Goal: Task Accomplishment & Management: Complete application form

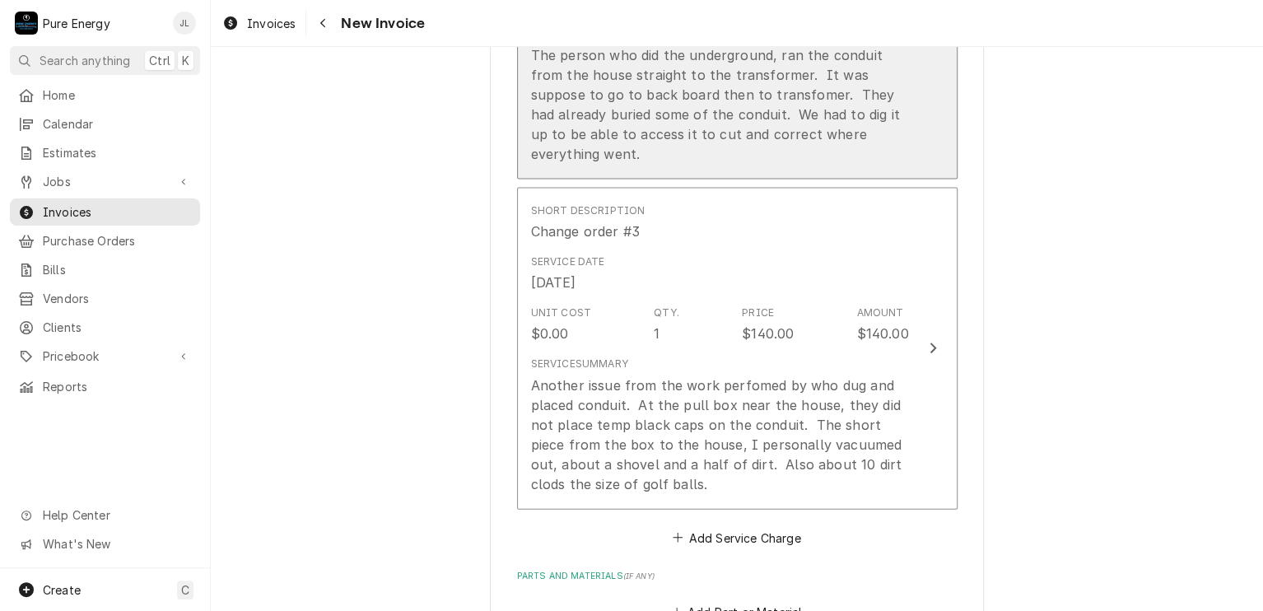
scroll to position [1976, 0]
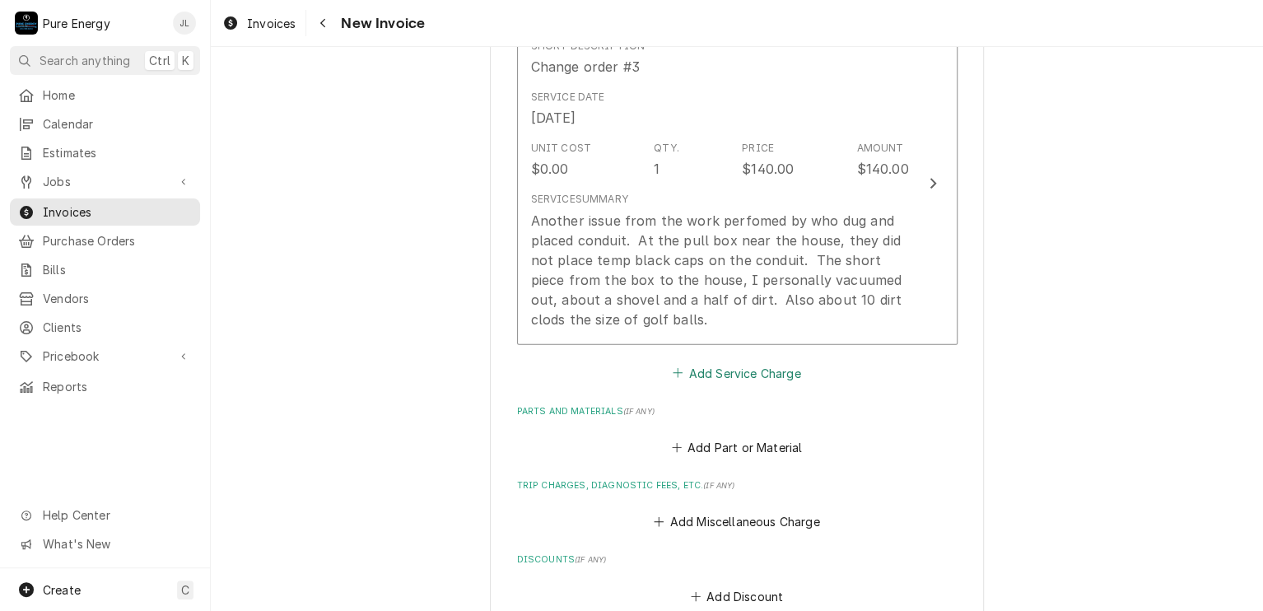
click at [734, 367] on button "Add Service Charge" at bounding box center [736, 372] width 133 height 23
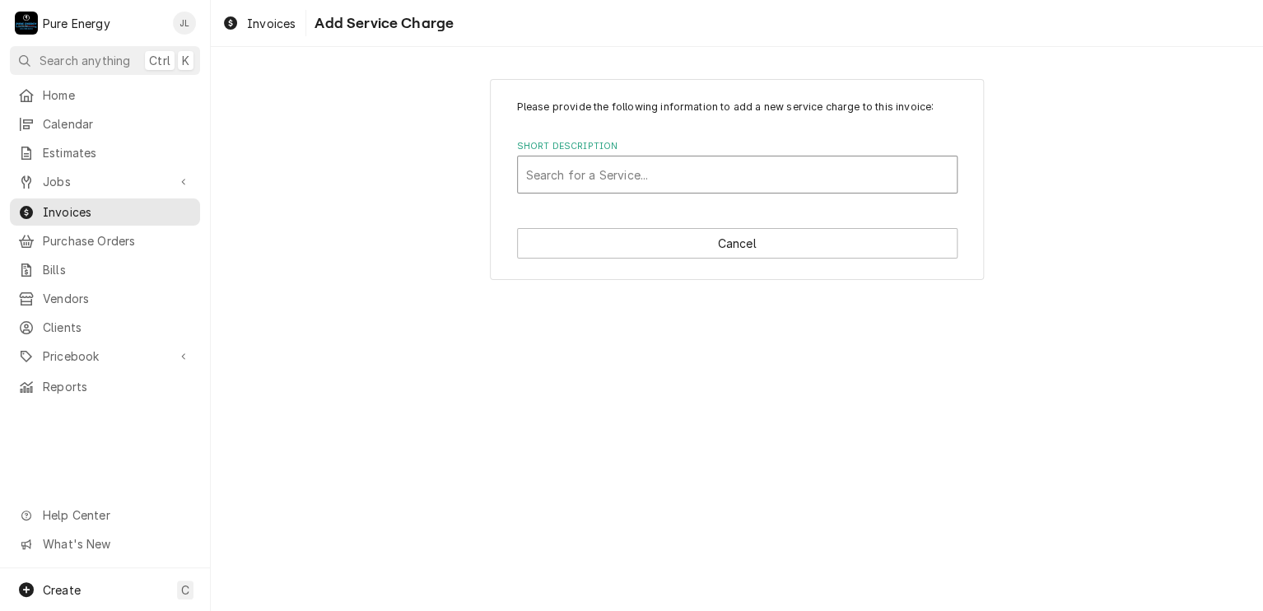
click at [664, 161] on div "Short Description" at bounding box center [737, 175] width 422 height 30
type input "Change order"
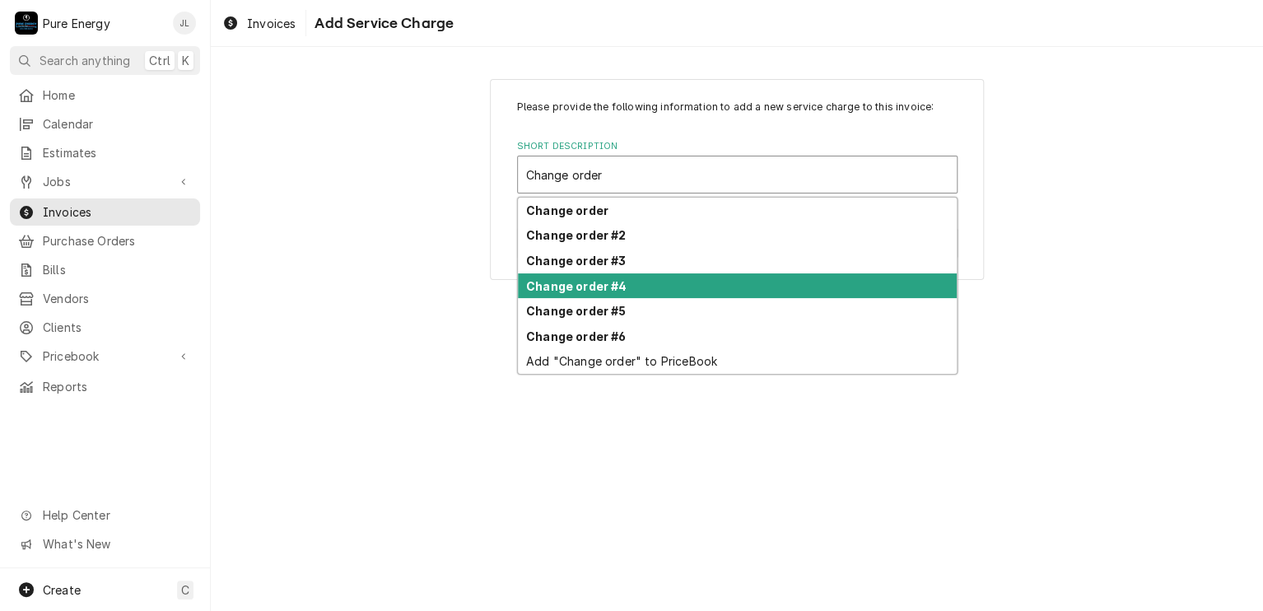
click at [626, 289] on div "Change order #4" at bounding box center [737, 286] width 439 height 26
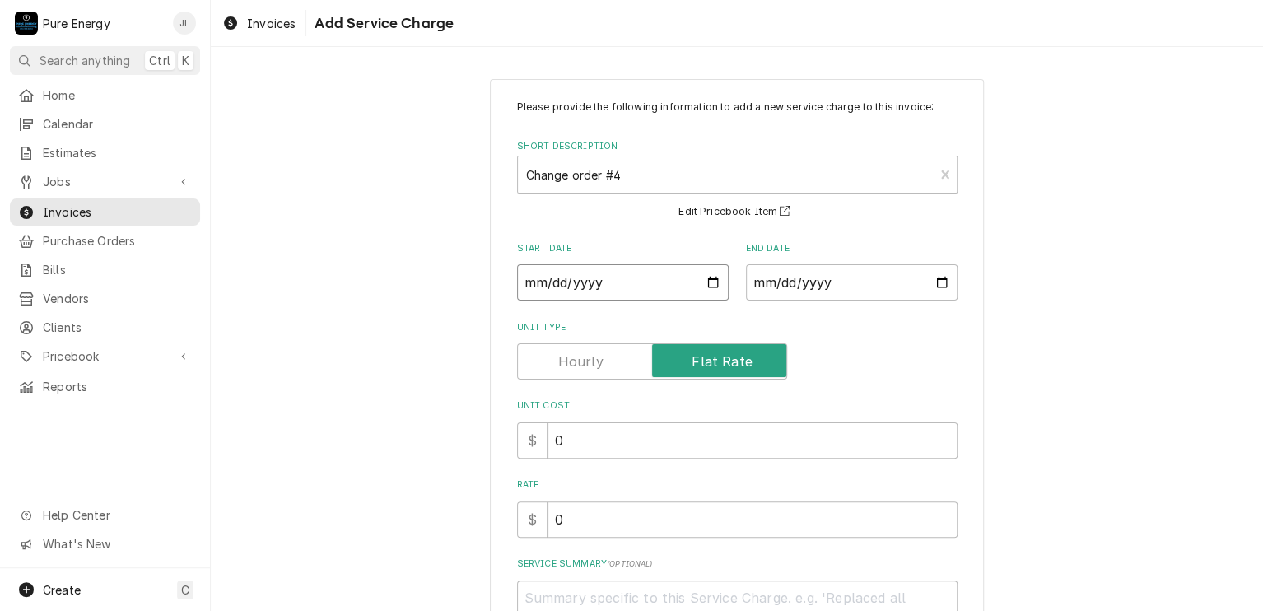
click at [709, 279] on input "Start Date" at bounding box center [623, 282] width 212 height 36
type textarea "x"
type input "2025-08-20"
click at [938, 284] on input "End Date" at bounding box center [852, 282] width 212 height 36
type input "2025-08-28"
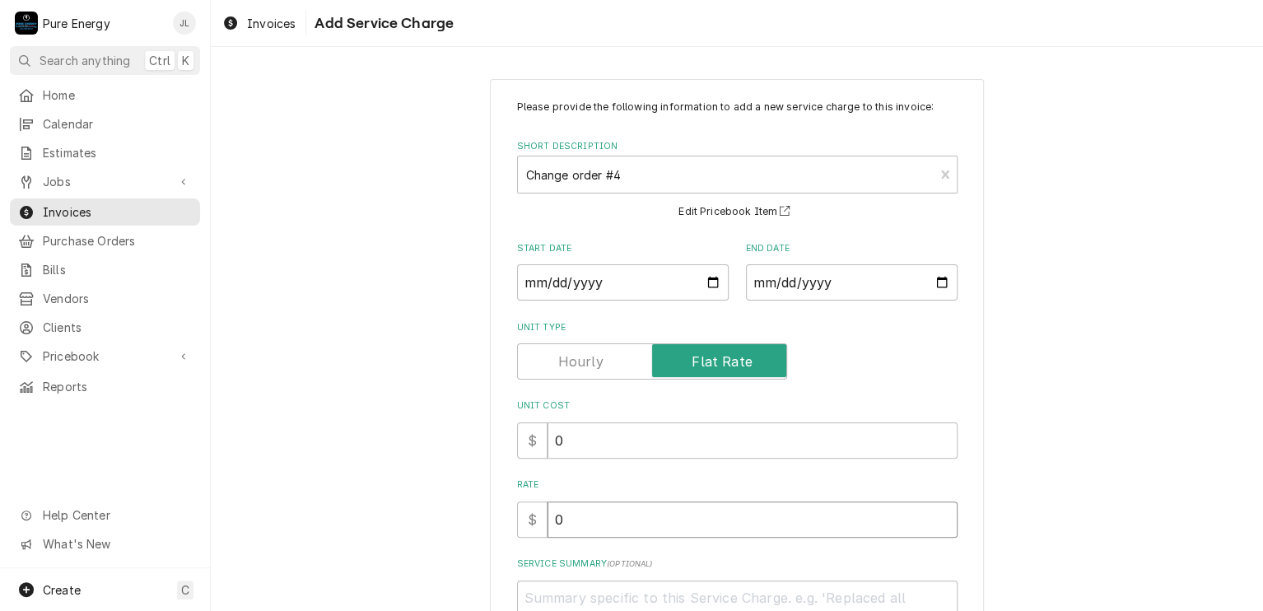
click at [643, 523] on input "0" at bounding box center [752, 519] width 410 height 36
type textarea "x"
type input "1"
type textarea "x"
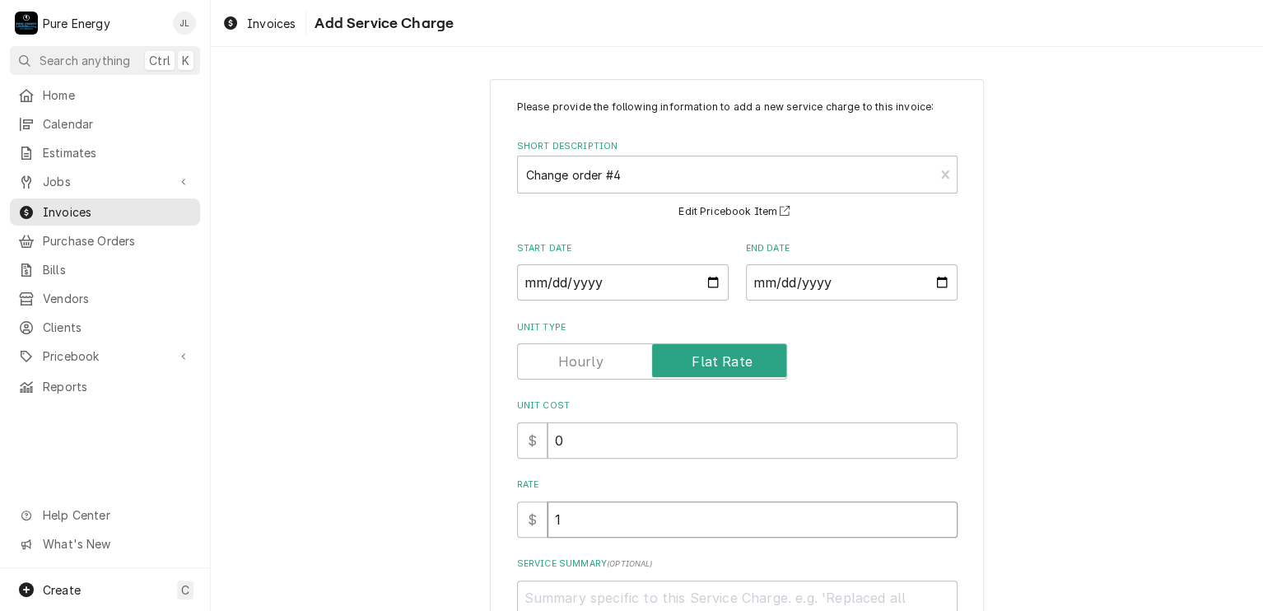
type input "14"
type textarea "x"
type input "140"
type textarea "x"
type input "140.0"
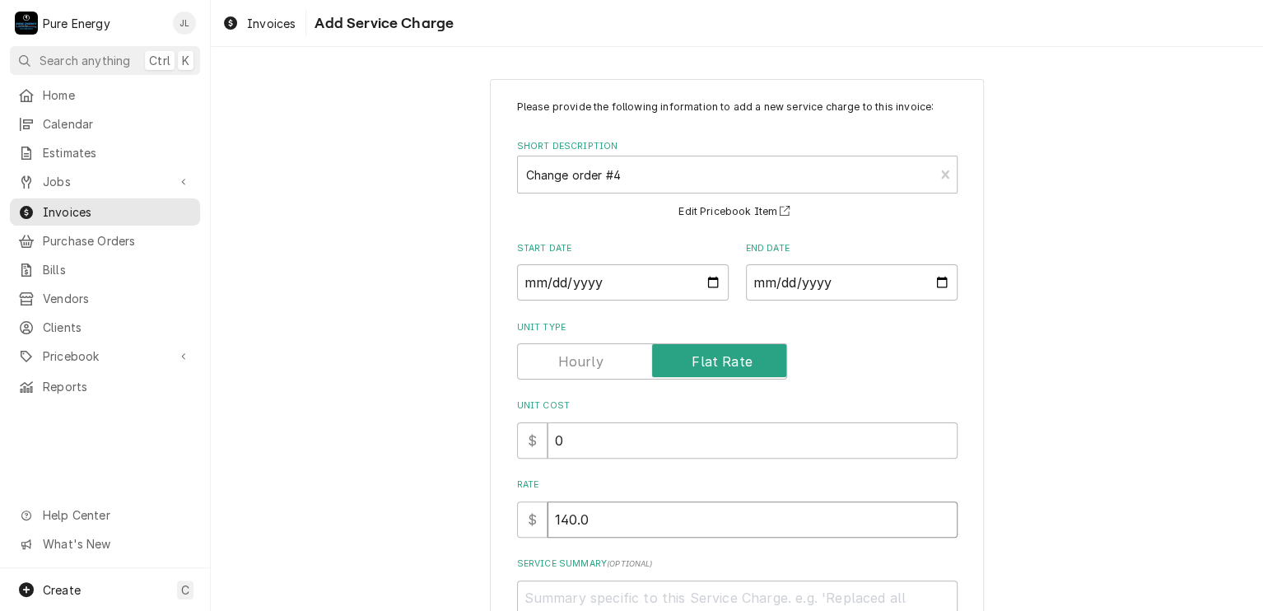
type textarea "x"
type input "140.00"
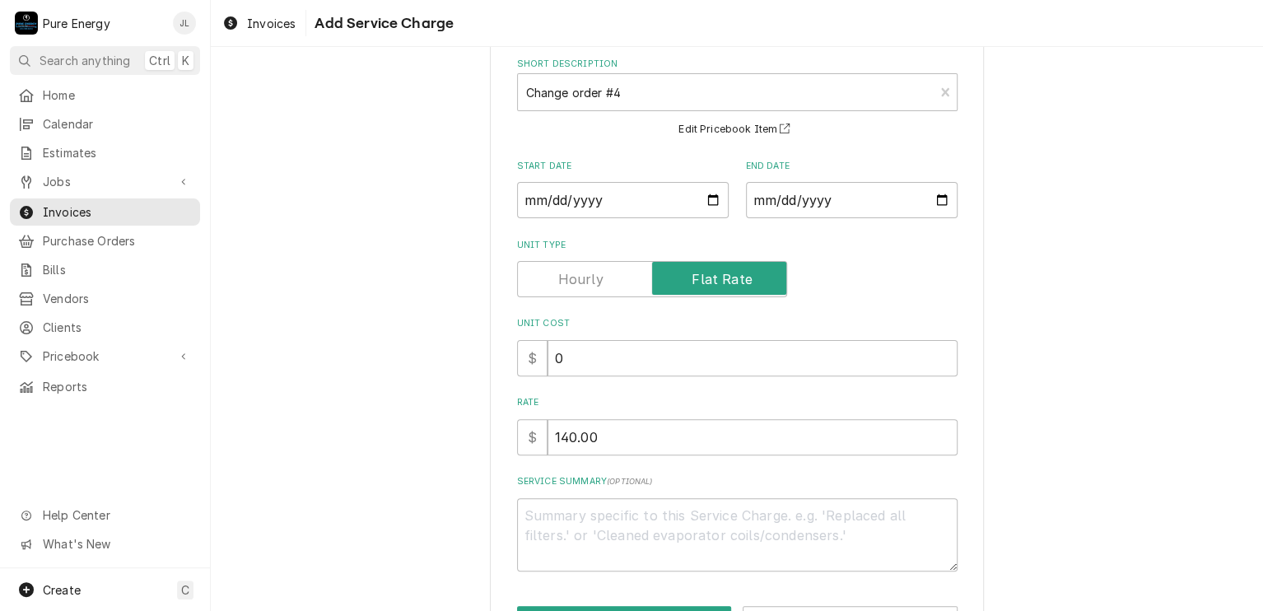
scroll to position [142, 0]
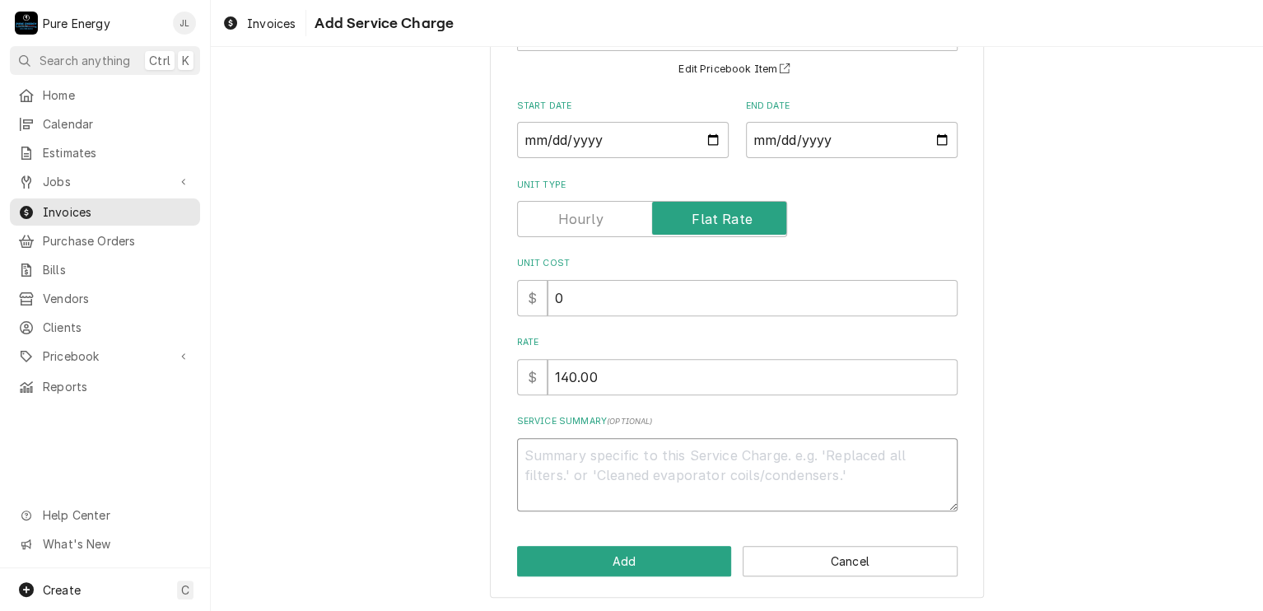
click at [597, 461] on textarea "Service Summary ( optional )" at bounding box center [737, 475] width 440 height 74
type textarea "x"
type textarea "O"
type textarea "x"
type textarea "On"
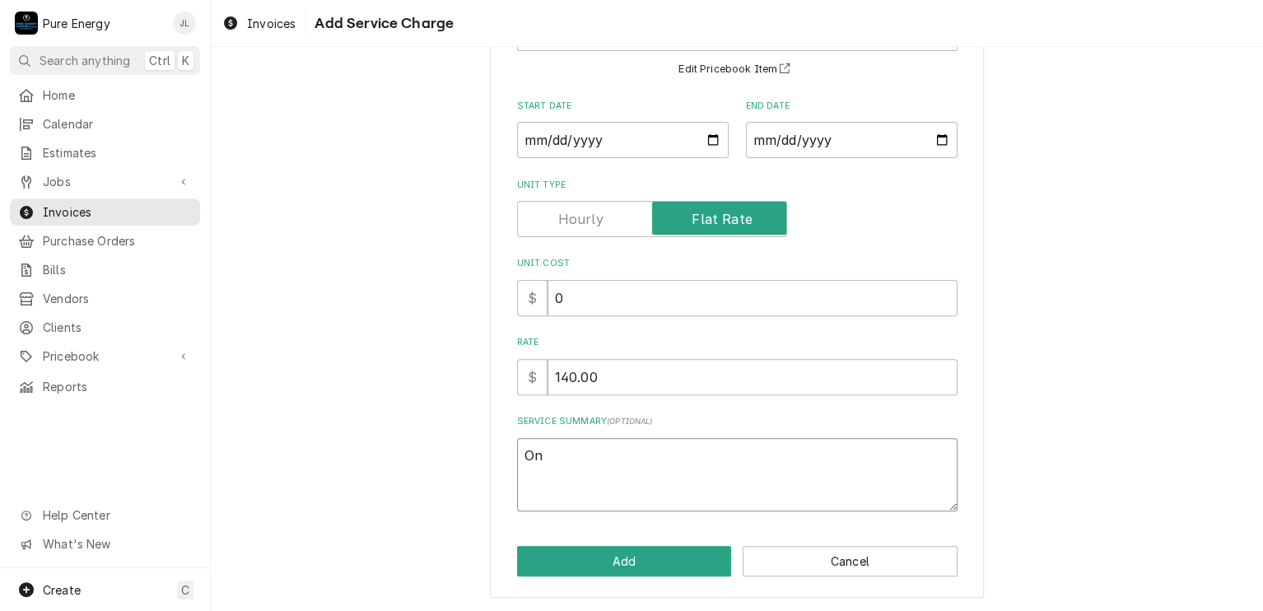
type textarea "x"
type textarea "On th"
type textarea "x"
type textarea "On the"
type textarea "x"
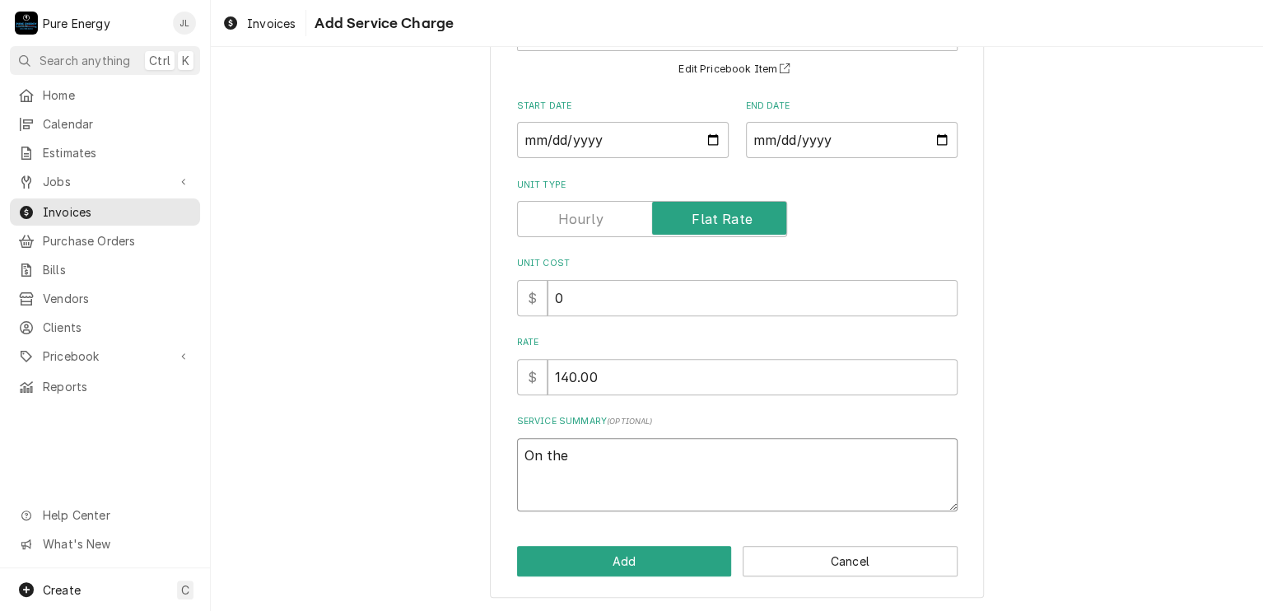
type textarea "On the"
type textarea "x"
type textarea "On th"
type textarea "x"
type textarea "On t"
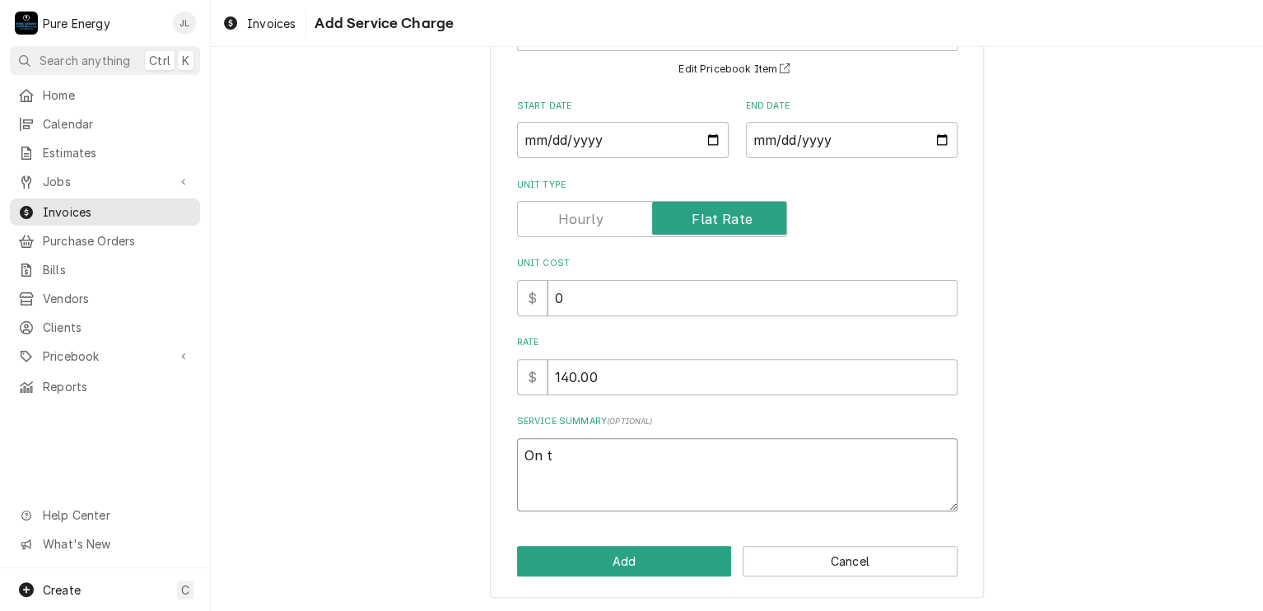
type textarea "x"
type textarea "On"
click at [664, 477] on textarea "On" at bounding box center [737, 475] width 440 height 74
click at [701, 467] on textarea "On" at bounding box center [737, 475] width 440 height 74
type textarea "x"
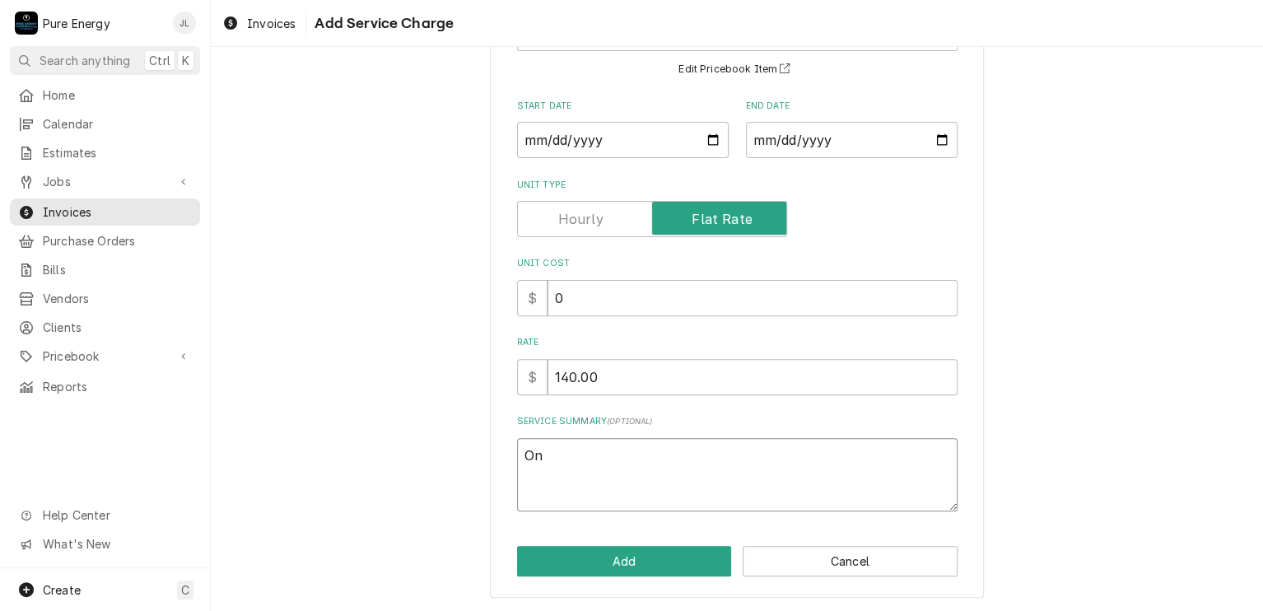
type textarea "On A"
type textarea "x"
type textarea "On Au"
type textarea "x"
type textarea "On Aug"
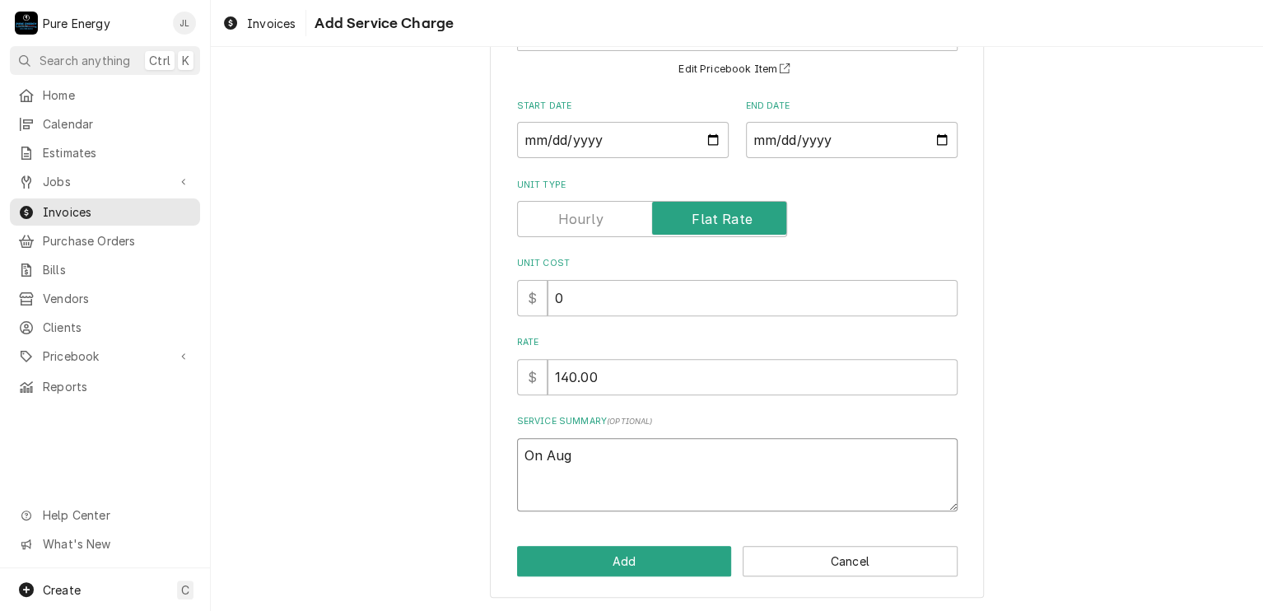
type textarea "x"
type textarea "On Aug"
type textarea "x"
type textarea "On Aug 2"
type textarea "x"
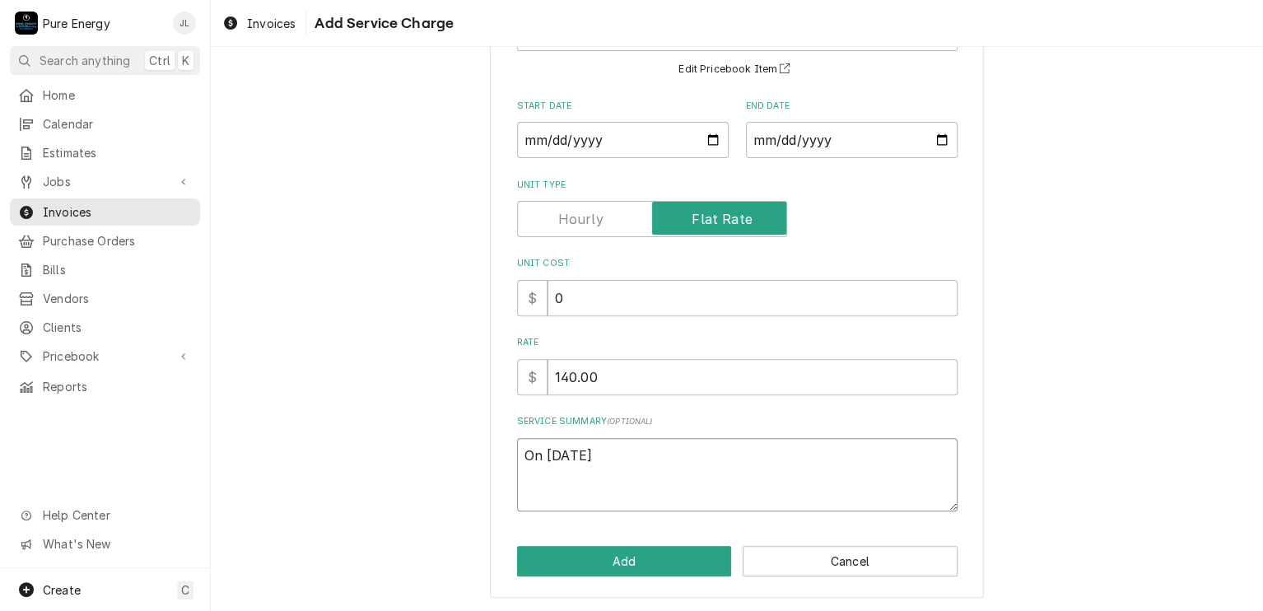
type textarea "On Aug 22"
type textarea "x"
type textarea "On Aug 22,"
type textarea "x"
type textarea "On Aug 22, G"
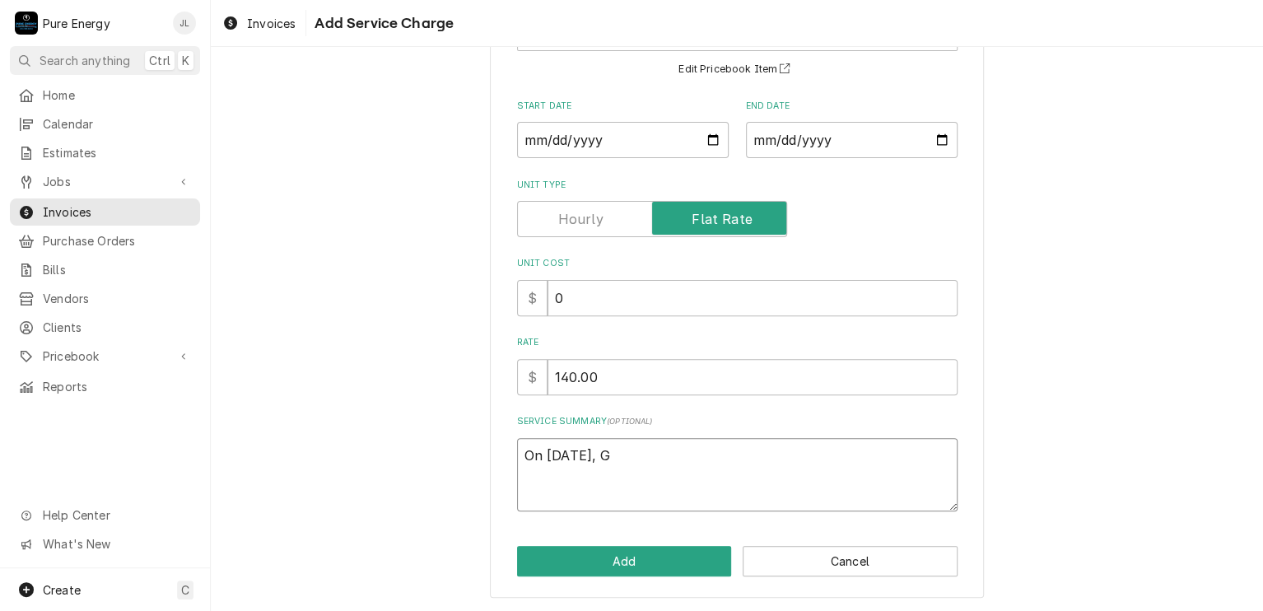
type textarea "x"
type textarea "On Aug 22, Ga"
type textarea "x"
type textarea "On Aug 22, Gar"
type textarea "x"
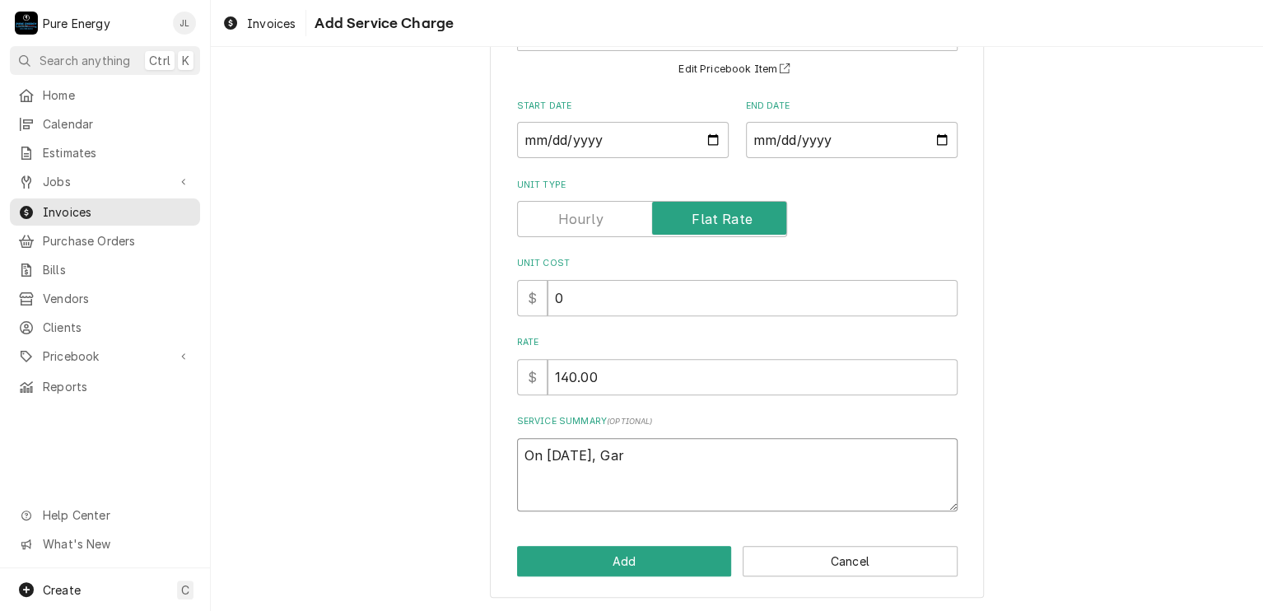
type textarea "On Aug 22, Gary"
type textarea "x"
type textarea "On Aug 22, Gary"
type textarea "x"
type textarea "On Aug 22, Gary t"
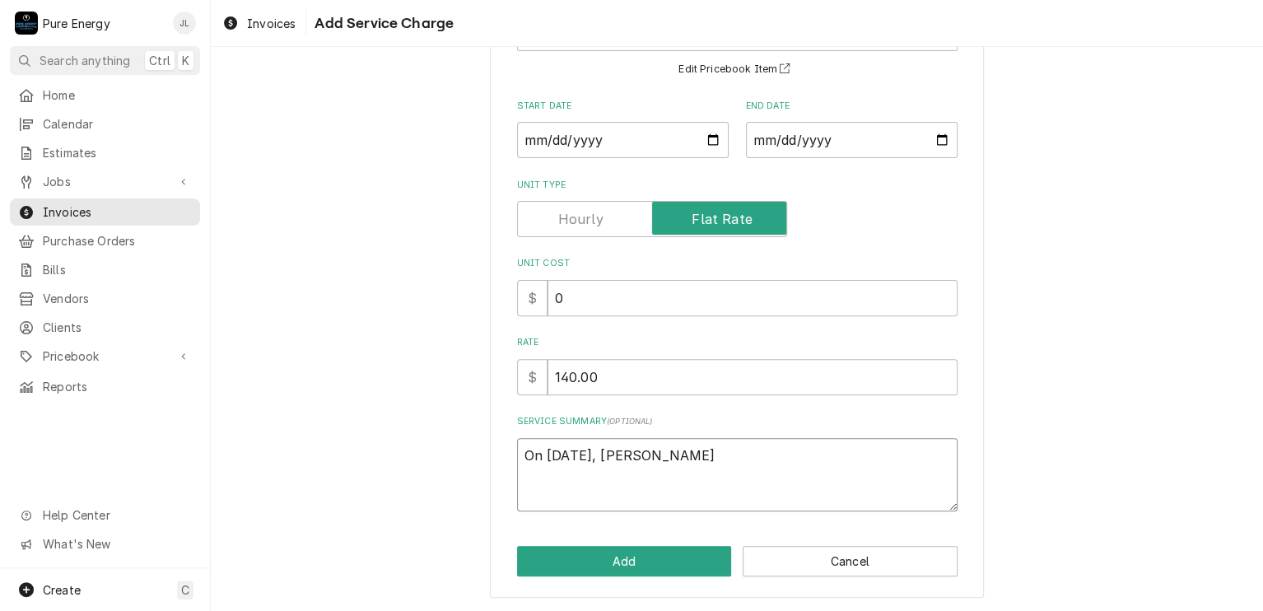
type textarea "x"
type textarea "On Aug 22, Gary te"
type textarea "x"
type textarea "On Aug 22, Gary tex"
type textarea "x"
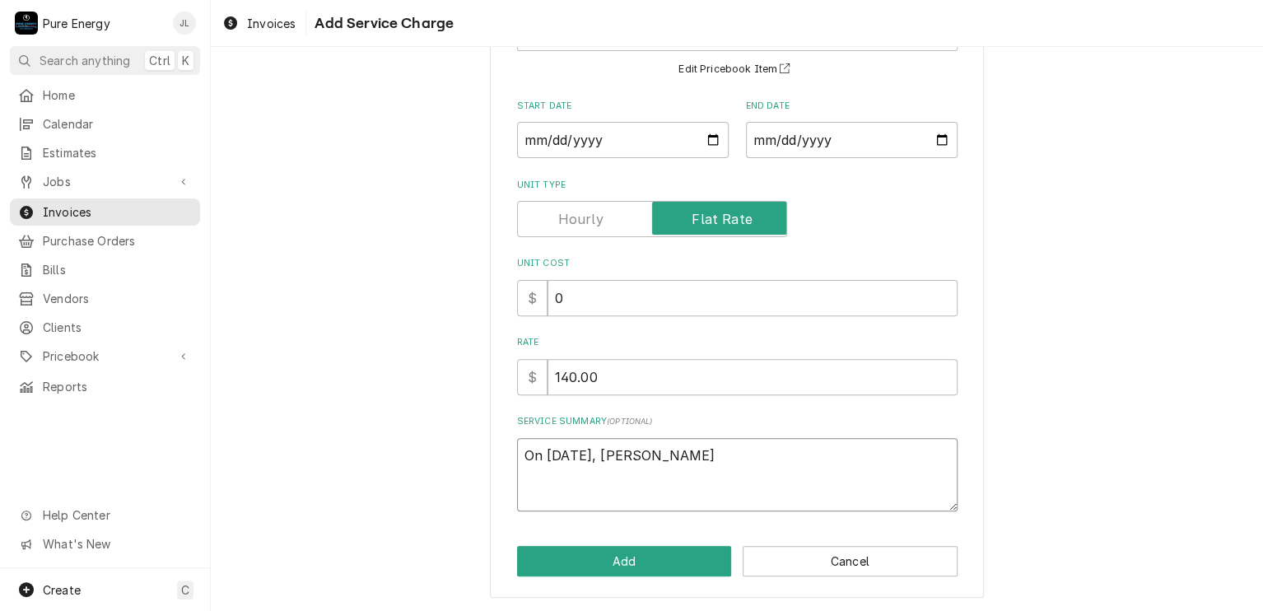
type textarea "On Aug 22, Gary text"
type textarea "x"
type textarea "On Aug 22, Gary texte"
type textarea "x"
type textarea "On Aug 22, Gary texted"
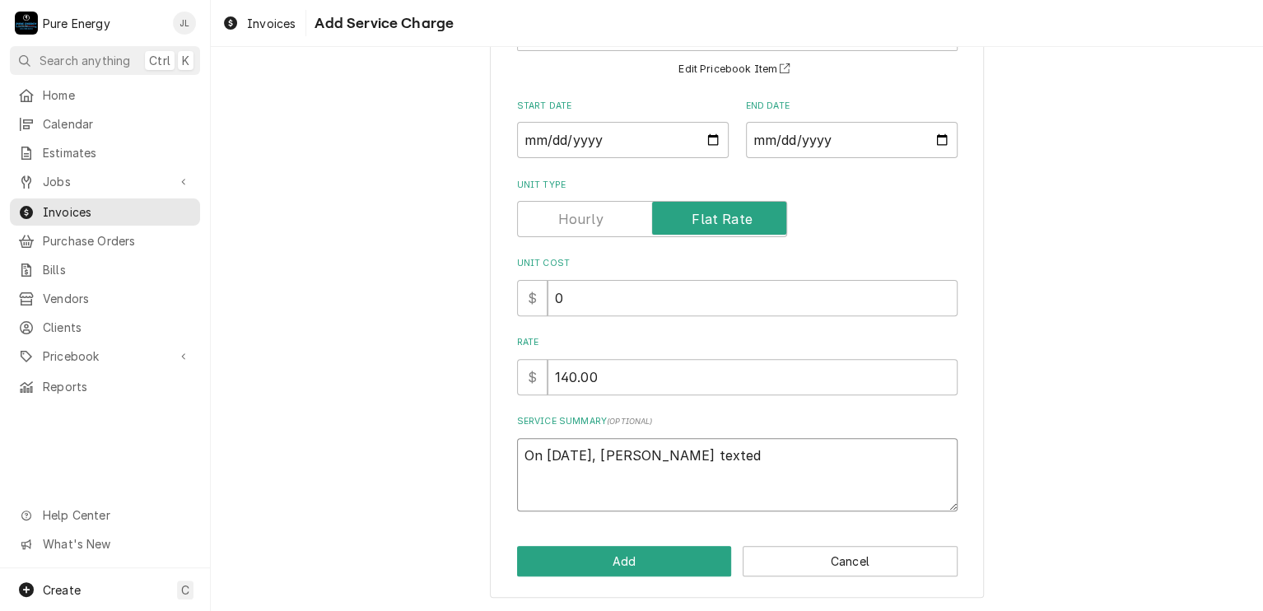
type textarea "x"
type textarea "On Aug 22, Gary texted m"
type textarea "x"
type textarea "On Aug 22, Gary texted me"
type textarea "x"
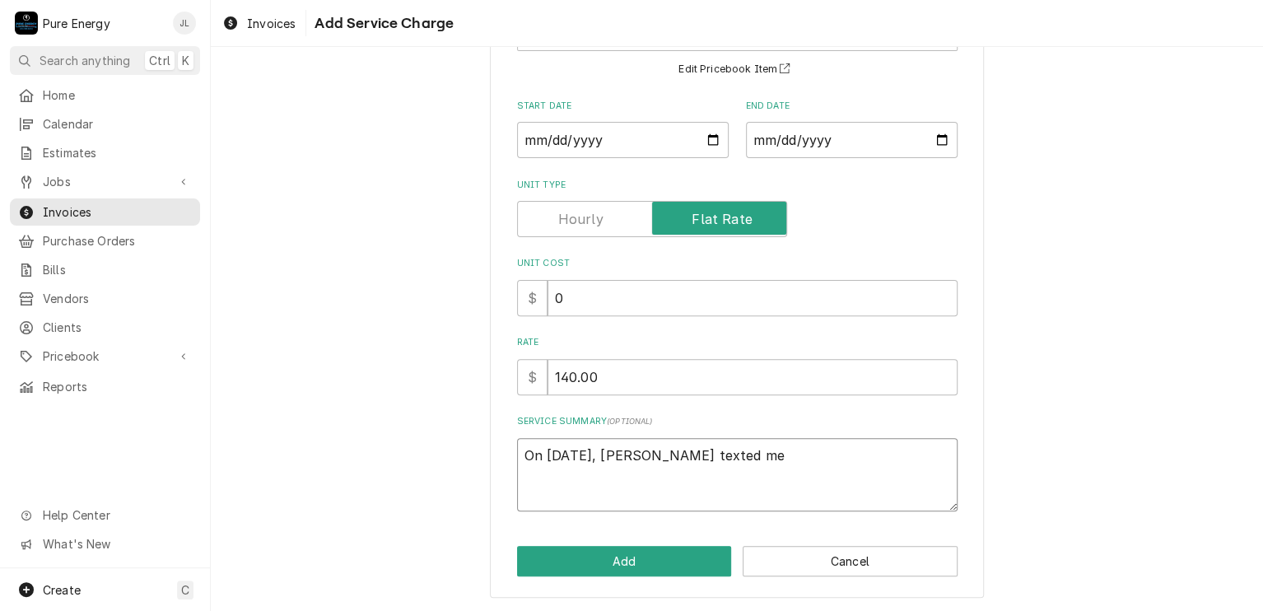
type textarea "On Aug 22, Gary texted me"
type textarea "x"
type textarea "On Aug 22, Gary texted me a"
type textarea "x"
type textarea "On Aug 22, Gary texted me an"
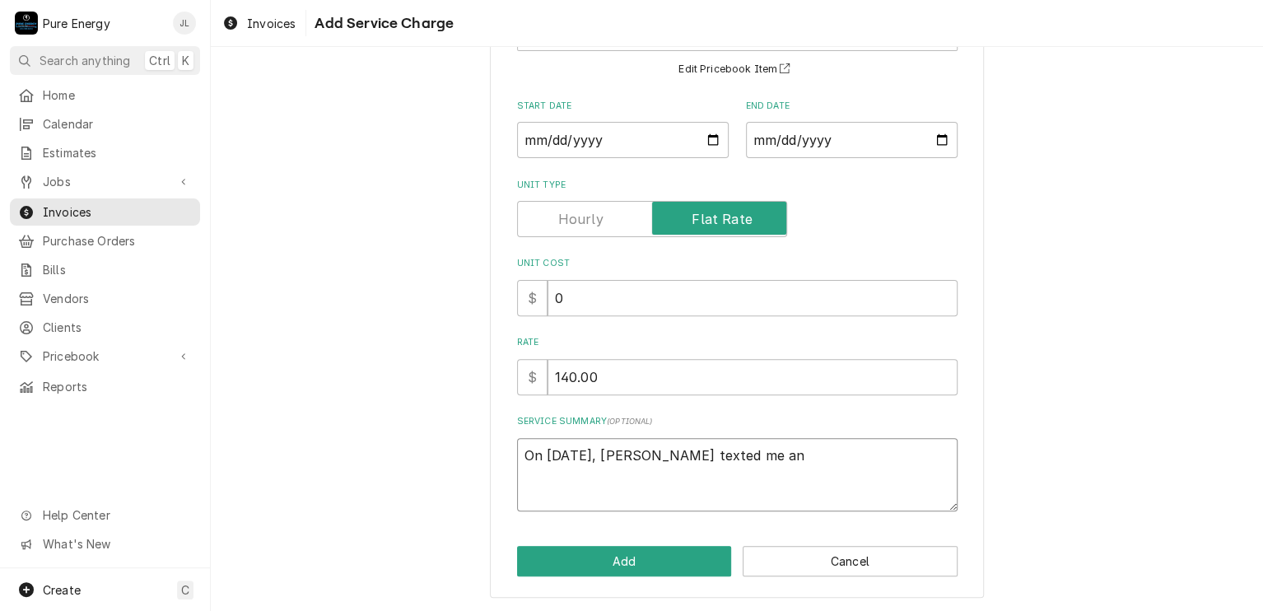
type textarea "x"
type textarea "On Aug 22, Gary texted me and"
type textarea "x"
type textarea "On Aug 22, Gary texted me and s"
type textarea "x"
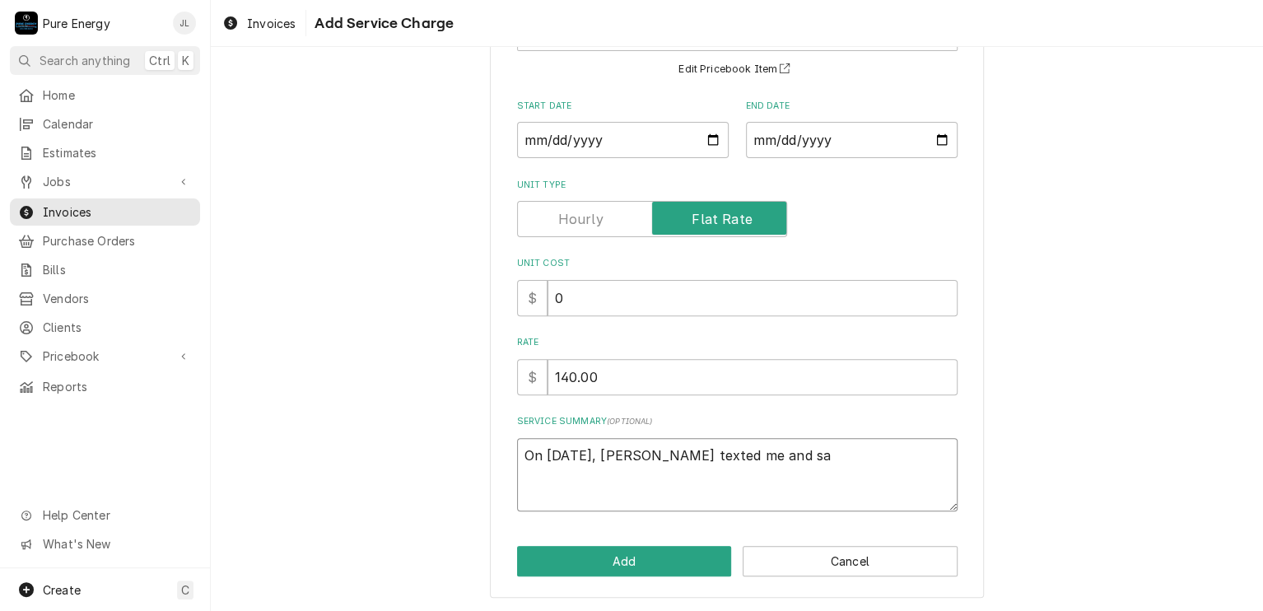
type textarea "On Aug 22, Gary texted me and sai"
type textarea "x"
type textarea "On Aug 22, Gary texted me and said"
type textarea "x"
type textarea "On Aug 22, Gary texted me and said h"
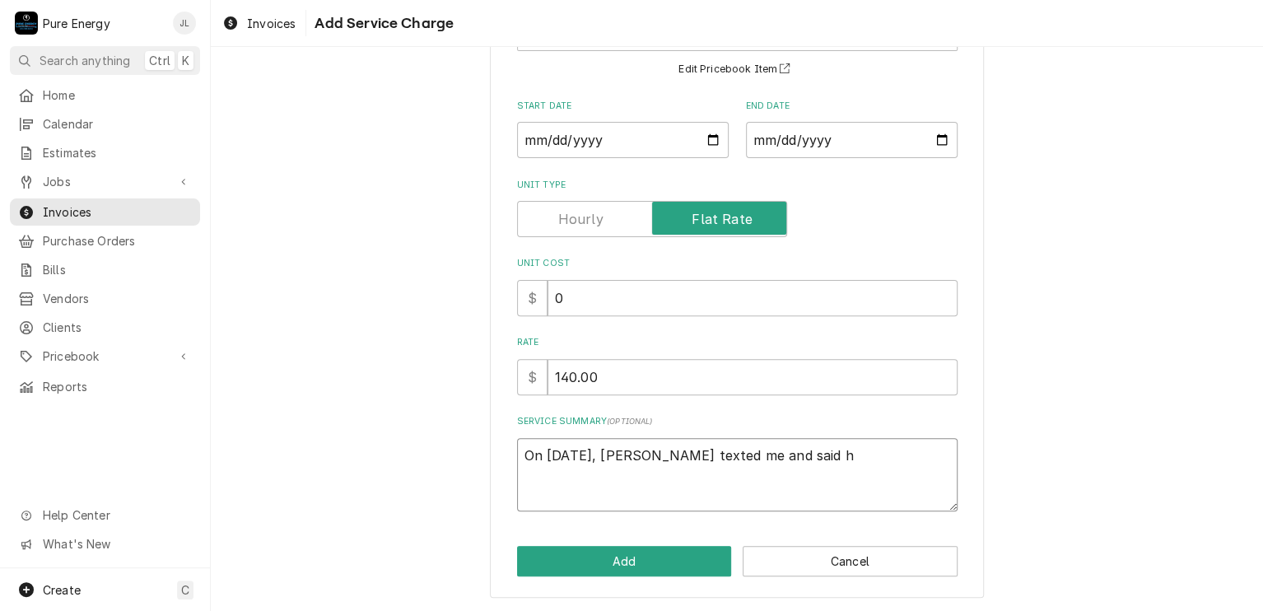
type textarea "x"
type textarea "On Aug 22, Gary texted me and said he"
type textarea "x"
type textarea "On Aug 22, Gary texted me and said he"
type textarea "x"
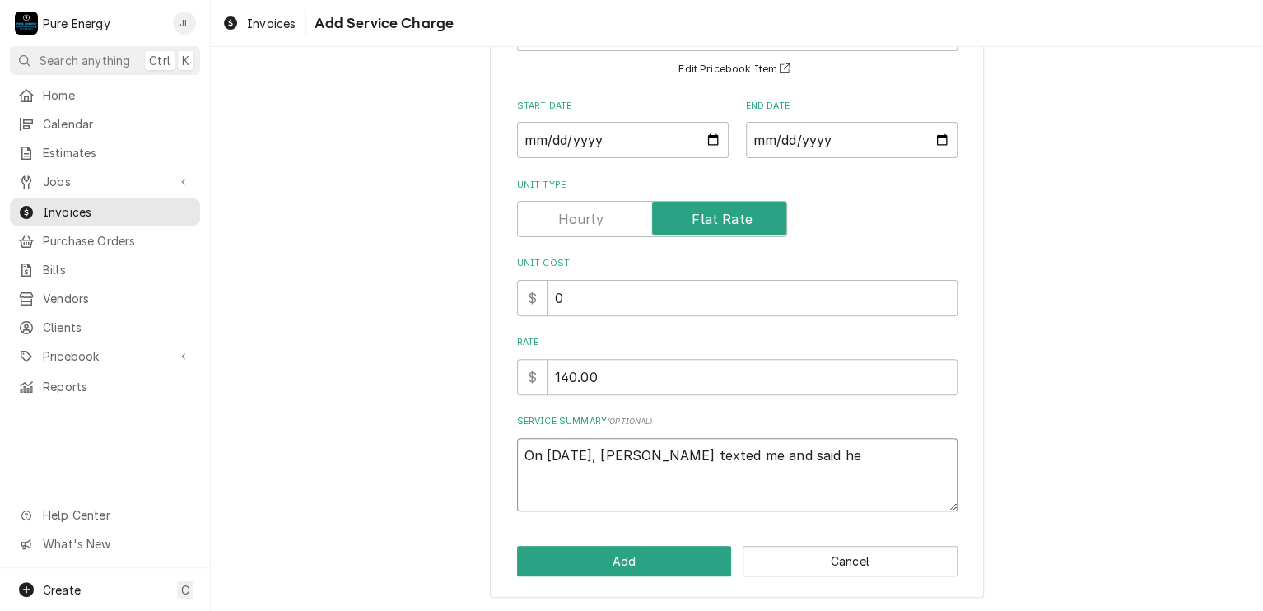
type textarea "On Aug 22, Gary texted me and said he w"
type textarea "x"
type textarea "On Aug 22, Gary texted me and said he wa"
type textarea "x"
type textarea "On Aug 22, Gary texted me and said he was"
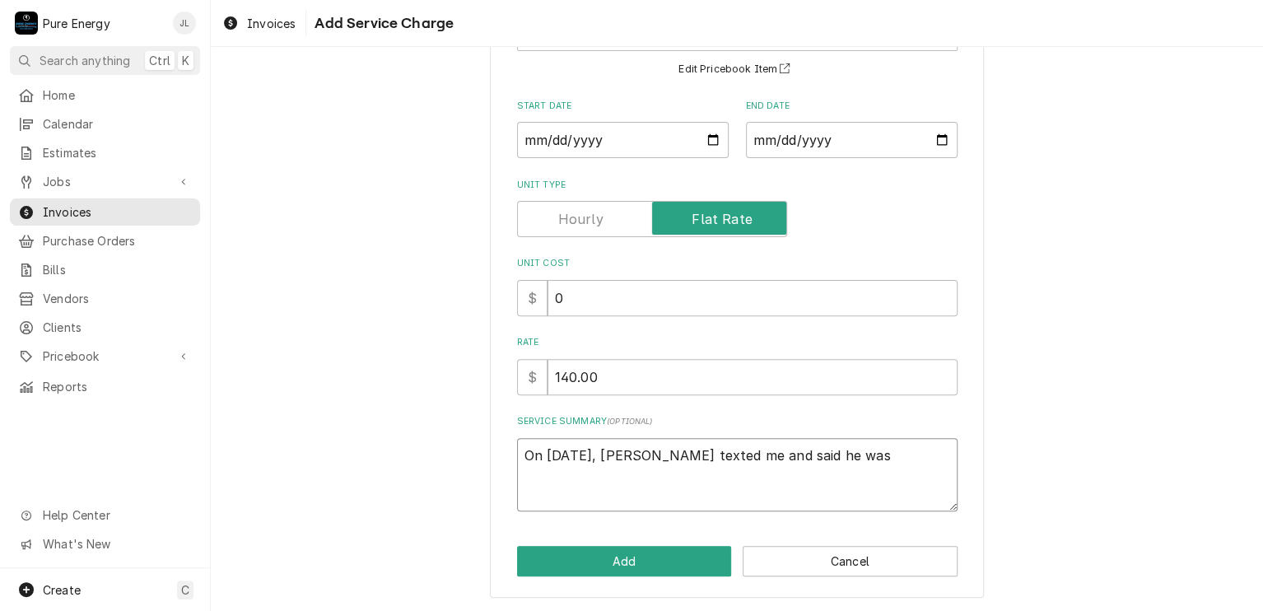
type textarea "x"
type textarea "On Aug 22, Gary texted me and said he was o"
type textarea "x"
type textarea "On Aug 22, Gary texted me and said he was on"
type textarea "x"
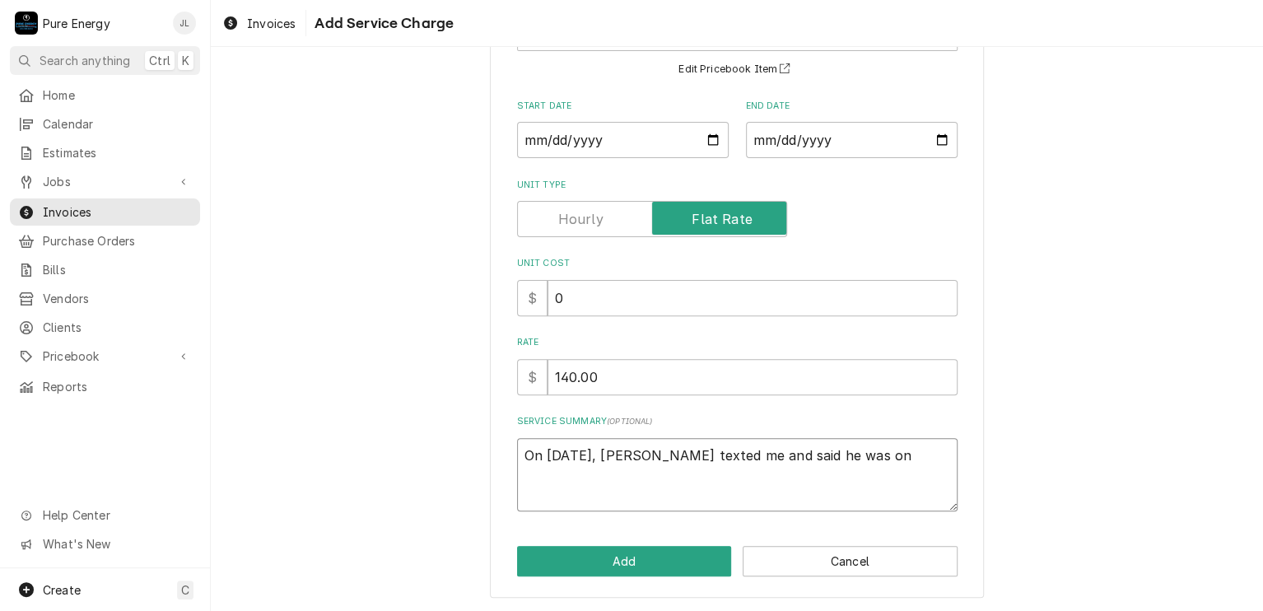
type textarea "On Aug 22, Gary texted me and said he was on"
type textarea "x"
type textarea "On Aug 22, Gary texted me and said he was on i"
type textarea "x"
type textarea "On Aug 22, Gary texted me and said he was on"
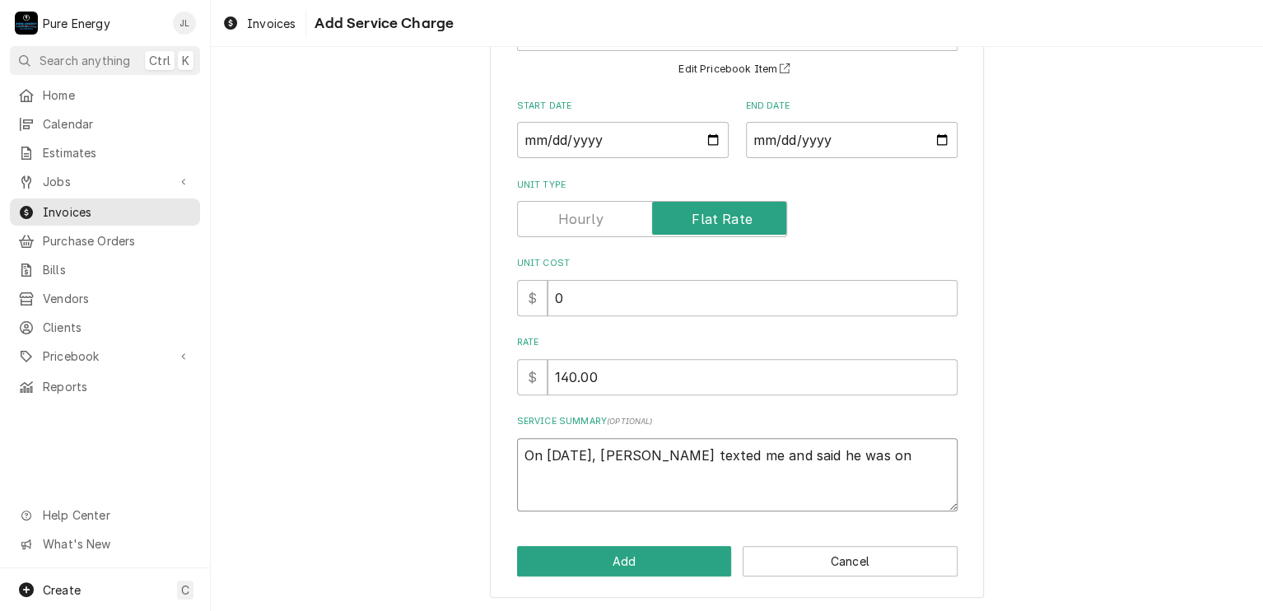
type textarea "x"
type textarea "On Aug 22, Gary texted me and said he was on h"
type textarea "x"
type textarea "On Aug 22, Gary texted me and said he was on hi"
type textarea "x"
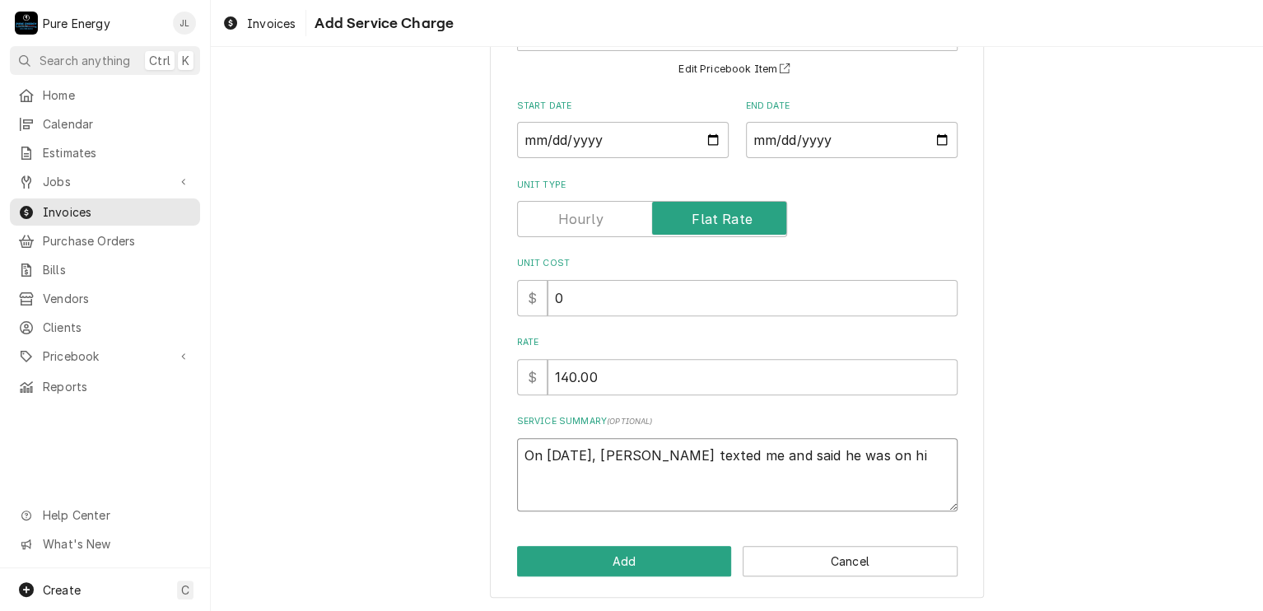
type textarea "On Aug 22, Gary texted me and said he was on his"
type textarea "x"
type textarea "On Aug 22, Gary texted me and said he was on his"
type textarea "x"
type textarea "On Aug 22, Gary texted me and said he was on his t"
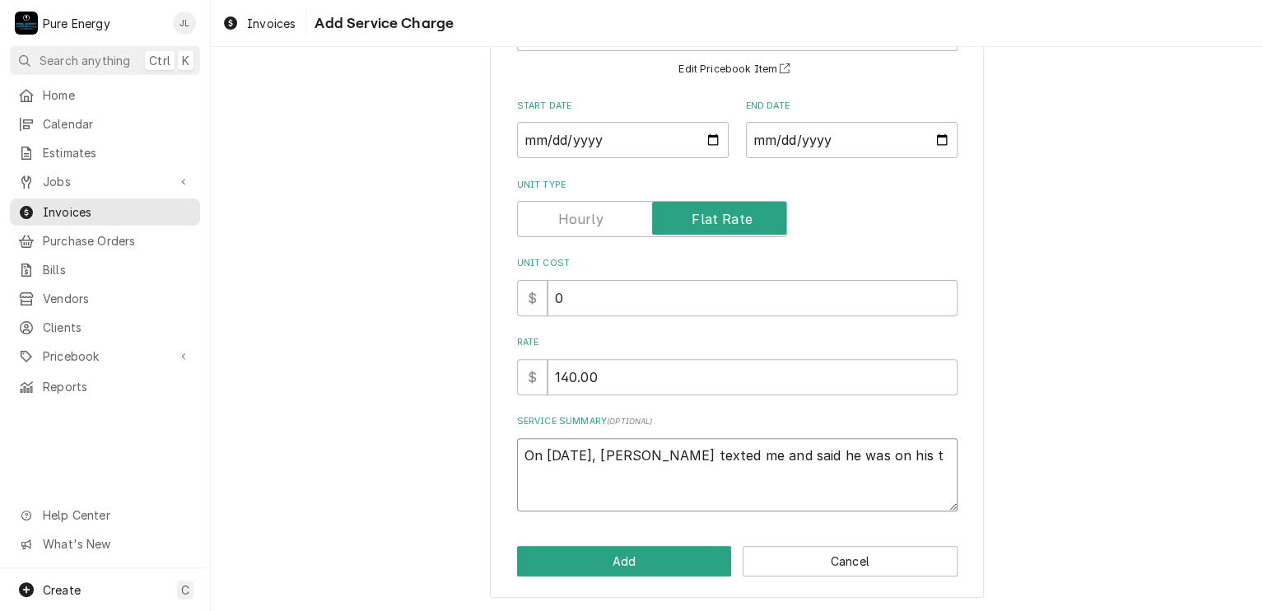
type textarea "x"
type textarea "On Aug 22, Gary texted me and said he was on his tr"
type textarea "x"
type textarea "On Aug 22, Gary texted me and said he was on his tra"
type textarea "x"
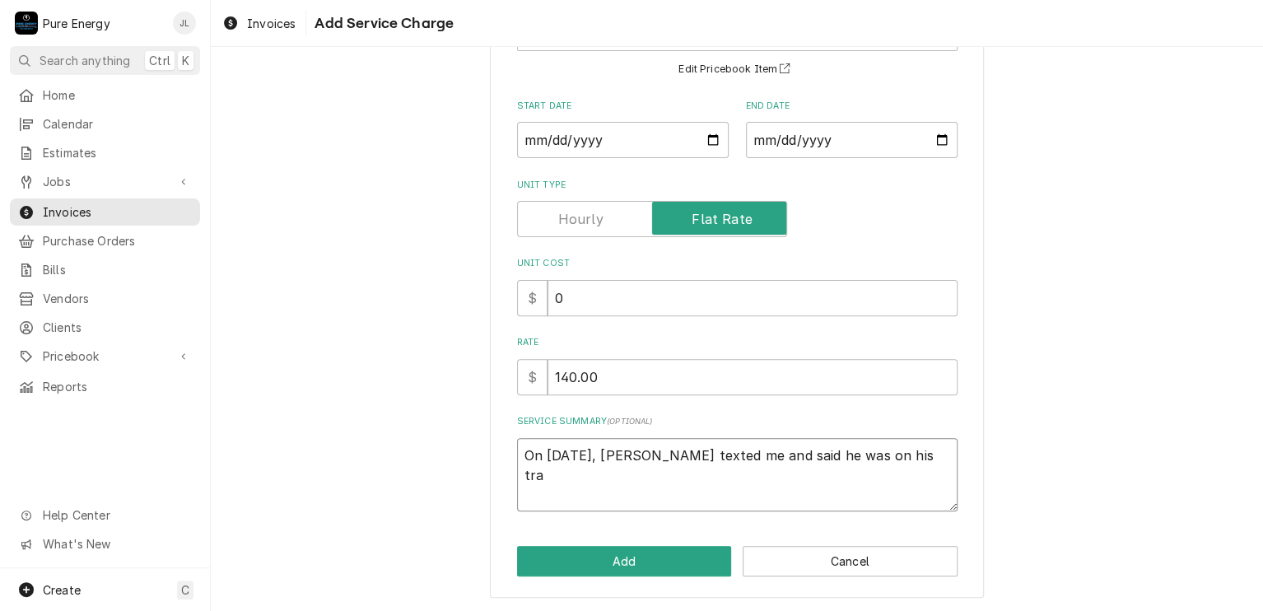
type textarea "On Aug 22, Gary texted me and said he was on his trac"
type textarea "x"
type textarea "On Aug 22, Gary texted me and said he was on his tract"
type textarea "x"
type textarea "On Aug 22, Gary texted me and said he was on his tracto"
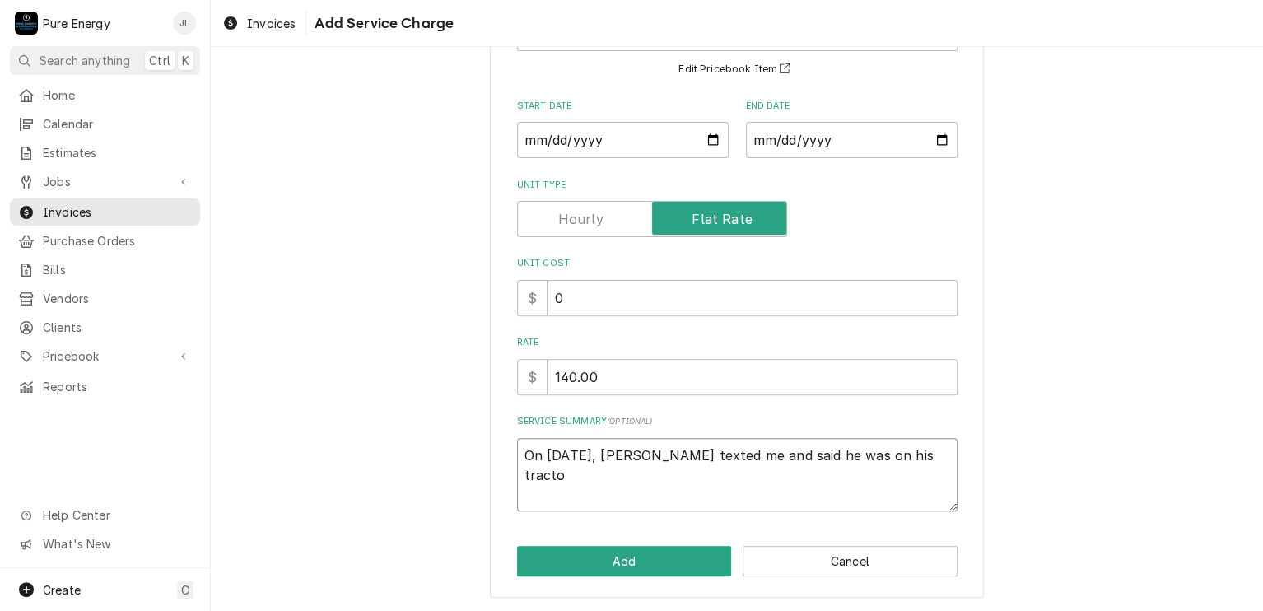
type textarea "x"
type textarea "On Aug 22, Gary texted me and said he was on his tractor"
type textarea "x"
type textarea "On Aug 22, Gary texted me and said he was on his tractor"
type textarea "x"
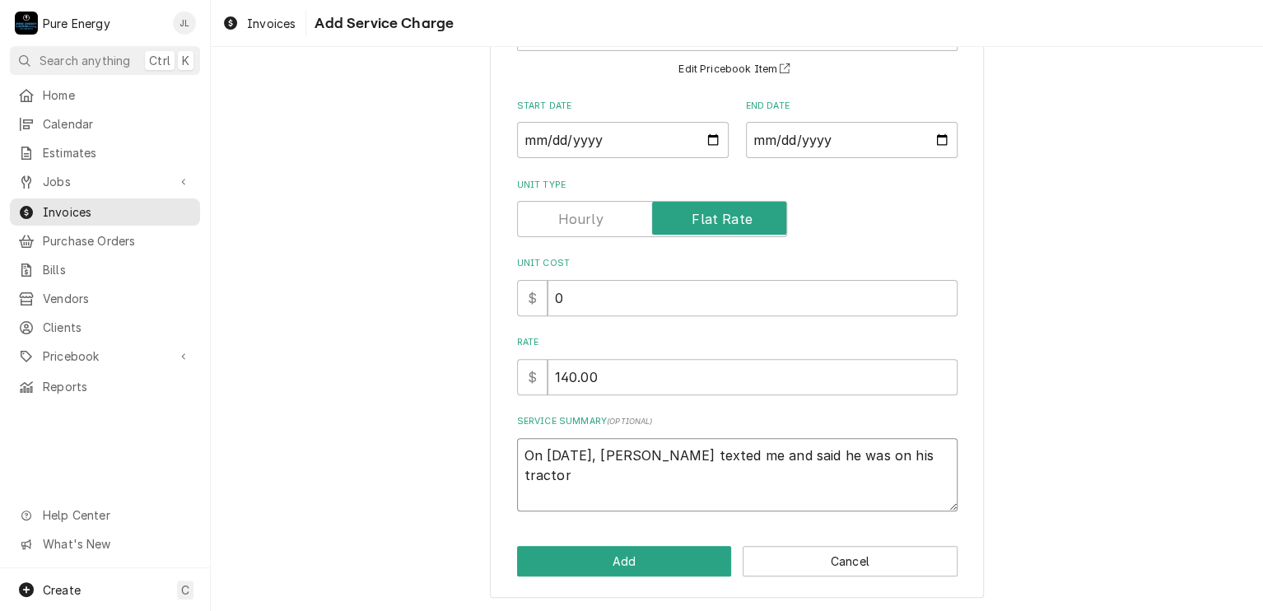
type textarea "On Aug 22, Gary texted me and said he was on his tractor u"
type textarea "x"
type textarea "On Aug 22, Gary texted me and said he was on his tractor up"
type textarea "x"
type textarea "On Aug 22, Gary texted me and said he was on his tractor up"
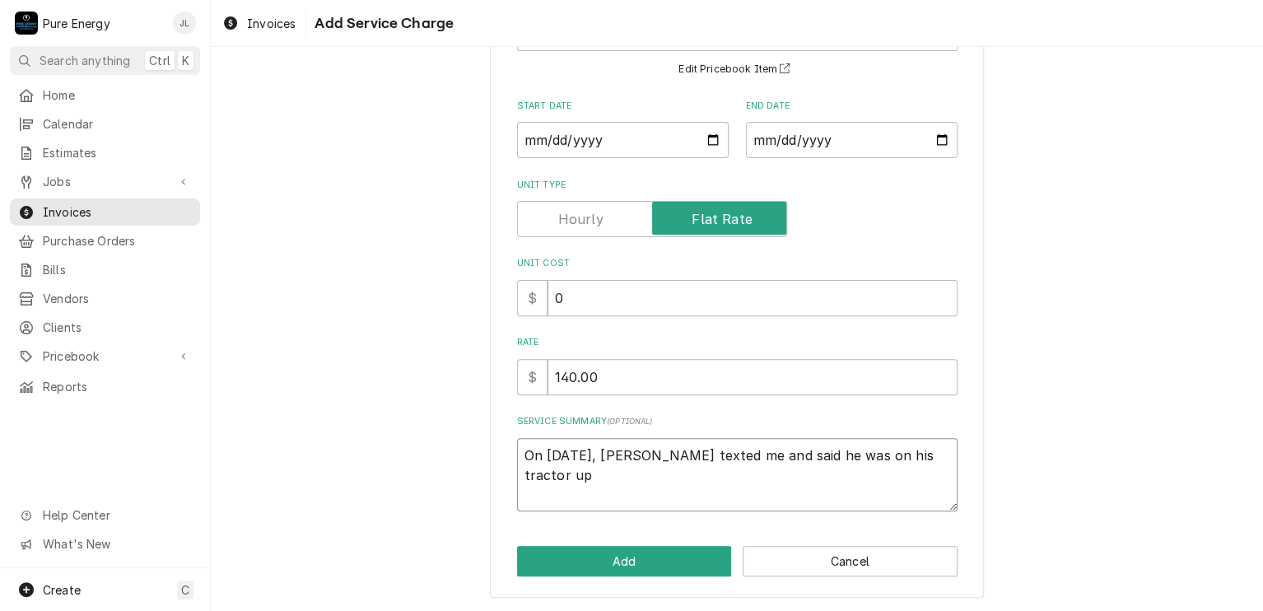
type textarea "x"
type textarea "On Aug 22, Gary texted me and said he was on his tractor up n"
type textarea "x"
type textarea "On Aug 22, Gary texted me and said he was on his tractor up ne"
type textarea "x"
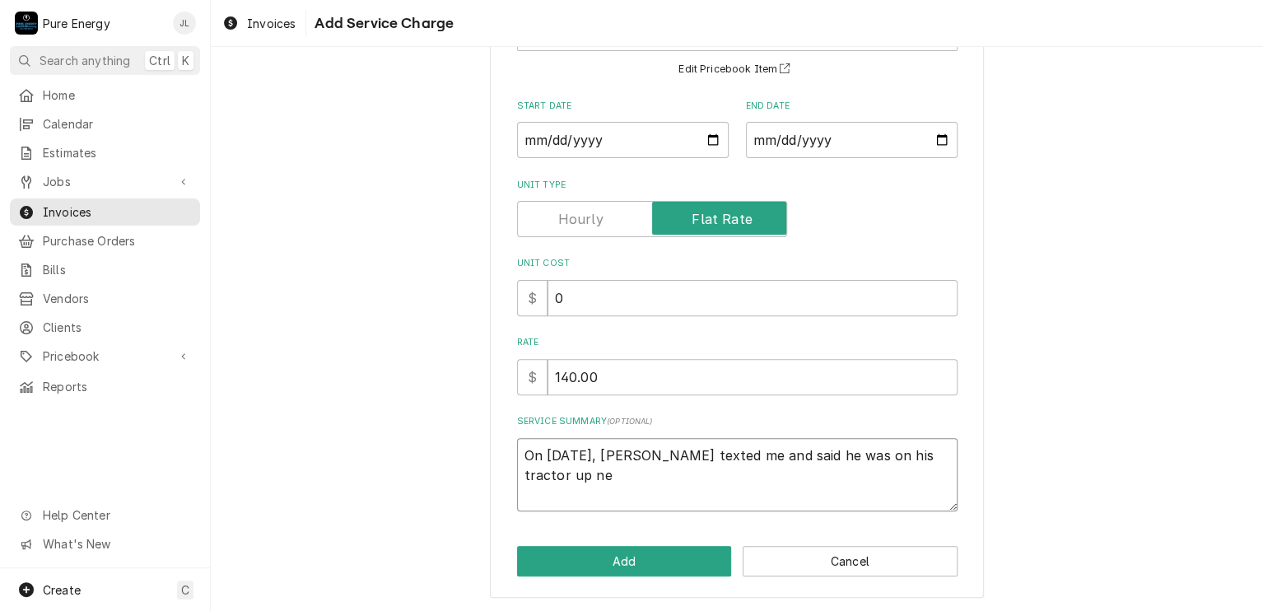
type textarea "On Aug 22, Gary texted me and said he was on his tractor up nea"
type textarea "x"
type textarea "On Aug 22, Gary texted me and said he was on his tractor up near"
type textarea "x"
type textarea "On Aug 22, Gary texted me and said he was on his tractor up near"
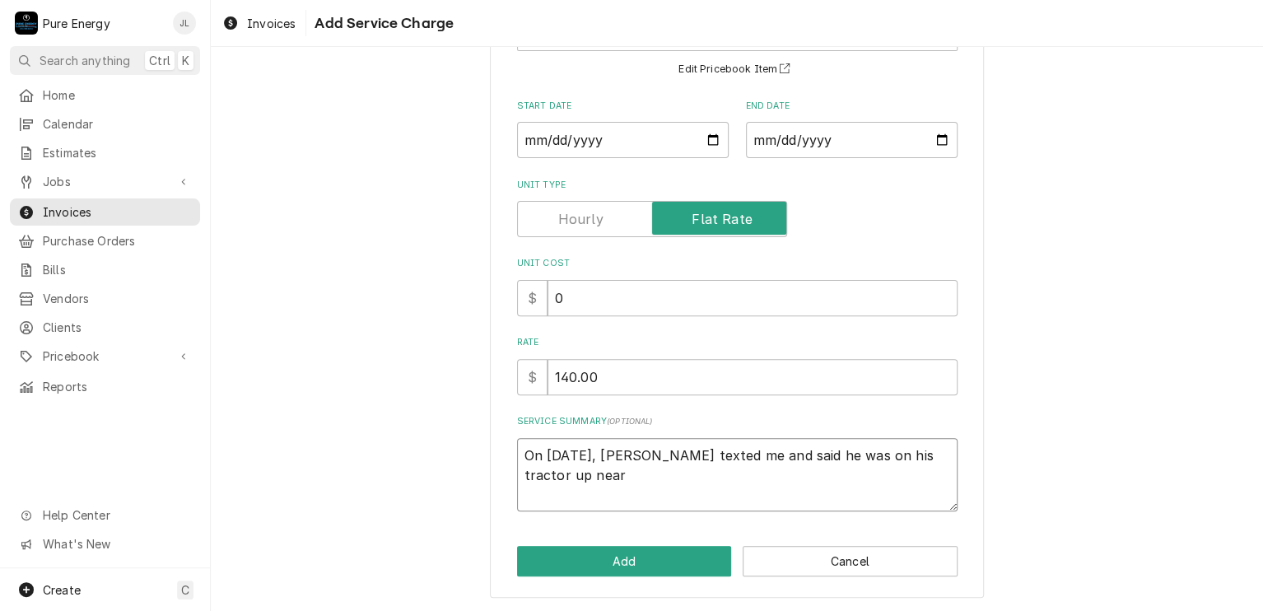
type textarea "x"
type textarea "On Aug 22, Gary texted me and said he was on his tractor up near th"
type textarea "x"
type textarea "On Aug 22, Gary texted me and said he was on his tractor up near the"
type textarea "x"
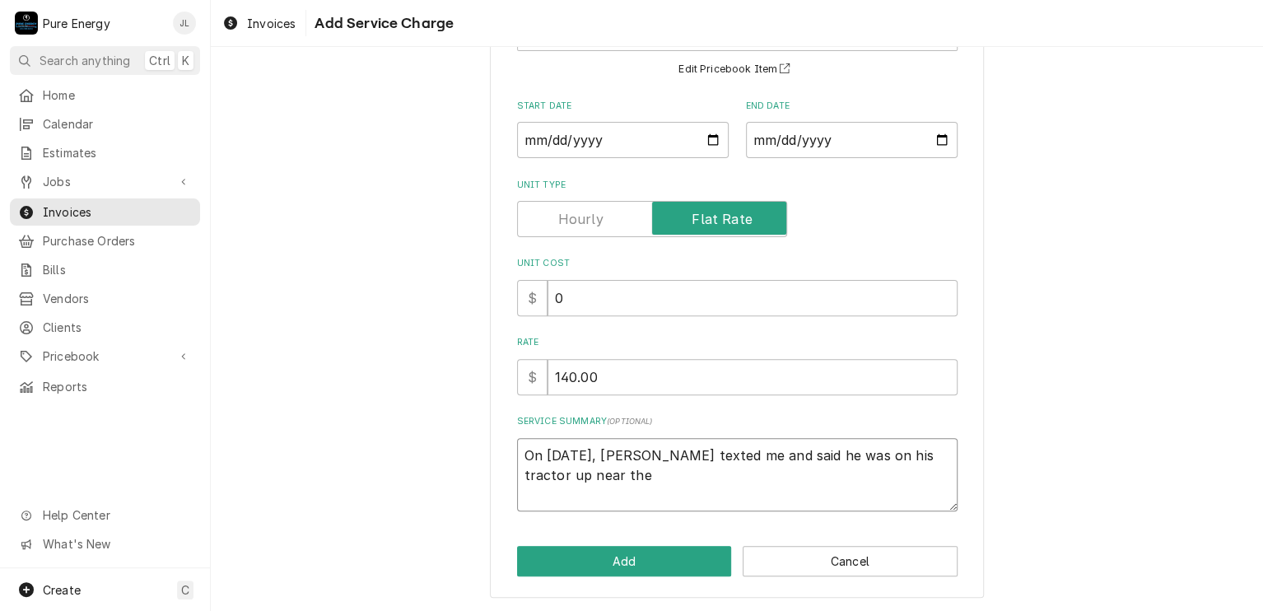
type textarea "On Aug 22, Gary texted me and said he was on his tractor up near the"
type textarea "x"
type textarea "On Aug 22, Gary texted me and said he was on his tractor up near the p"
type textarea "x"
type textarea "On Aug 22, Gary texted me and said he was on his tractor up near the pa"
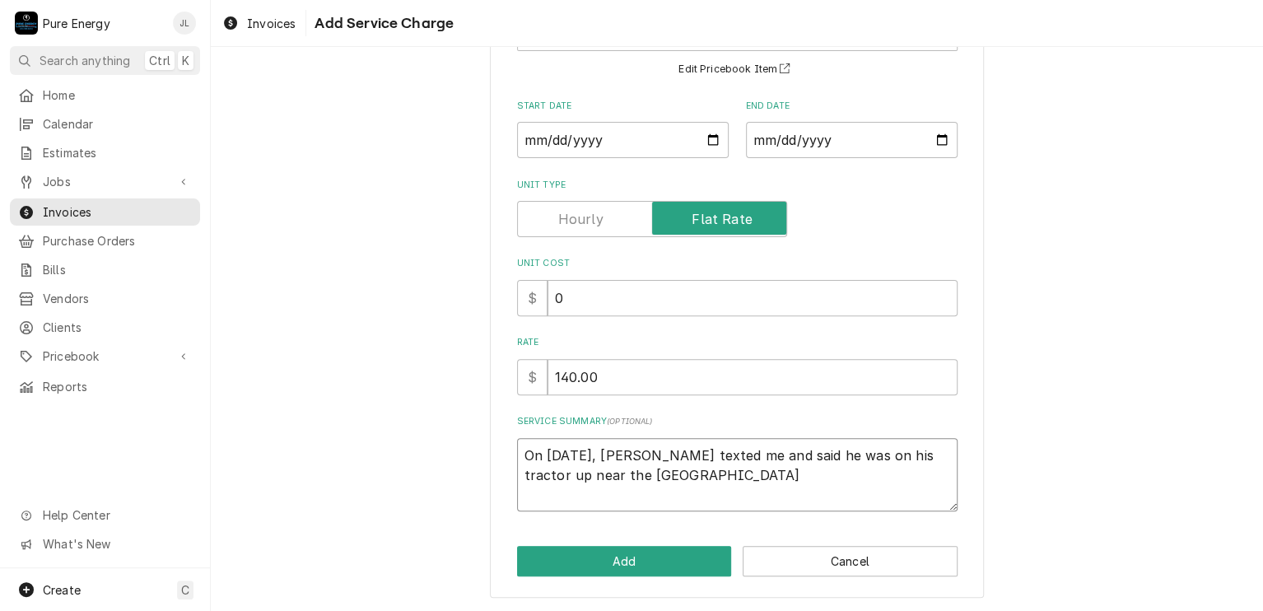
type textarea "x"
type textarea "On Aug 22, Gary texted me and said he was on his tractor up near the pan"
type textarea "x"
type textarea "On Aug 22, Gary texted me and said he was on his tractor up near the pane"
type textarea "x"
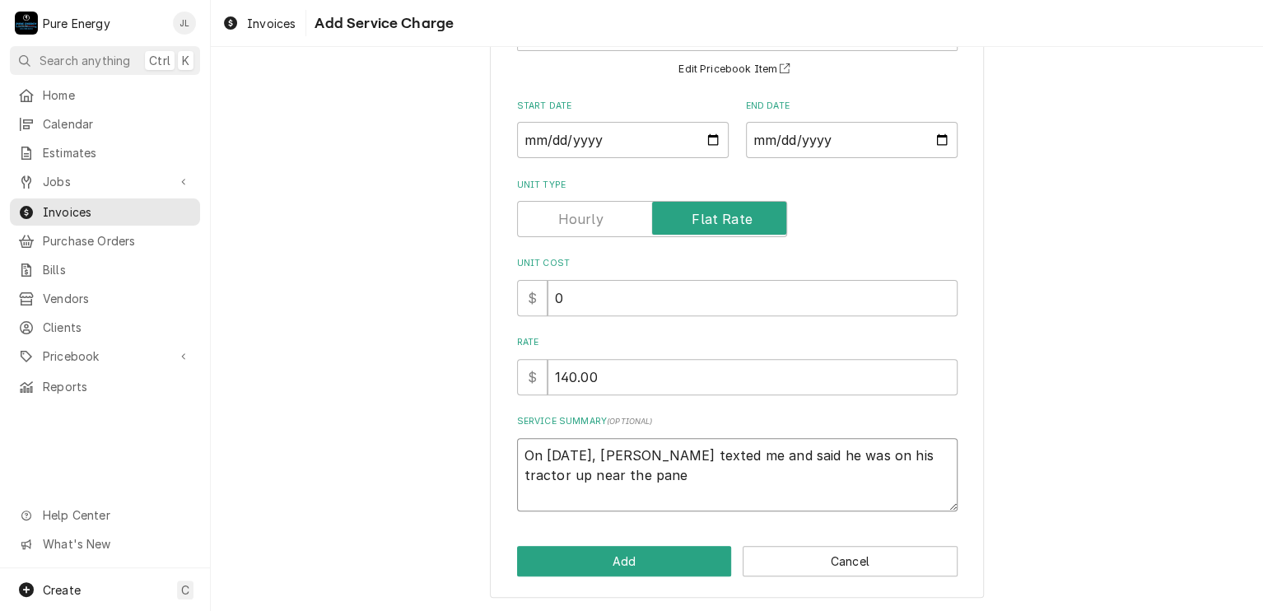
type textarea "On Aug 22, Gary texted me and said he was on his tractor up near the panel"
type textarea "x"
type textarea "On Aug 22, Gary texted me and said he was on his tractor up near the panel"
type textarea "x"
type textarea "On Aug 22, Gary texted me and said he was on his tractor up near the panel an"
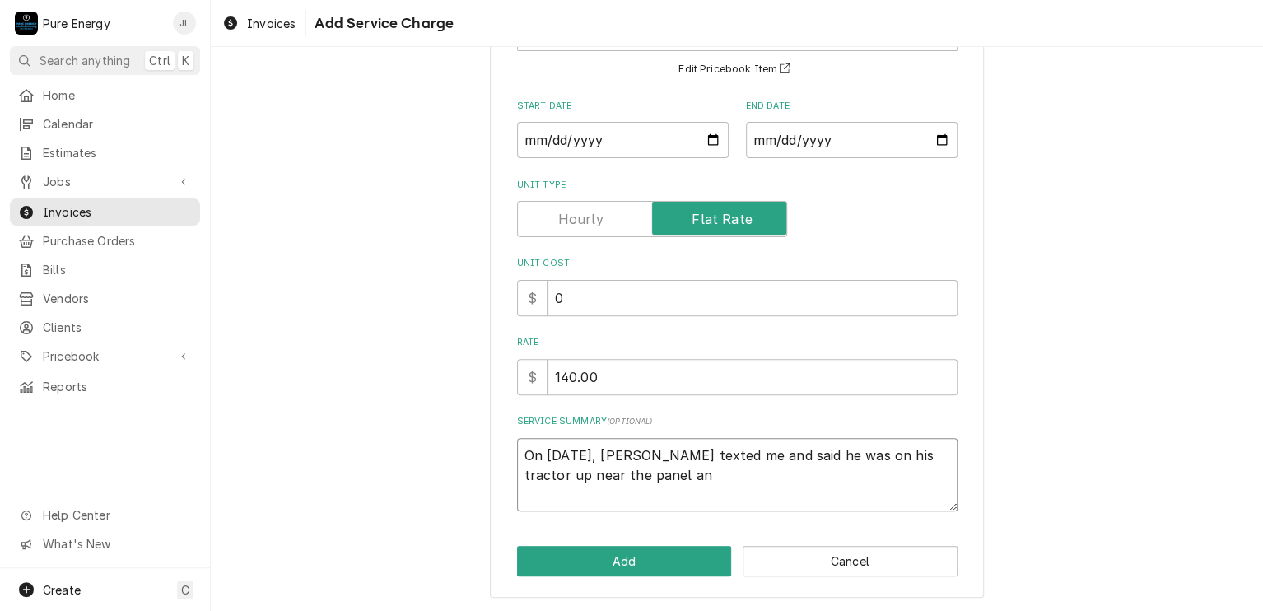
type textarea "x"
type textarea "On Aug 22, Gary texted me and said he was on his tractor up near the panel and"
type textarea "x"
type textarea "On Aug 22, Gary texted me and said he was on his tractor up near the panel and b"
type textarea "x"
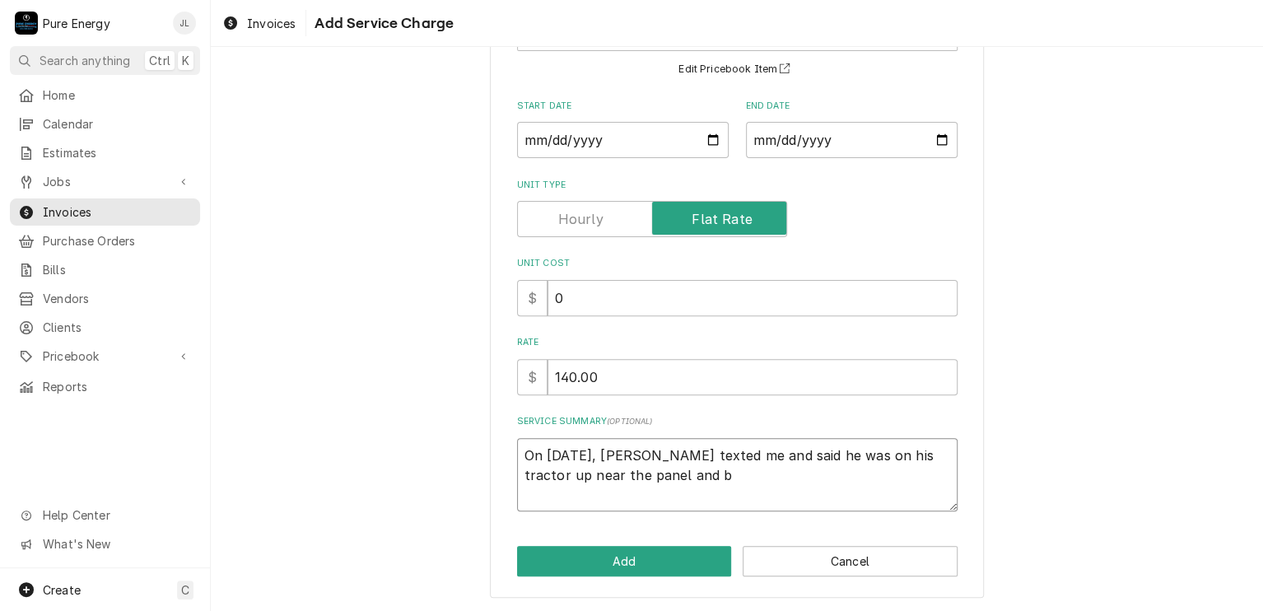
type textarea "On Aug 22, Gary texted me and said he was on his tractor up near the panel and …"
type textarea "x"
type textarea "On Aug 22, Gary texted me and said he was on his tractor up near the panel and …"
type textarea "x"
type textarea "On Aug 22, Gary texted me and said he was on his tractor up near the panel and …"
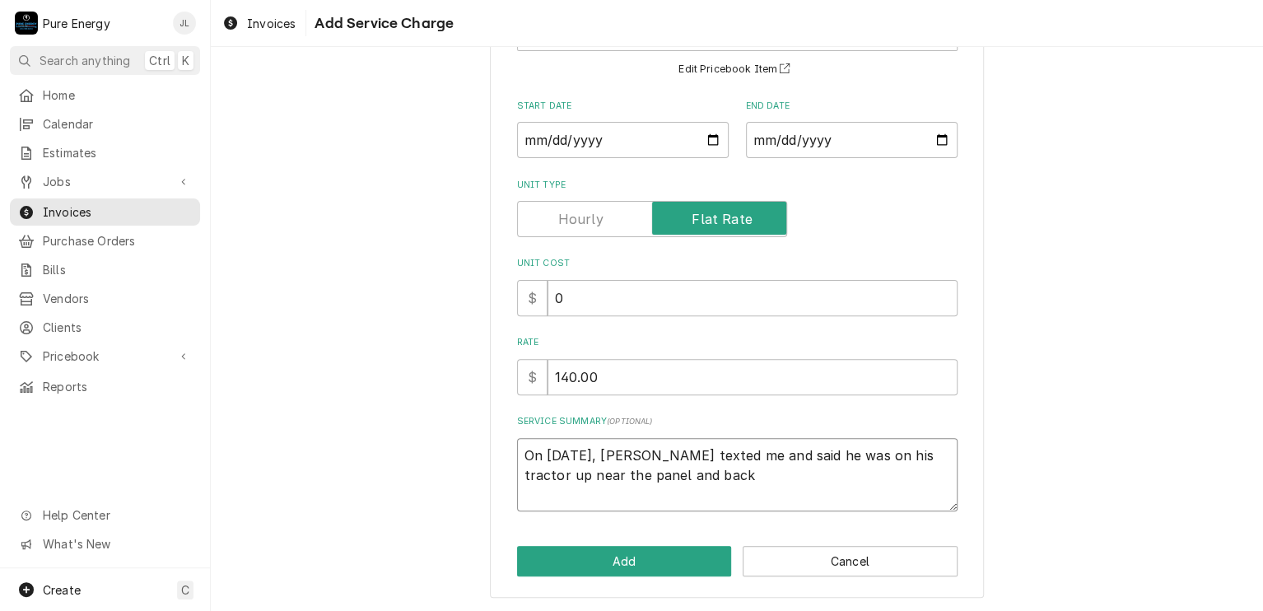
type textarea "x"
type textarea "On Aug 22, Gary texted me and said he was on his tractor up near the panel and …"
type textarea "x"
type textarea "On Aug 22, Gary texted me and said he was on his tractor up near the panel and …"
type textarea "x"
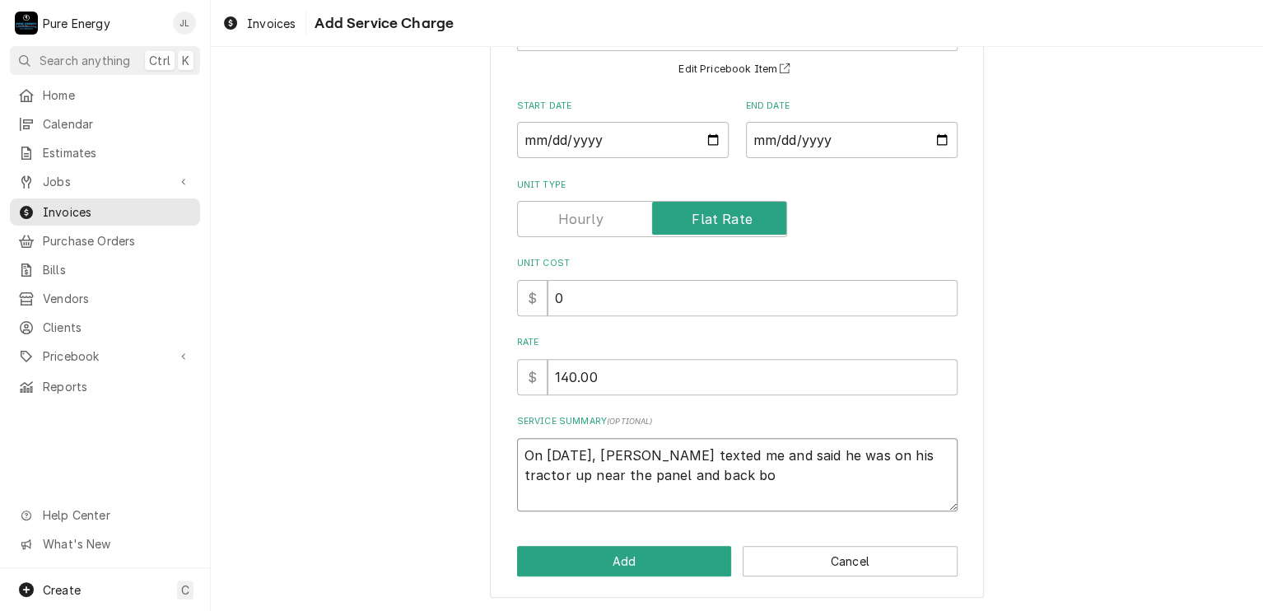
type textarea "On Aug 22, Gary texted me and said he was on his tractor up near the panel and …"
type textarea "x"
type textarea "On Aug 22, Gary texted me and said he was on his tractor up near the panel and …"
type textarea "x"
type textarea "On Aug 22, Gary texted me and said he was on his tractor up near the panel and …"
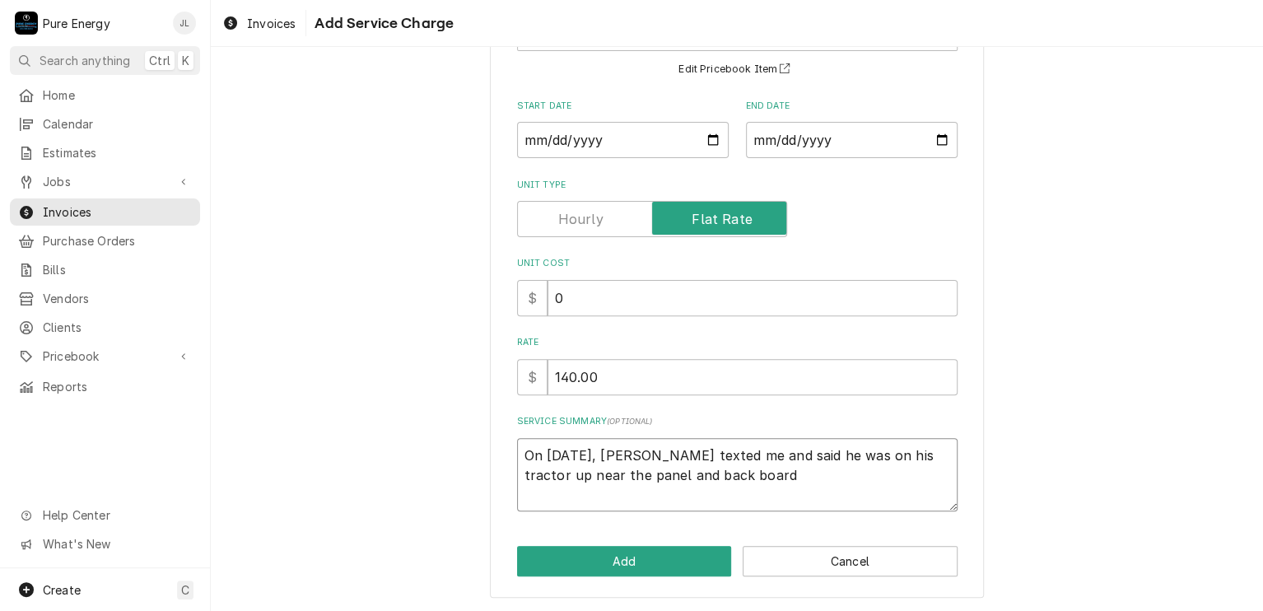
type textarea "x"
type textarea "On Aug 22, Gary texted me and said he was on his tractor up near the panel and …"
type textarea "x"
type textarea "On Aug 22, Gary texted me and said he was on his tractor up near the panel and …"
type textarea "x"
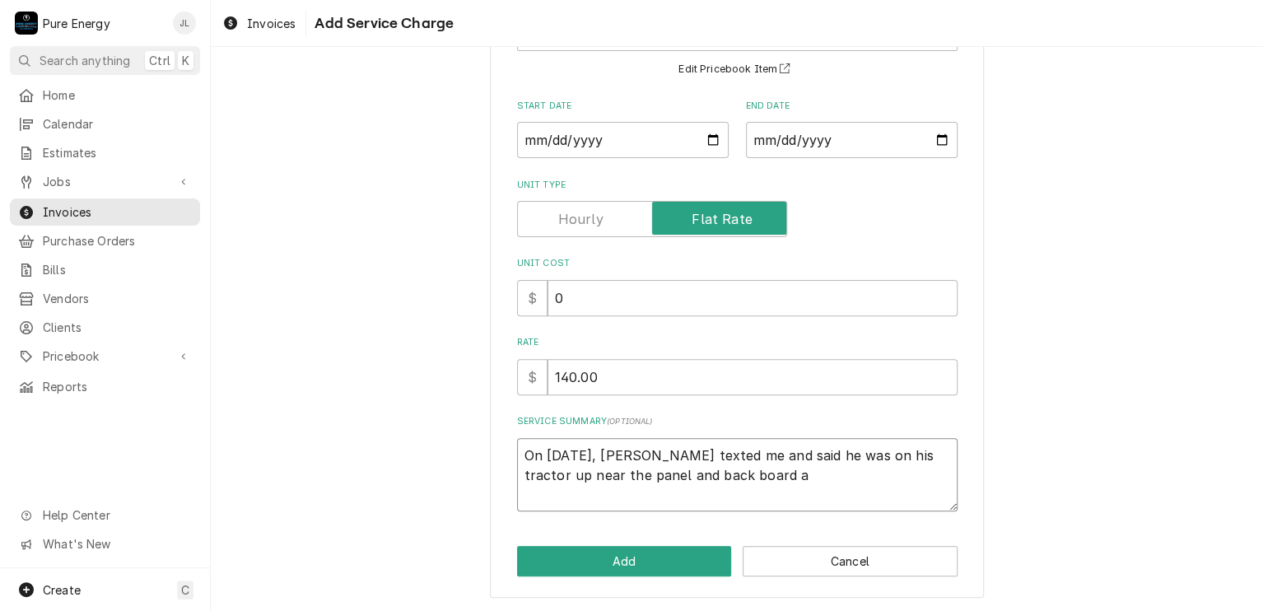
type textarea "On Aug 22, Gary texted me and said he was on his tractor up near the panel and …"
type textarea "x"
type textarea "On Aug 22, Gary texted me and said he was on his tractor up near the panel and …"
type textarea "x"
type textarea "On Aug 22, Gary texted me and said he was on his tractor up near the panel and …"
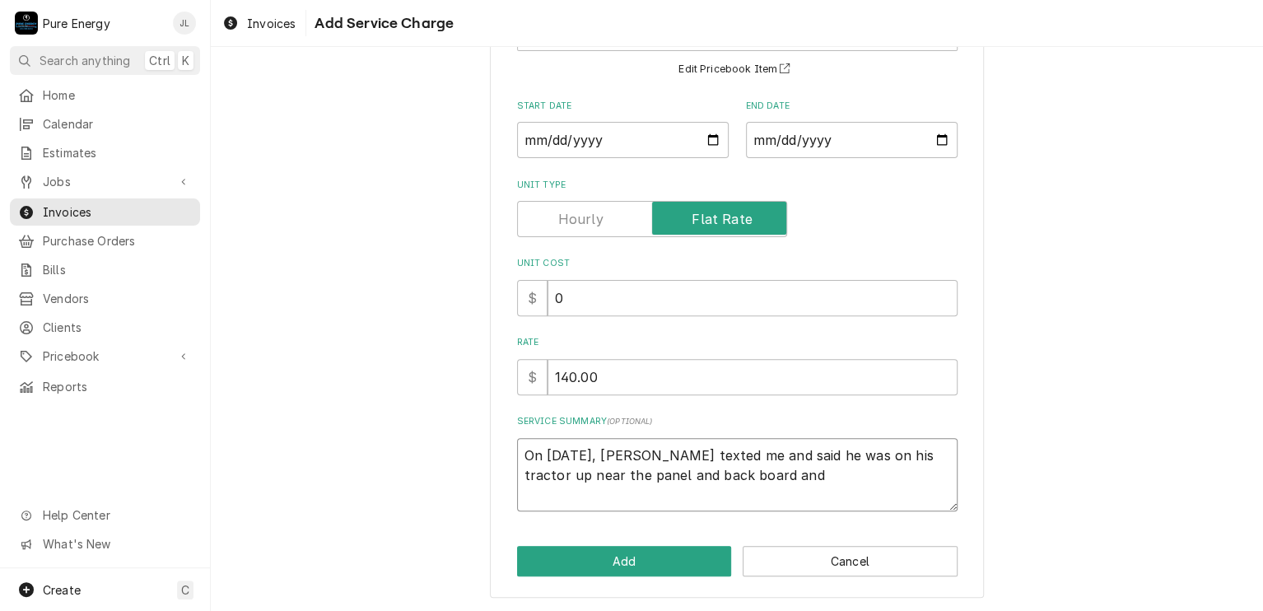
type textarea "x"
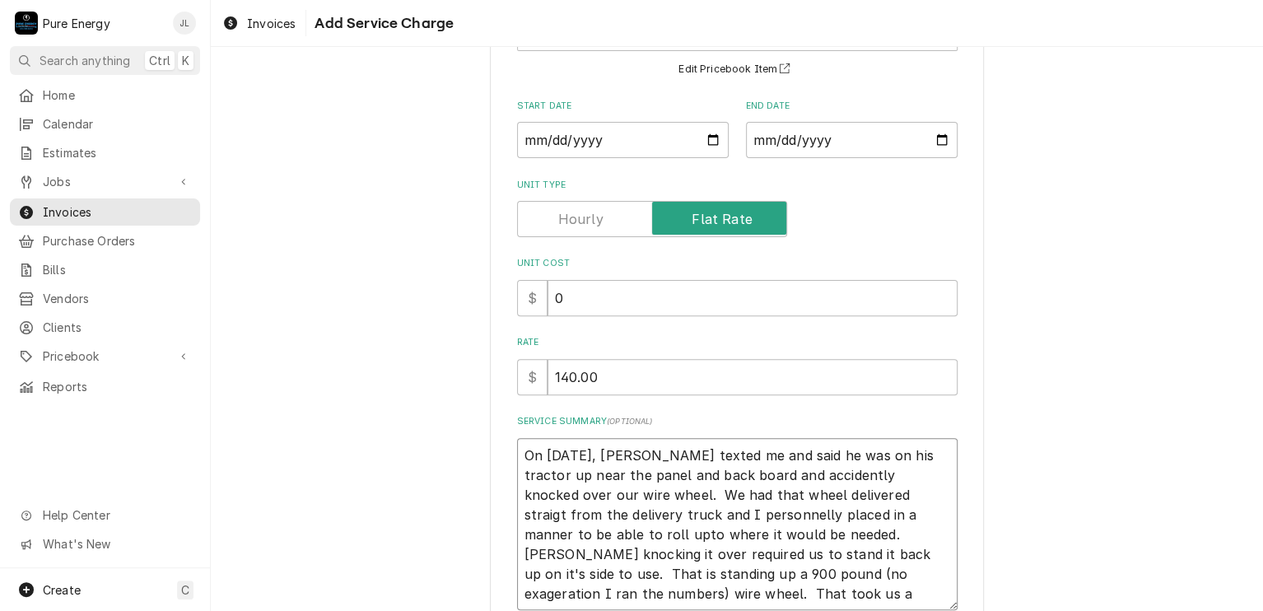
scroll to position [241, 0]
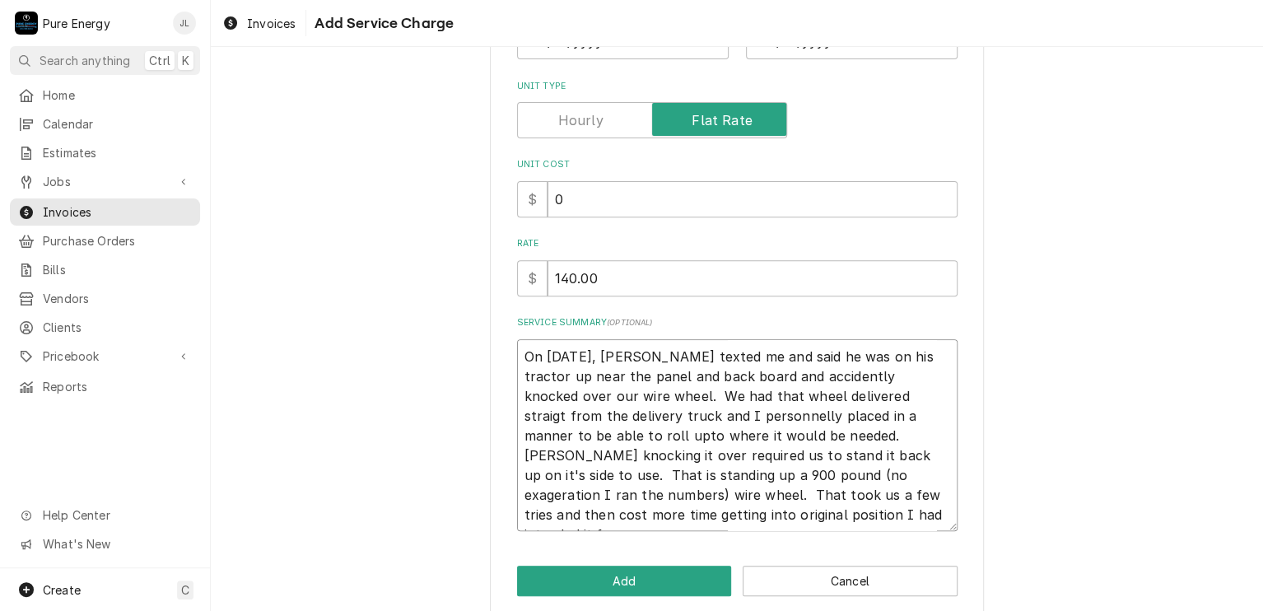
click at [604, 378] on textarea "On Aug 22, Gary texted me and said he was on his tractor up near the panel and …" at bounding box center [737, 435] width 440 height 193
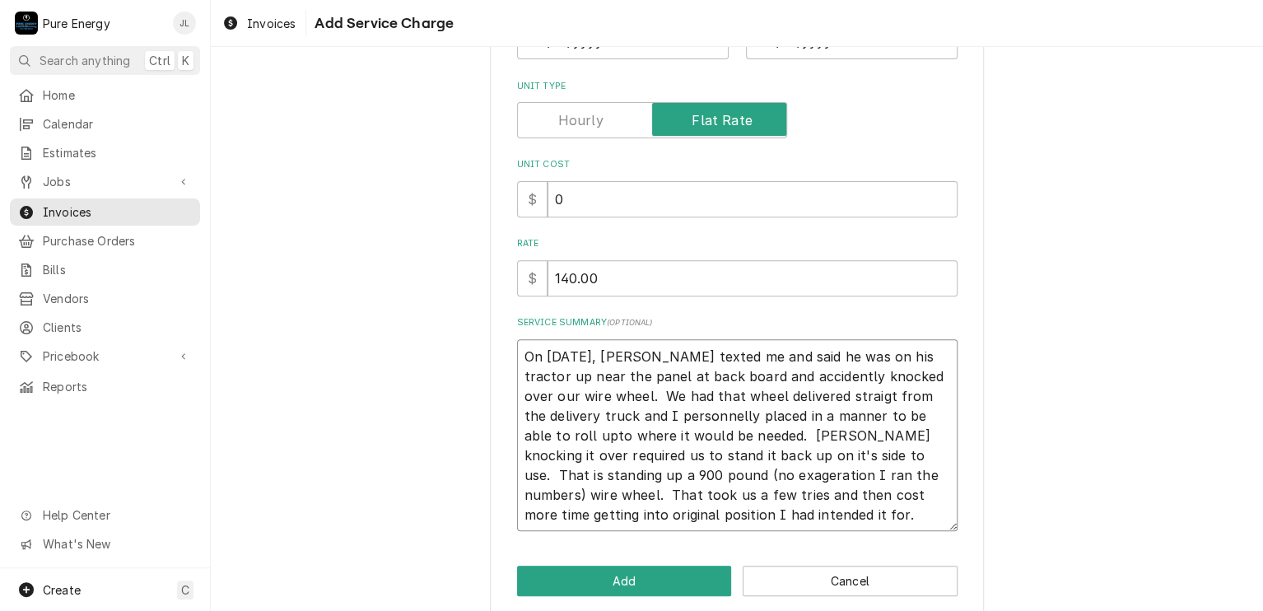
click at [794, 398] on textarea "On Aug 22, Gary texted me and said he was on his tractor up near the panel at b…" at bounding box center [737, 435] width 440 height 193
click at [554, 414] on textarea "On Aug 22, Gary texted me and said he was on his tractor up near the panel at b…" at bounding box center [737, 435] width 440 height 193
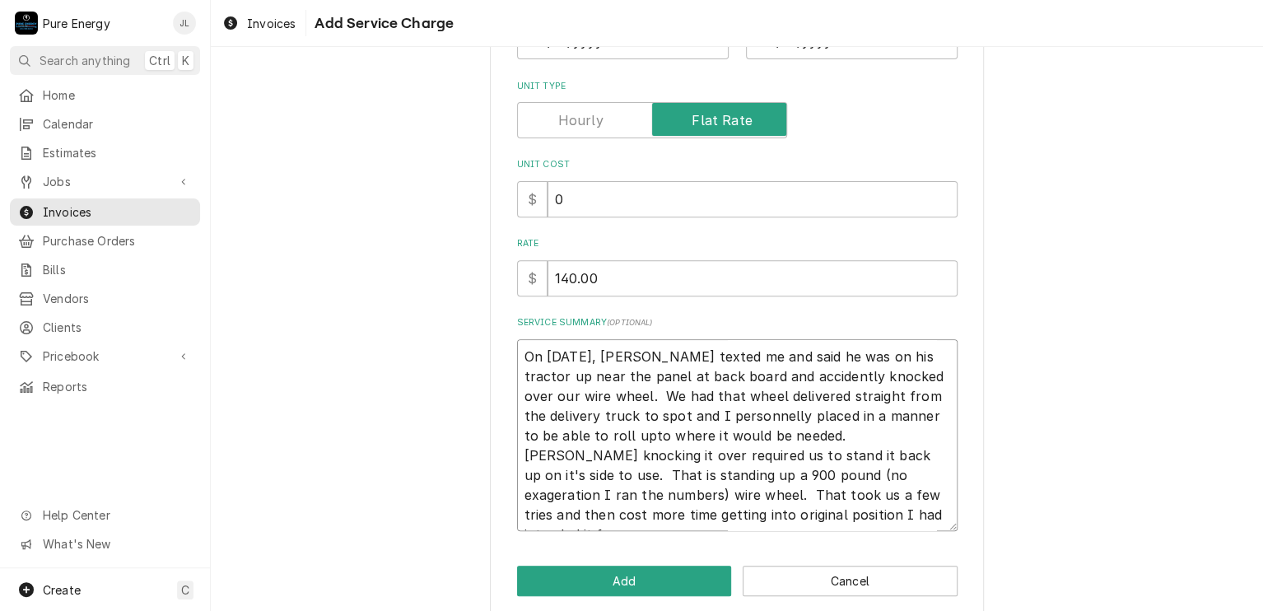
click at [626, 416] on textarea "On Aug 22, Gary texted me and said he was on his tractor up near the panel at b…" at bounding box center [737, 435] width 440 height 193
click at [640, 496] on textarea "On Aug 22, Gary texted me and said he was on his tractor up near the panel at b…" at bounding box center [737, 435] width 440 height 193
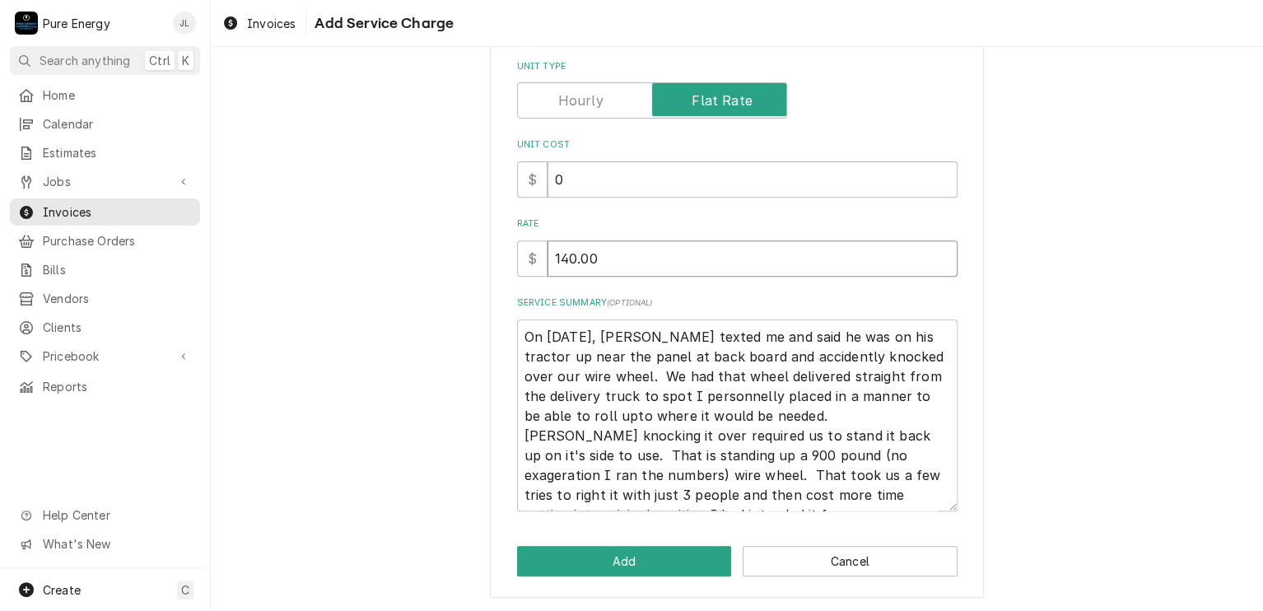
click at [558, 261] on input "140.00" at bounding box center [752, 258] width 410 height 36
click at [654, 559] on button "Add" at bounding box center [624, 561] width 215 height 30
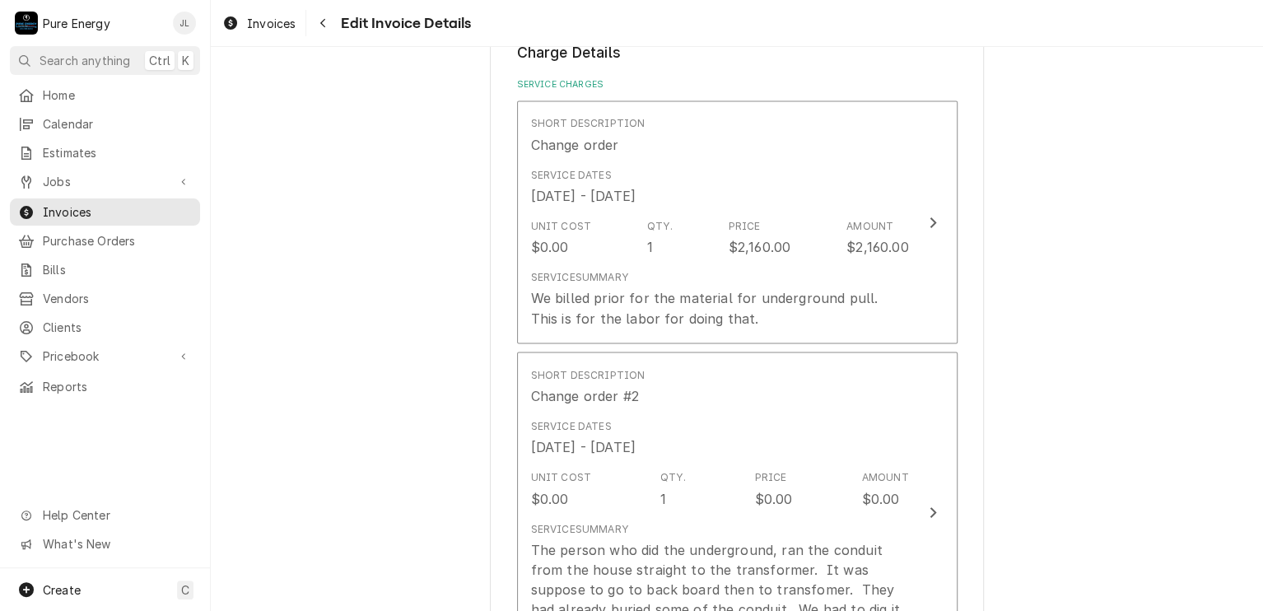
scroll to position [1482, 0]
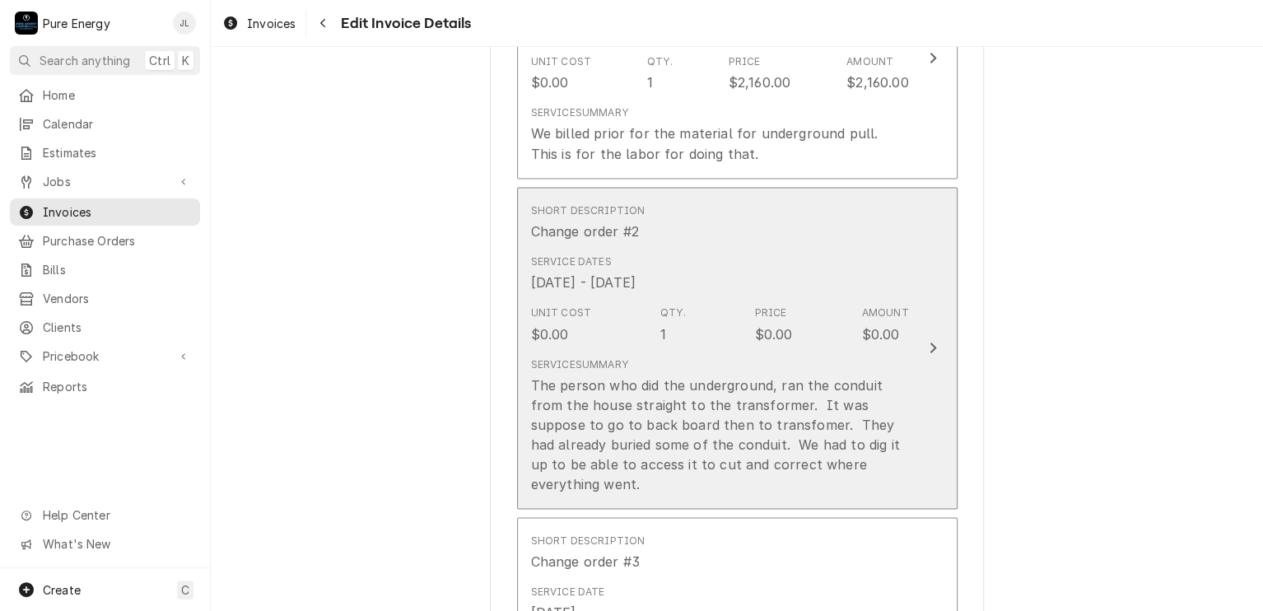
click at [747, 234] on div "Short Description Change order #2" at bounding box center [720, 221] width 378 height 51
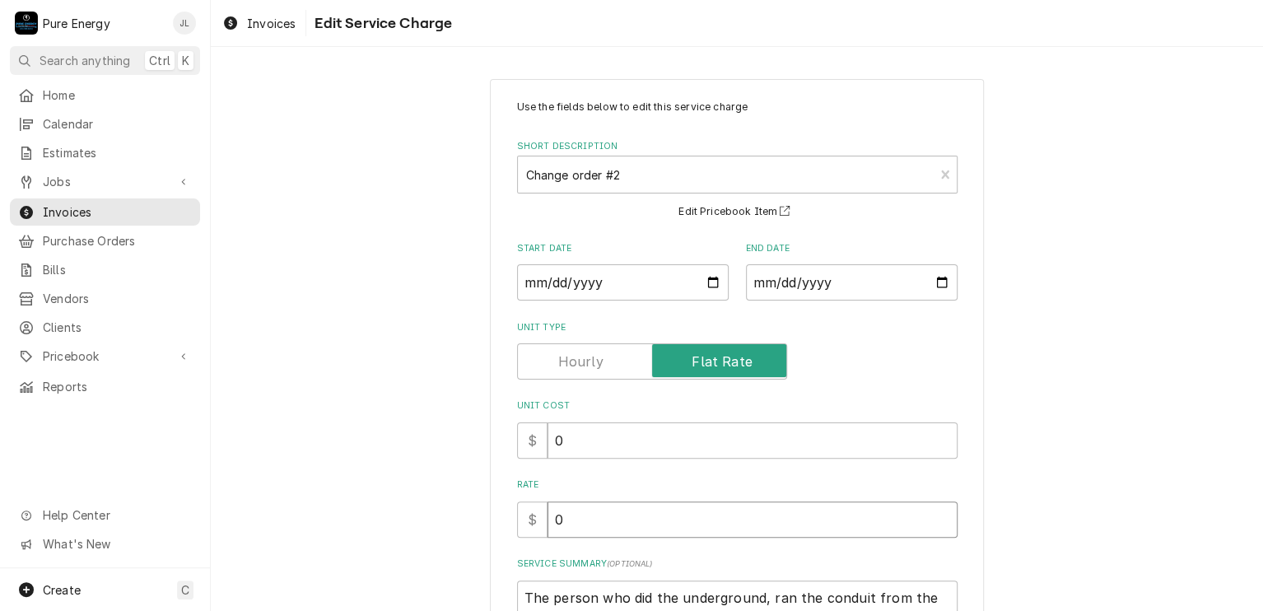
click at [579, 519] on input "0" at bounding box center [752, 519] width 410 height 36
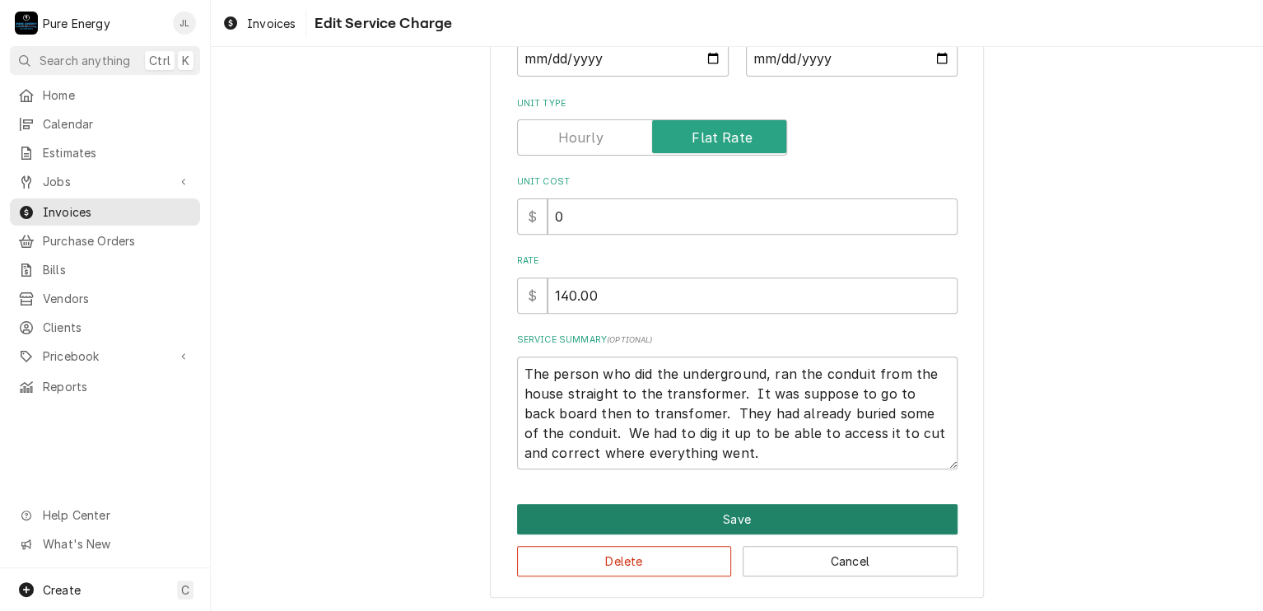
click at [669, 523] on button "Save" at bounding box center [737, 519] width 440 height 30
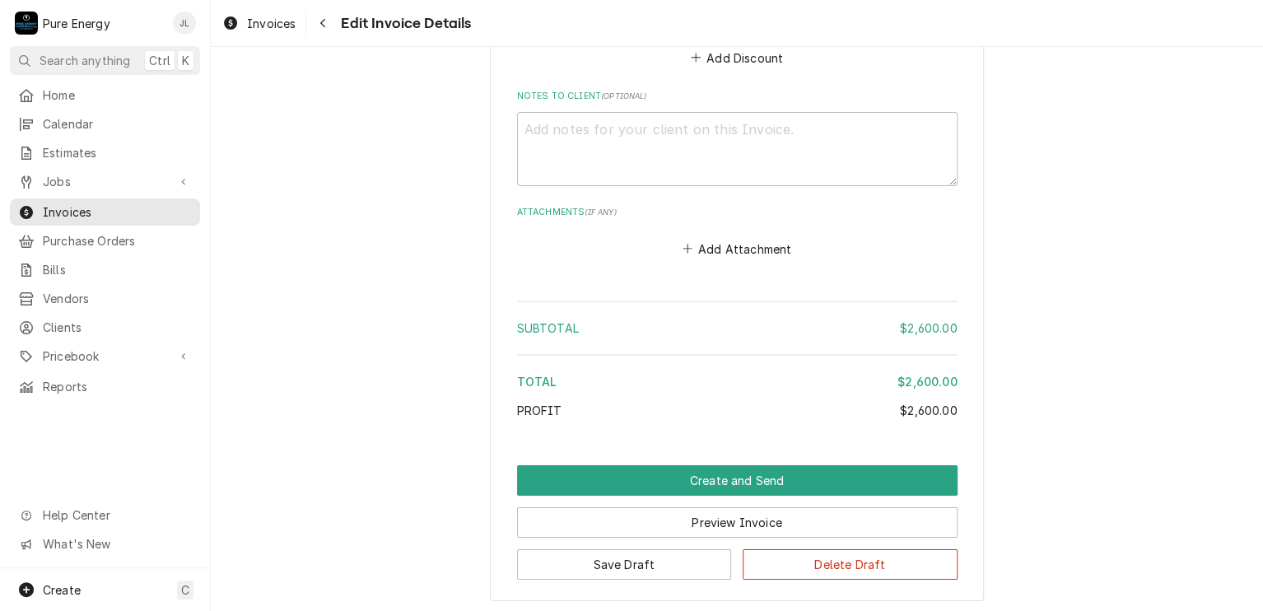
scroll to position [3019, 0]
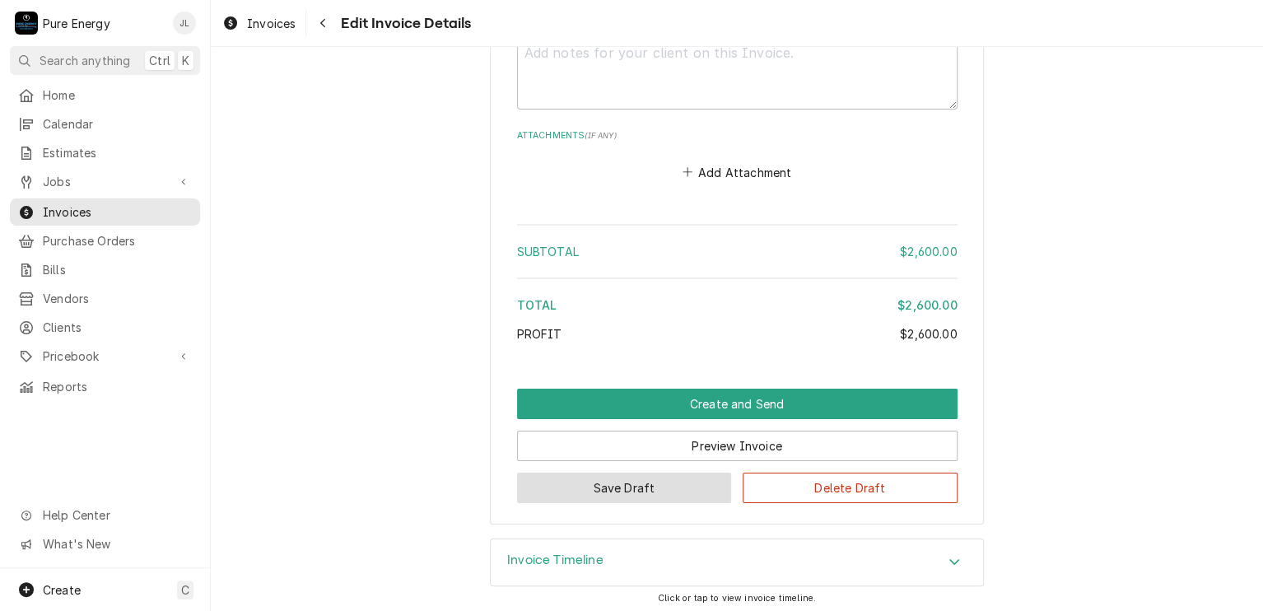
click at [668, 478] on button "Save Draft" at bounding box center [624, 487] width 215 height 30
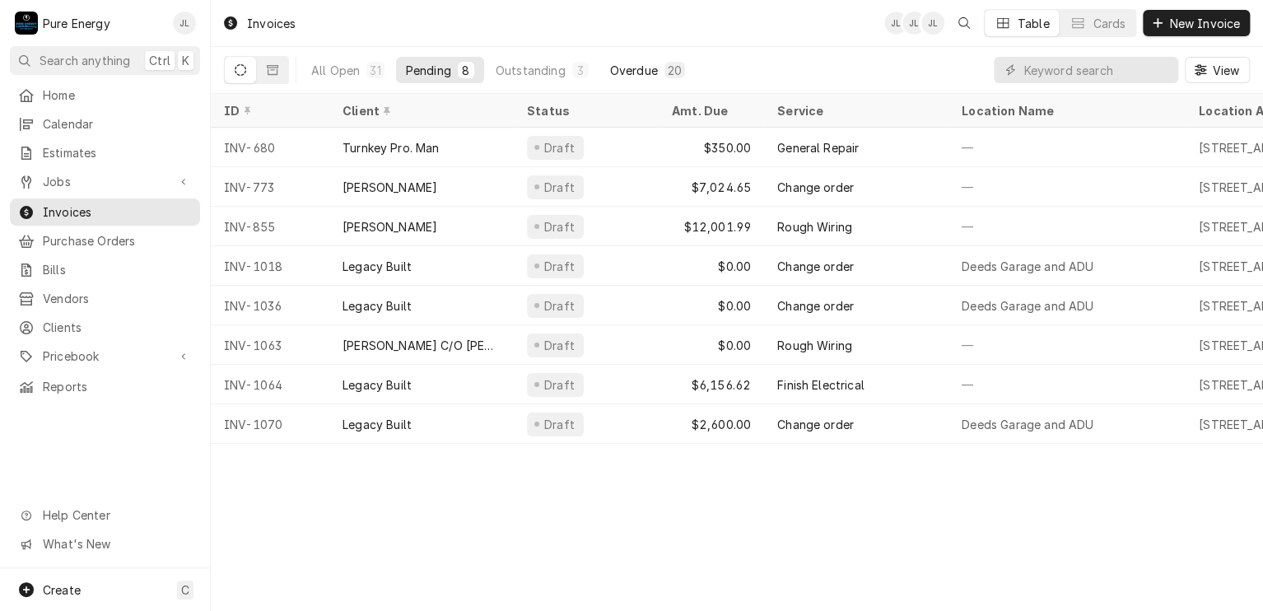
click at [635, 68] on div "Overdue" at bounding box center [634, 70] width 48 height 17
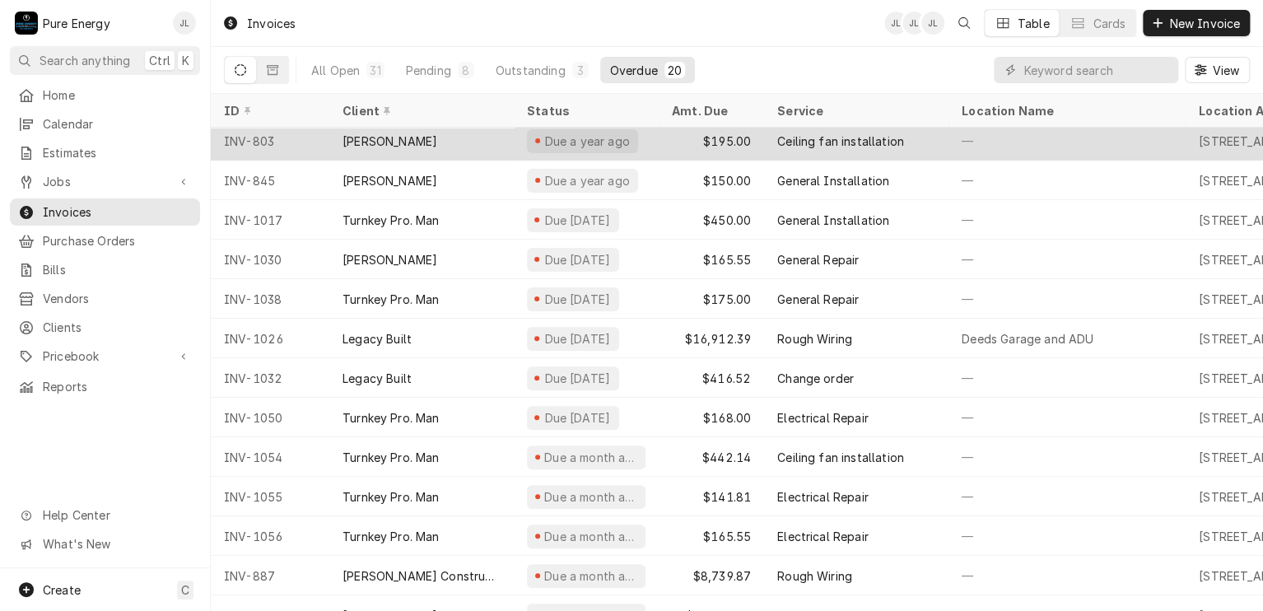
scroll to position [317, 0]
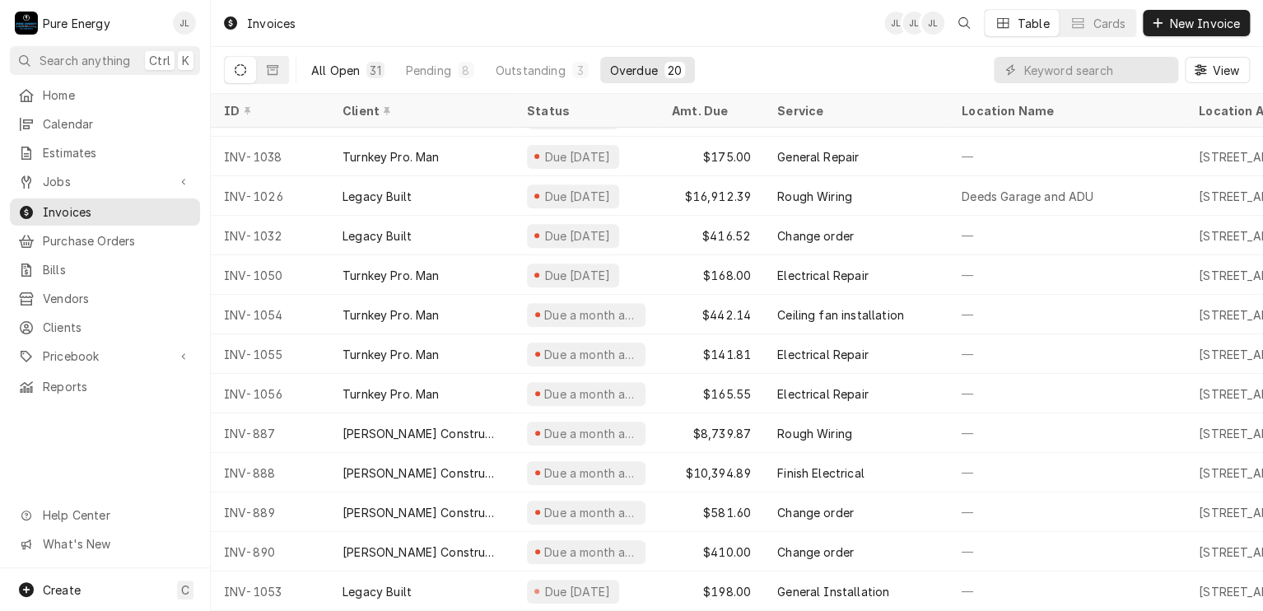
click at [344, 72] on div "All Open" at bounding box center [335, 70] width 49 height 17
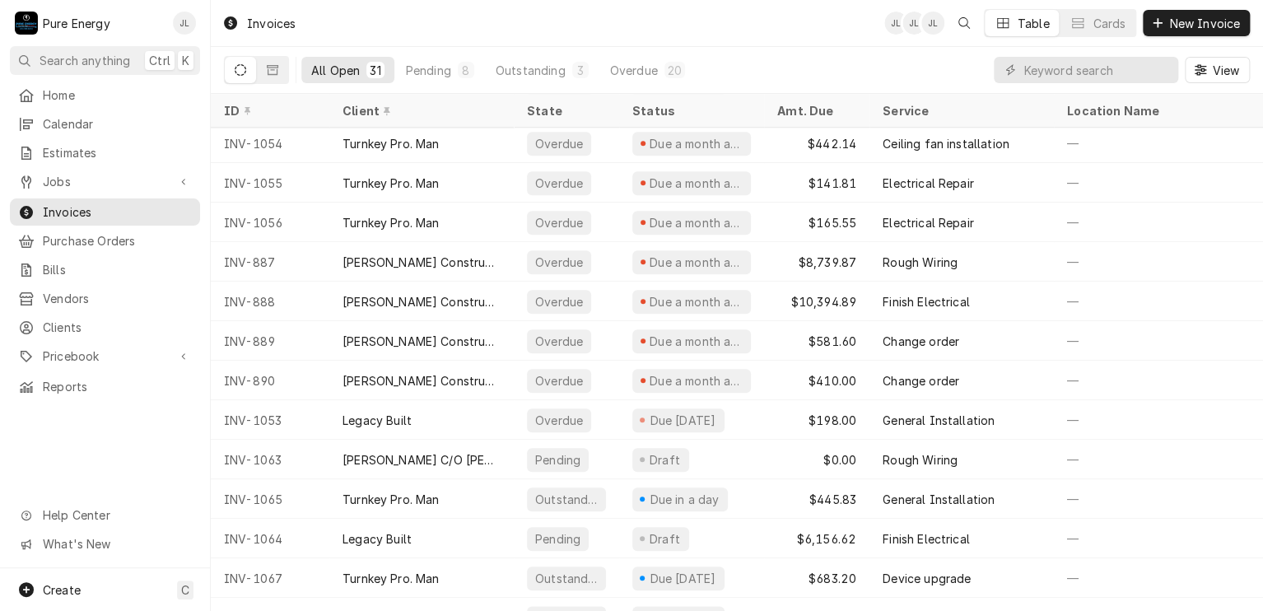
scroll to position [752, 0]
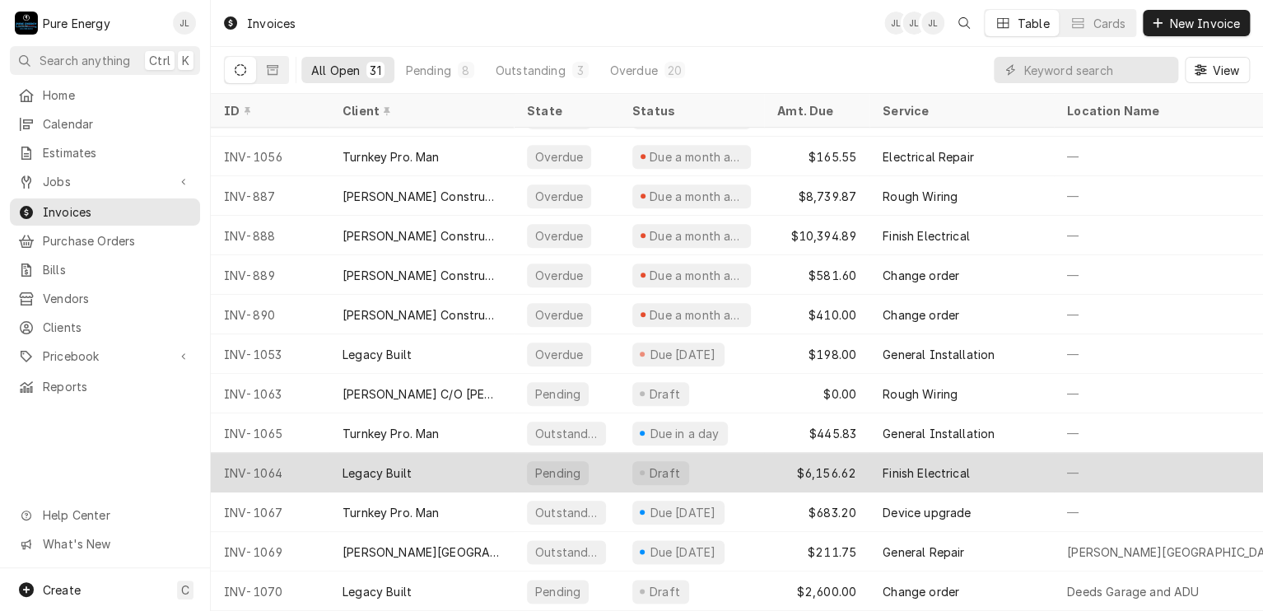
click at [744, 453] on div "Draft" at bounding box center [691, 473] width 145 height 40
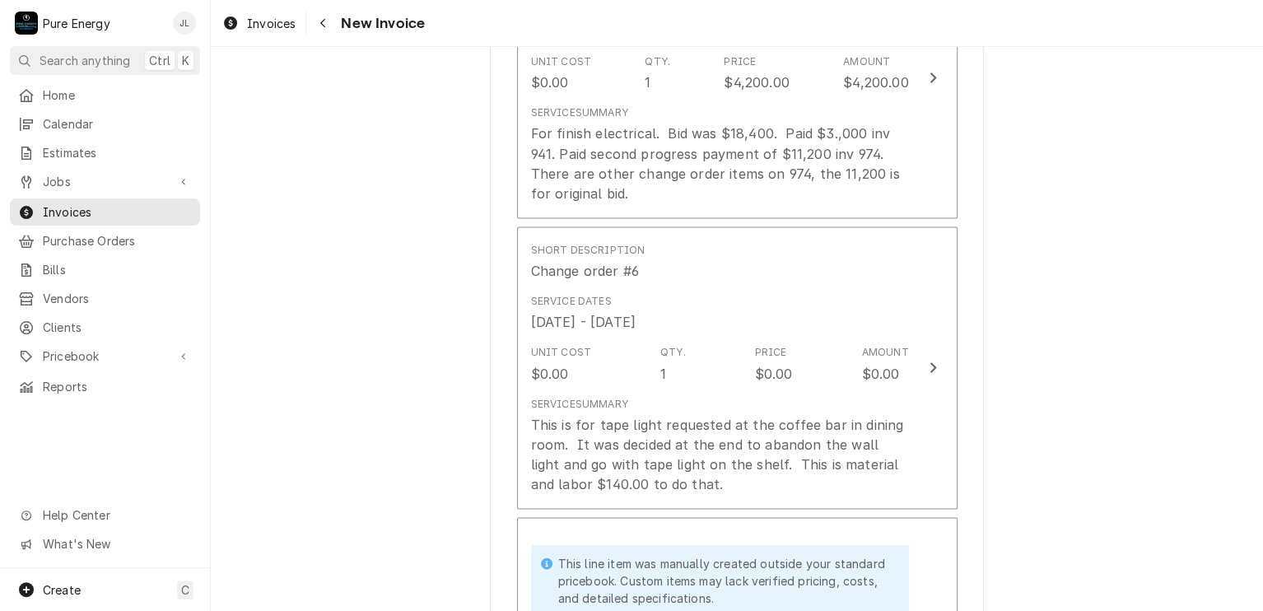
scroll to position [1564, 0]
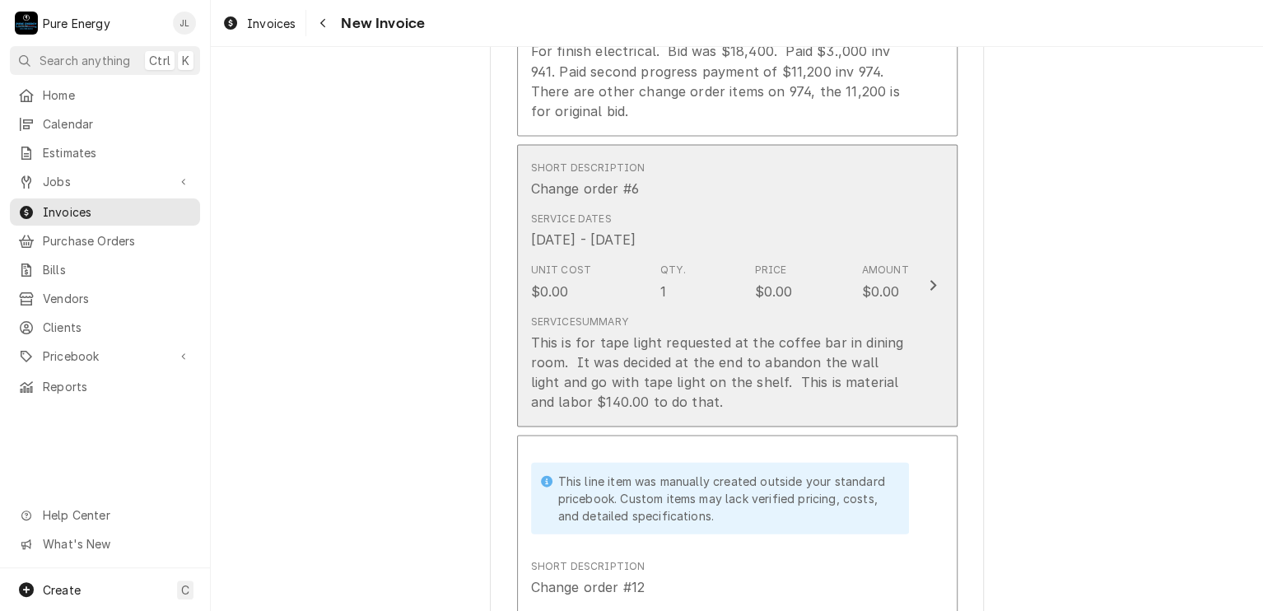
click at [813, 193] on div "Short Description Change order #6" at bounding box center [720, 178] width 378 height 51
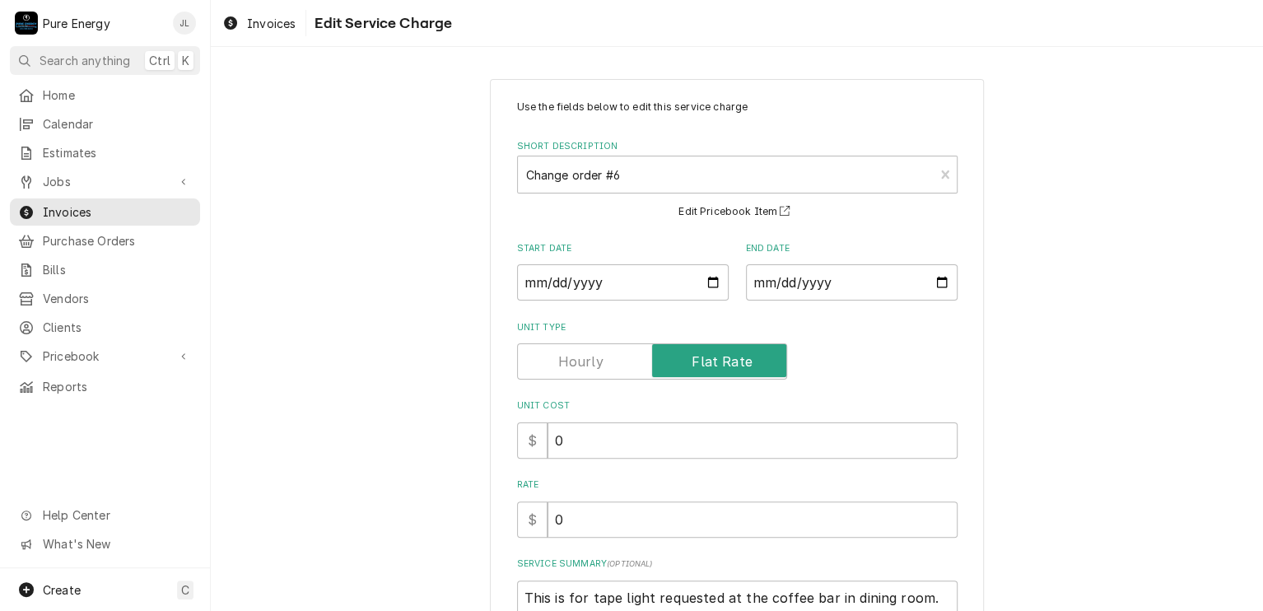
scroll to position [204, 0]
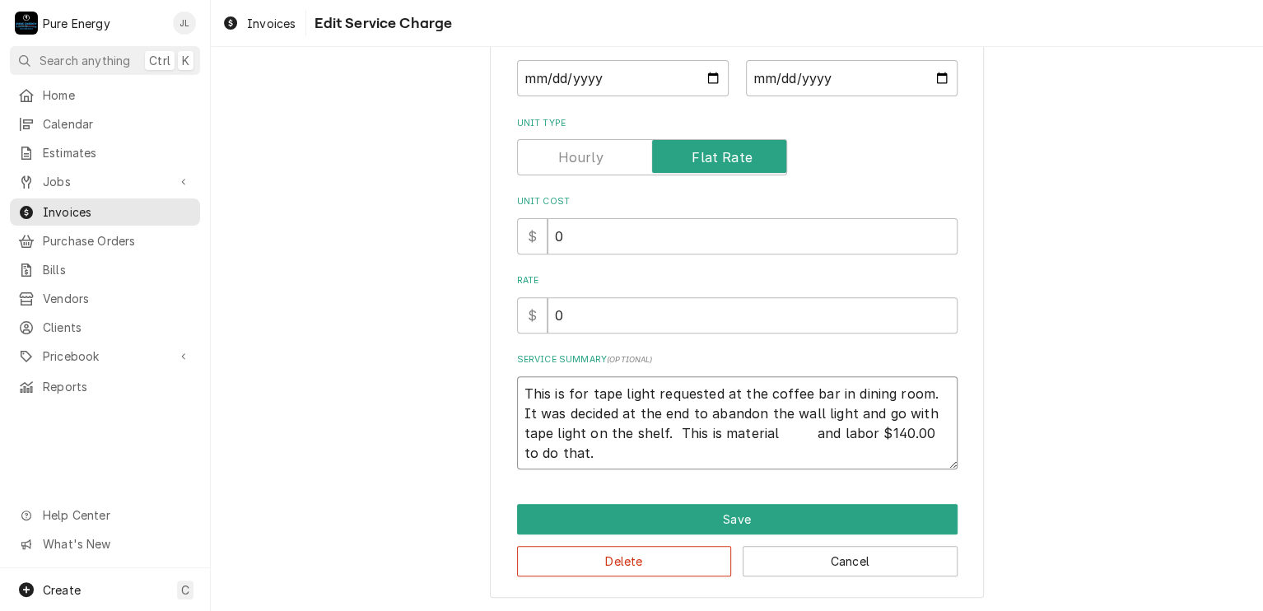
click at [801, 434] on textarea "This is for tape light requested at the coffee bar in dining room. It was decid…" at bounding box center [737, 423] width 440 height 94
type textarea "x"
type textarea "This is for tape light requested at the coffee bar in dining room. It was decid…"
type textarea "x"
type textarea "This is for tape light requested at the coffee bar in dining room. It was decid…"
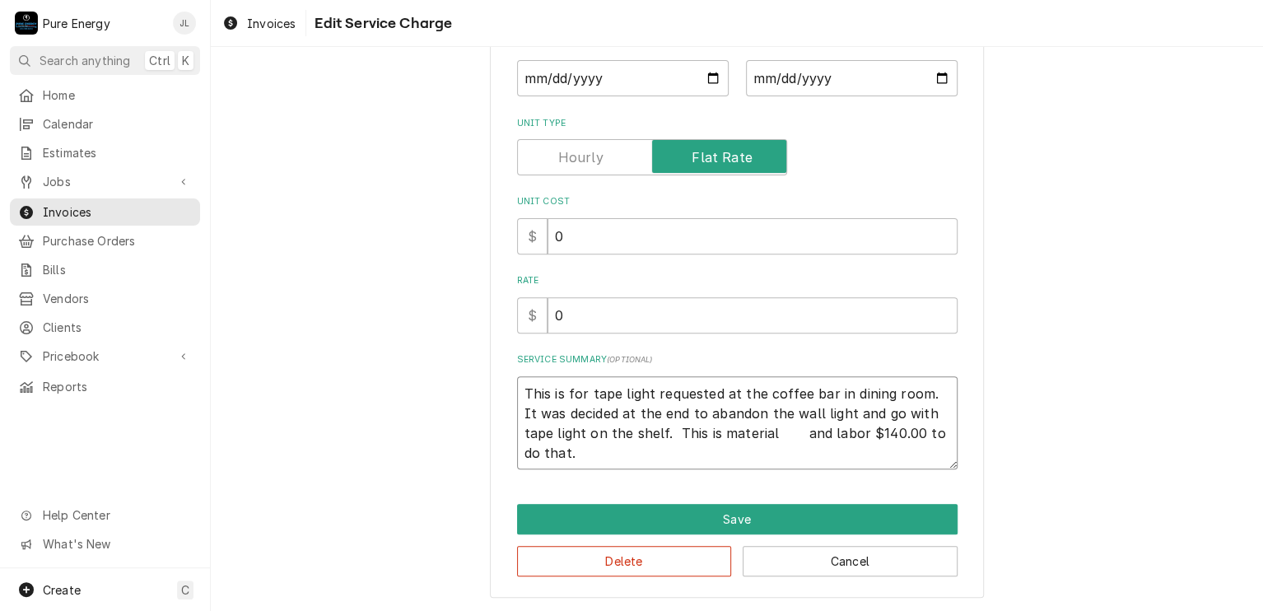
type textarea "x"
type textarea "This is for tape light requested at the coffee bar in dining room. It was decid…"
type textarea "x"
type textarea "This is for tape light requested at the coffee bar in dining room. It was decid…"
type textarea "x"
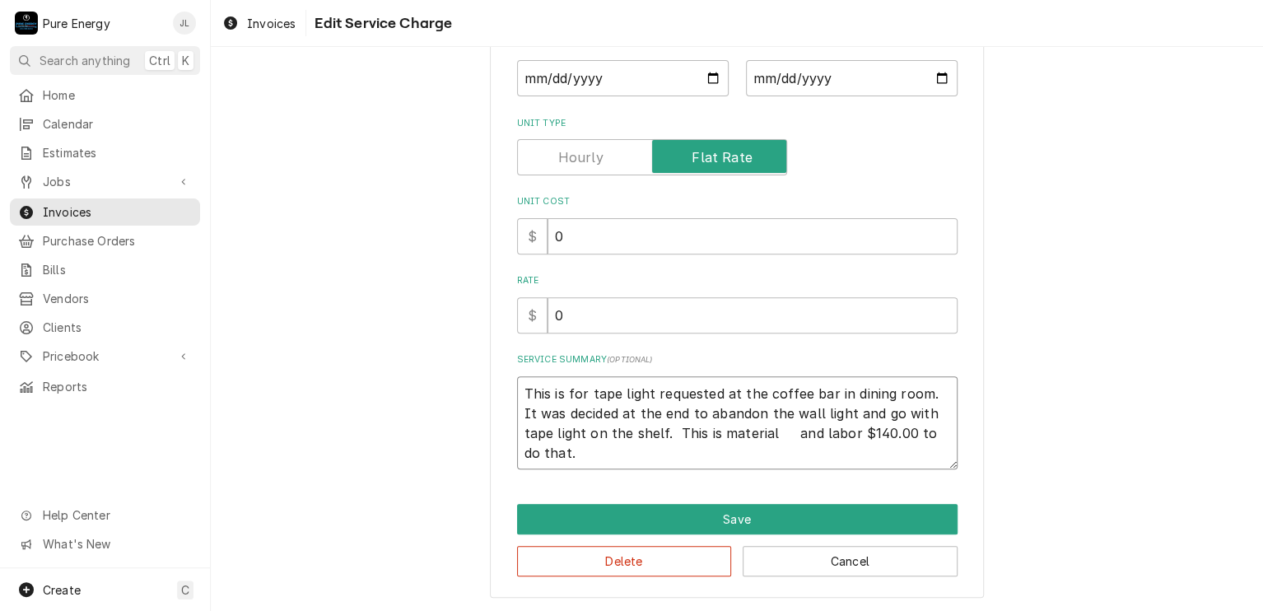
type textarea "This is for tape light requested at the coffee bar in dining room. It was decid…"
type textarea "x"
type textarea "This is for tape light requested at the coffee bar in dining room. It was decid…"
type textarea "x"
type textarea "This is for tape light requested at the coffee bar in dining room. It was decid…"
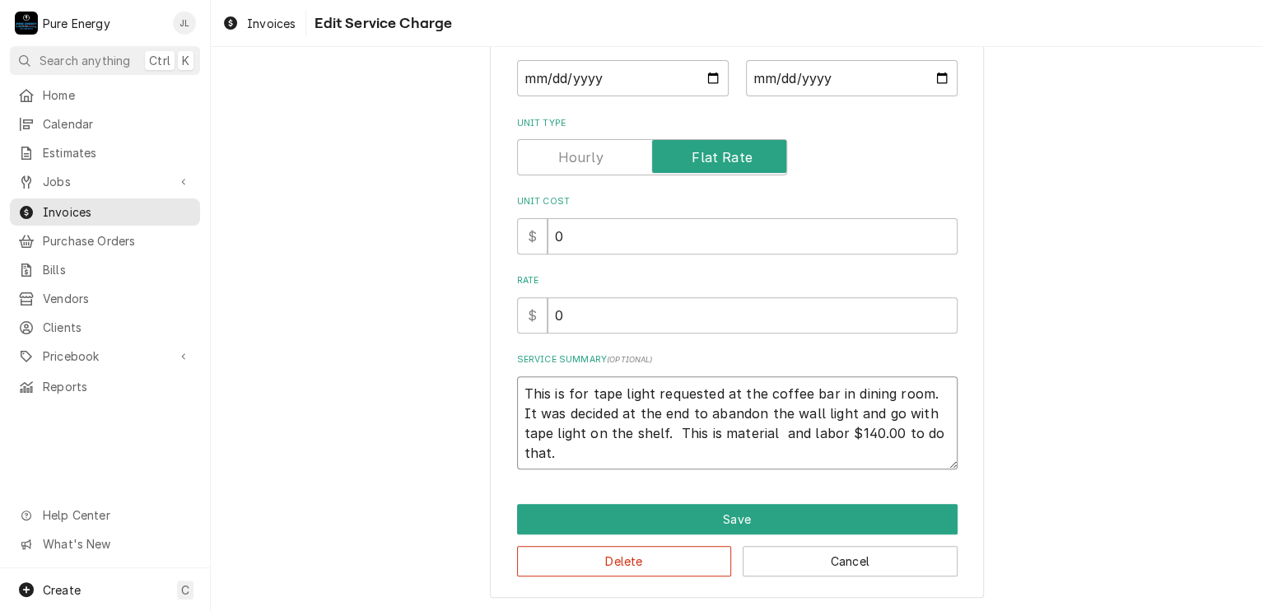
type textarea "x"
type textarea "This is for tape light requested at the coffee bar in dining room. It was decid…"
type textarea "x"
type textarea "This is for tape light requested at the coffee bar in dining room. It was decid…"
type textarea "x"
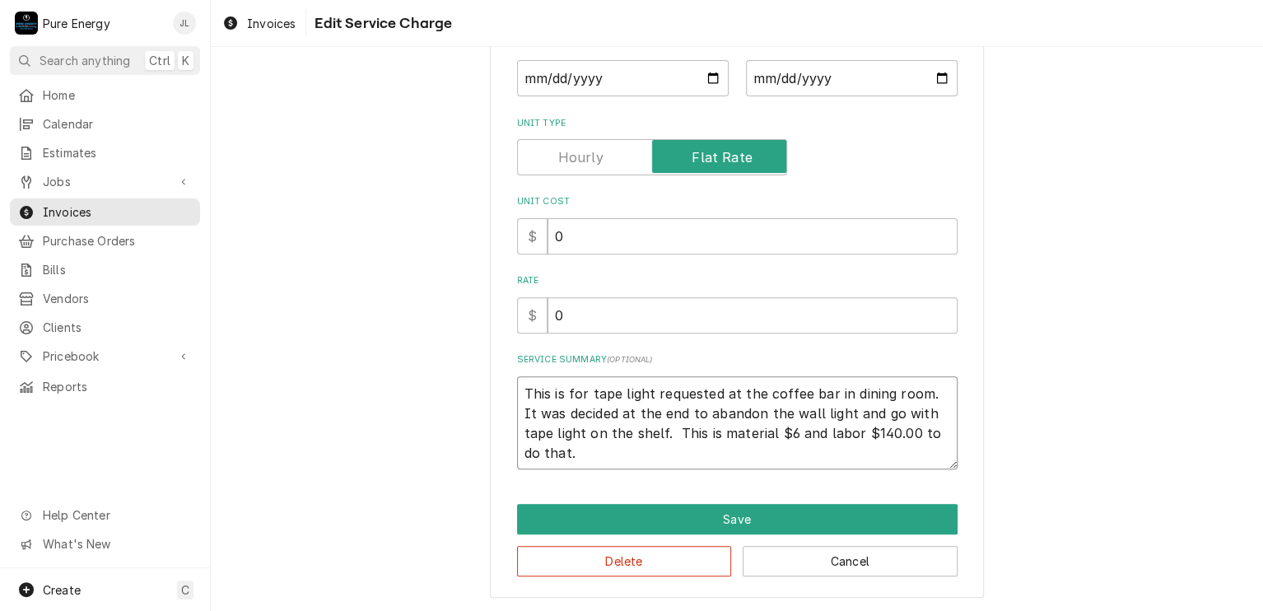
type textarea "This is for tape light requested at the coffee bar in dining room. It was decid…"
type textarea "x"
type textarea "This is for tape light requested at the coffee bar in dining room. It was decid…"
type textarea "x"
type textarea "This is for tape light requested at the coffee bar in dining room. It was decid…"
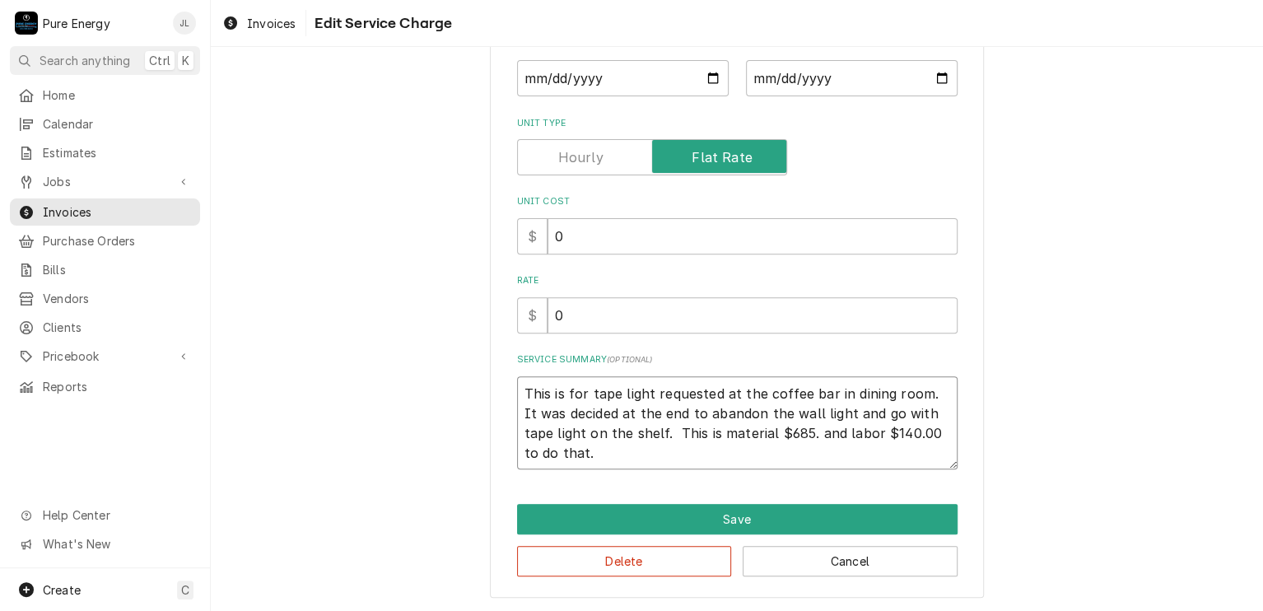
type textarea "x"
type textarea "This is for tape light requested at the coffee bar in dining room. It was decid…"
type textarea "x"
type textarea "This is for tape light requested at the coffee bar in dining room. It was decid…"
type textarea "x"
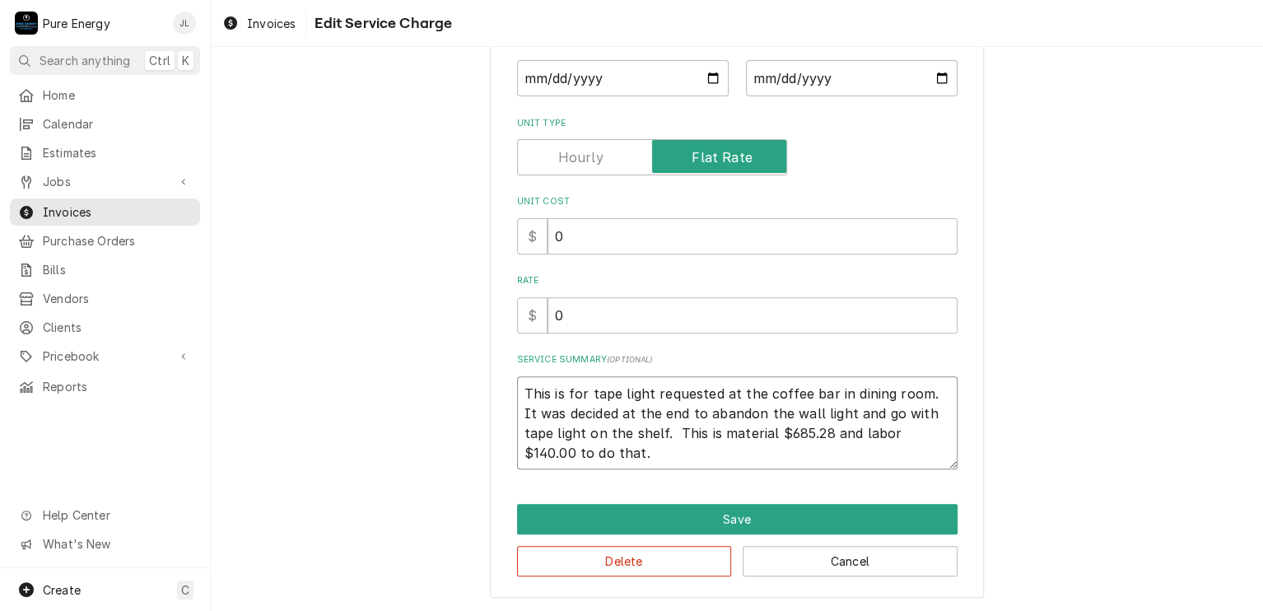
type textarea "This is for tape light requested at the coffee bar in dining room. It was decid…"
type textarea "x"
type textarea "This is for tape light requested at the coffee bar in dining room. It was decid…"
type textarea "x"
type textarea "This is for tape light requested at the coffee bar in dining room. It was decid…"
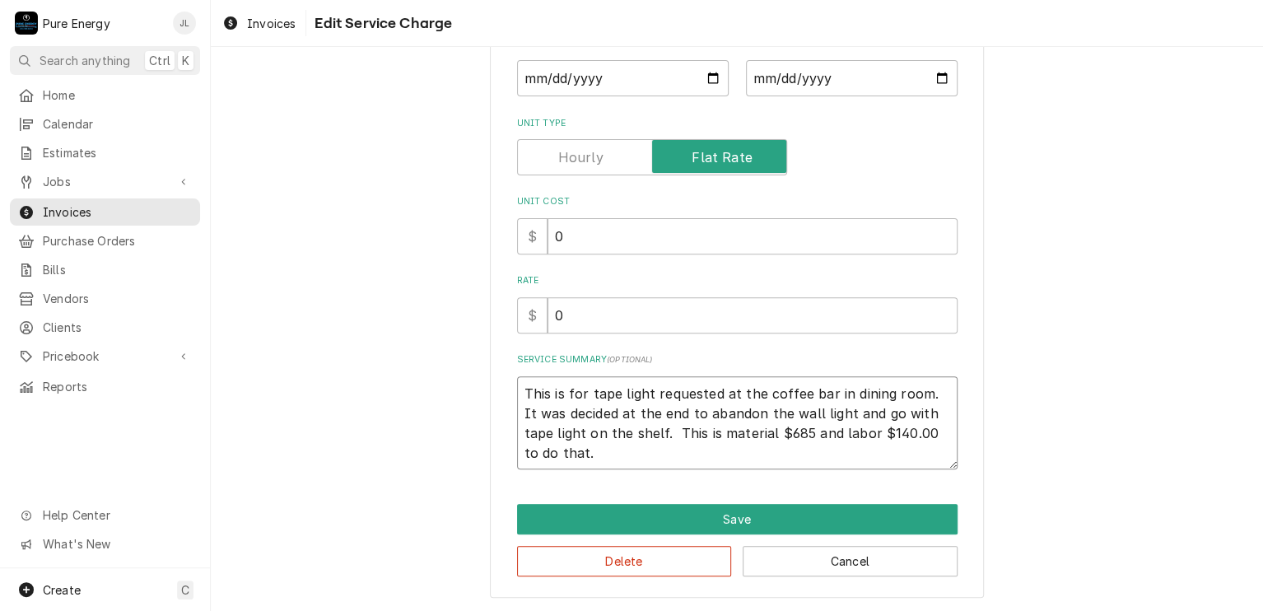
type textarea "x"
type textarea "This is for tape light requested at the coffee bar in dining room. It was decid…"
type textarea "x"
type textarea "This is for tape light requested at the coffee bar in dining room. It was decid…"
type textarea "x"
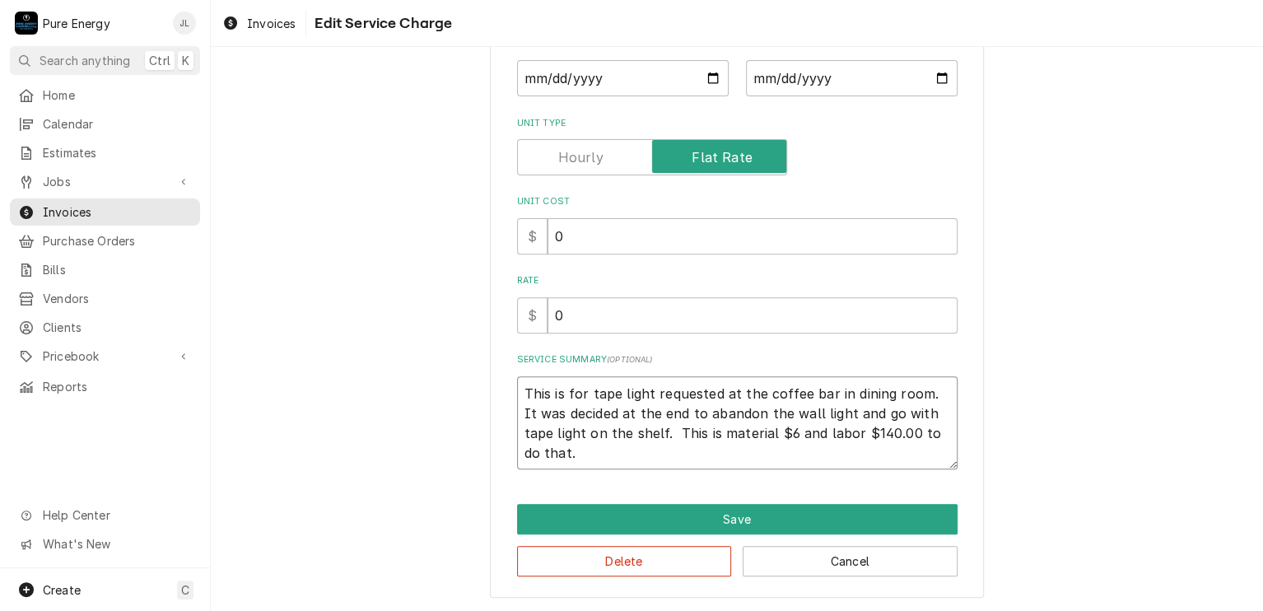
type textarea "This is for tape light requested at the coffee bar in dining room. It was decid…"
type textarea "x"
type textarea "This is for tape light requested at the coffee bar in dining room. It was decid…"
type textarea "x"
type textarea "This is for tape light requested at the coffee bar in dining room. It was decid…"
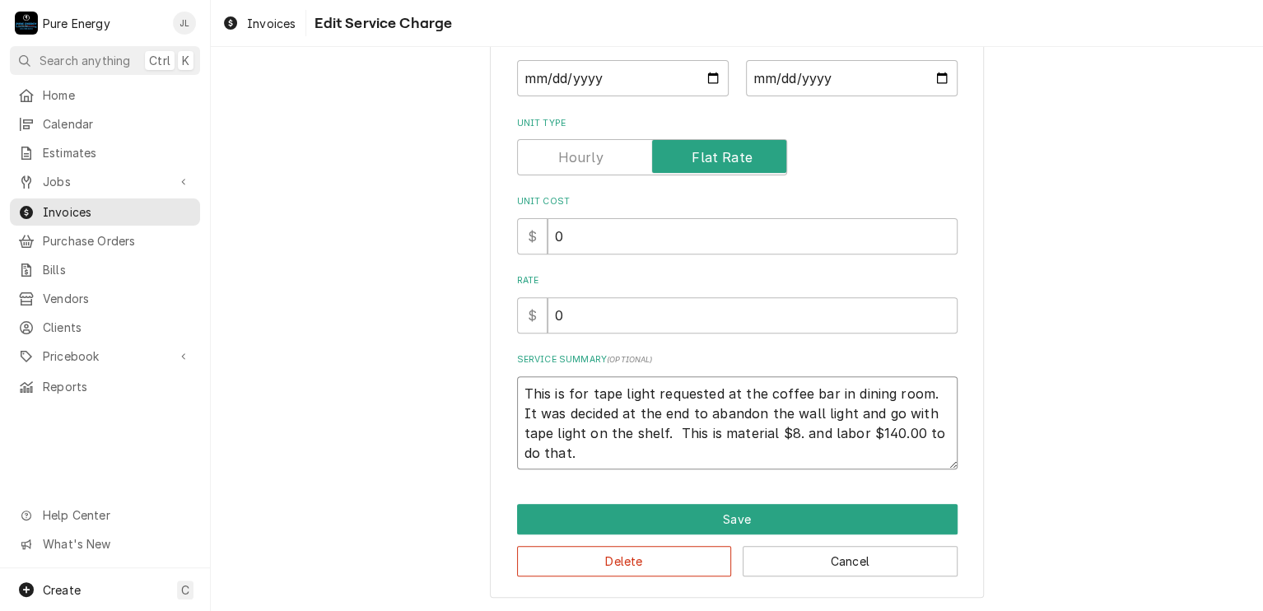
type textarea "x"
type textarea "This is for tape light requested at the coffee bar in dining room. It was decid…"
type textarea "x"
type textarea "This is for tape light requested at the coffee bar in dining room. It was decid…"
type textarea "x"
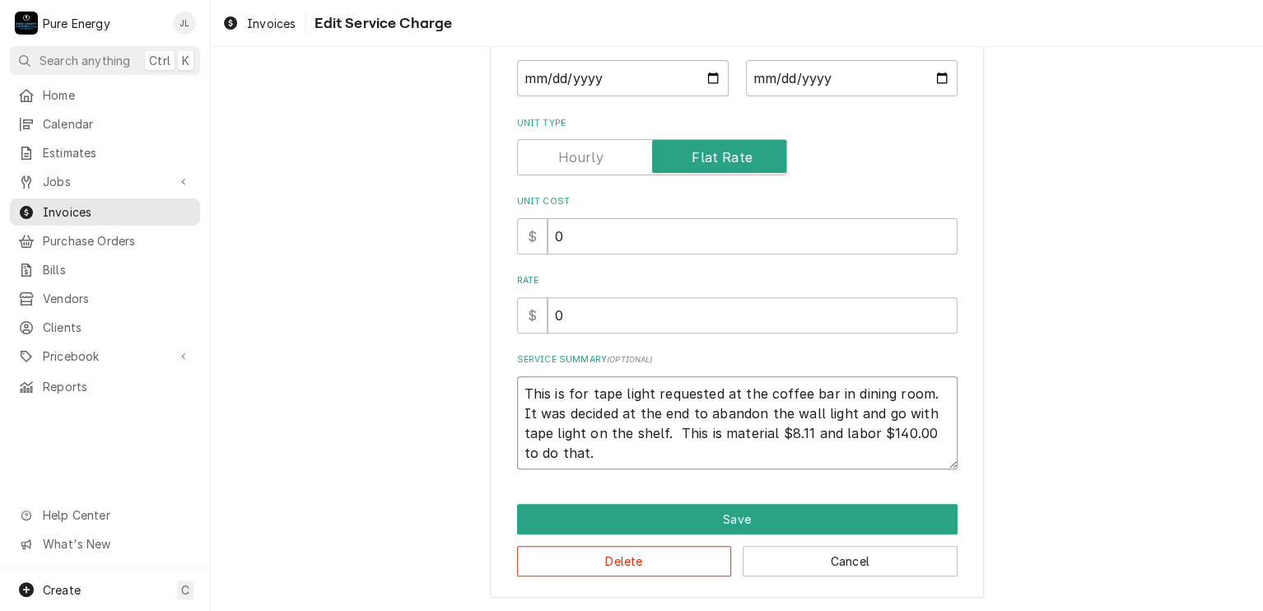
type textarea "This is for tape light requested at the coffee bar in dining room. It was decid…"
type textarea "x"
type textarea "This is for tape light requested at the coffee bar in dining room. It was decid…"
type textarea "x"
type textarea "This is for tape light requested at the coffee bar in dining room. It was decid…"
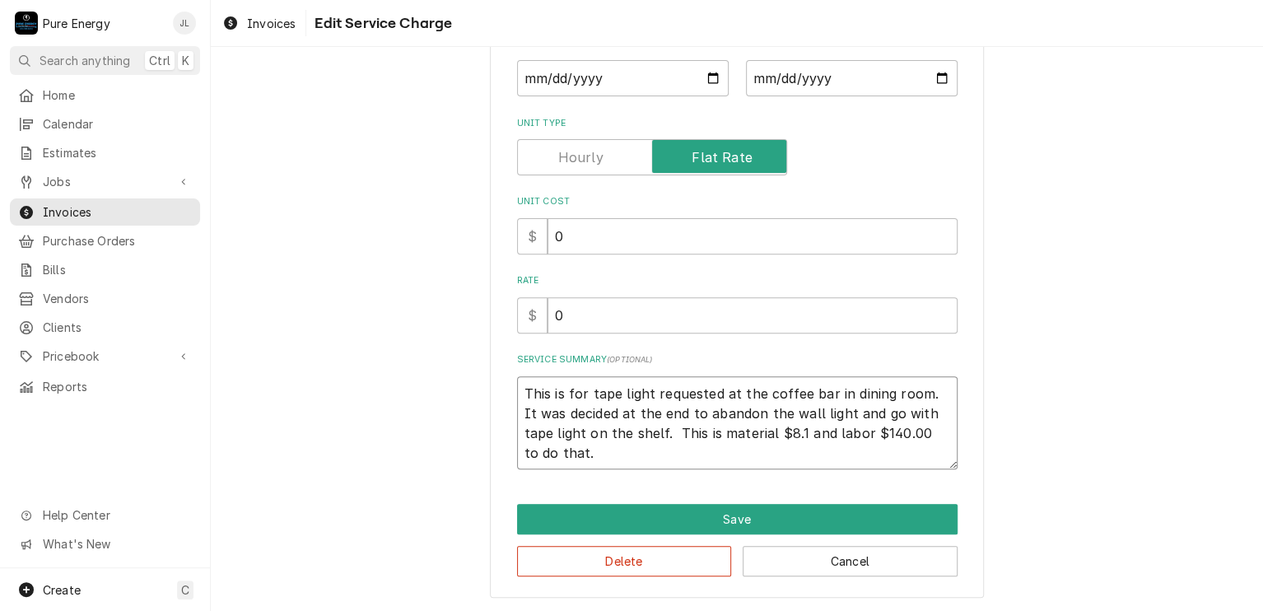
type textarea "x"
type textarea "This is for tape light requested at the coffee bar in dining room. It was decid…"
type textarea "x"
type textarea "This is for tape light requested at the coffee bar in dining room. It was decid…"
type textarea "x"
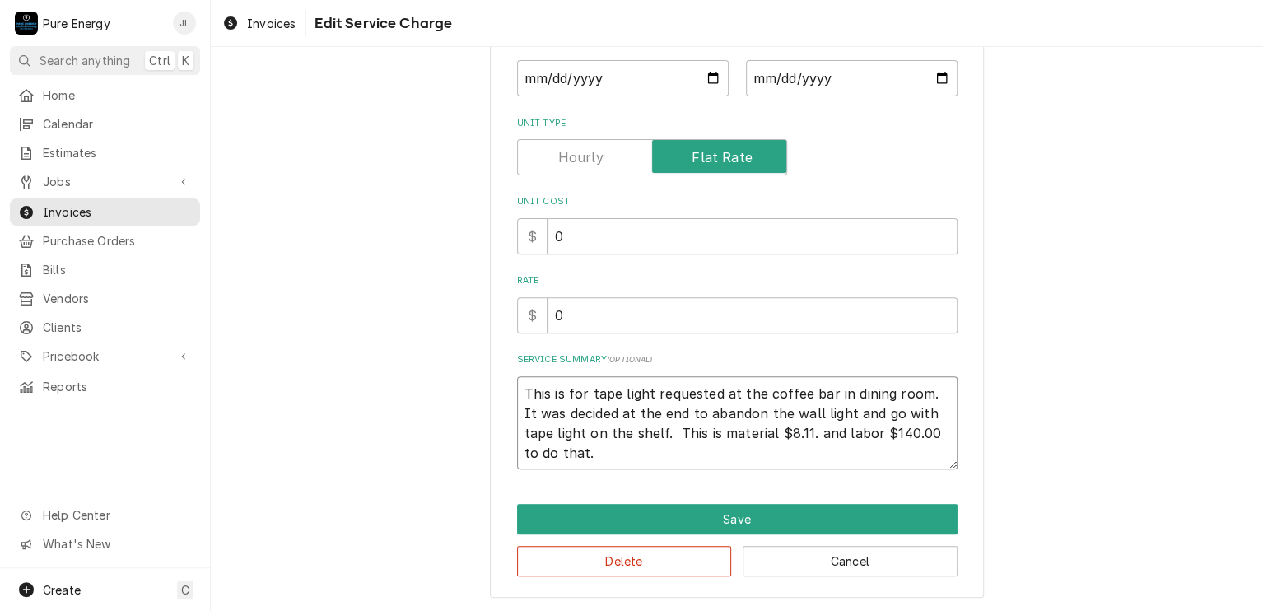
type textarea "This is for tape light requested at the coffee bar in dining room. It was decid…"
type textarea "x"
type textarea "This is for tape light requested at the coffee bar in dining room. It was decid…"
type textarea "x"
type textarea "This is for tape light requested at the coffee bar in dining room. It was decid…"
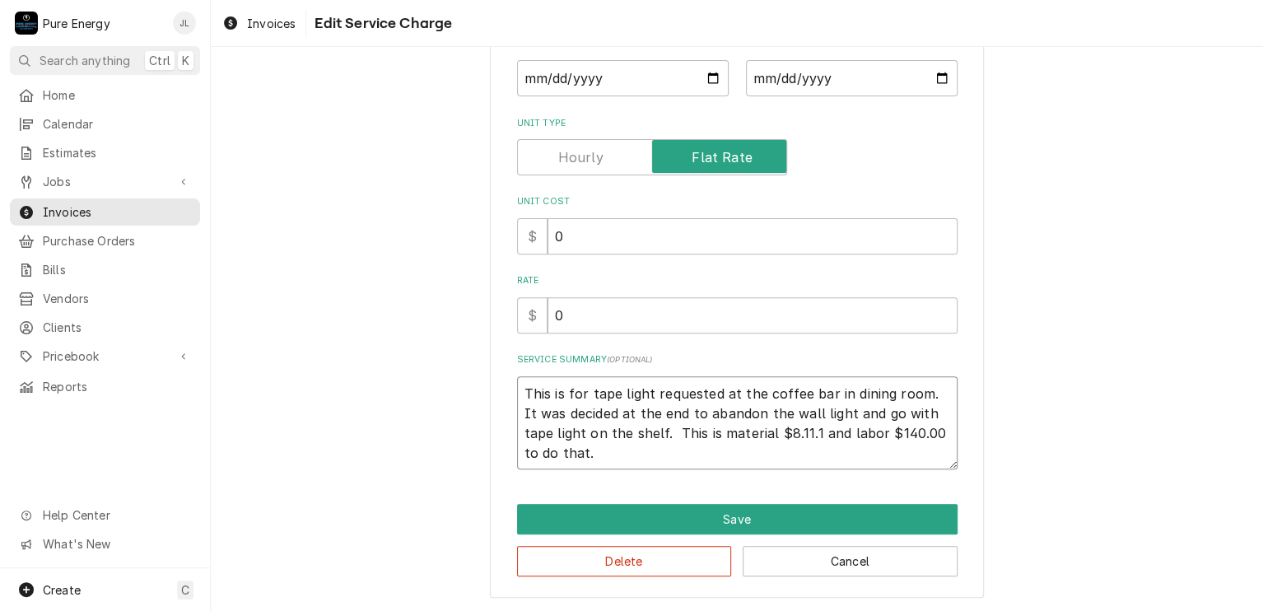
type textarea "x"
type textarea "This is for tape light requested at the coffee bar in dining room. It was decid…"
type textarea "x"
type textarea "This is for tape light requested at the coffee bar in dining room. It was decid…"
type textarea "x"
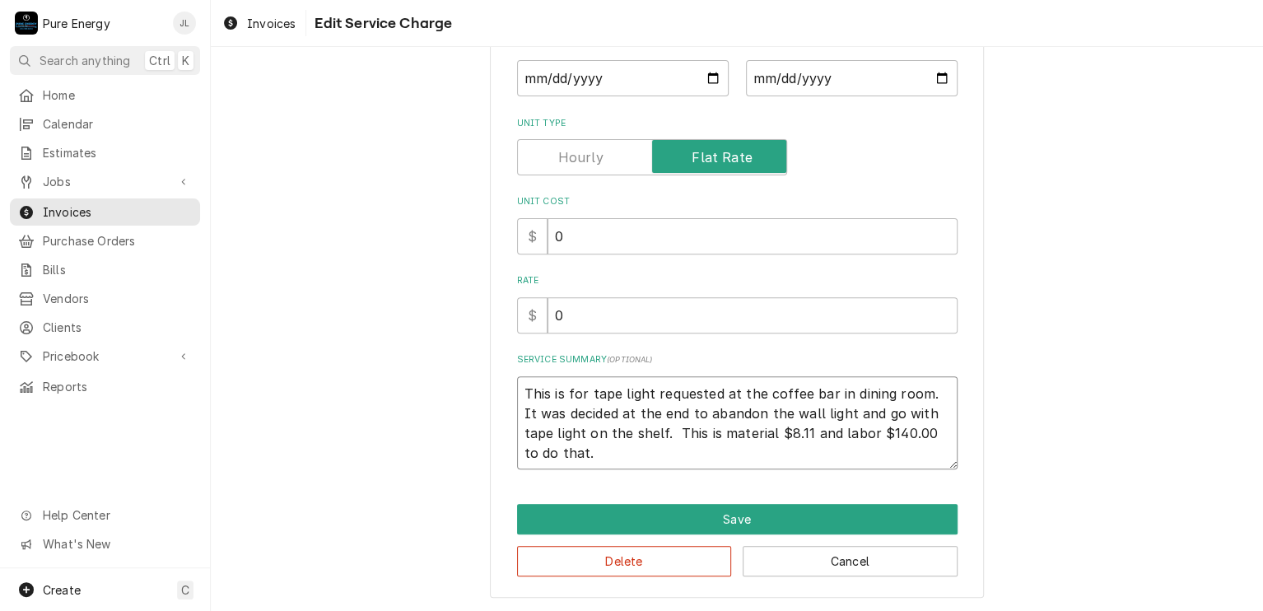
type textarea "This is for tape light requested at the coffee bar in dining room. It was decid…"
type textarea "x"
type textarea "This is for tape light requested at the coffee bar in dining room. It was decid…"
type textarea "x"
type textarea "This is for tape light requested at the coffee bar in dining room. It was decid…"
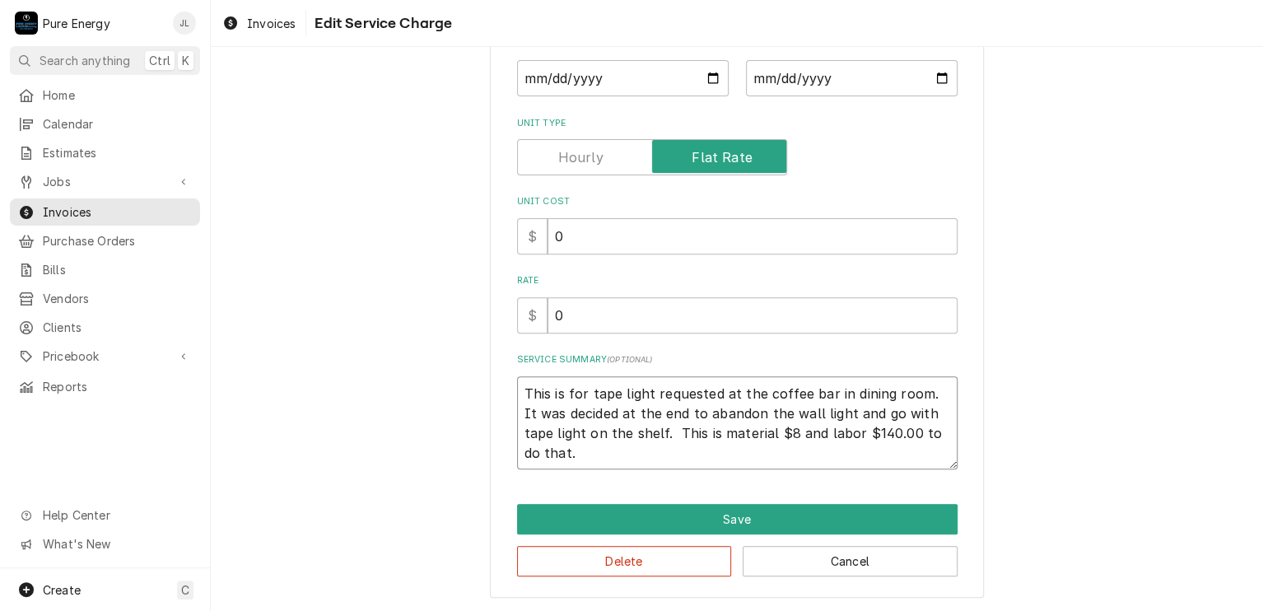
type textarea "x"
type textarea "This is for tape light requested at the coffee bar in dining room. It was decid…"
type textarea "x"
type textarea "This is for tape light requested at the coffee bar in dining room. It was decid…"
type textarea "x"
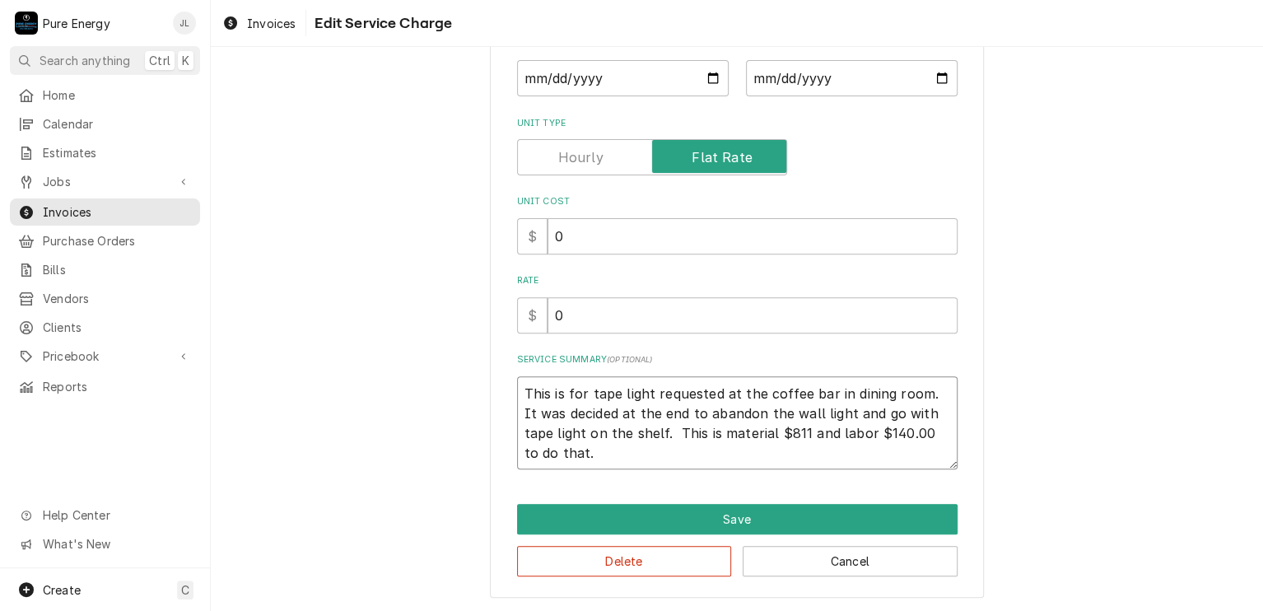
type textarea "This is for tape light requested at the coffee bar in dining room. It was decid…"
type textarea "x"
type textarea "This is for tape light requested at the coffee bar in dining room. It was decid…"
type textarea "x"
type textarea "This is for tape light requested at the coffee bar in dining room. It was decid…"
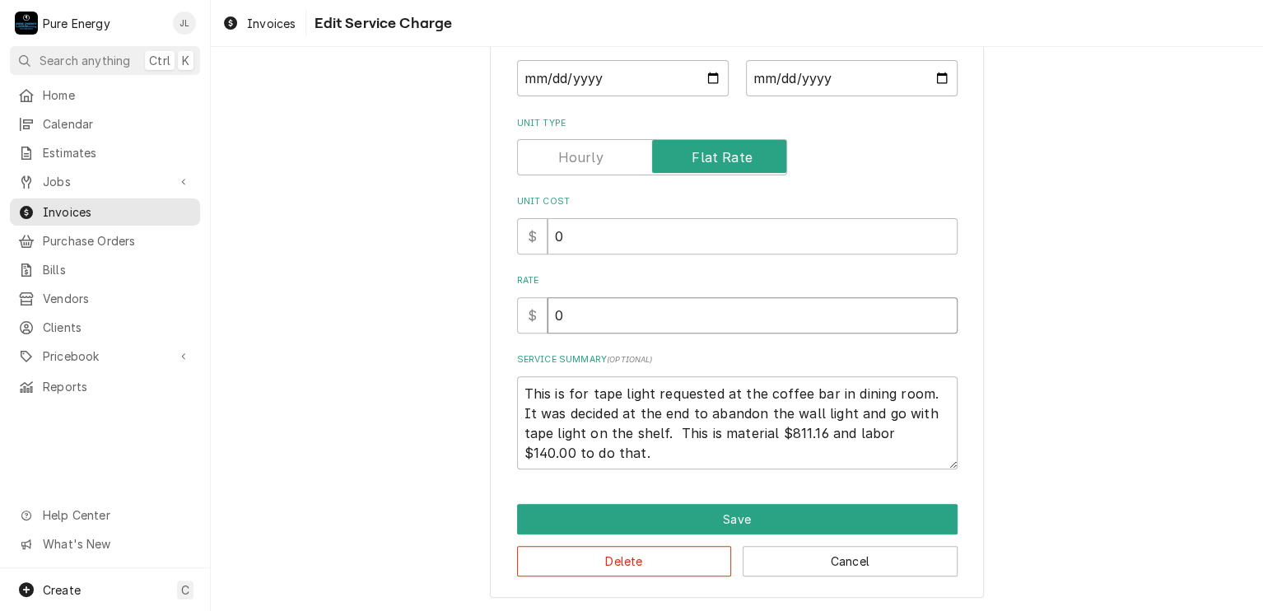
click at [570, 309] on input "0" at bounding box center [752, 315] width 410 height 36
type textarea "x"
type input "9"
type textarea "x"
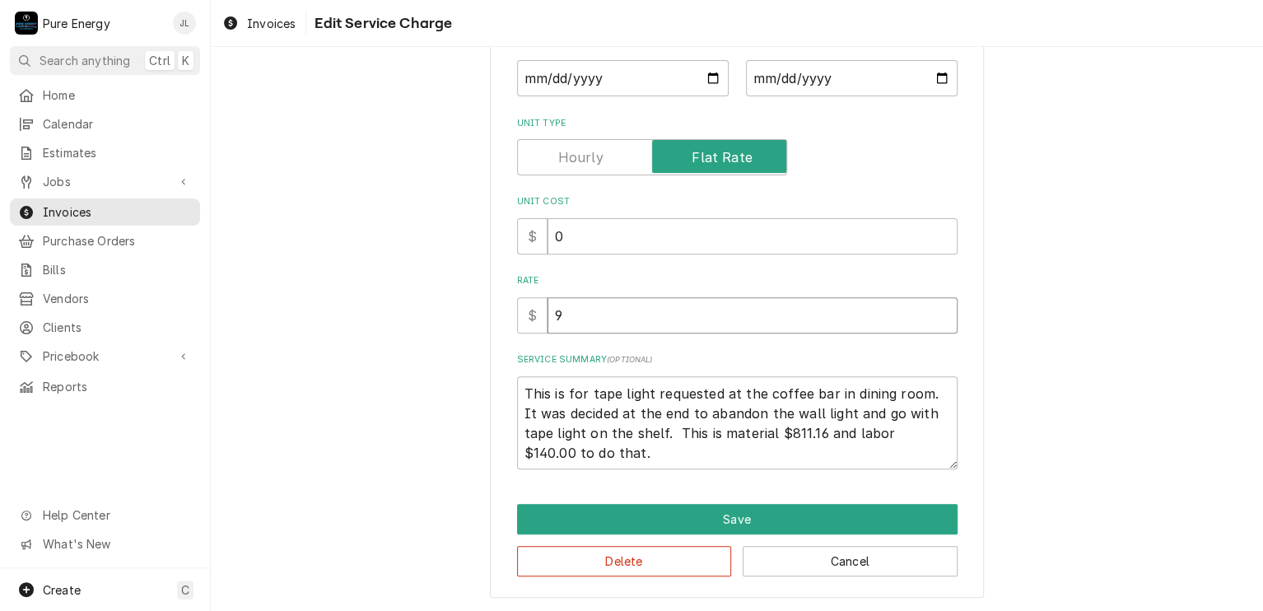
type input "95"
type textarea "x"
type input "951"
type textarea "x"
type input "951.1"
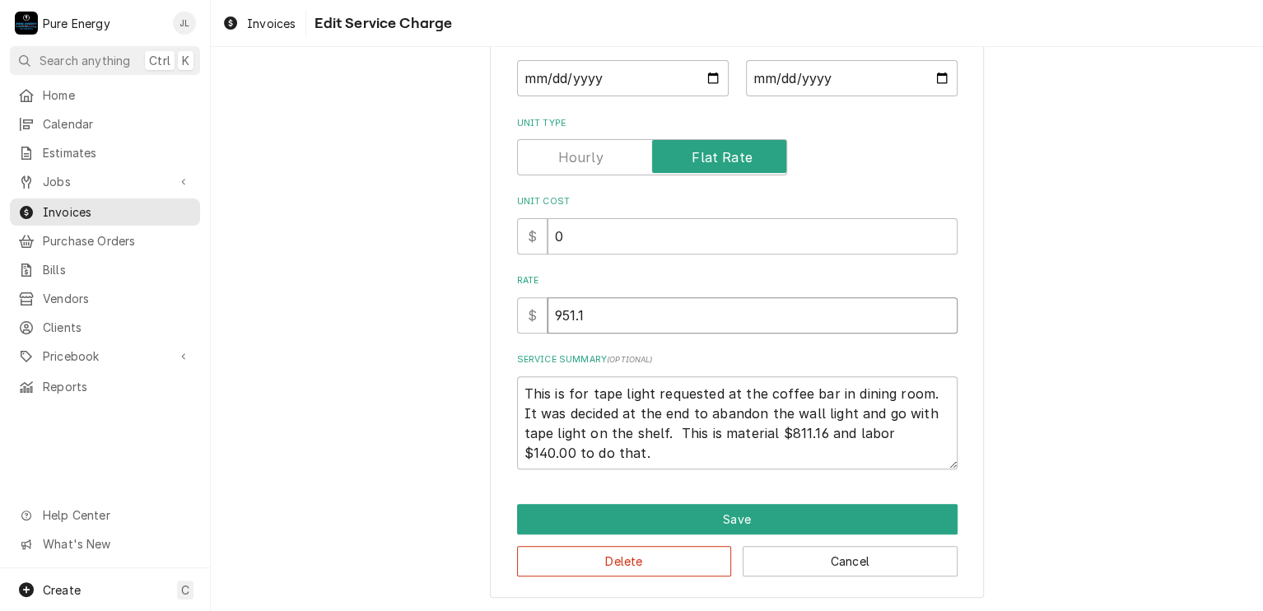
type textarea "x"
type input "951.16"
drag, startPoint x: 673, startPoint y: 431, endPoint x: 655, endPoint y: 472, distance: 43.9
click at [671, 434] on textarea "This is for tape light requested at the coffee bar in dining room. It was decid…" at bounding box center [737, 423] width 440 height 94
type textarea "x"
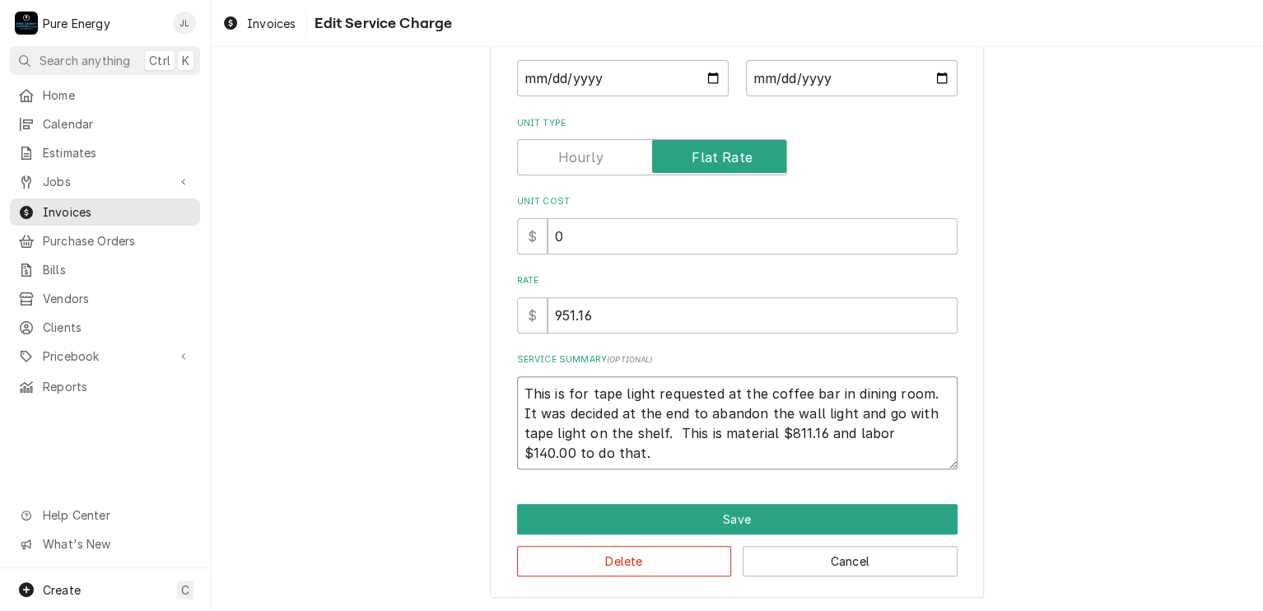
type textarea "This is for tape light requested at the coffee bar in dining room. It was decid…"
type textarea "x"
type textarea "This is for tape light requested at the coffee bar in dining room. It was decid…"
type textarea "x"
type textarea "This is for tape light requested at the coffee bar in dining room. It was decid…"
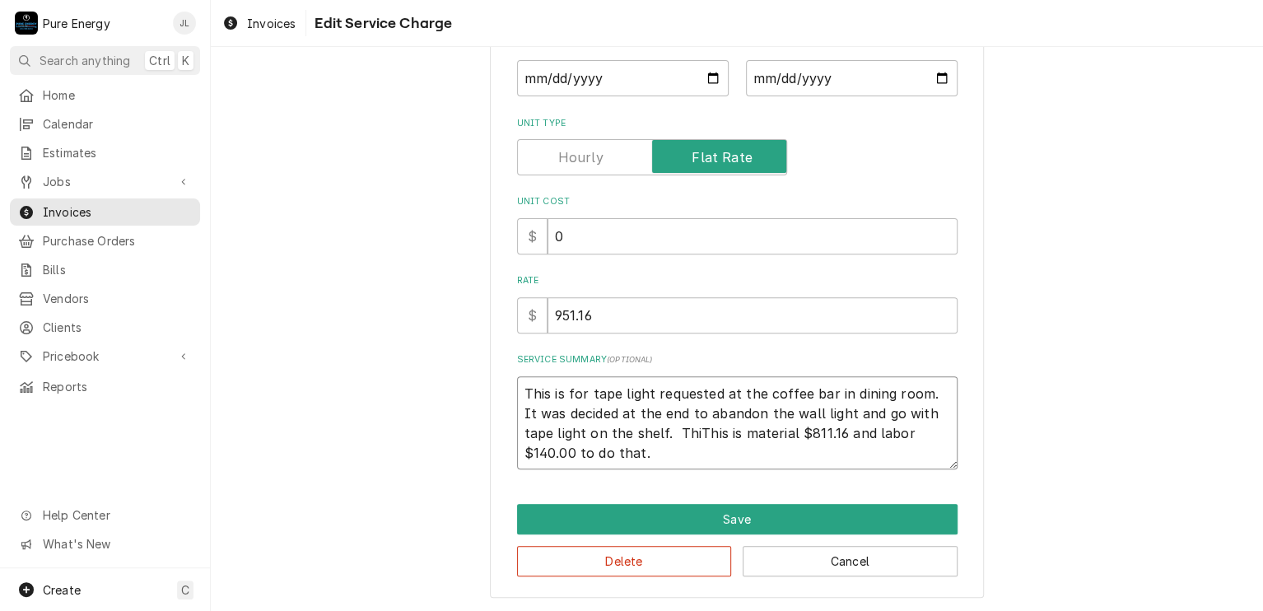
type textarea "x"
type textarea "This is for tape light requested at the coffee bar in dining room. It was decid…"
type textarea "x"
type textarea "This is for tape light requested at the coffee bar in dining room. It was decid…"
type textarea "x"
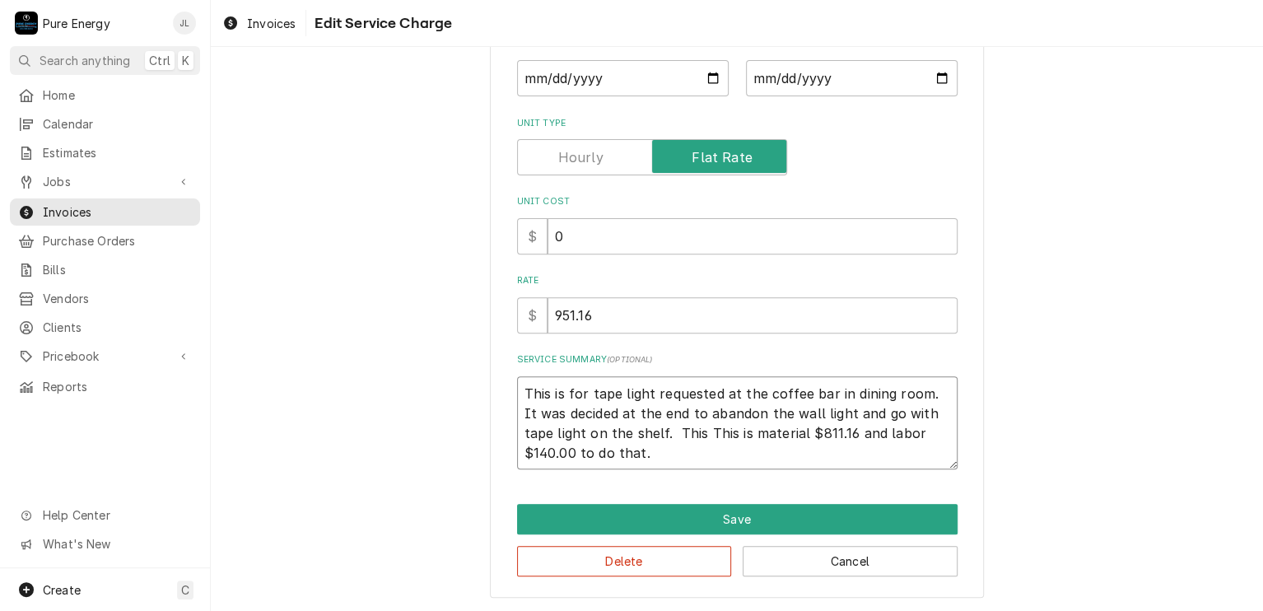
type textarea "This is for tape light requested at the coffee bar in dining room. It was decid…"
type textarea "x"
type textarea "This is for tape light requested at the coffee bar in dining room. It was decid…"
type textarea "x"
type textarea "This is for tape light requested at the coffee bar in dining room. It was decid…"
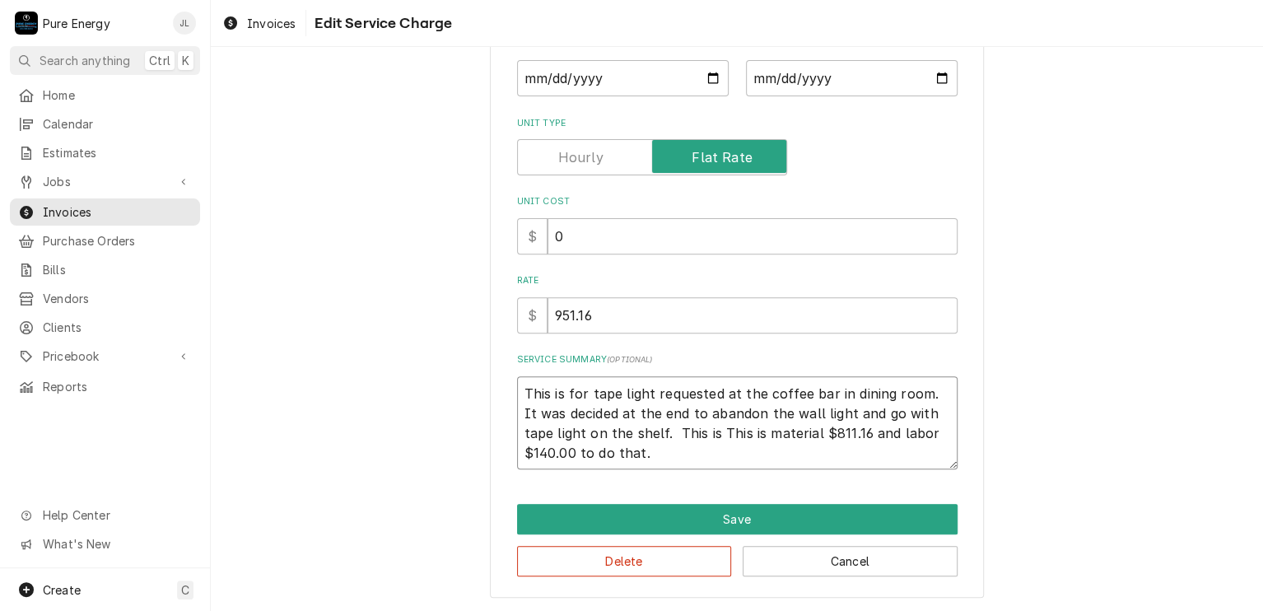
type textarea "x"
type textarea "This is for tape light requested at the coffee bar in dining room. It was decid…"
type textarea "x"
type textarea "This is for tape light requested at the coffee bar in dining room. It was decid…"
type textarea "x"
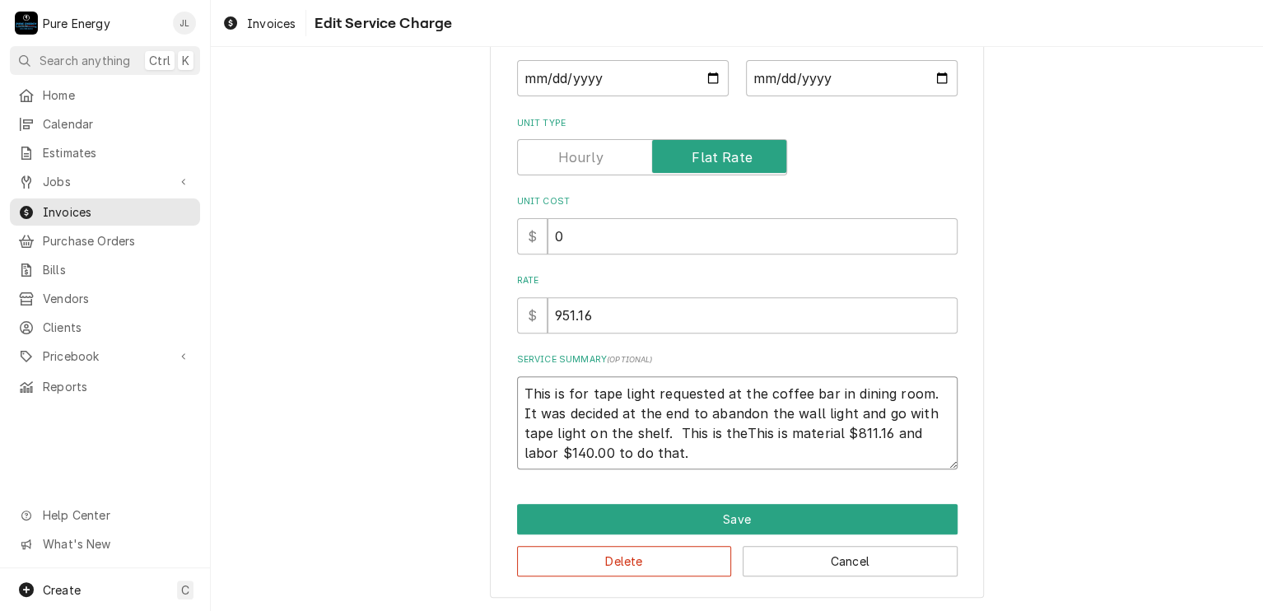
type textarea "This is for tape light requested at the coffee bar in dining room. It was decid…"
type textarea "x"
type textarea "This is for tape light requested at the coffee bar in dining room. It was decid…"
type textarea "x"
type textarea "This is for tape light requested at the coffee bar in dining room. It was decid…"
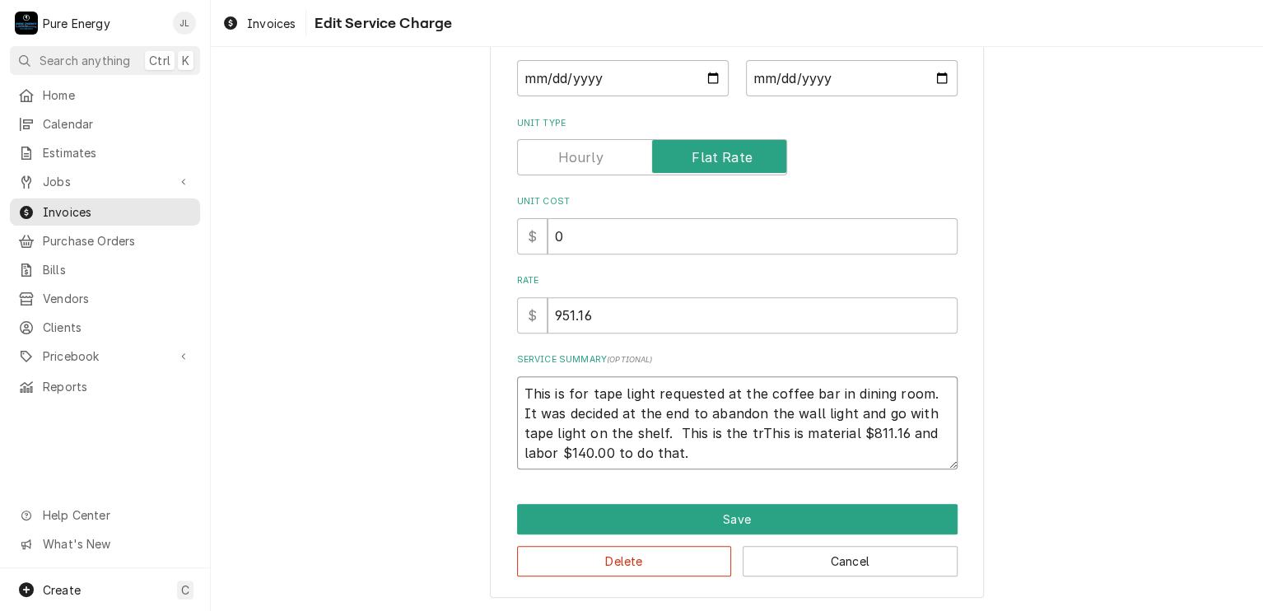
type textarea "x"
type textarea "This is for tape light requested at the coffee bar in dining room. It was decid…"
type textarea "x"
type textarea "This is for tape light requested at the coffee bar in dining room. It was decid…"
type textarea "x"
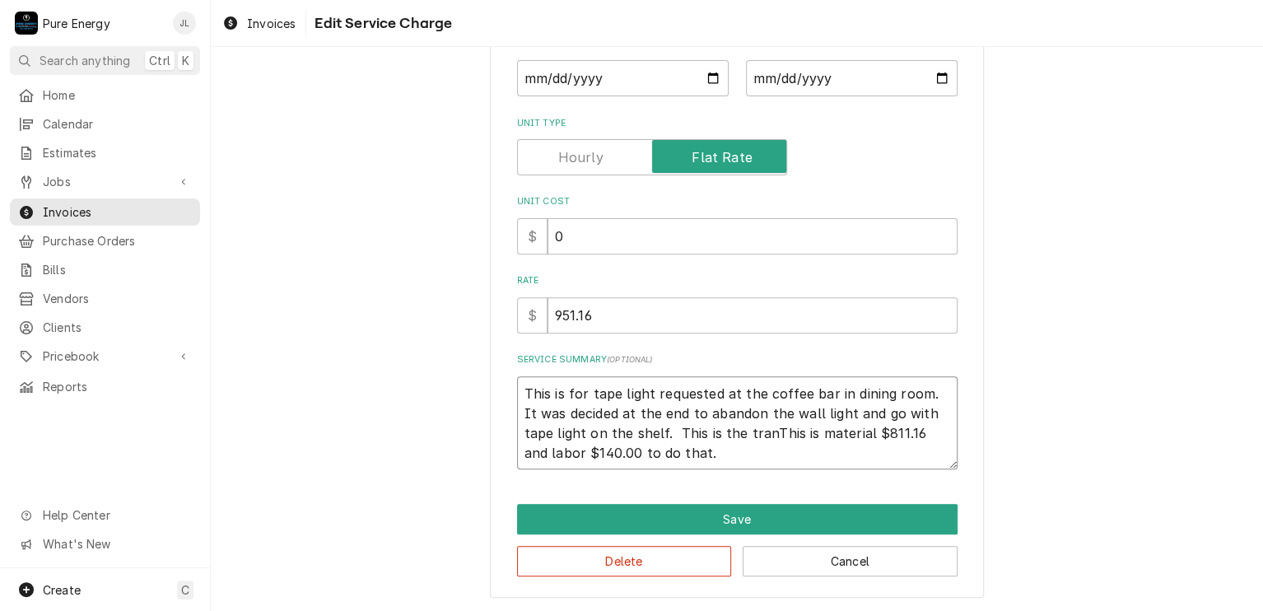
type textarea "This is for tape light requested at the coffee bar in dining room. It was decid…"
type textarea "x"
type textarea "This is for tape light requested at the coffee bar in dining room. It was decid…"
type textarea "x"
type textarea "This is for tape light requested at the coffee bar in dining room. It was decid…"
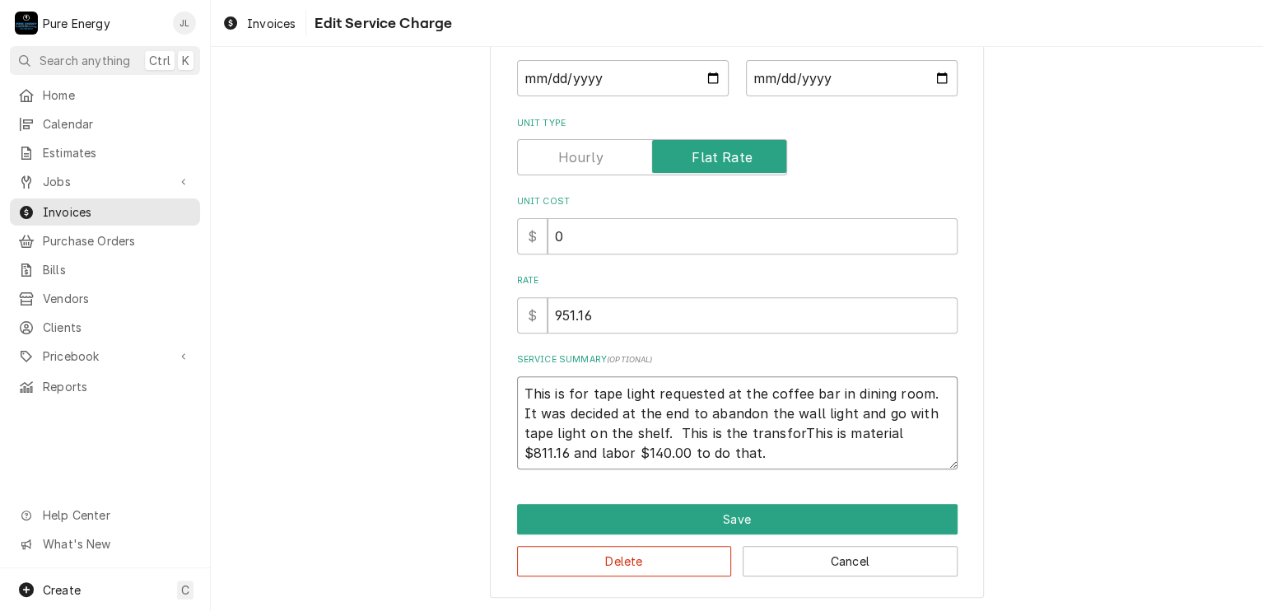
type textarea "x"
type textarea "This is for tape light requested at the coffee bar in dining room. It was decid…"
type textarea "x"
type textarea "This is for tape light requested at the coffee bar in dining room. It was decid…"
type textarea "x"
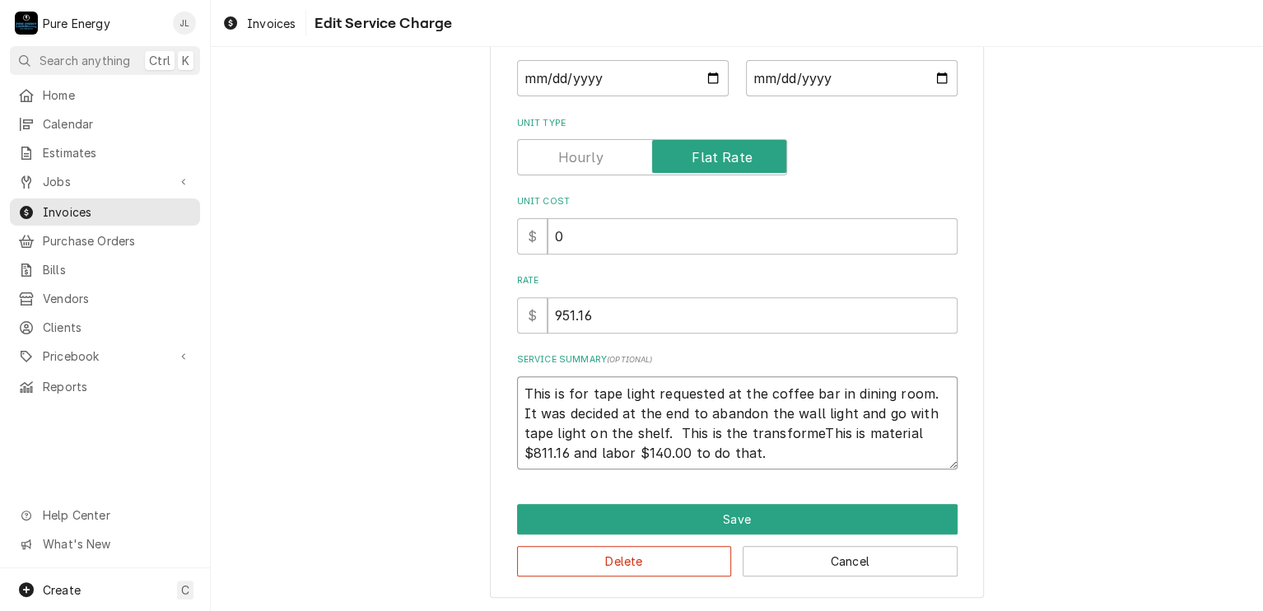
type textarea "This is for tape light requested at the coffee bar in dining room. It was decid…"
type textarea "x"
type textarea "This is for tape light requested at the coffee bar in dining room. It was decid…"
type textarea "x"
type textarea "This is for tape light requested at the coffee bar in dining room. It was decid…"
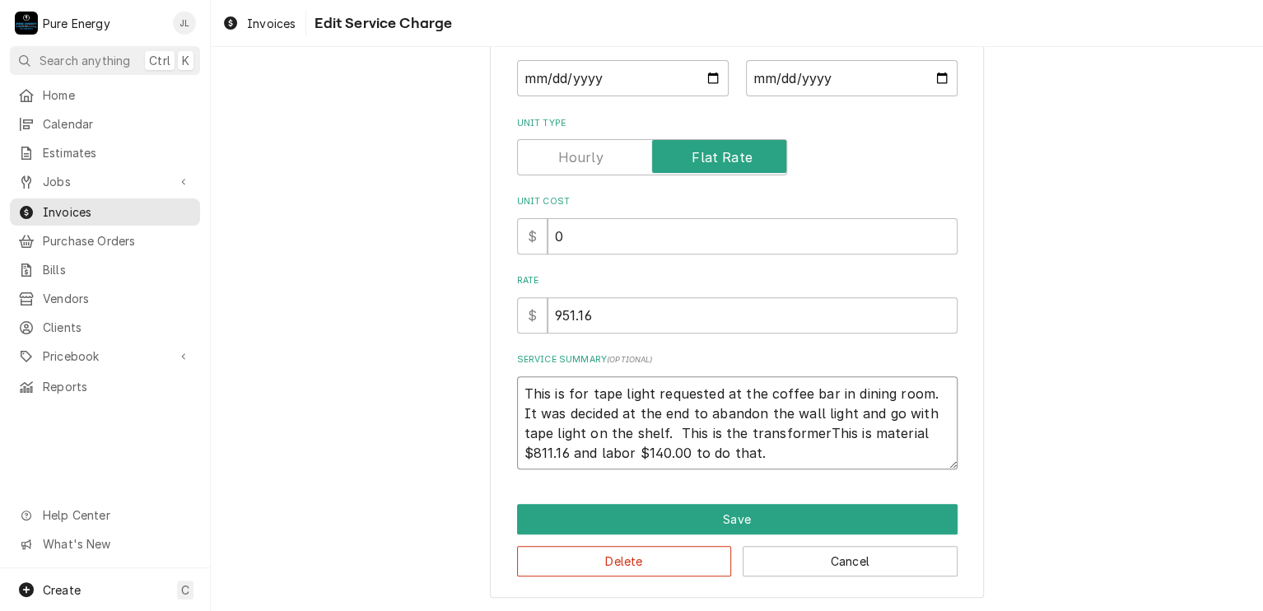
type textarea "x"
type textarea "This is for tape light requested at the coffee bar in dining room. It was decid…"
type textarea "x"
type textarea "This is for tape light requested at the coffee bar in dining room. It was decid…"
type textarea "x"
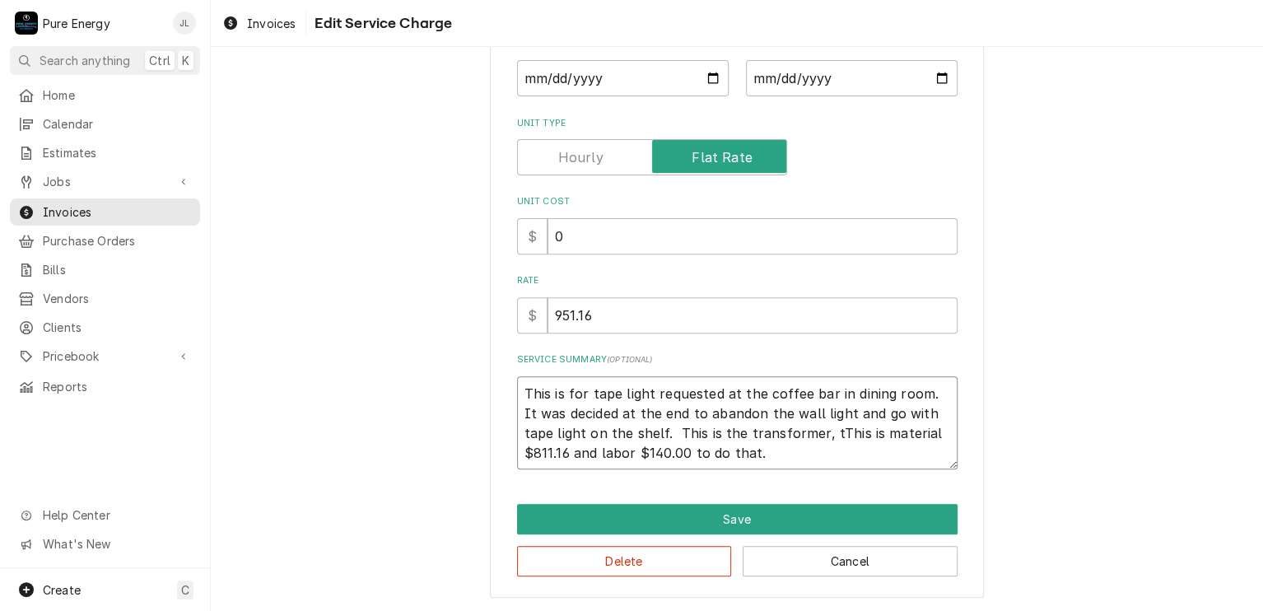
type textarea "This is for tape light requested at the coffee bar in dining room. It was decid…"
type textarea "x"
type textarea "This is for tape light requested at the coffee bar in dining room. It was decid…"
type textarea "x"
type textarea "This is for tape light requested at the coffee bar in dining room. It was decid…"
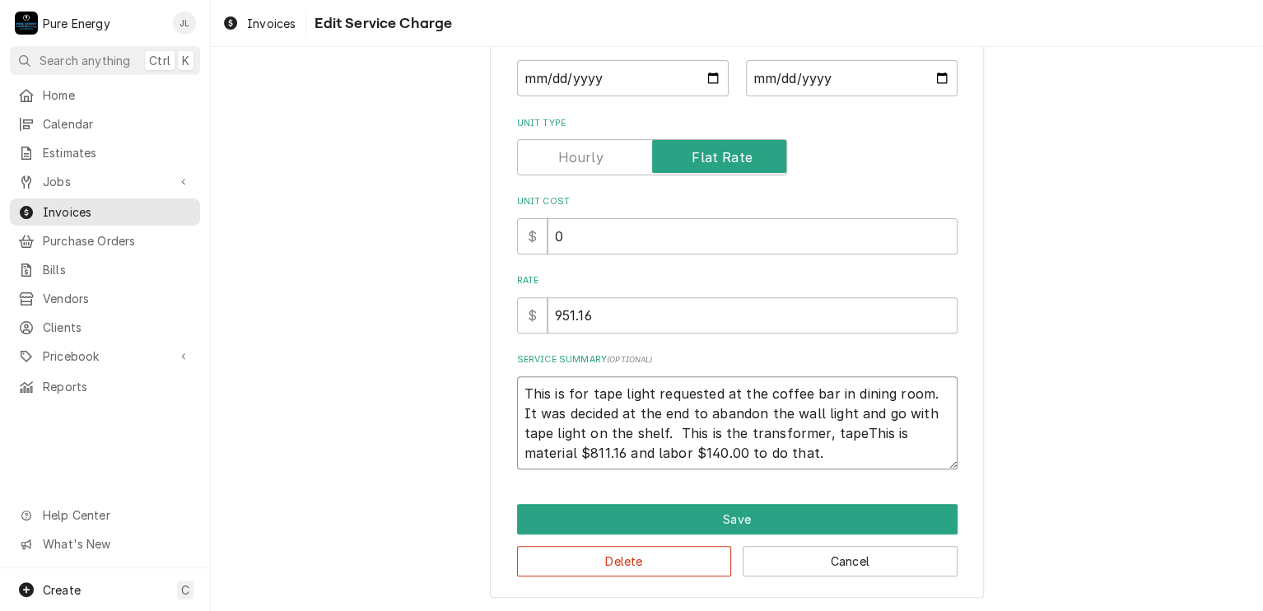
type textarea "x"
type textarea "This is for tape light requested at the coffee bar in dining room. It was decid…"
type textarea "x"
type textarea "This is for tape light requested at the coffee bar in dining room. It was decid…"
type textarea "x"
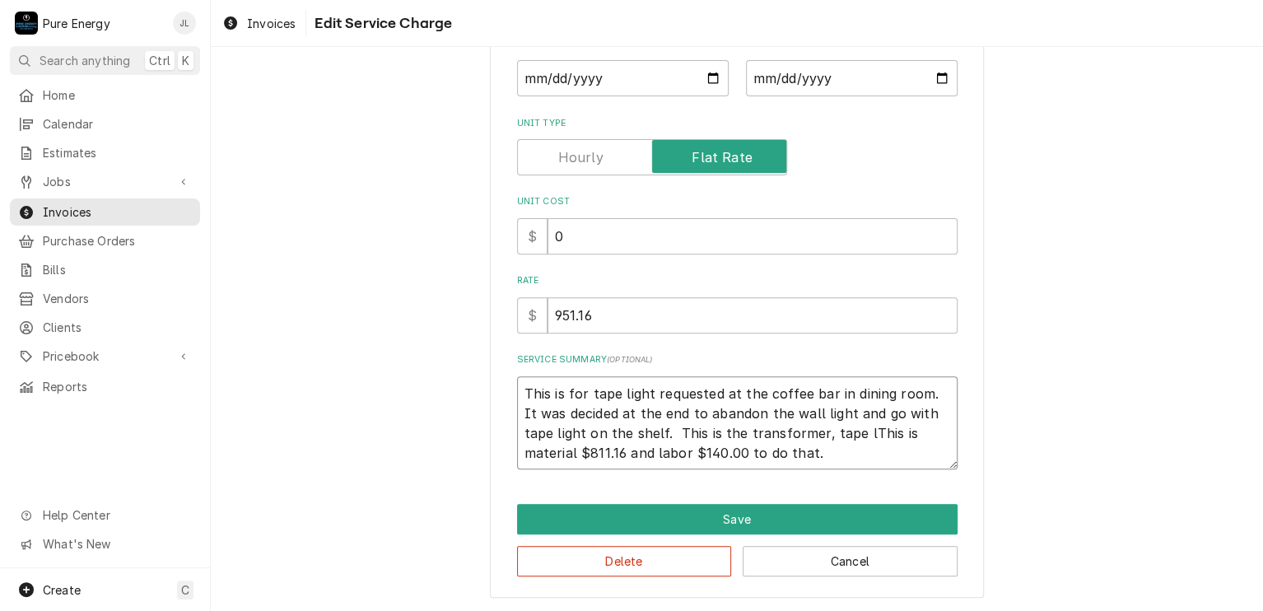
type textarea "This is for tape light requested at the coffee bar in dining room. It was decid…"
type textarea "x"
type textarea "This is for tape light requested at the coffee bar in dining room. It was decid…"
type textarea "x"
type textarea "This is for tape light requested at the coffee bar in dining room. It was decid…"
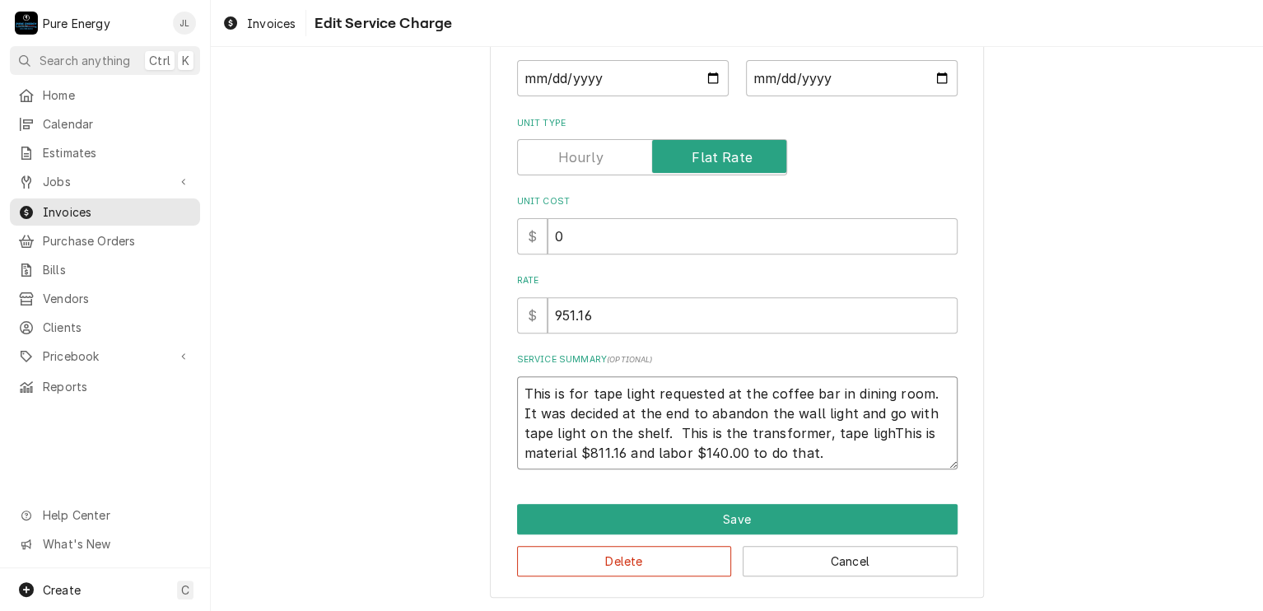
type textarea "x"
type textarea "This is for tape light requested at the coffee bar in dining room. It was decid…"
type textarea "x"
type textarea "This is for tape light requested at the coffee bar in dining room. It was decid…"
type textarea "x"
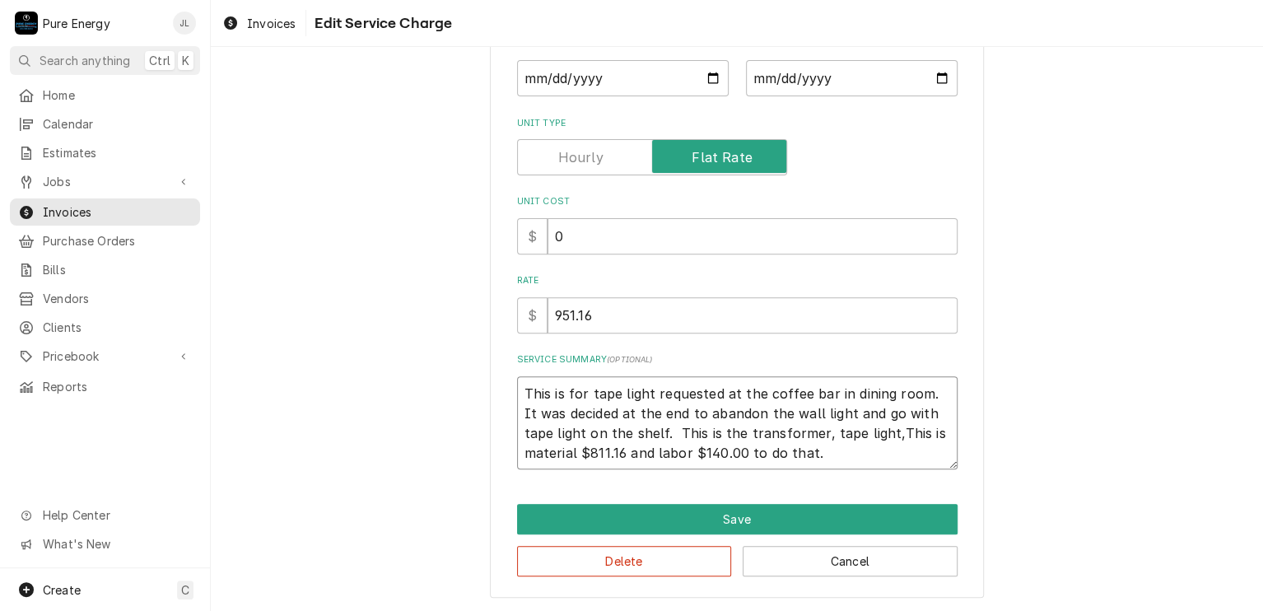
type textarea "This is for tape light requested at the coffee bar in dining room. It was decid…"
type textarea "x"
type textarea "This is for tape light requested at the coffee bar in dining room. It was decid…"
type textarea "x"
type textarea "This is for tape light requested at the coffee bar in dining room. It was decid…"
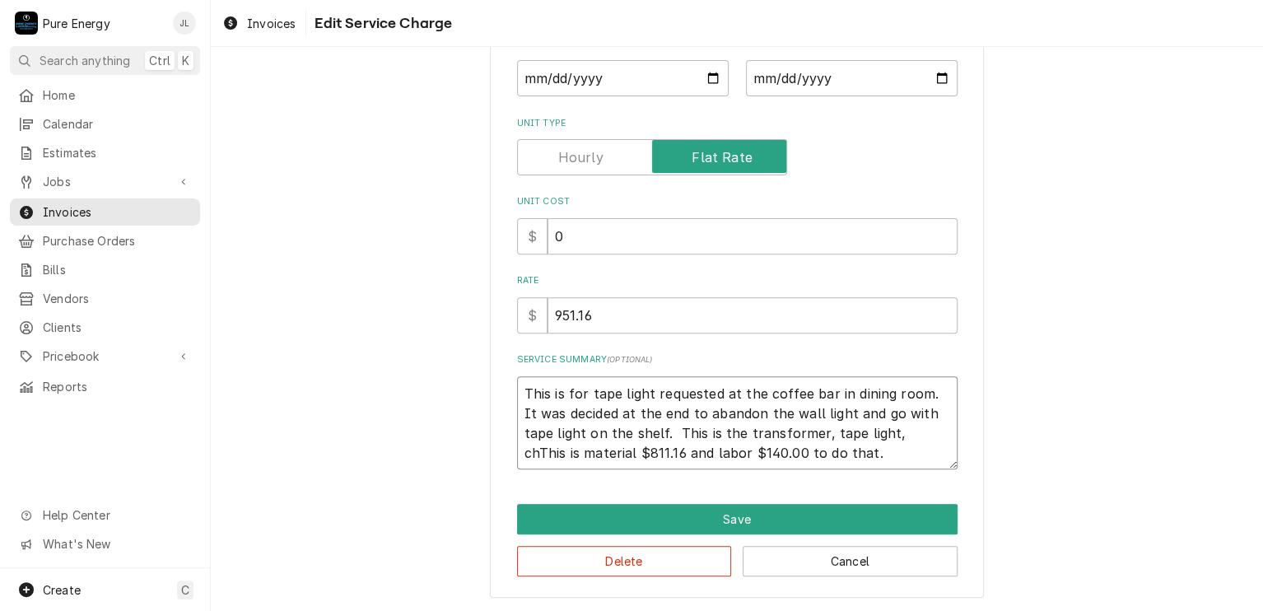
type textarea "x"
type textarea "This is for tape light requested at the coffee bar in dining room. It was decid…"
type textarea "x"
type textarea "This is for tape light requested at the coffee bar in dining room. It was decid…"
type textarea "x"
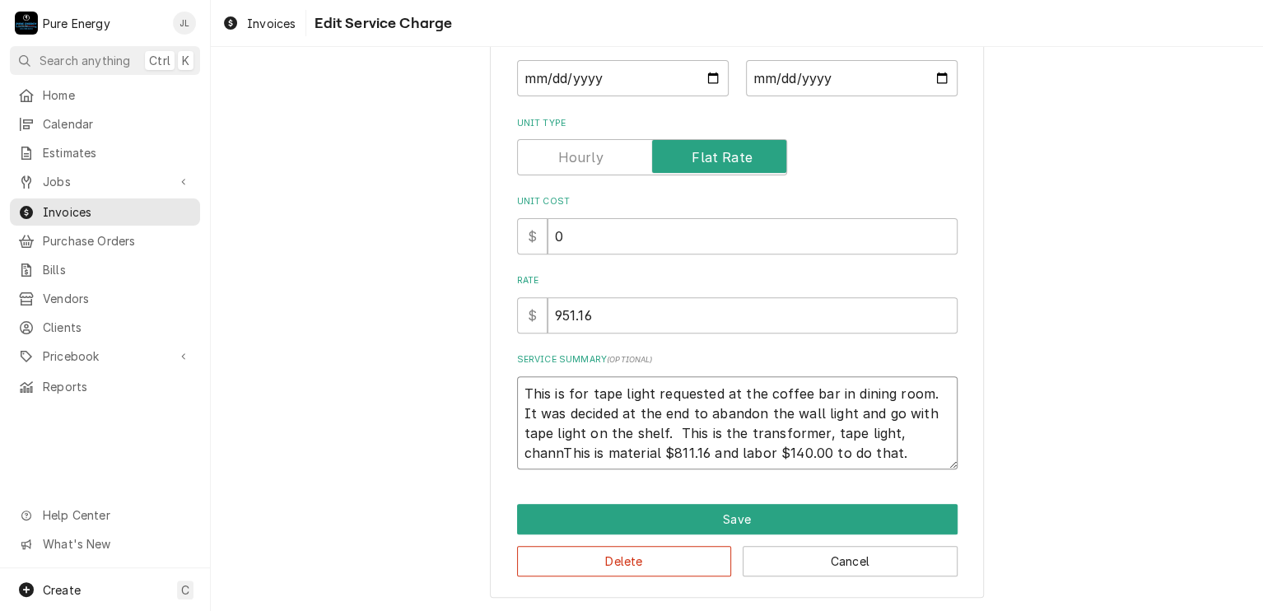
type textarea "This is for tape light requested at the coffee bar in dining room. It was decid…"
type textarea "x"
type textarea "This is for tape light requested at the coffee bar in dining room. It was decid…"
type textarea "x"
type textarea "This is for tape light requested at the coffee bar in dining room. It was decid…"
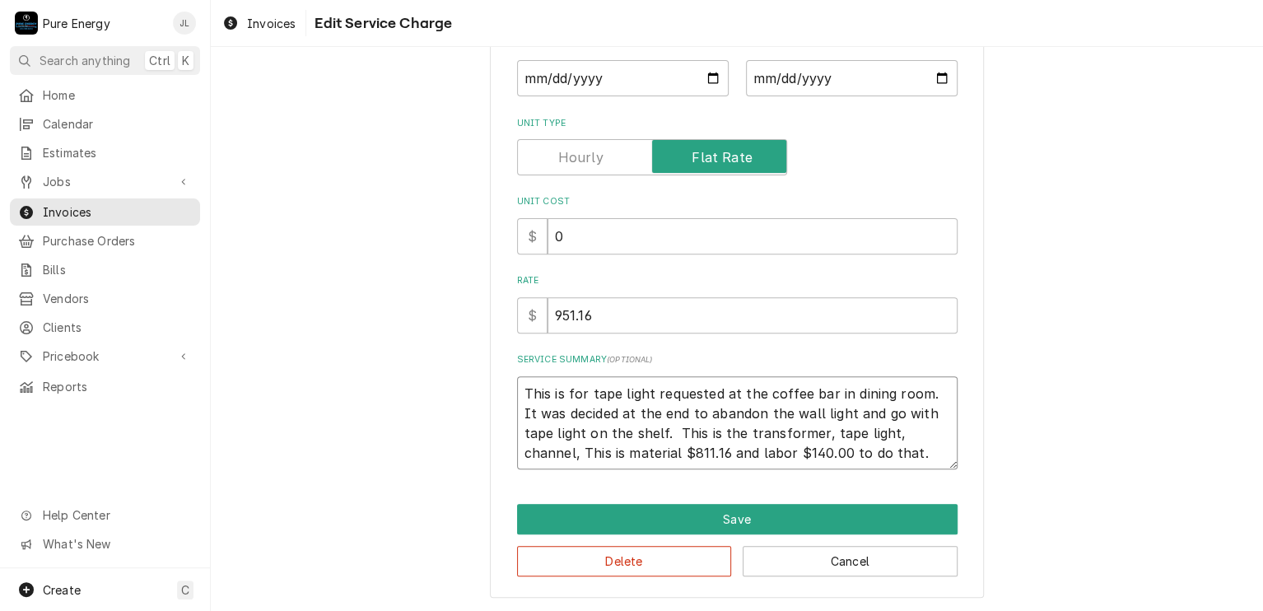
type textarea "x"
type textarea "This is for tape light requested at the coffee bar in dining room. It was decid…"
type textarea "x"
type textarea "This is for tape light requested at the coffee bar in dining room. It was decid…"
type textarea "x"
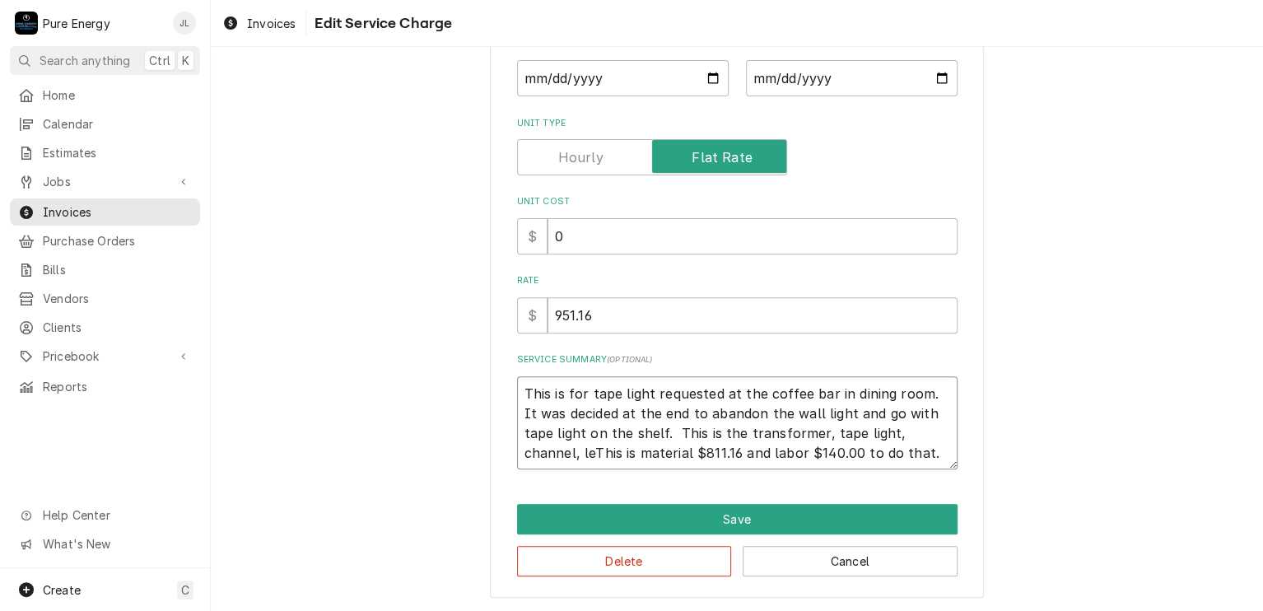
type textarea "This is for tape light requested at the coffee bar in dining room. It was decid…"
type textarea "x"
type textarea "This is for tape light requested at the coffee bar in dining room. It was decid…"
type textarea "x"
type textarea "This is for tape light requested at the coffee bar in dining room. It was decid…"
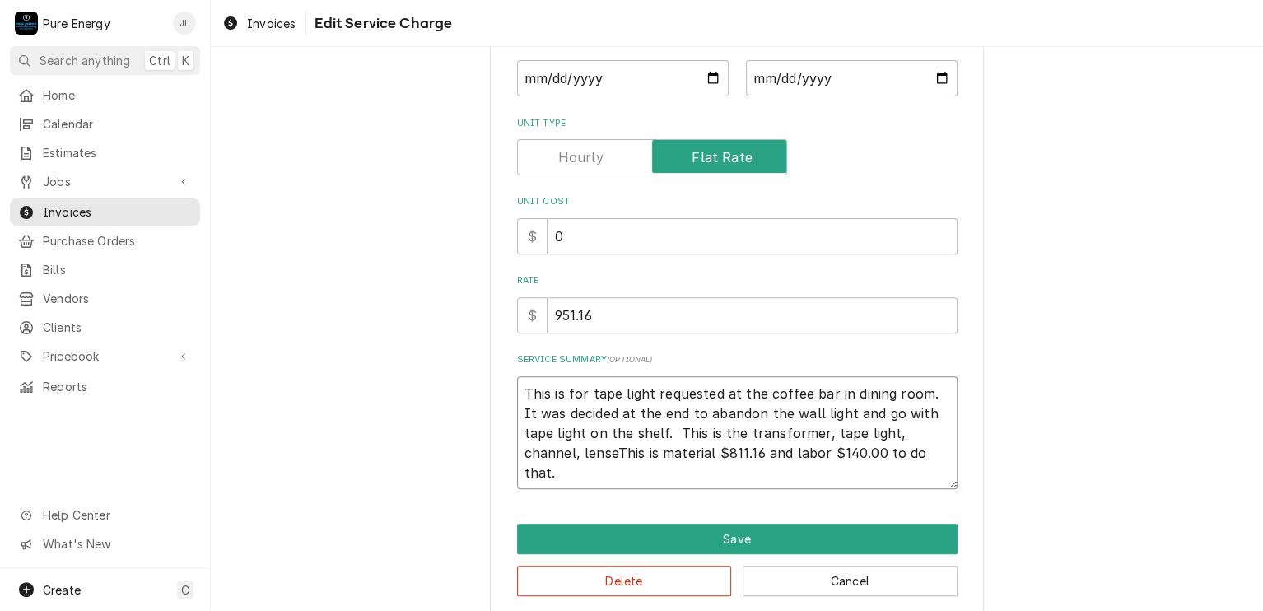
type textarea "x"
type textarea "This is for tape light requested at the coffee bar in dining room. It was decid…"
type textarea "x"
type textarea "This is for tape light requested at the coffee bar in dining room. It was decid…"
type textarea "x"
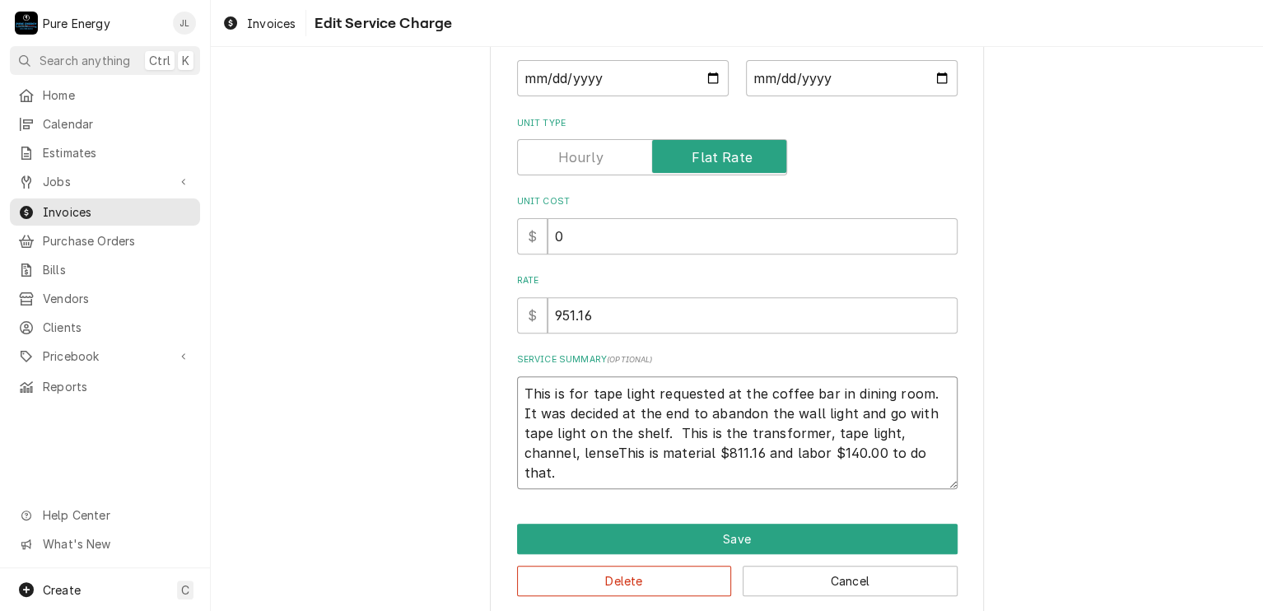
type textarea "This is for tape light requested at the coffee bar in dining room. It was decid…"
type textarea "x"
type textarea "This is for tape light requested at the coffee bar in dining room. It was decid…"
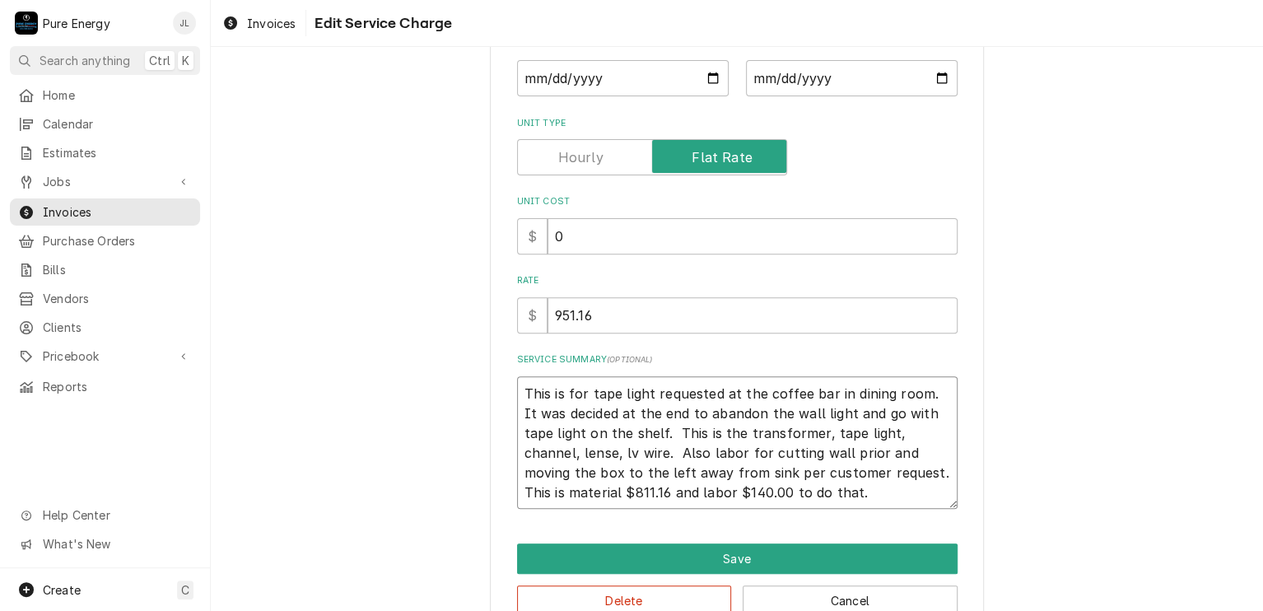
click at [757, 497] on textarea "This is for tape light requested at the coffee bar in dining room. It was decid…" at bounding box center [737, 442] width 440 height 133
click at [603, 317] on input "951.16" at bounding box center [752, 315] width 410 height 36
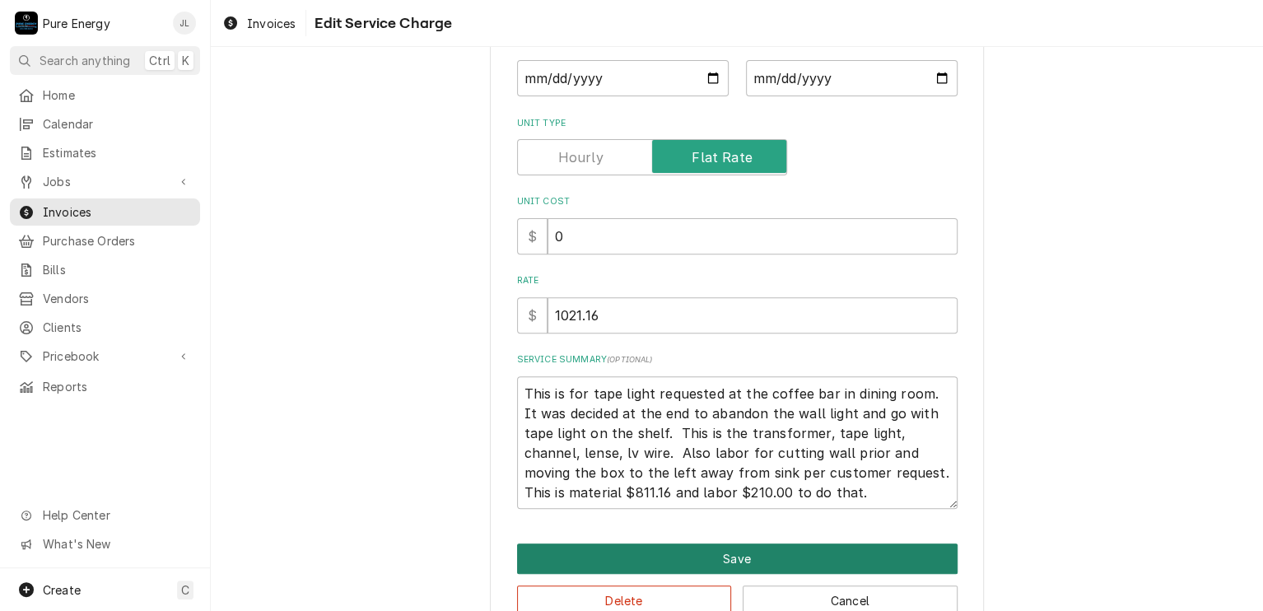
click at [769, 561] on button "Save" at bounding box center [737, 558] width 440 height 30
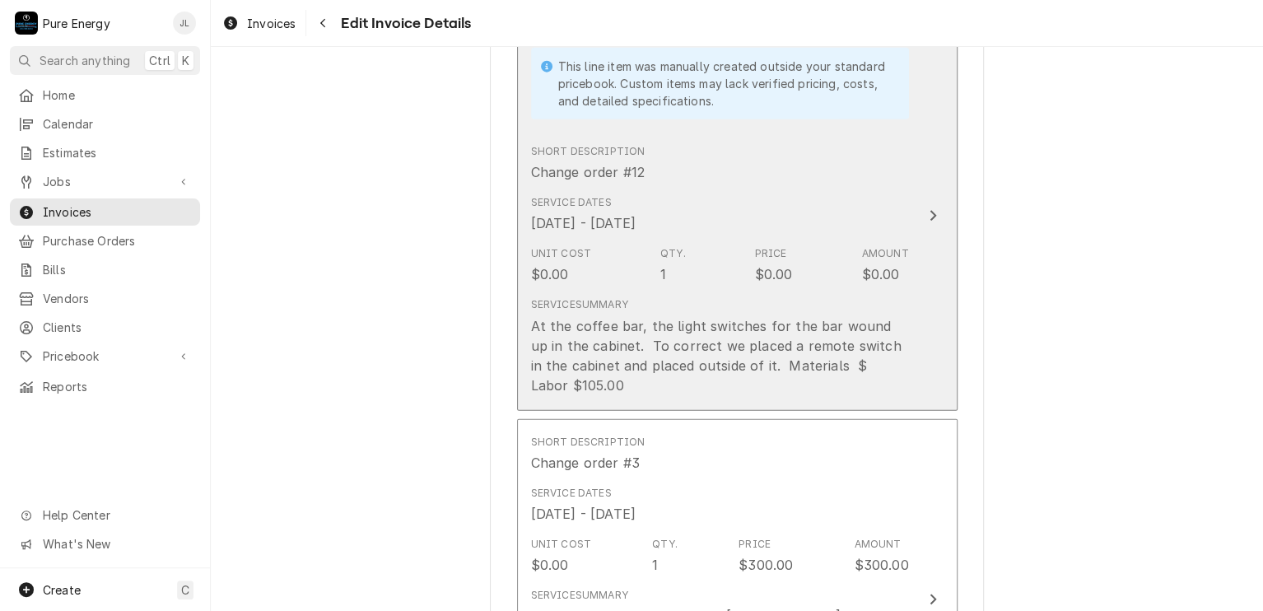
scroll to position [2202, 0]
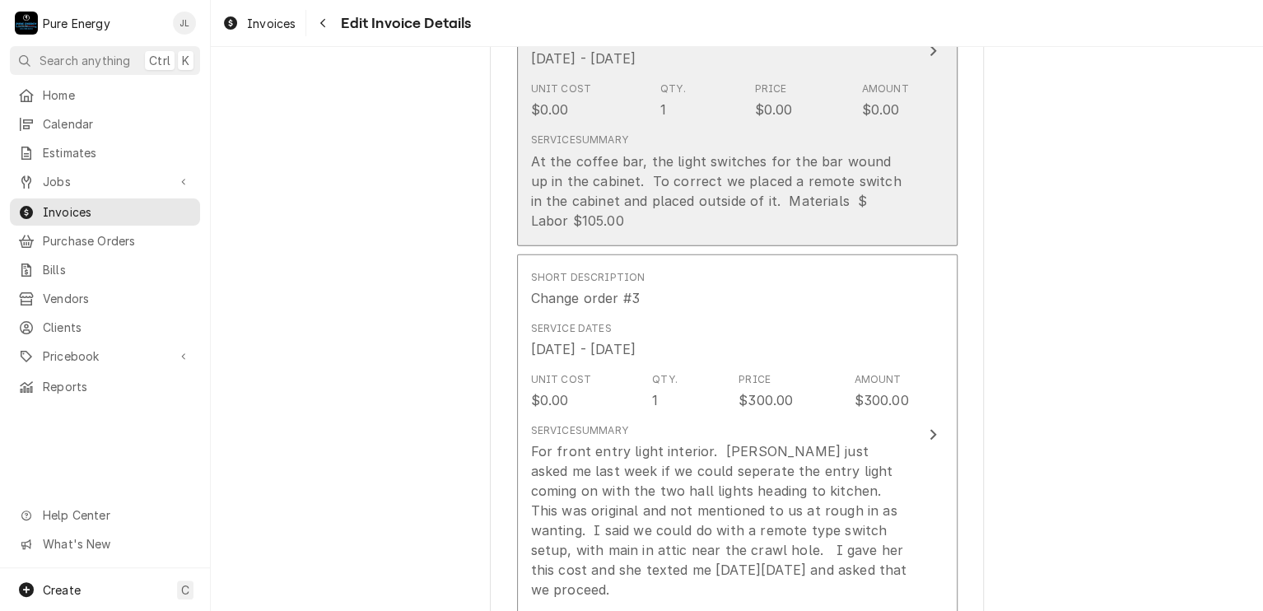
click at [862, 188] on div "At the coffee bar, the light switches for the bar wound up in the cabinet. To c…" at bounding box center [720, 190] width 378 height 79
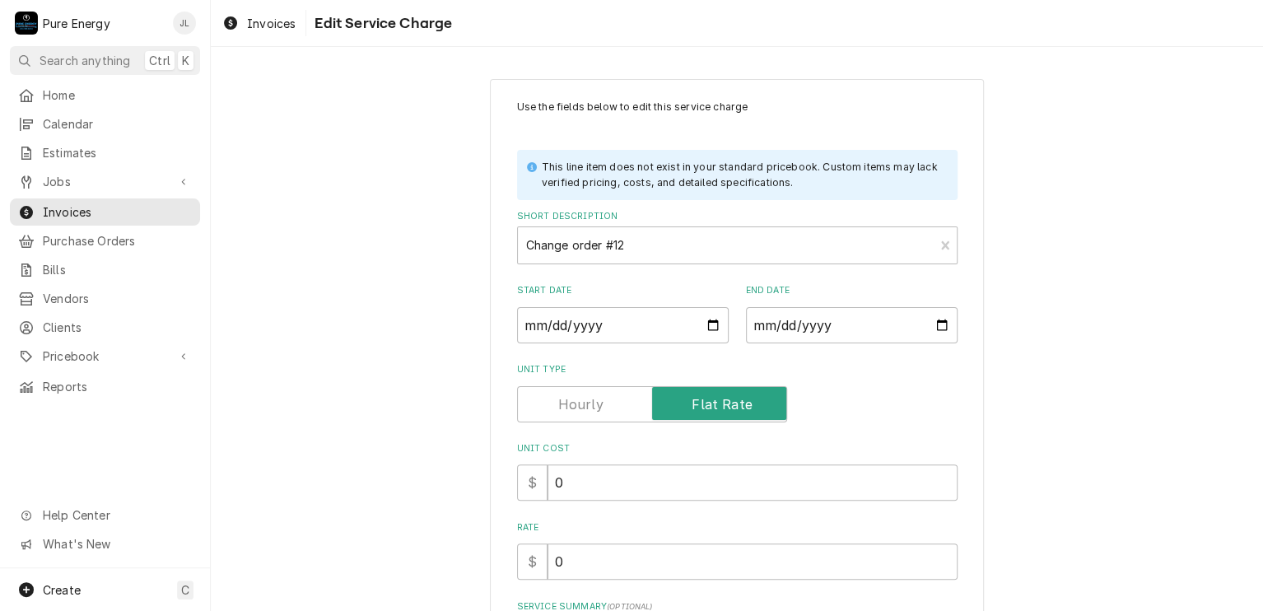
scroll to position [226, 0]
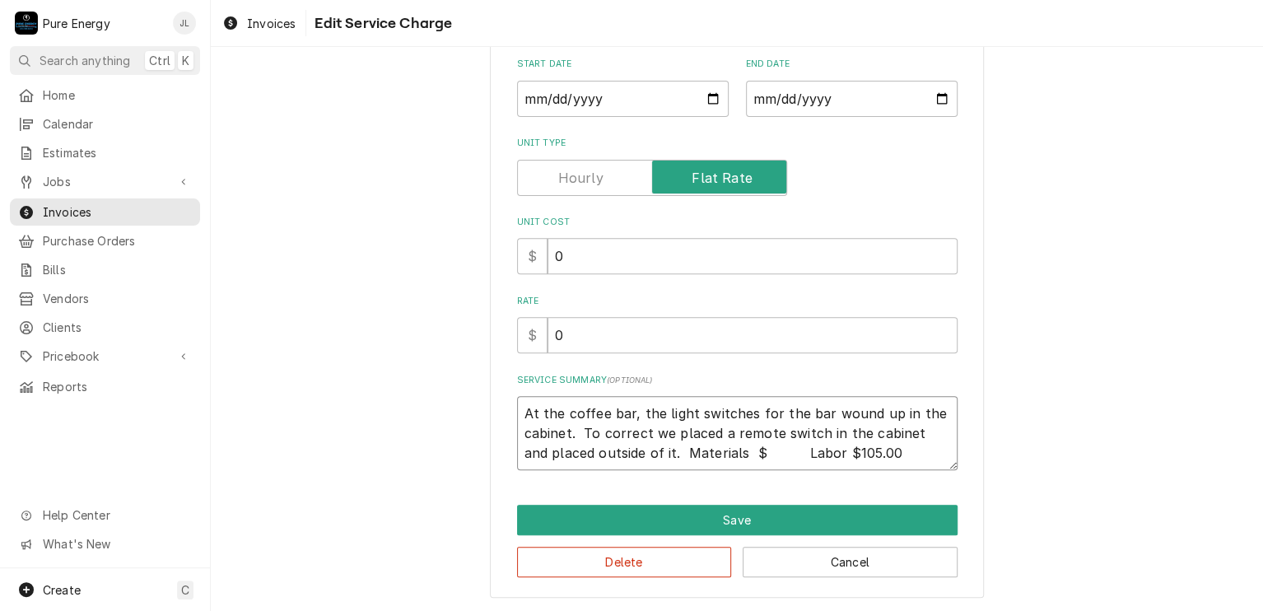
click at [767, 450] on textarea "At the coffee bar, the light switches for the bar wound up in the cabinet. To c…" at bounding box center [737, 433] width 440 height 74
click at [578, 333] on input "0" at bounding box center [752, 335] width 410 height 36
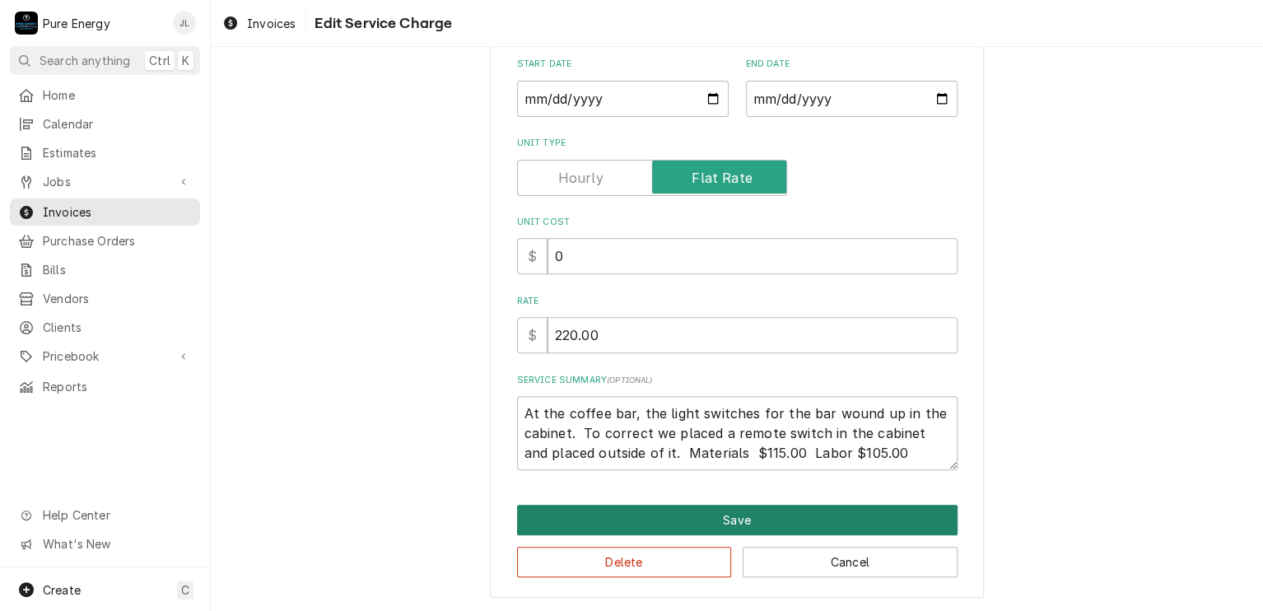
click at [716, 510] on button "Save" at bounding box center [737, 520] width 440 height 30
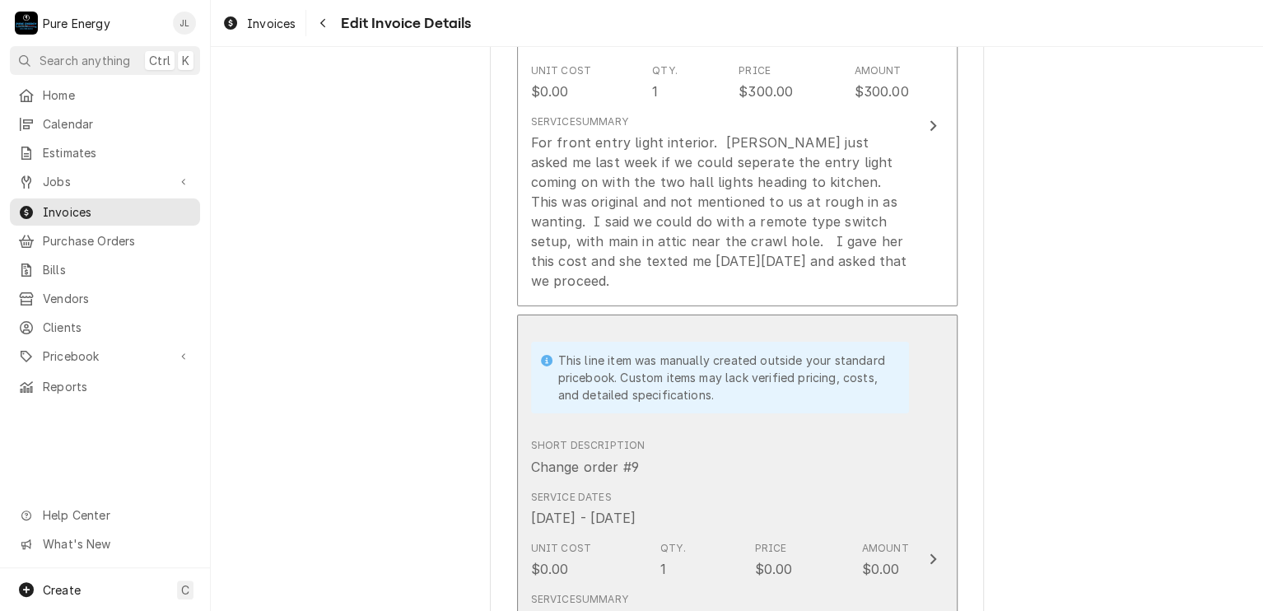
scroll to position [2840, 0]
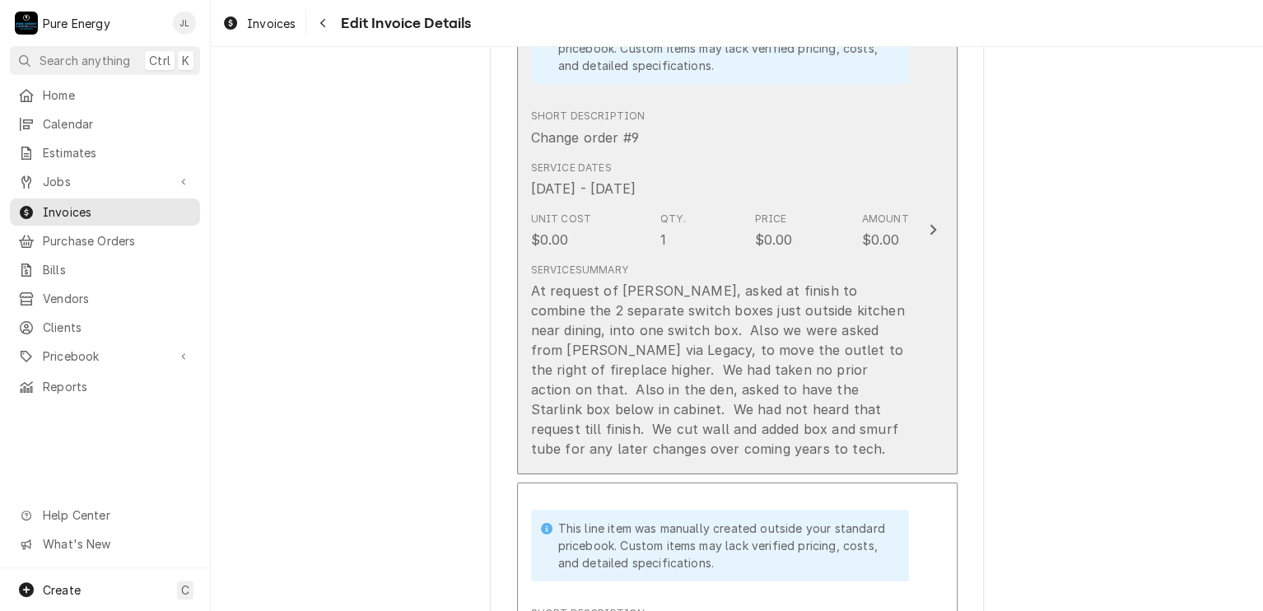
click at [635, 445] on div "At request of Allie, asked at finish to combine the 2 separate switch boxes jus…" at bounding box center [720, 370] width 378 height 178
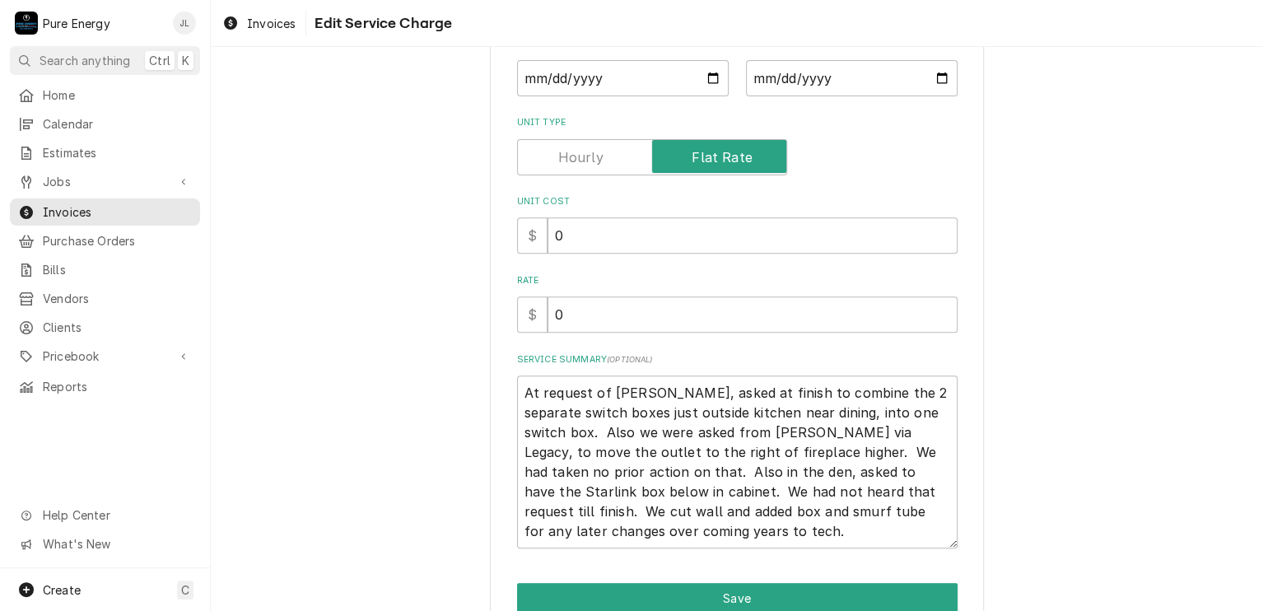
scroll to position [325, 0]
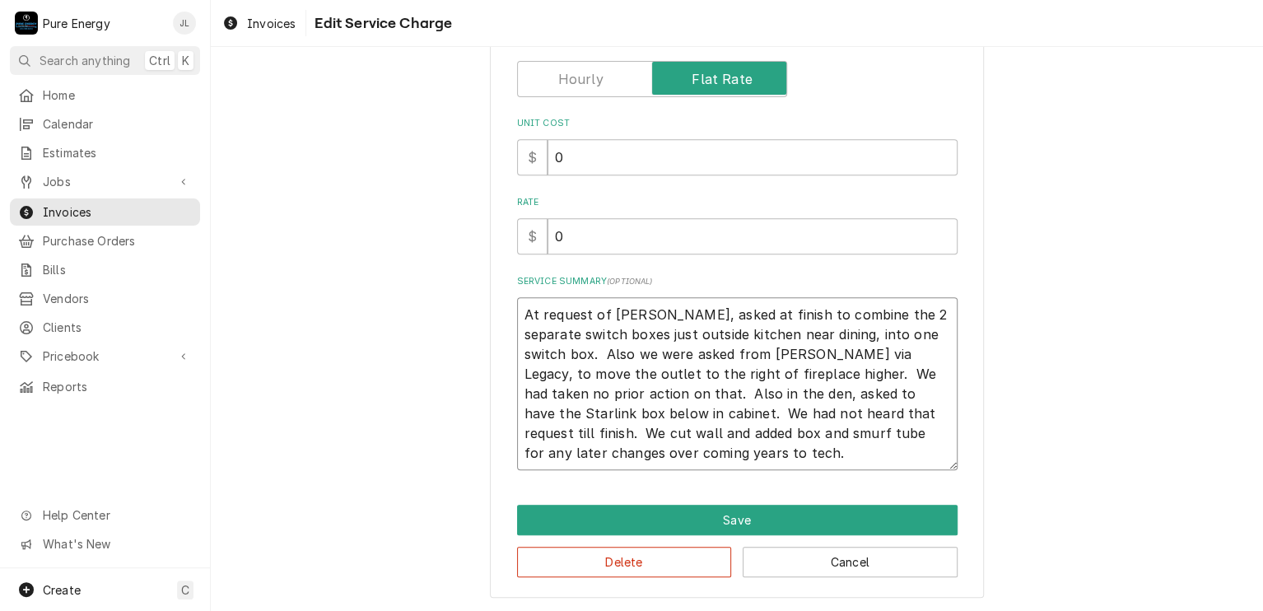
click at [680, 447] on textarea "At request of Allie, asked at finish to combine the 2 separate switch boxes jus…" at bounding box center [737, 383] width 440 height 173
click at [601, 238] on input "0" at bounding box center [752, 236] width 410 height 36
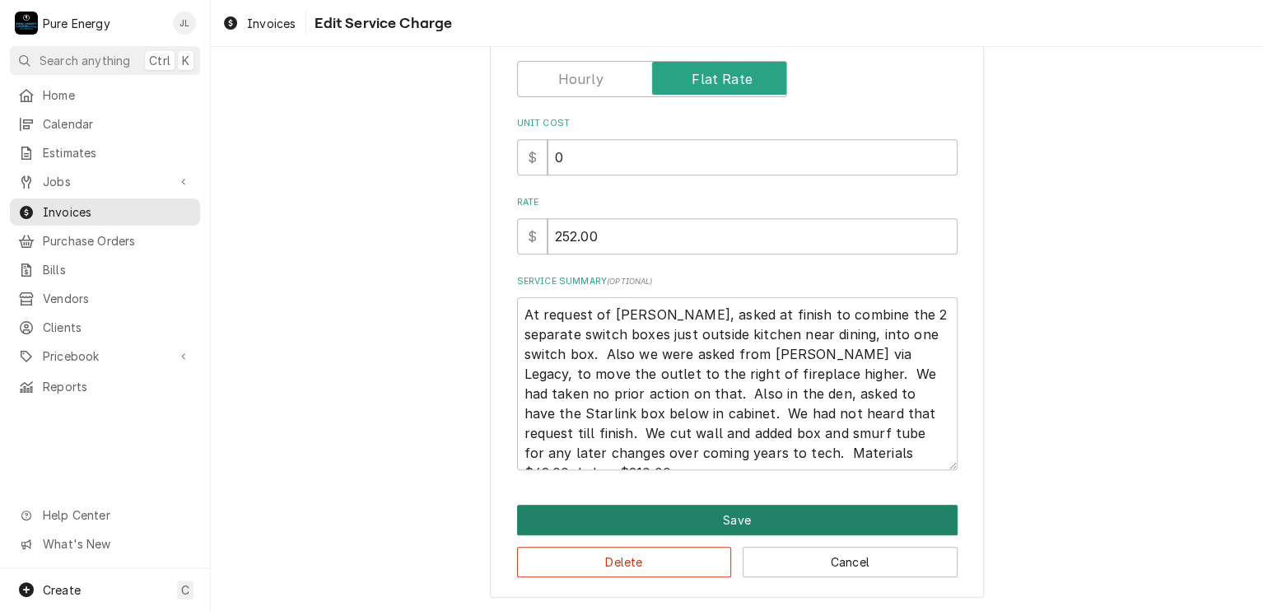
click at [756, 518] on button "Save" at bounding box center [737, 520] width 440 height 30
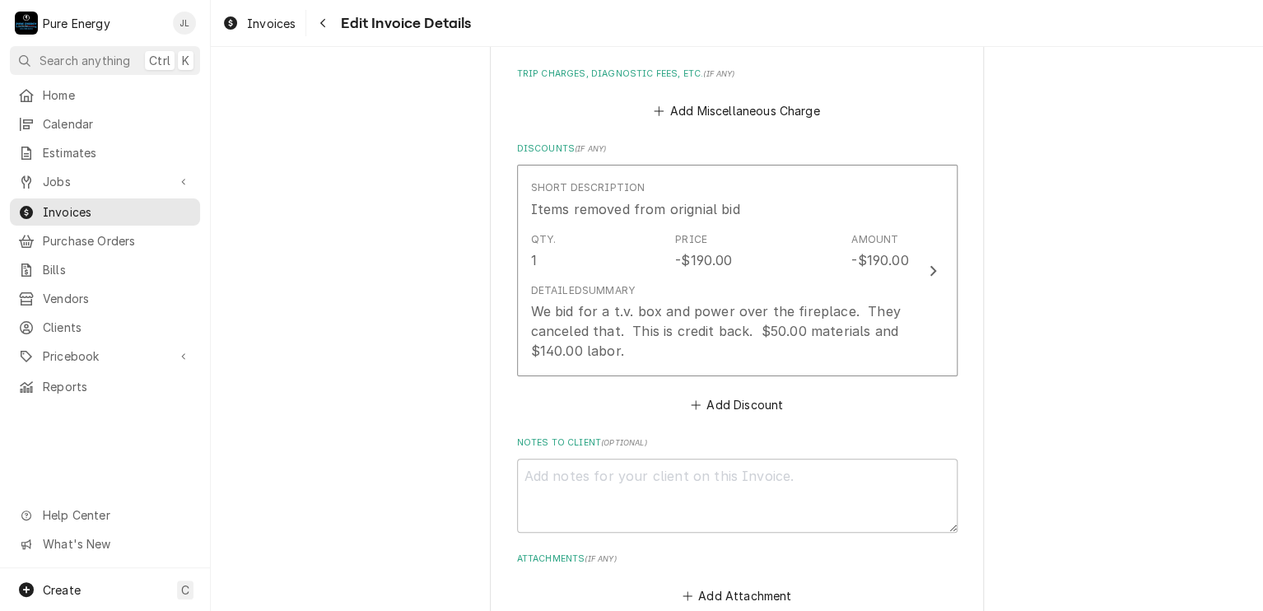
scroll to position [6595, 0]
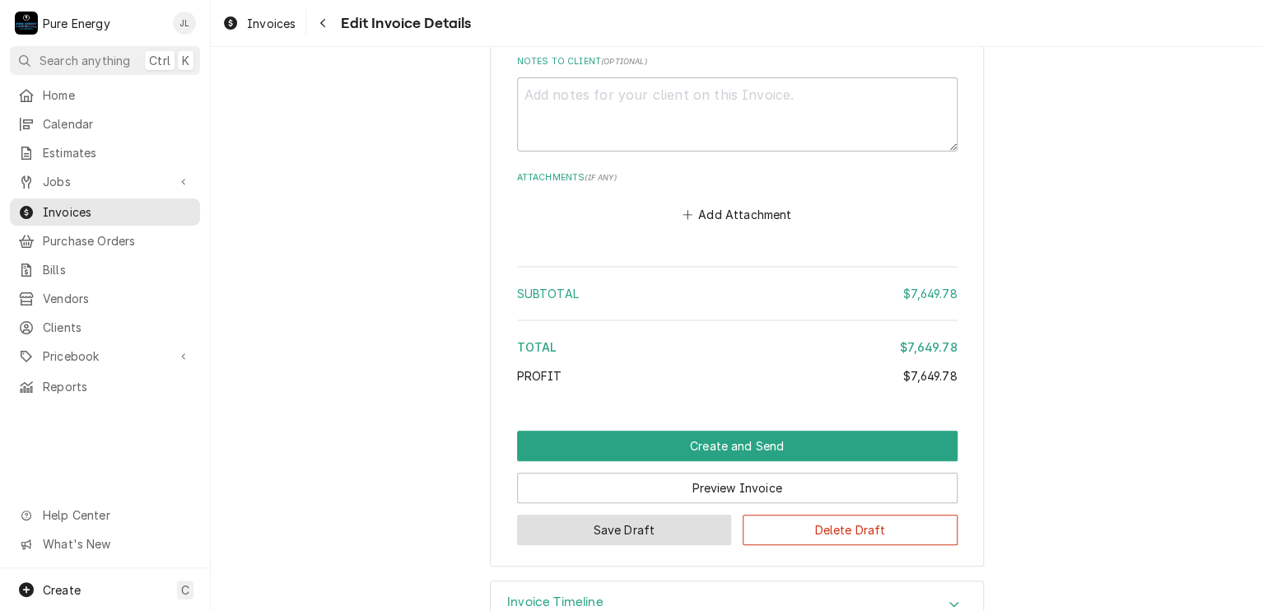
click at [640, 514] on button "Save Draft" at bounding box center [624, 529] width 215 height 30
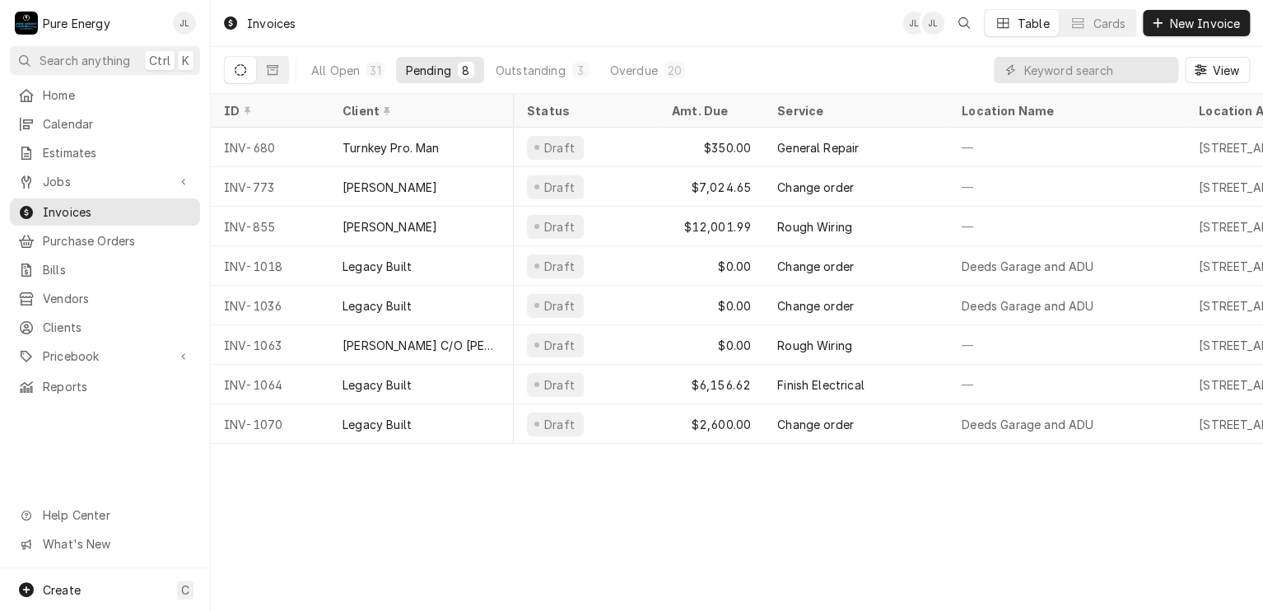
scroll to position [0, 594]
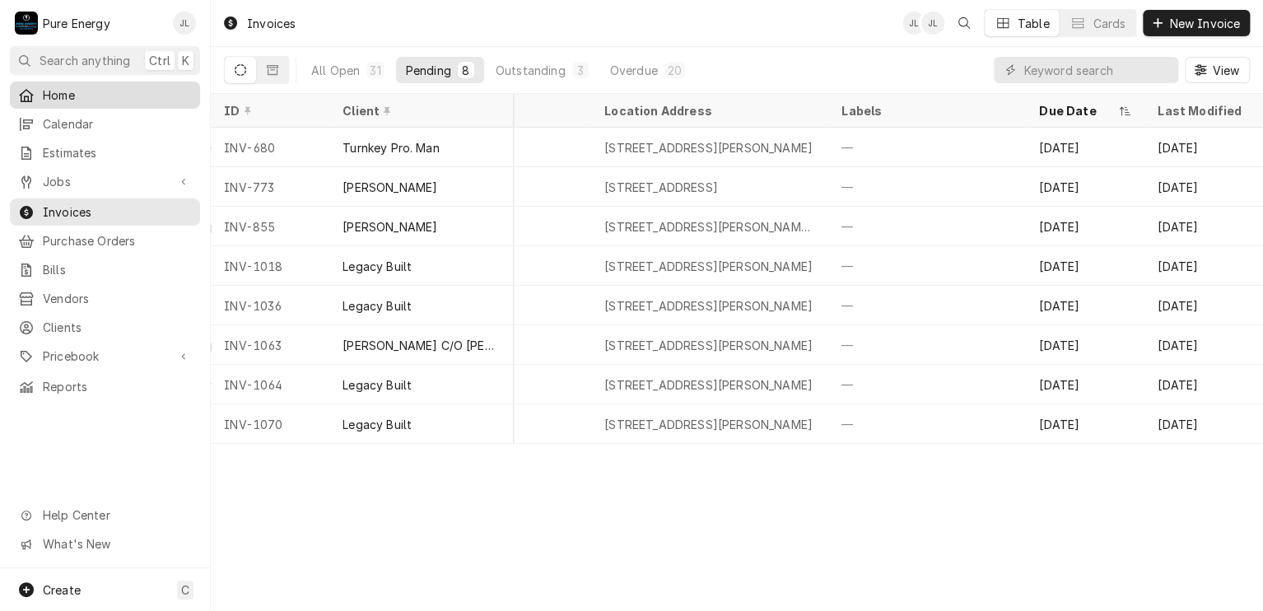
click at [74, 85] on div "Home" at bounding box center [105, 95] width 184 height 21
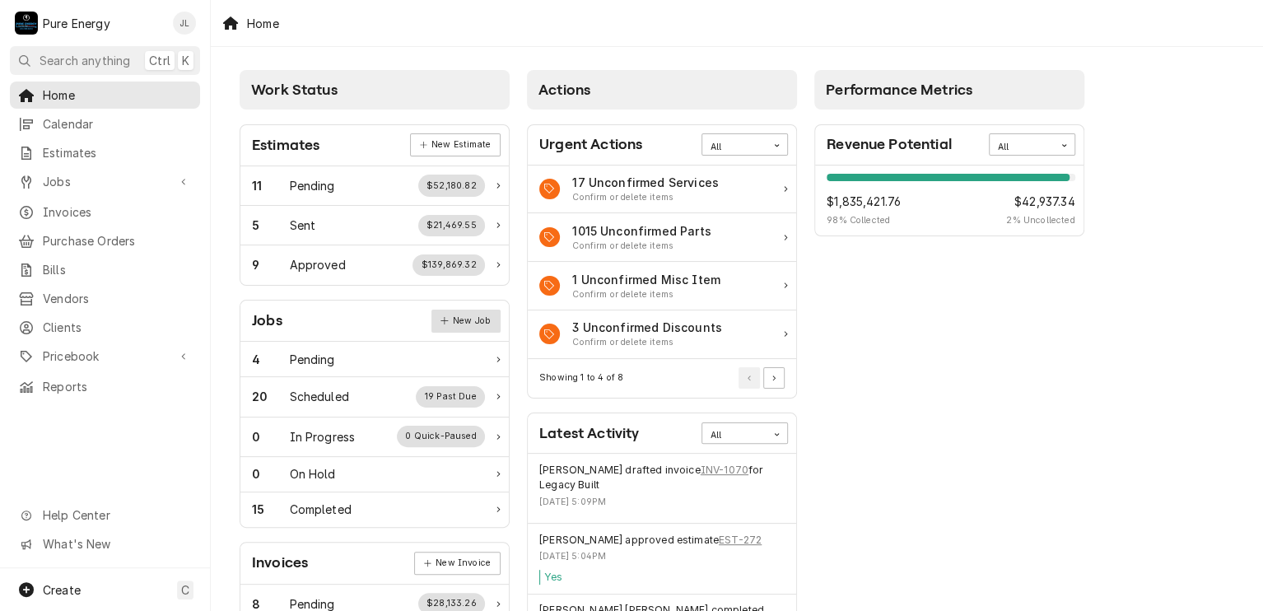
click at [480, 322] on link "New Job" at bounding box center [465, 320] width 69 height 23
click at [112, 348] on span "Pricebook" at bounding box center [105, 355] width 124 height 17
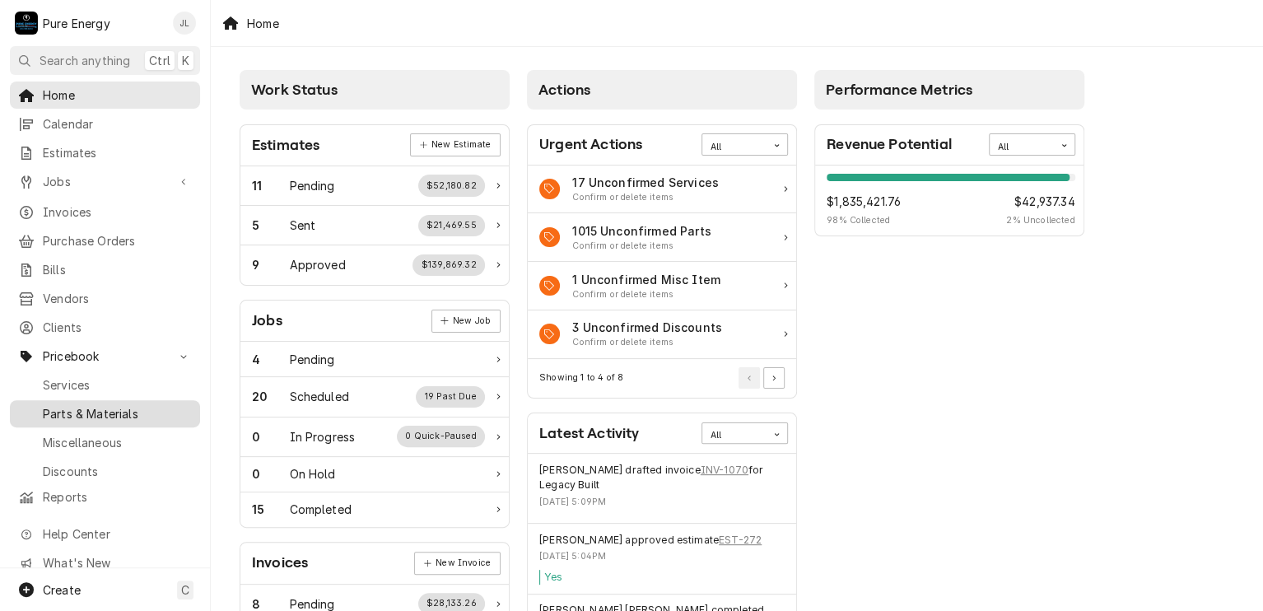
click at [95, 405] on span "Parts & Materials" at bounding box center [117, 413] width 149 height 17
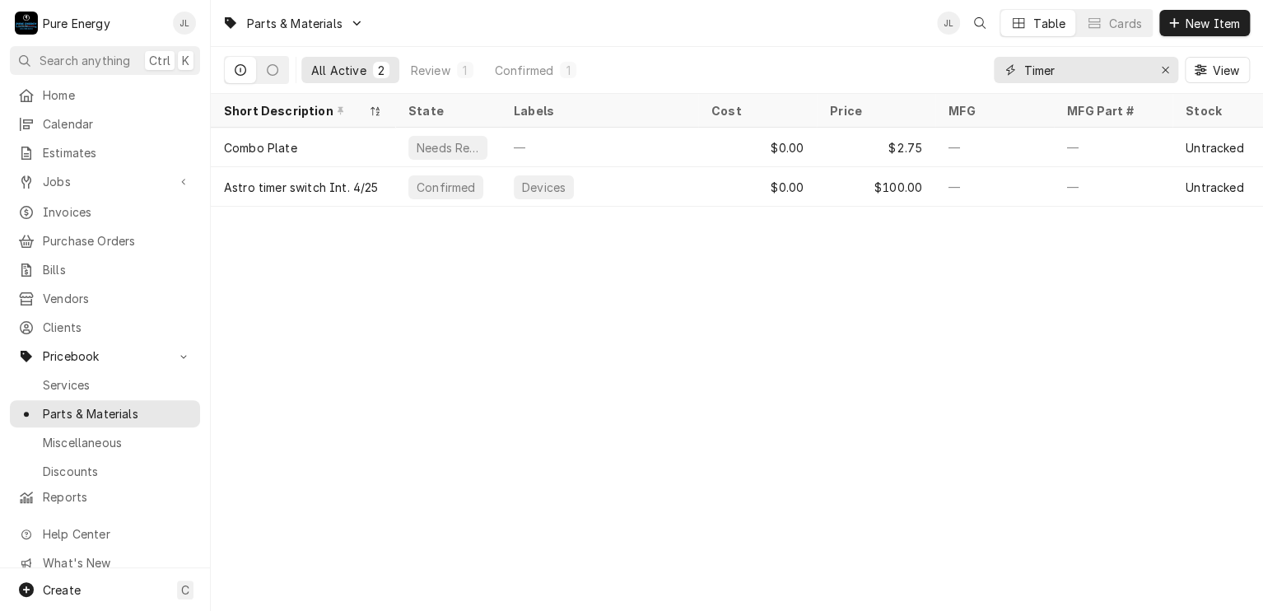
click at [1092, 63] on input "Timer" at bounding box center [1084, 70] width 123 height 26
type input "T"
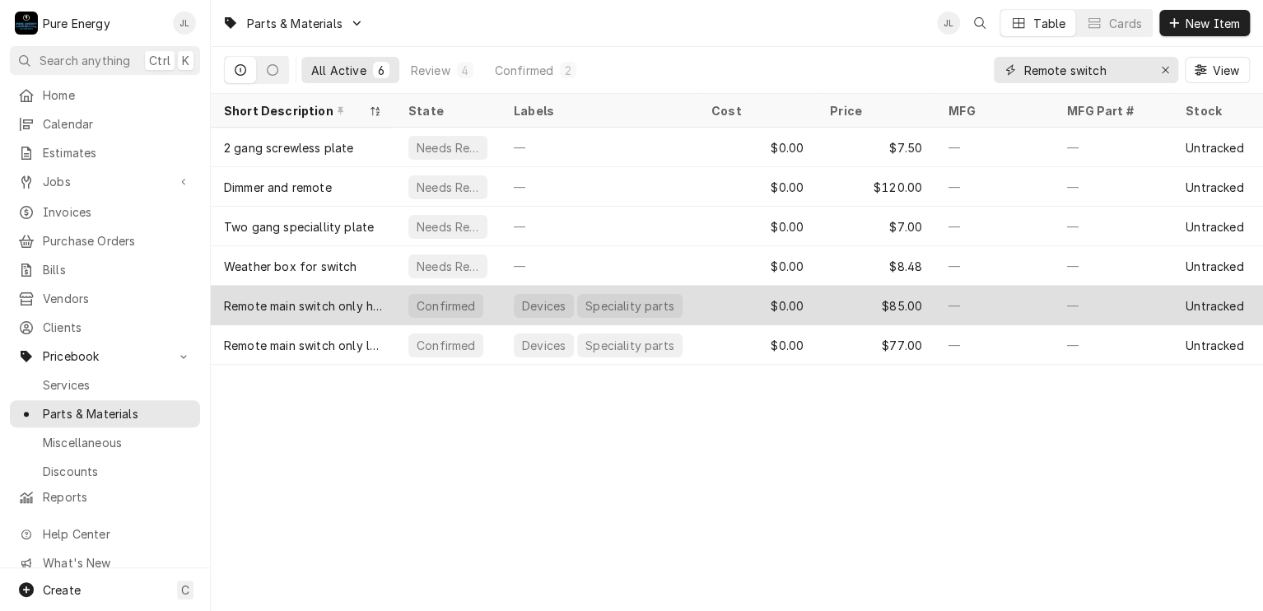
type input "Remote switch"
click at [1004, 291] on div "—" at bounding box center [994, 306] width 119 height 40
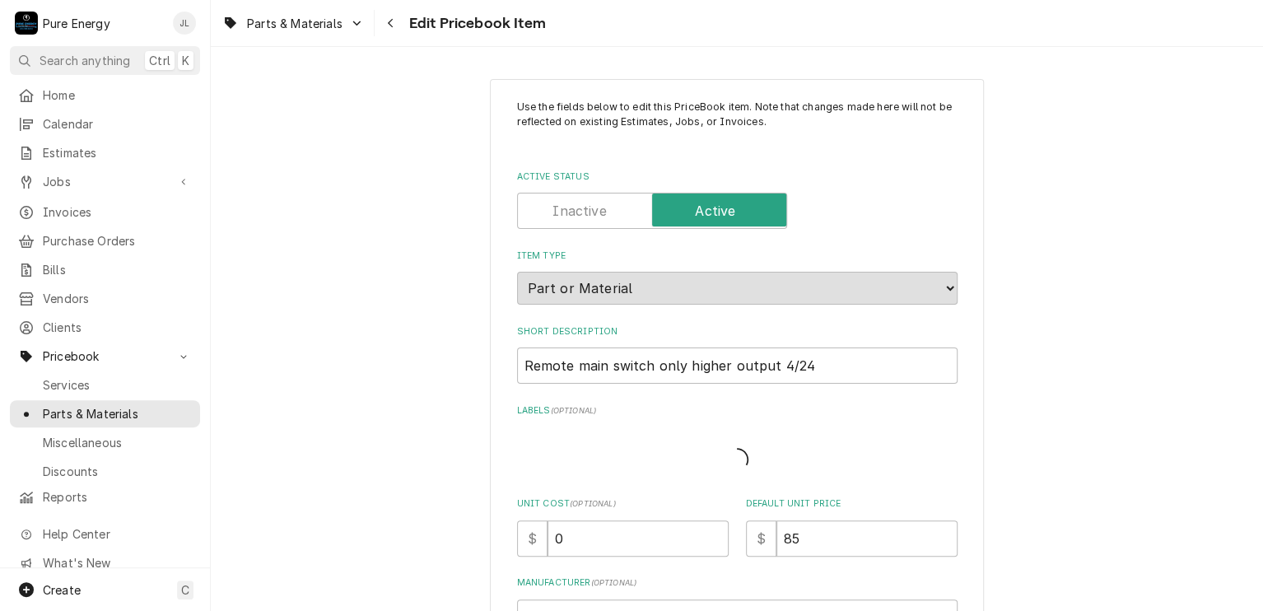
type textarea "x"
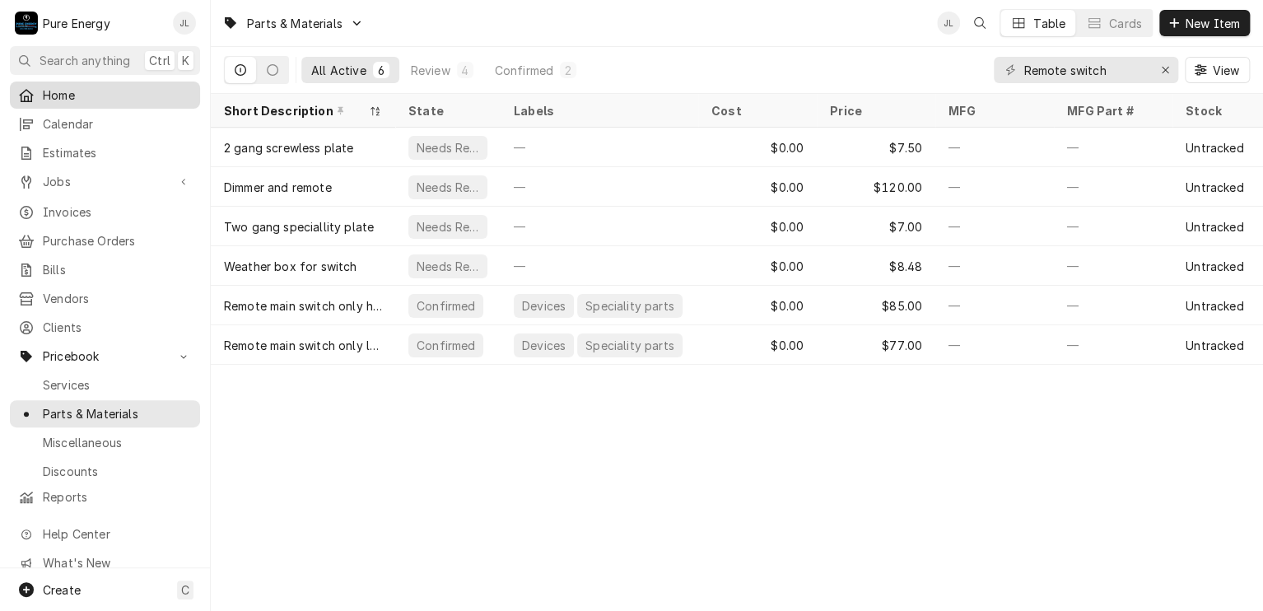
click at [85, 86] on span "Home" at bounding box center [117, 94] width 149 height 17
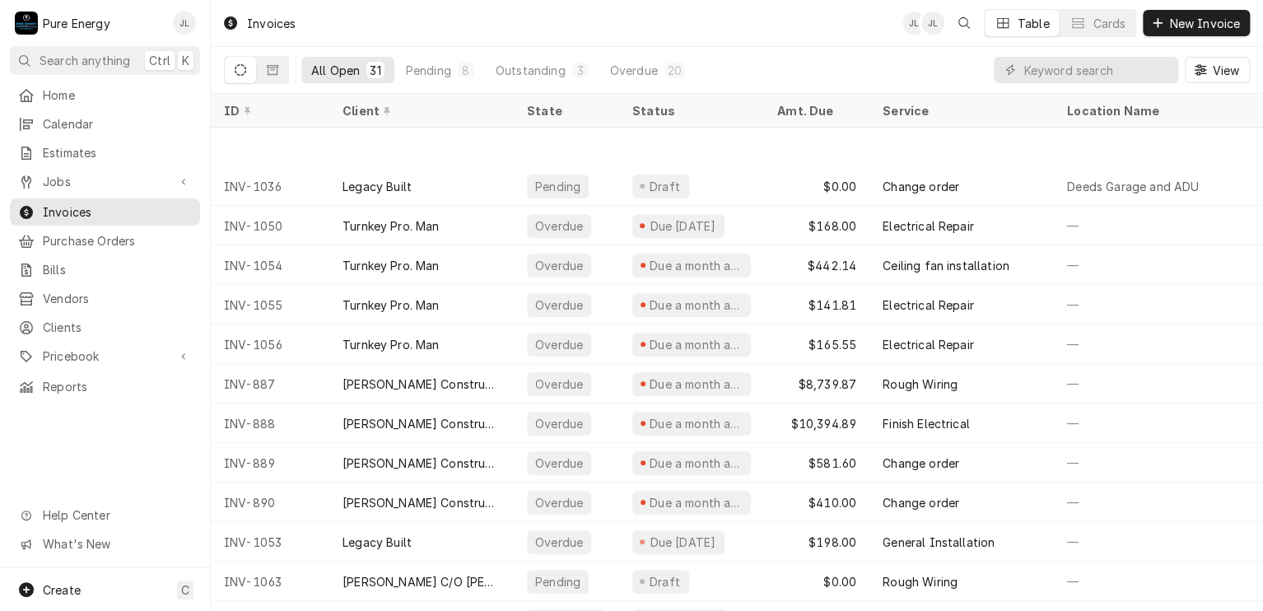
scroll to position [752, 0]
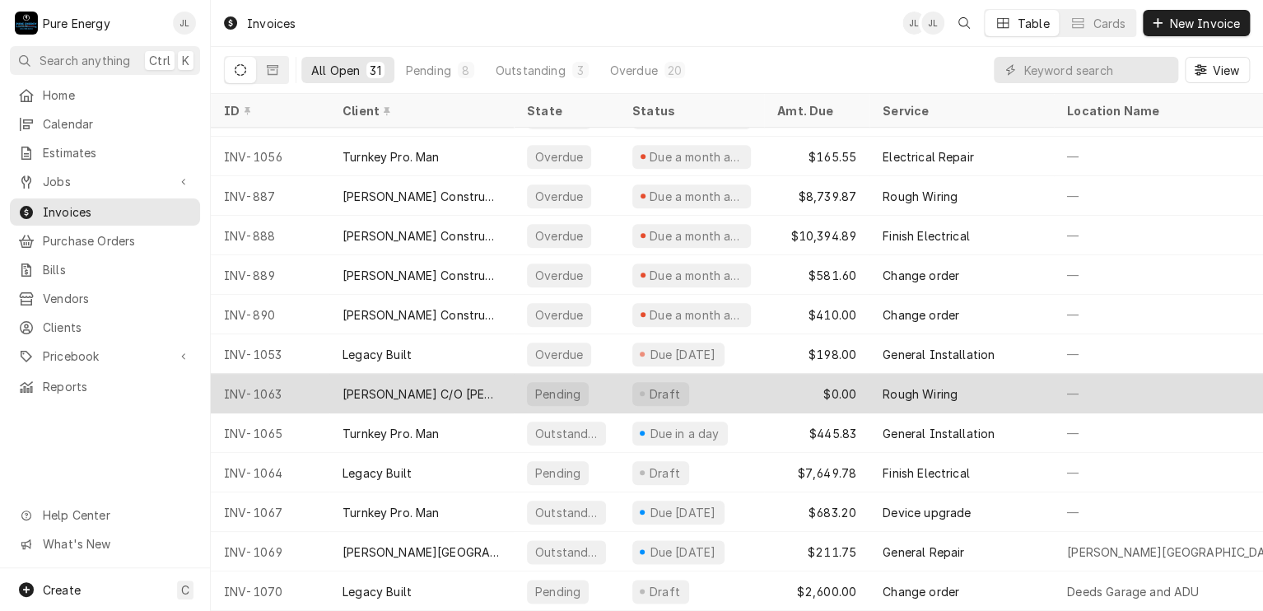
click at [761, 375] on div "Draft" at bounding box center [691, 394] width 145 height 40
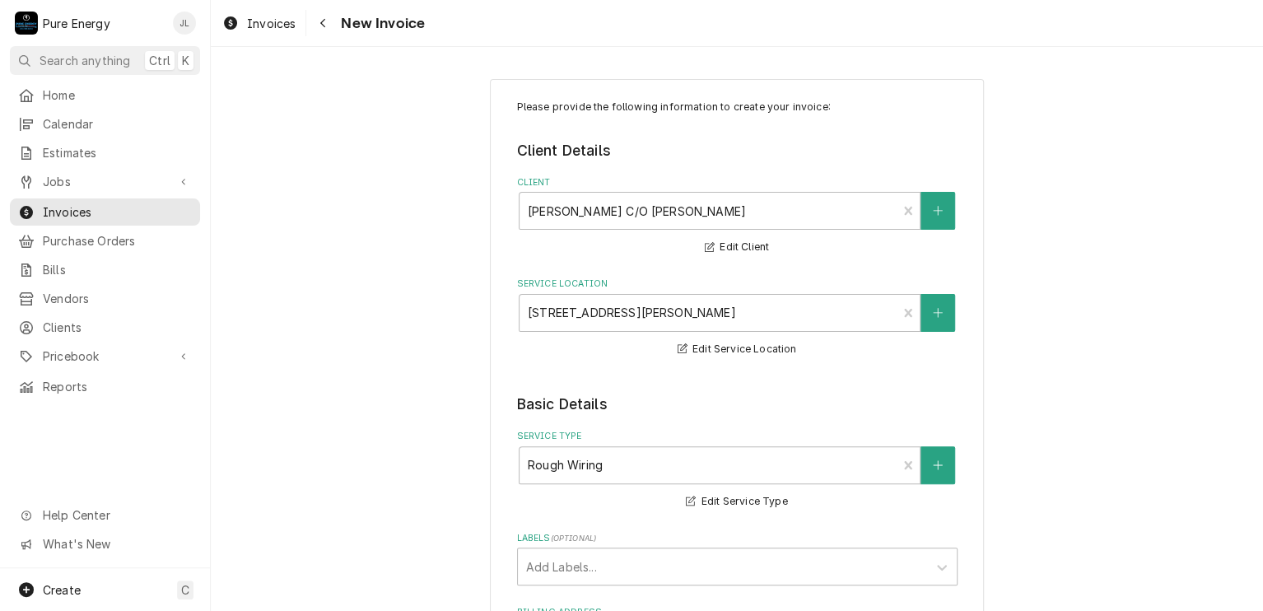
type textarea "x"
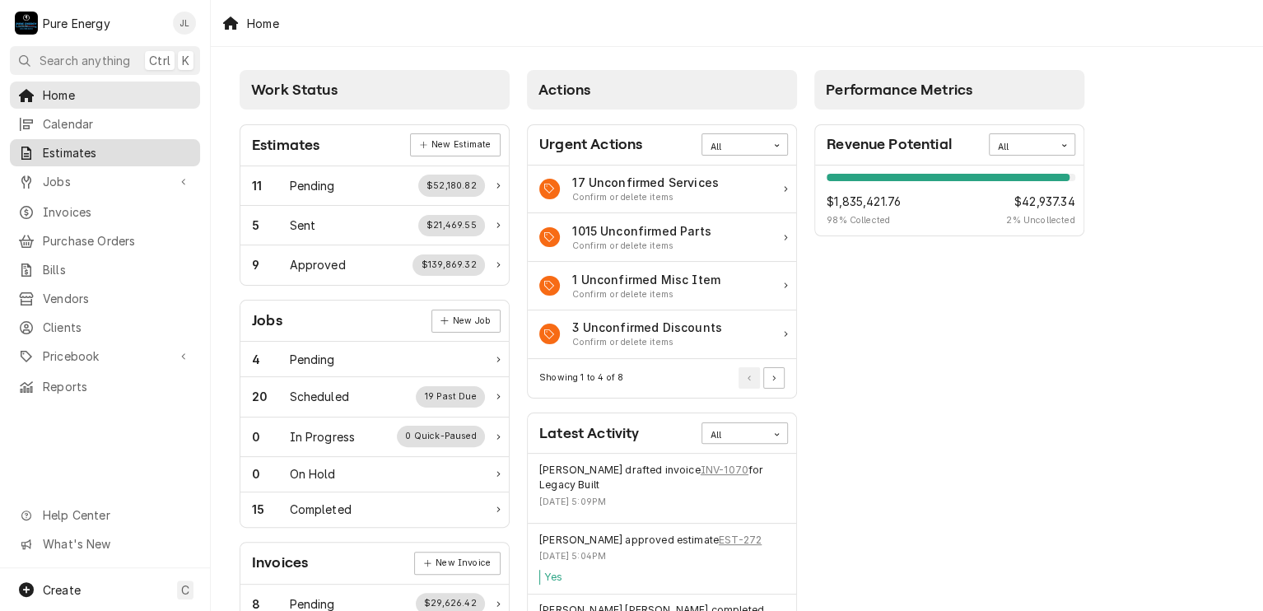
click at [134, 149] on span "Estimates" at bounding box center [117, 152] width 149 height 17
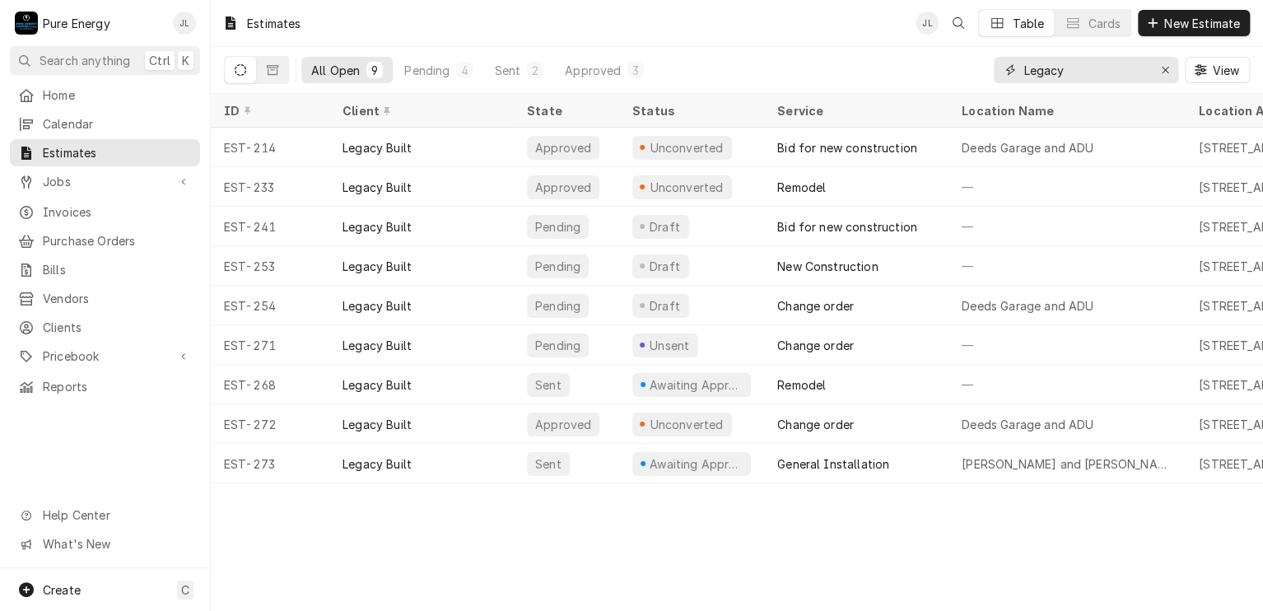
click at [1075, 72] on input "Legacy" at bounding box center [1084, 70] width 123 height 26
type input "L"
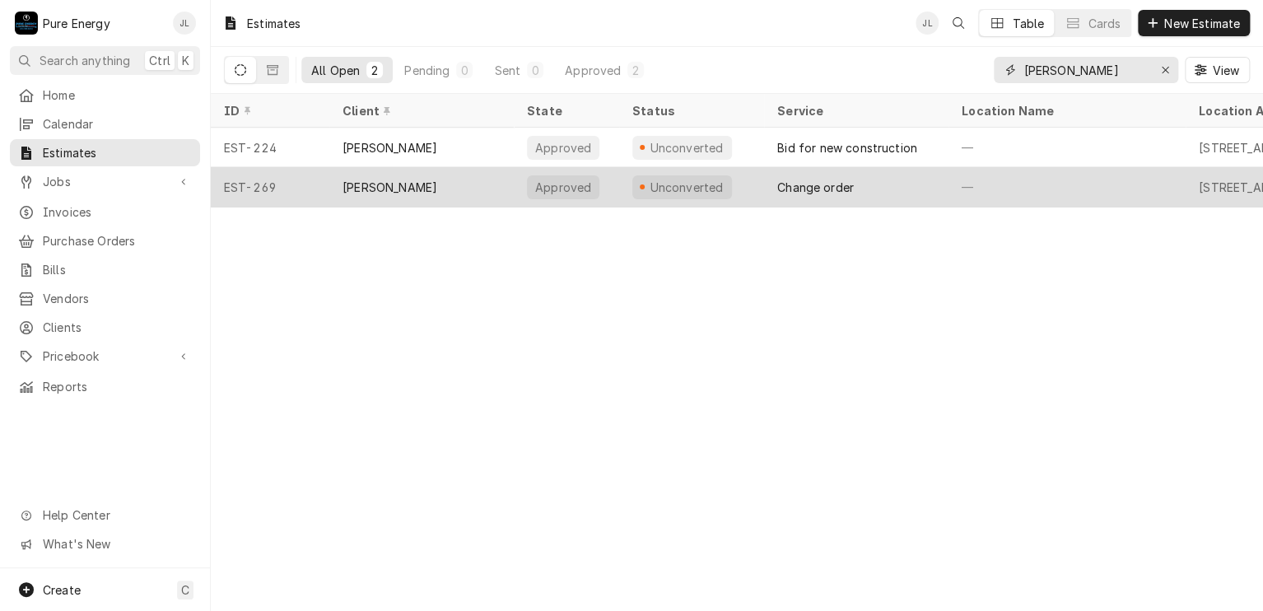
type input "[PERSON_NAME]"
click at [1070, 190] on div "—" at bounding box center [1066, 187] width 237 height 40
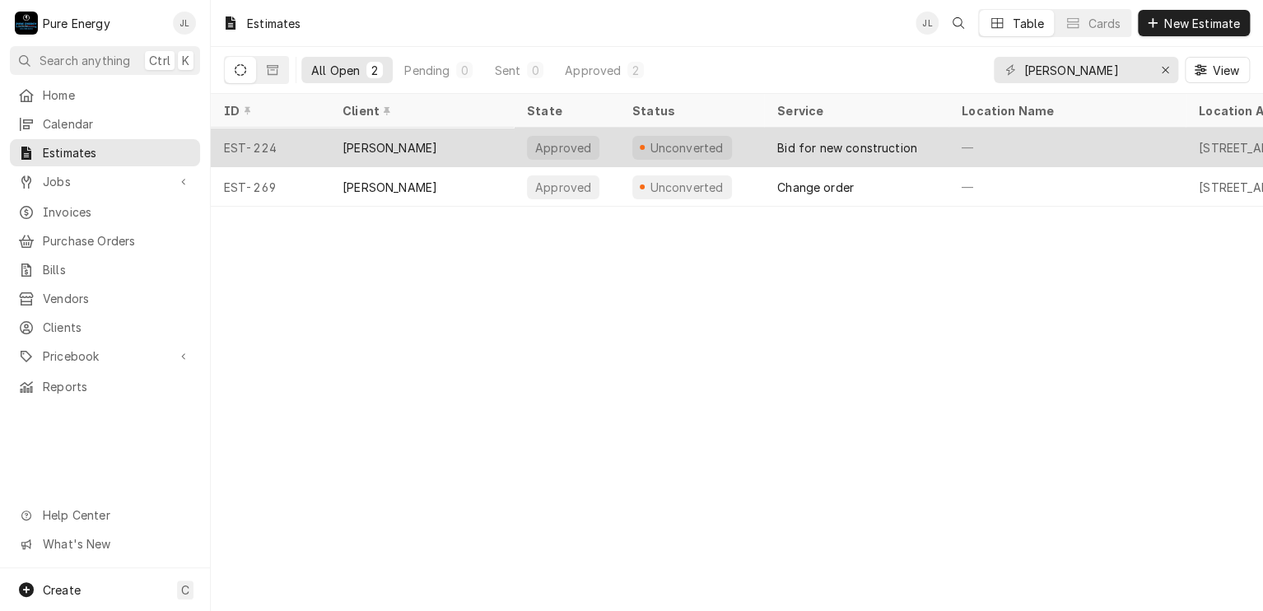
click at [1061, 148] on div "—" at bounding box center [1066, 148] width 237 height 40
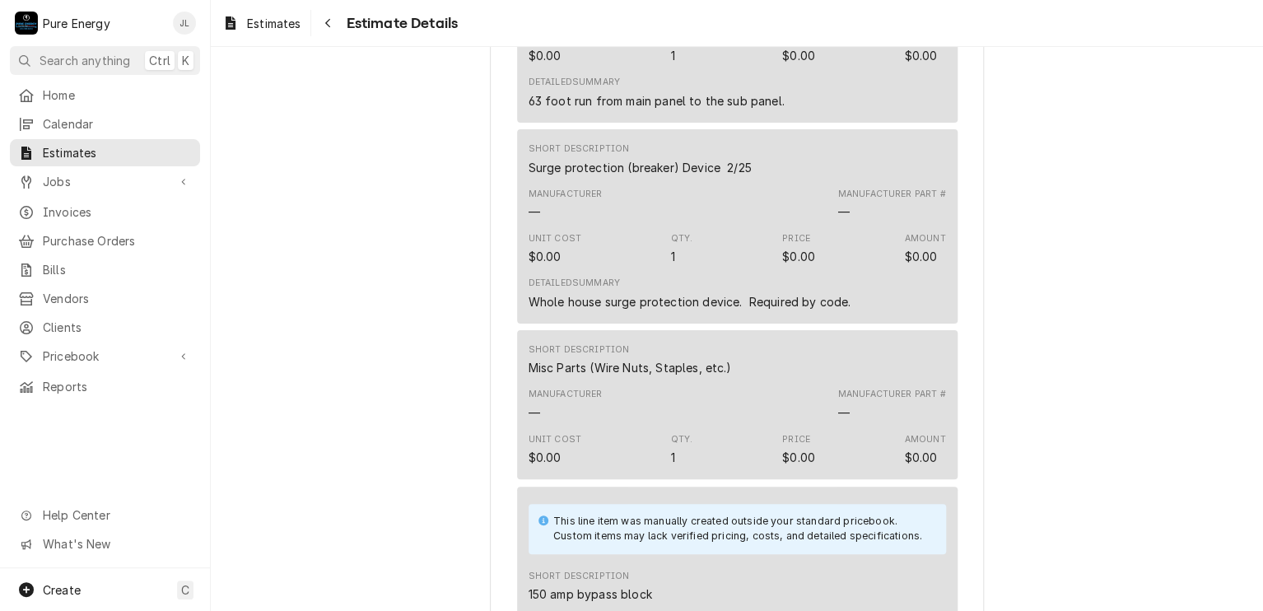
scroll to position [12312, 0]
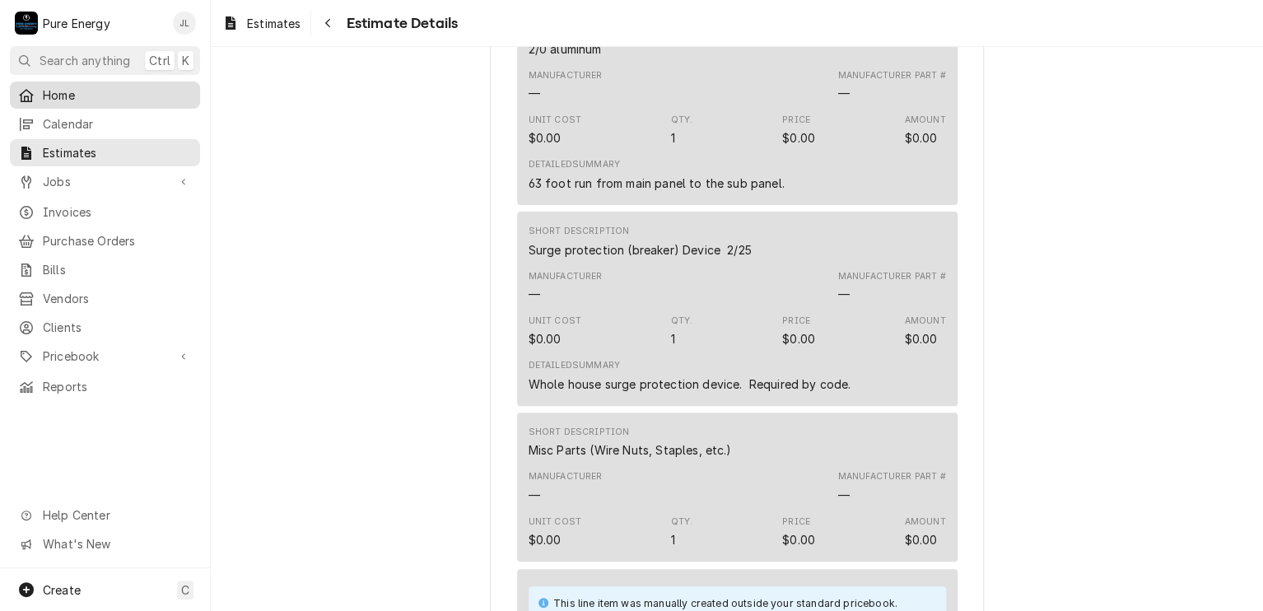
click at [123, 95] on span "Home" at bounding box center [117, 94] width 149 height 17
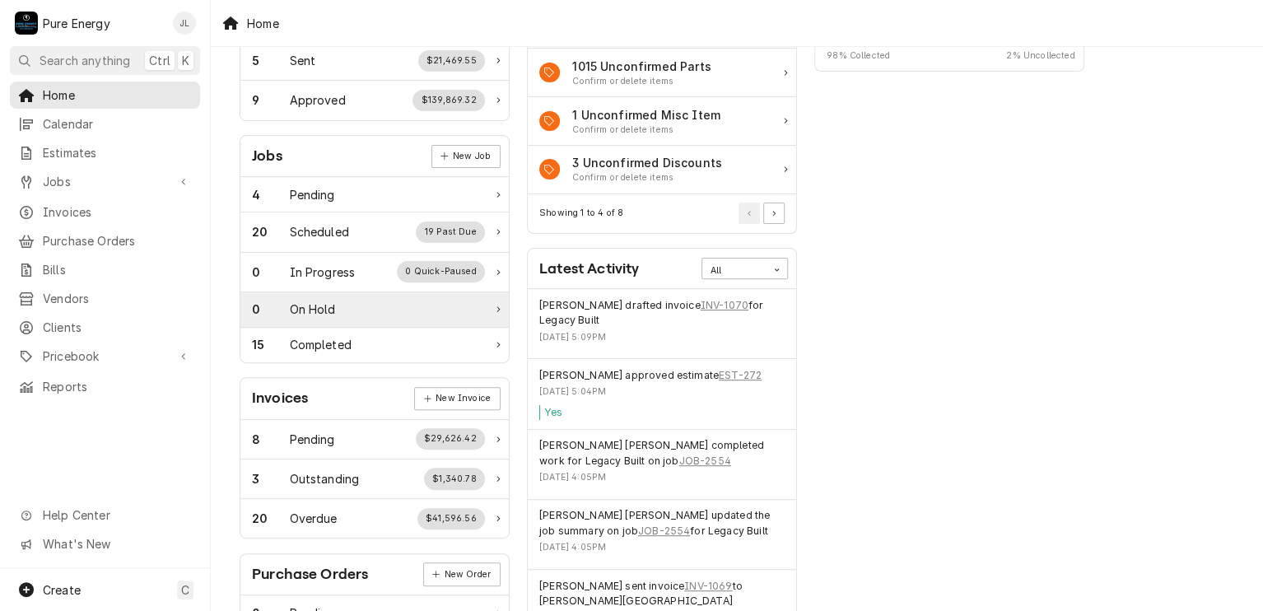
scroll to position [247, 0]
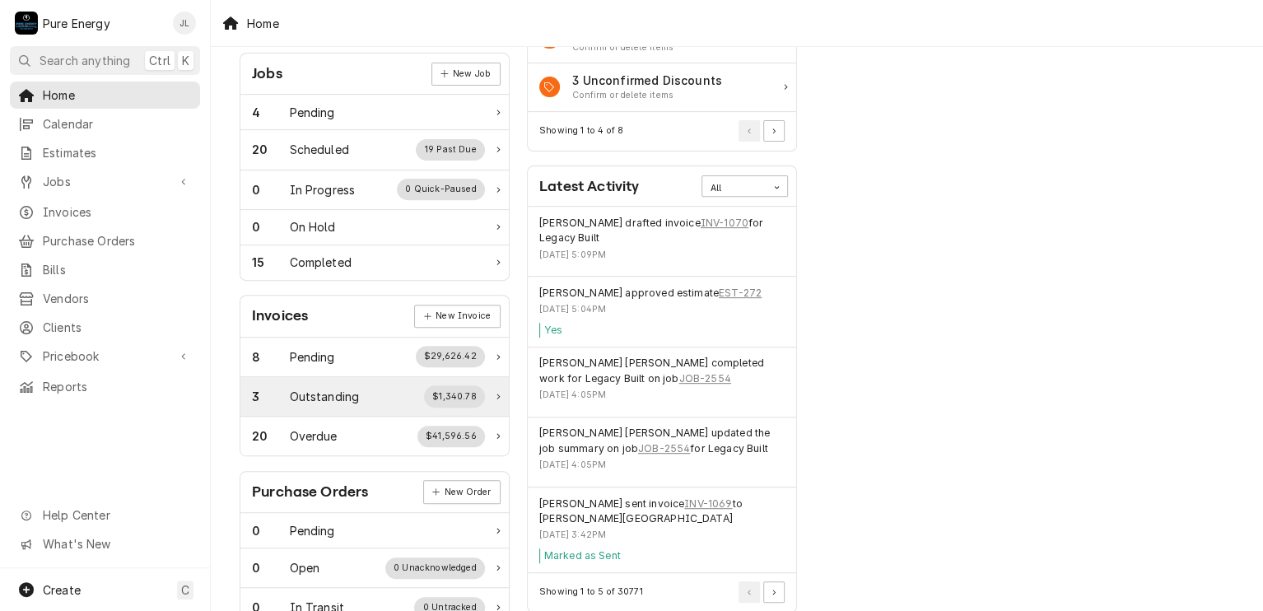
click at [375, 395] on div "3 Outstanding $1,340.78" at bounding box center [368, 395] width 233 height 21
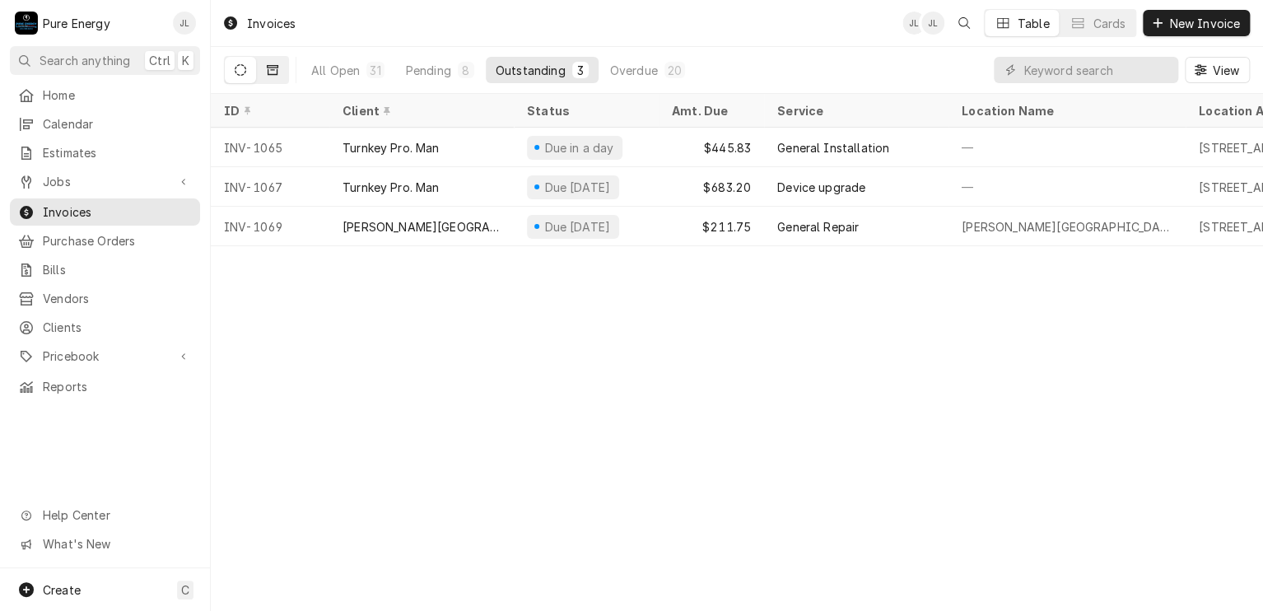
click at [279, 68] on button "Dynamic Content Wrapper" at bounding box center [272, 70] width 31 height 26
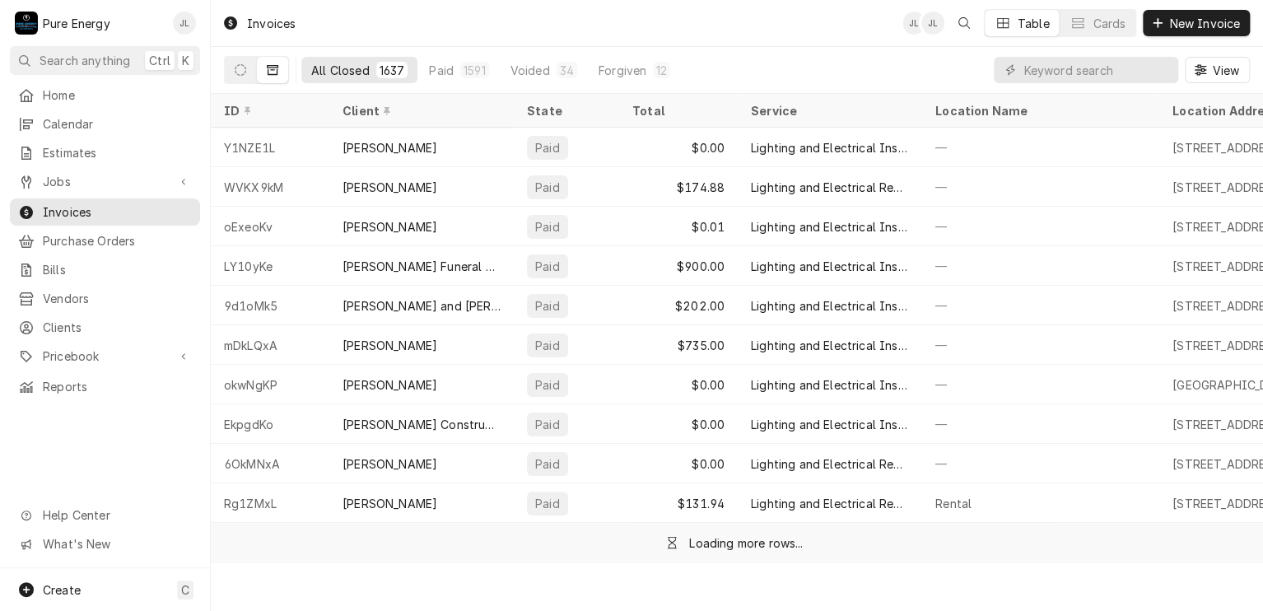
click at [329, 66] on div "All Closed" at bounding box center [340, 70] width 58 height 17
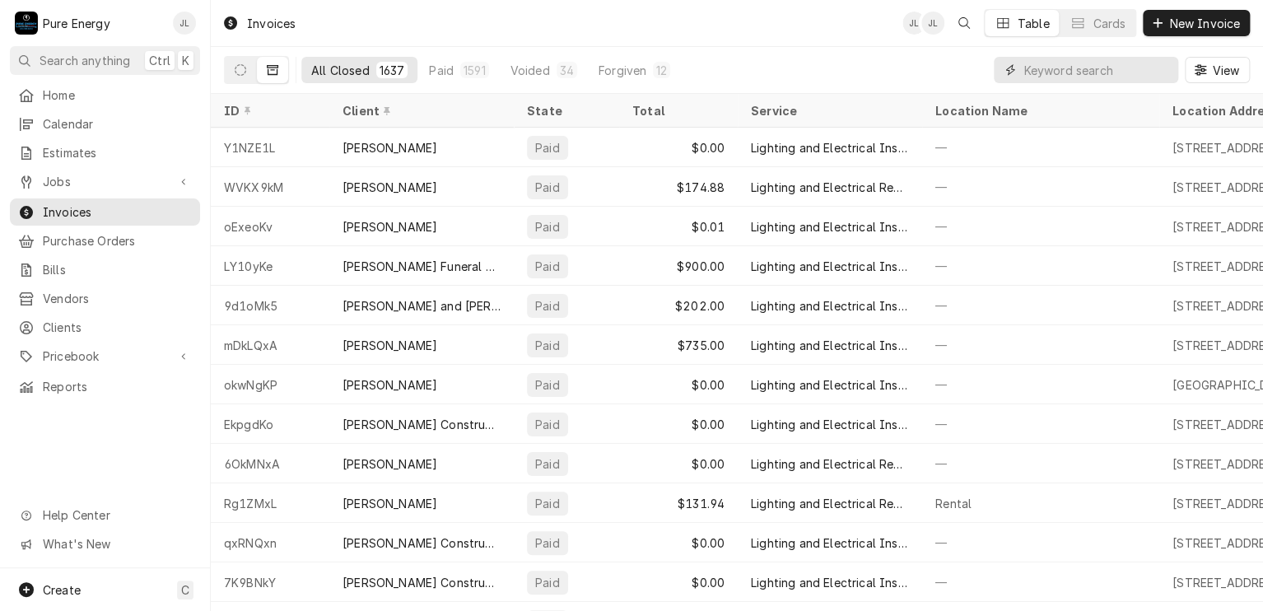
click at [1064, 72] on input "Dynamic Content Wrapper" at bounding box center [1096, 70] width 147 height 26
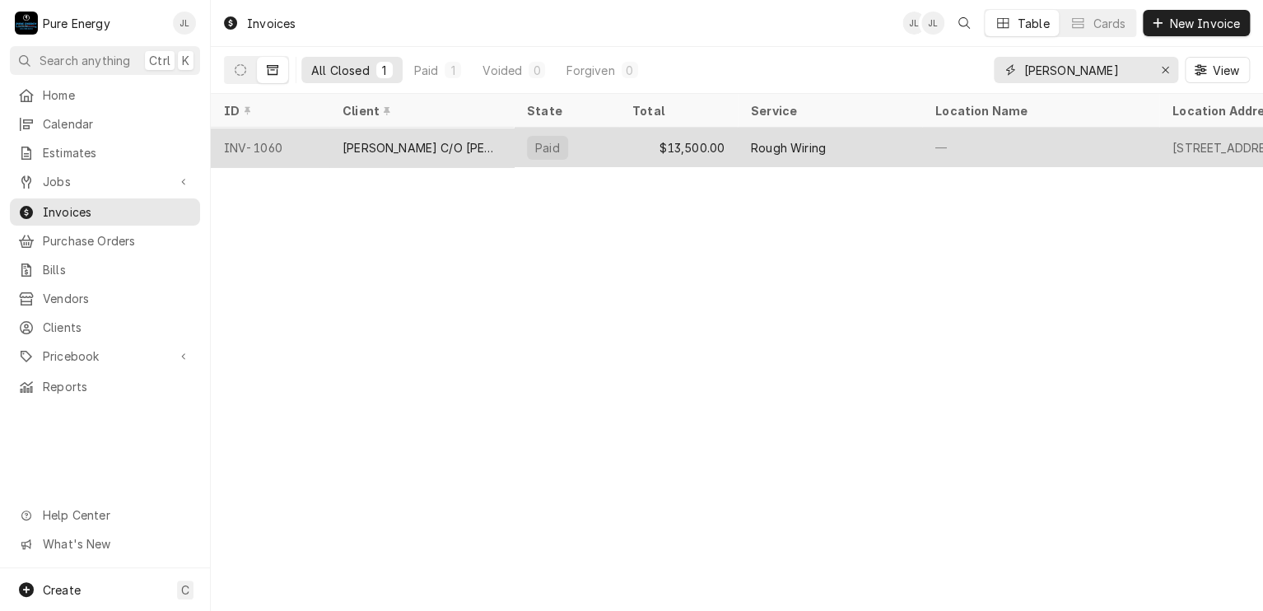
type input "[PERSON_NAME]"
click at [1030, 148] on div "—" at bounding box center [1040, 148] width 237 height 40
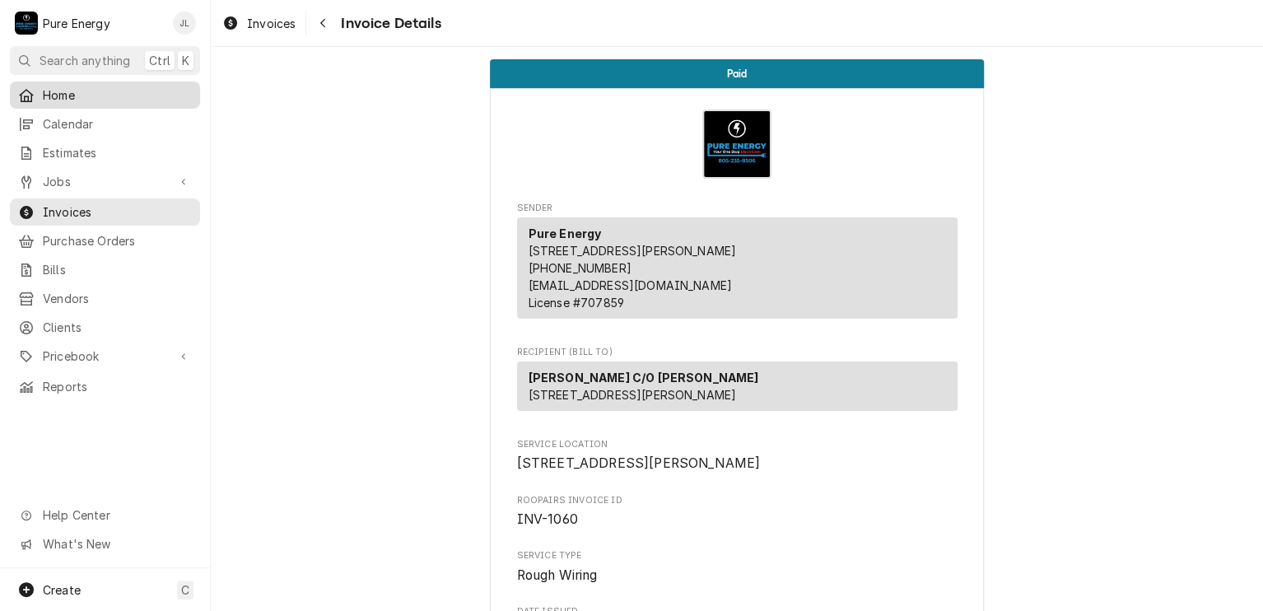
click at [70, 95] on span "Home" at bounding box center [117, 94] width 149 height 17
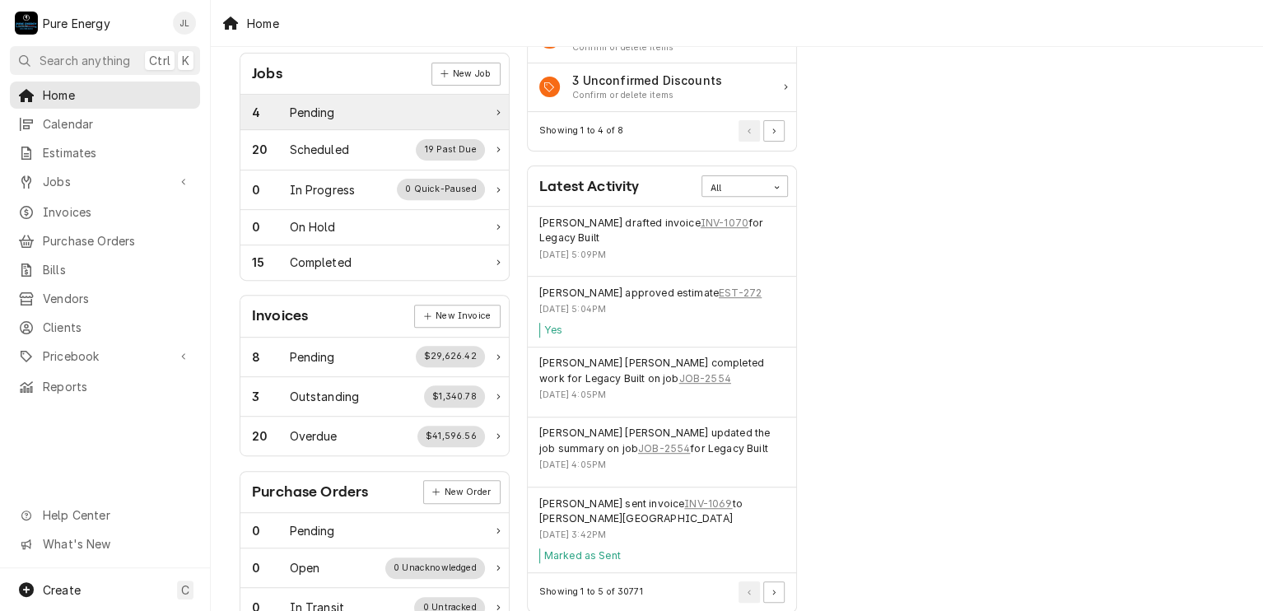
scroll to position [329, 0]
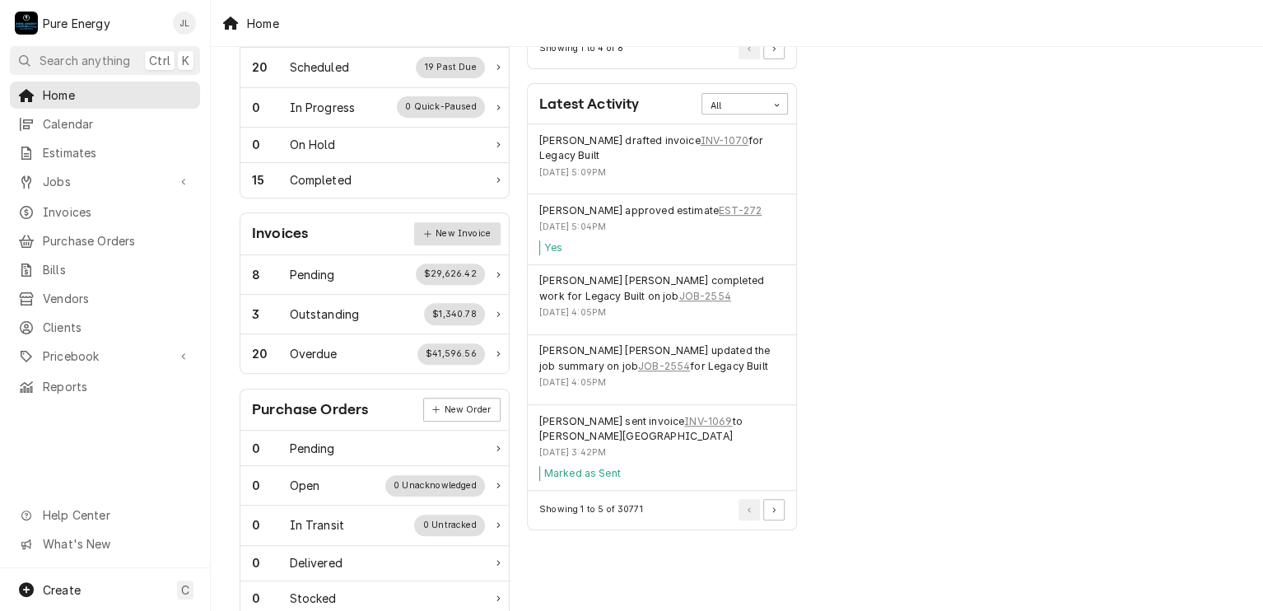
click at [467, 233] on link "New Invoice" at bounding box center [457, 233] width 86 height 23
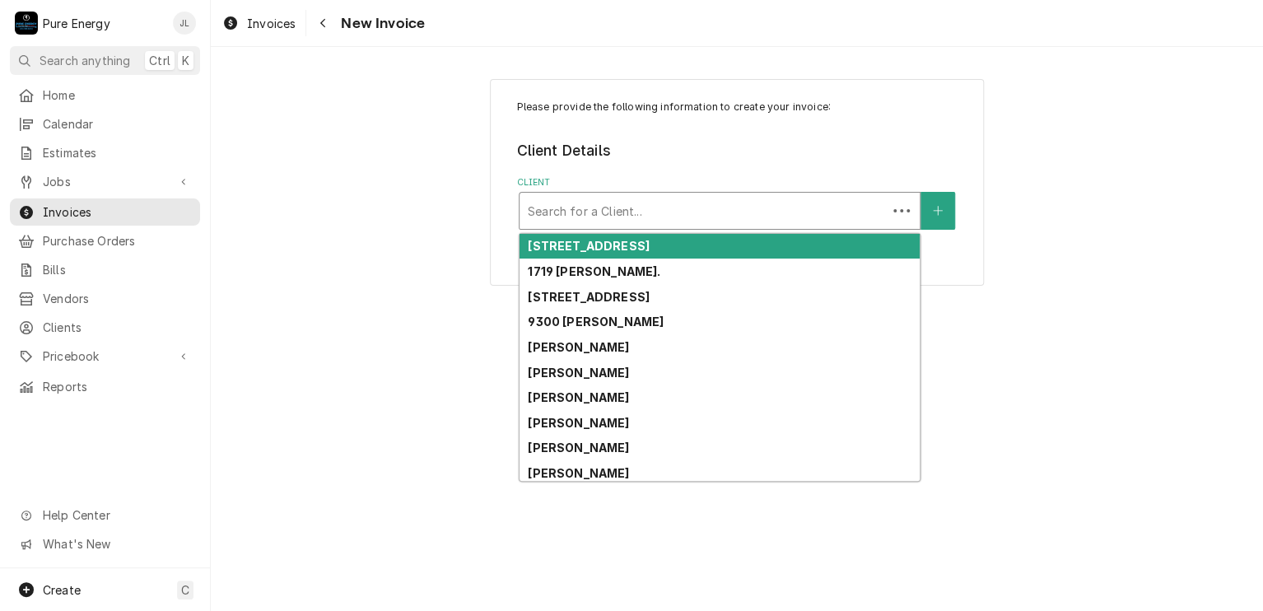
click at [609, 220] on div "Client" at bounding box center [703, 211] width 351 height 30
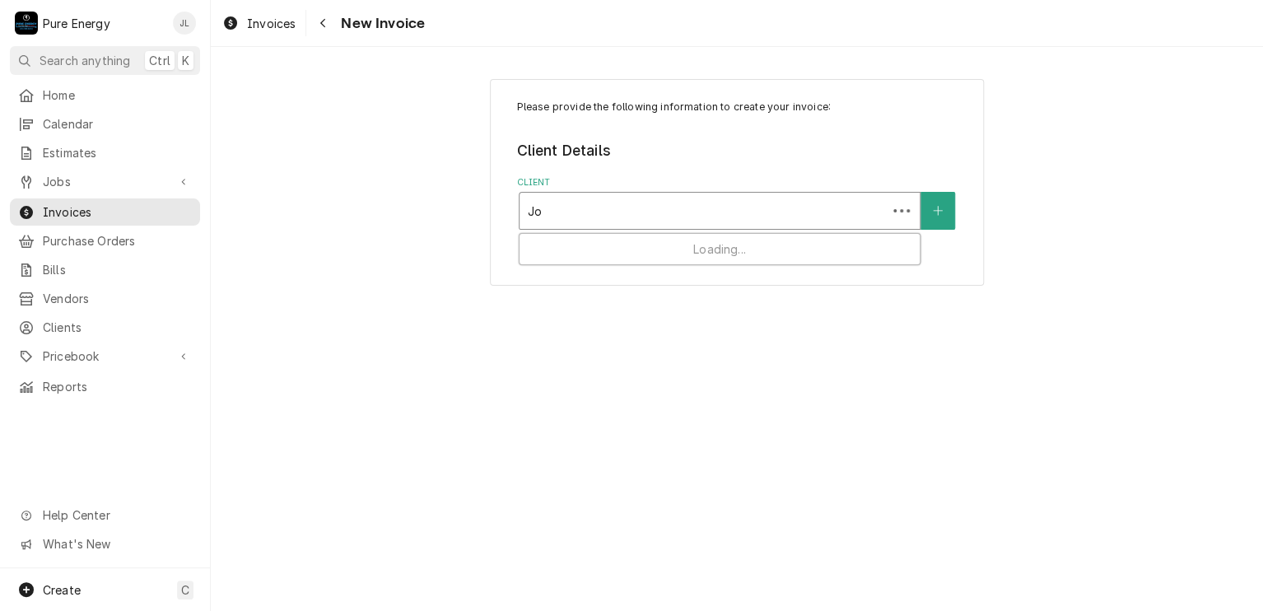
type input "J"
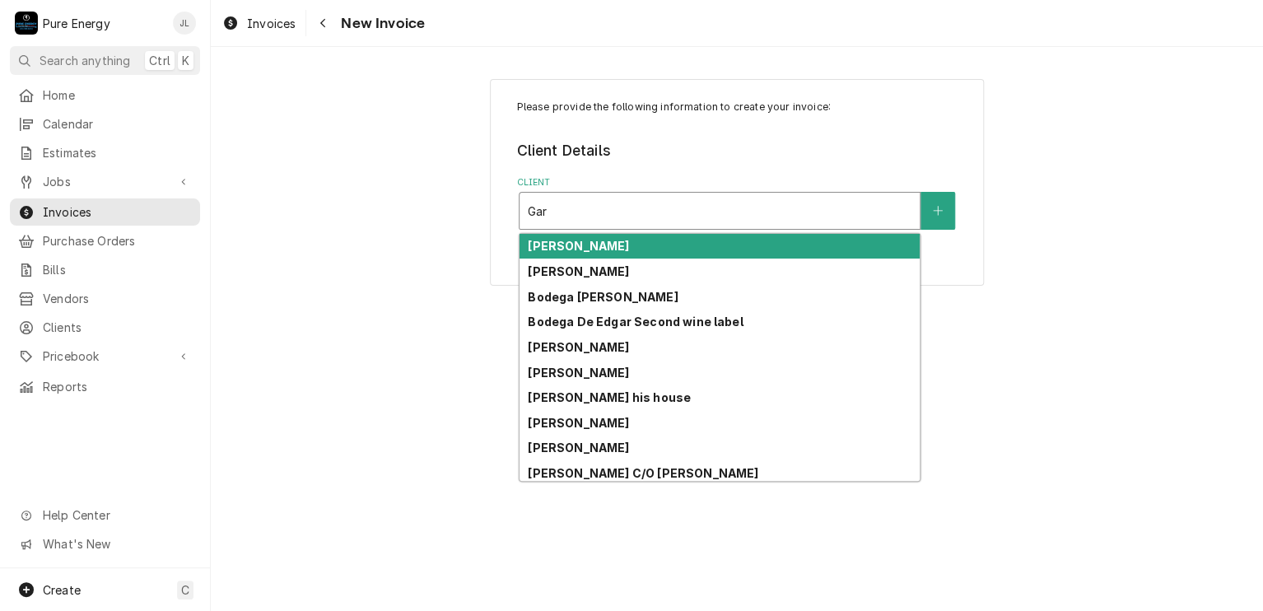
type input "Garr"
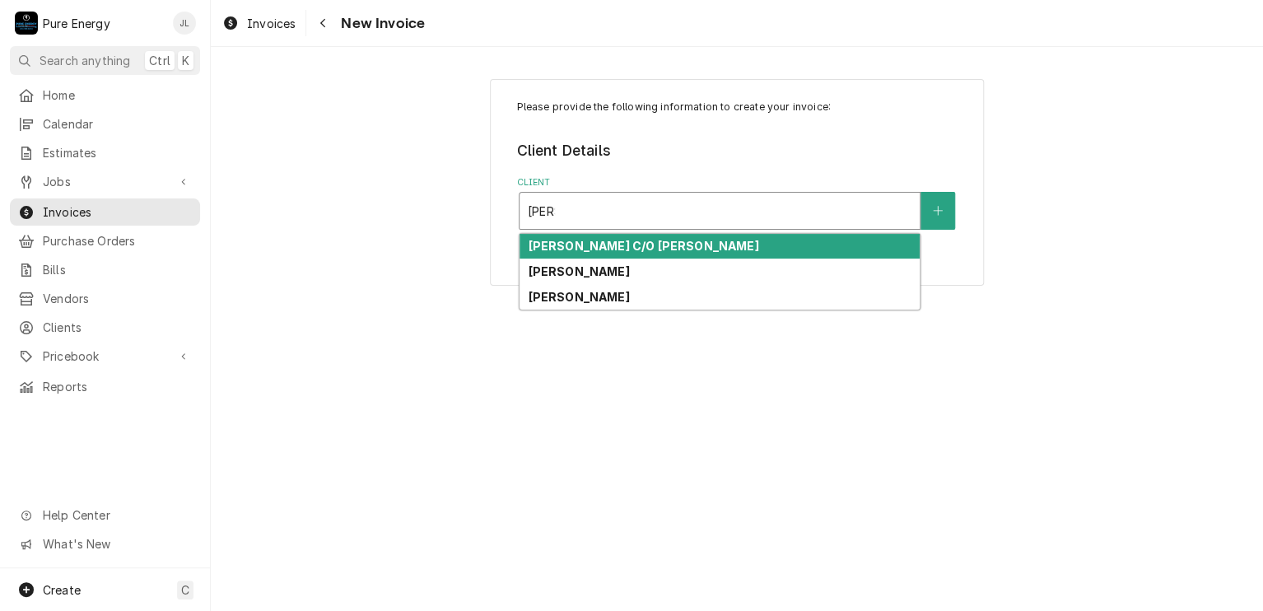
click at [607, 249] on strong "[PERSON_NAME] C/O [PERSON_NAME]" at bounding box center [643, 246] width 230 height 14
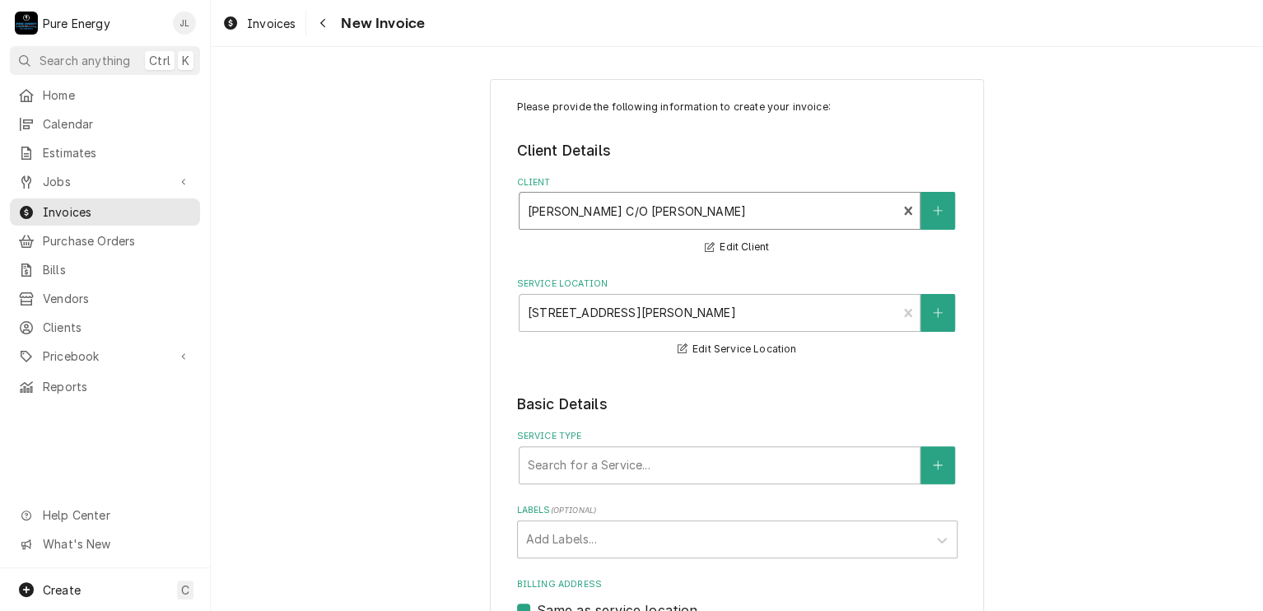
scroll to position [165, 0]
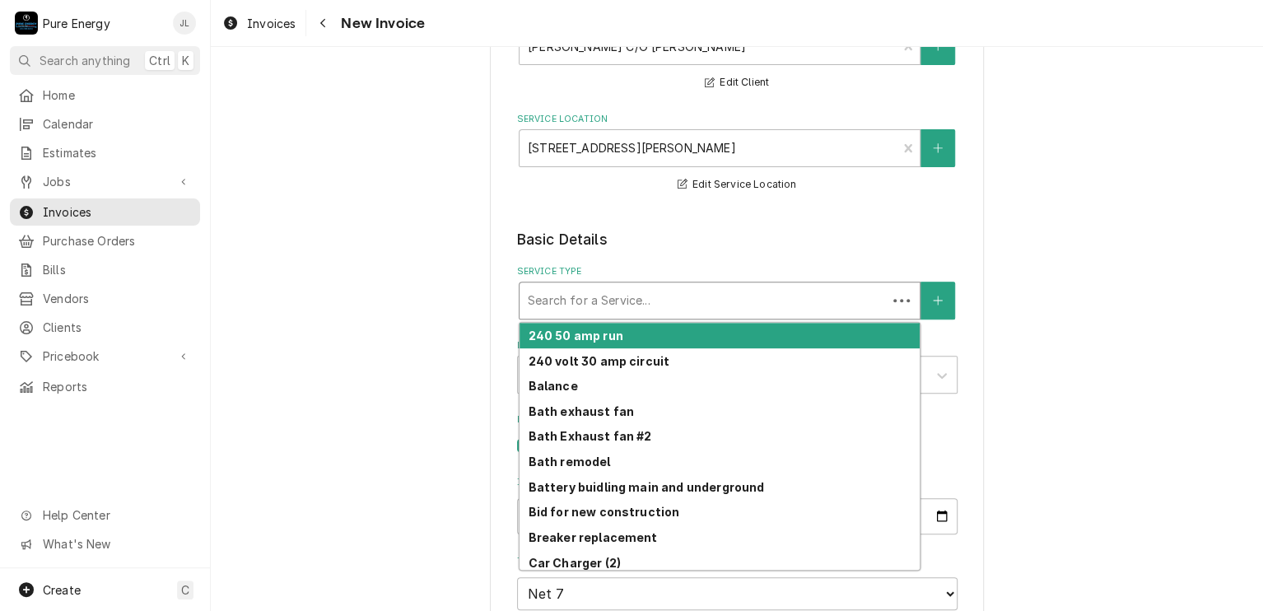
click at [640, 302] on div "Service Type" at bounding box center [703, 301] width 351 height 30
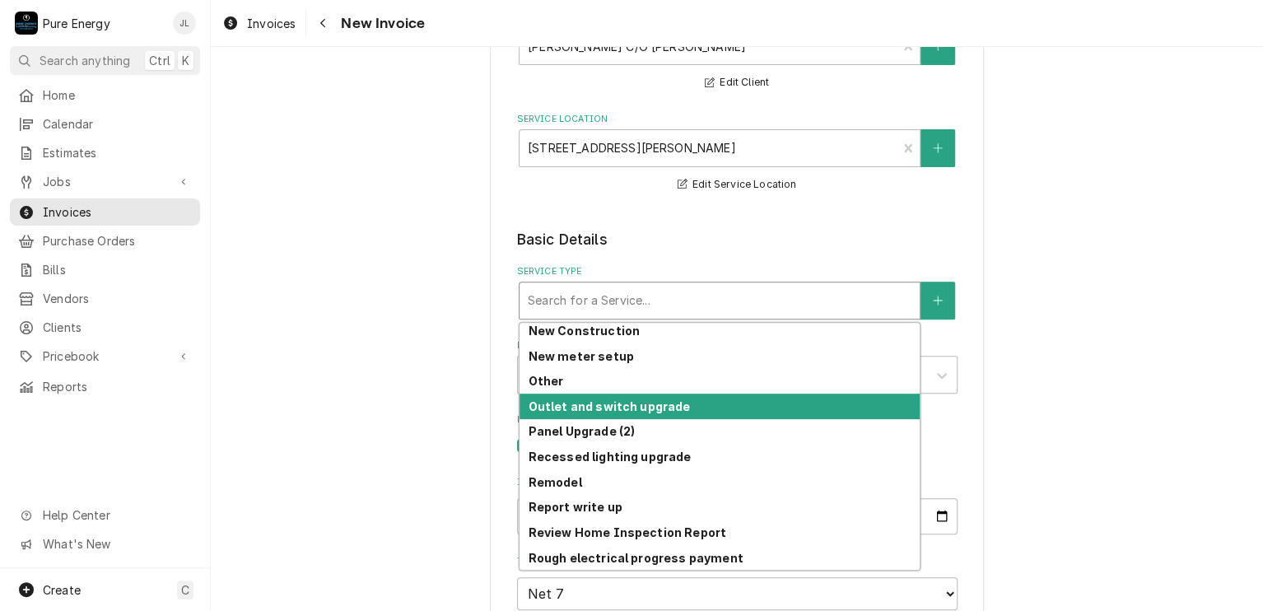
scroll to position [1157, 0]
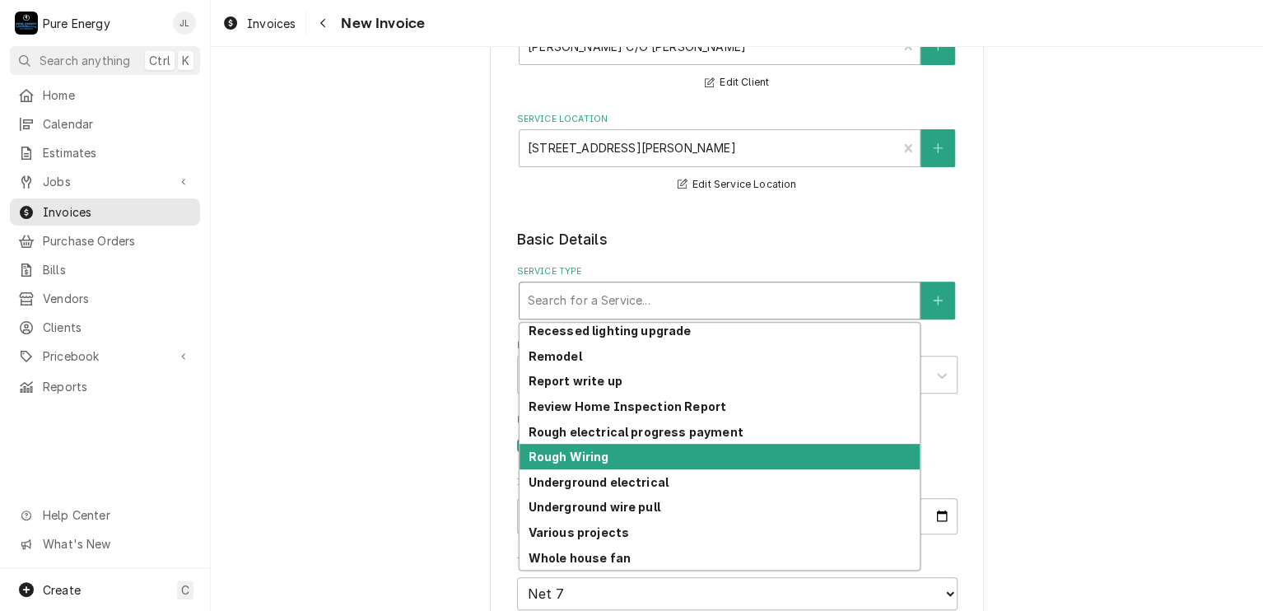
click at [619, 447] on div "Rough Wiring" at bounding box center [719, 457] width 400 height 26
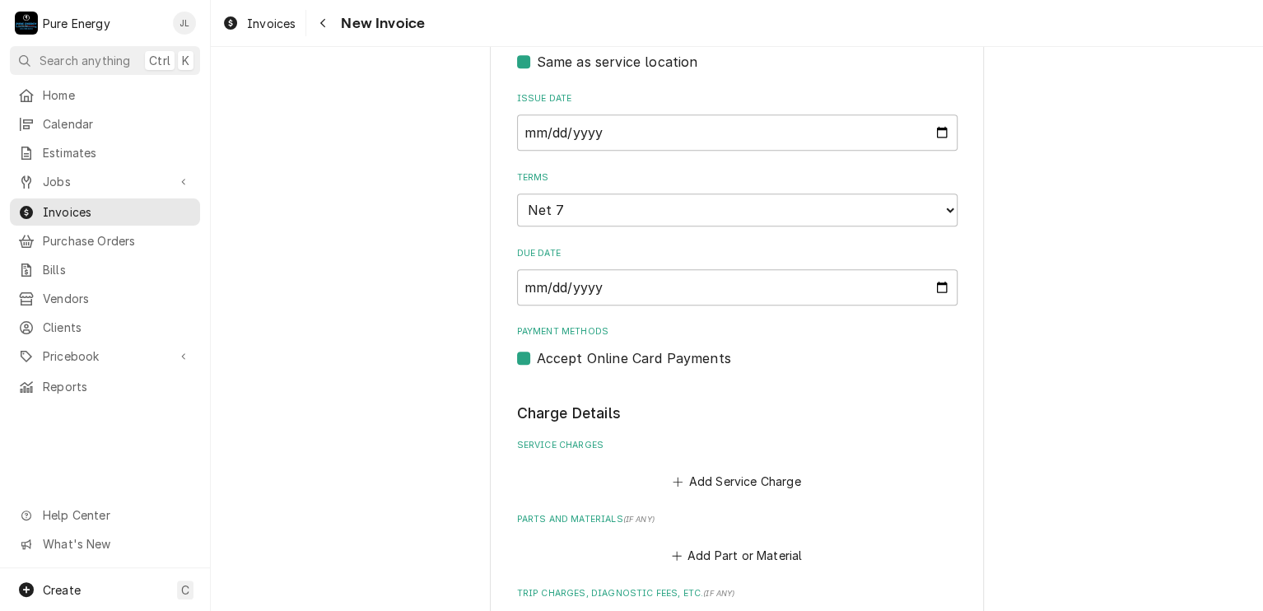
scroll to position [659, 0]
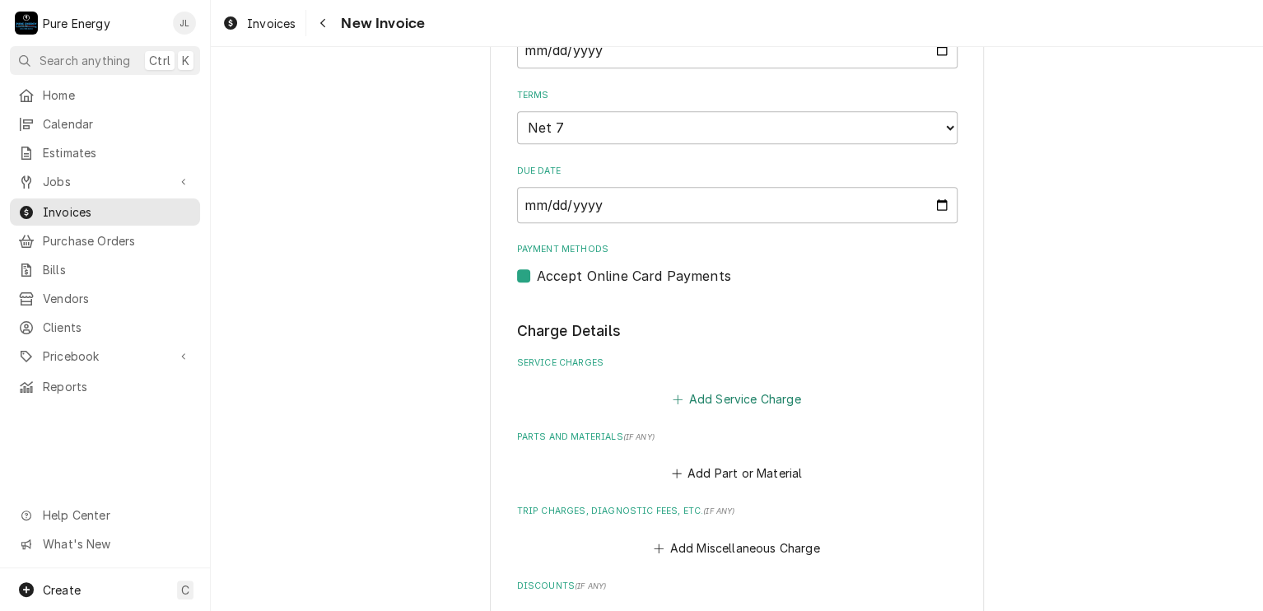
click at [710, 393] on button "Add Service Charge" at bounding box center [736, 399] width 133 height 23
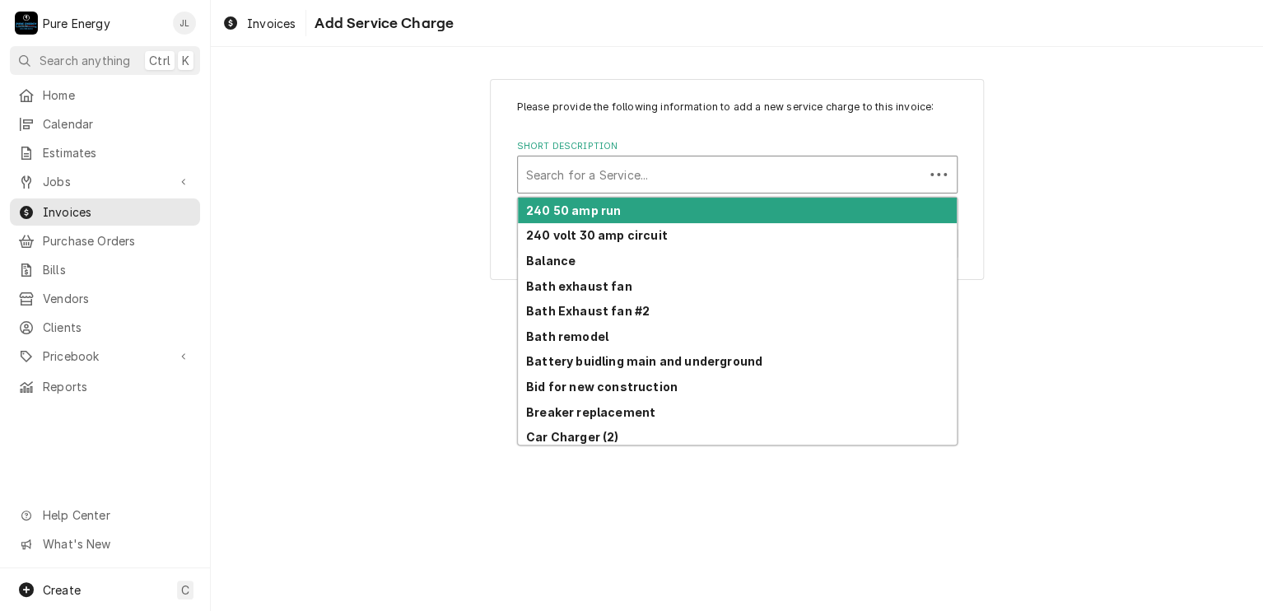
click at [626, 174] on div "Short Description" at bounding box center [720, 175] width 389 height 30
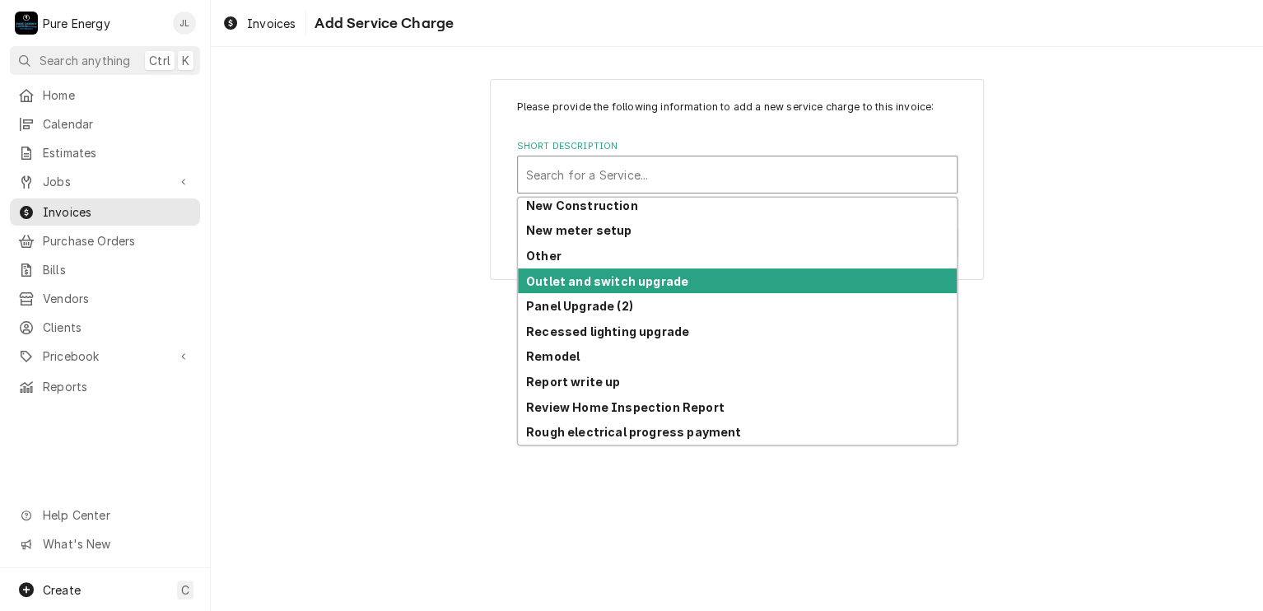
scroll to position [1157, 0]
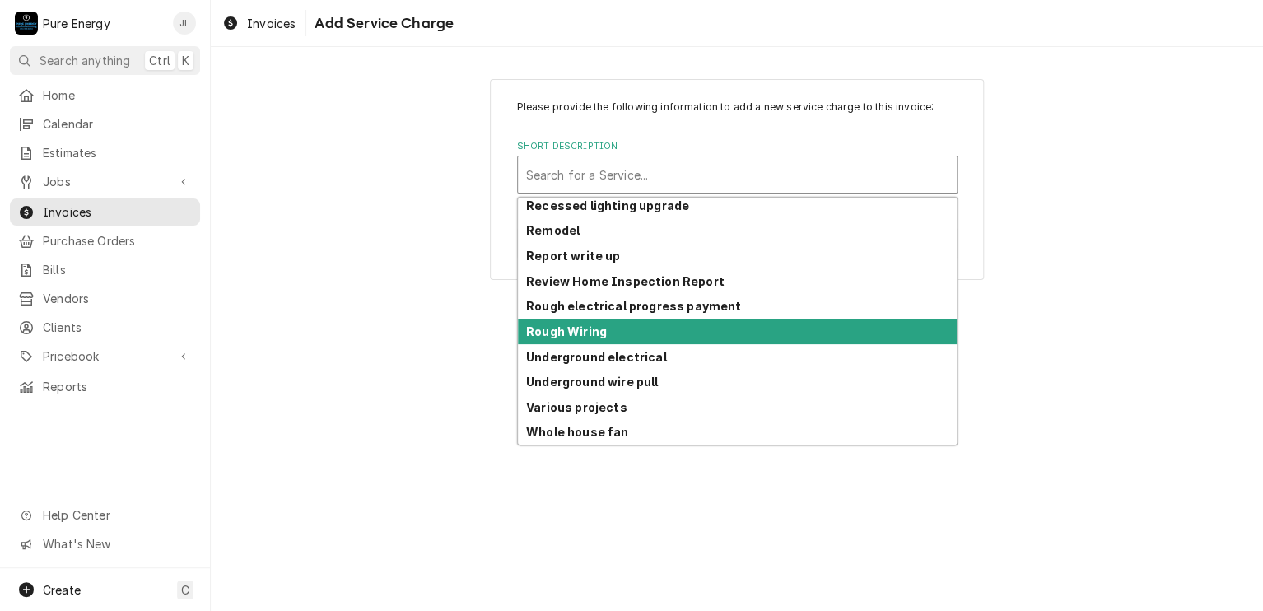
click at [613, 333] on div "Rough Wiring" at bounding box center [737, 332] width 439 height 26
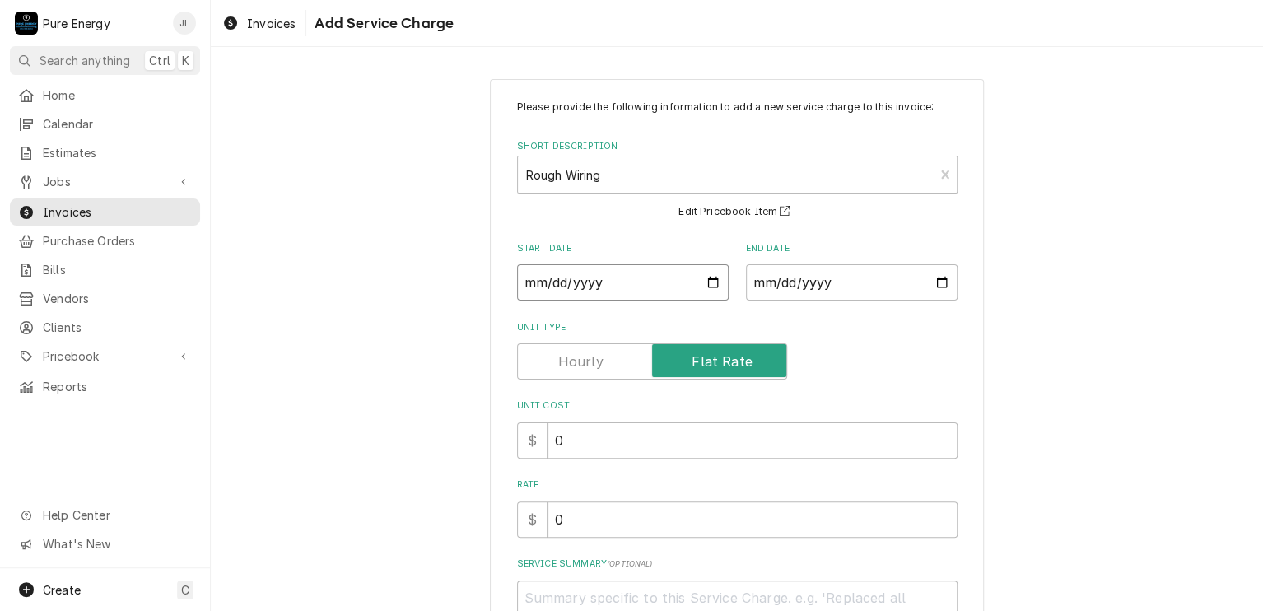
click at [708, 282] on input "Start Date" at bounding box center [623, 282] width 212 height 36
type textarea "x"
type input "2025-07-31"
type textarea "x"
type input "2025-07-21"
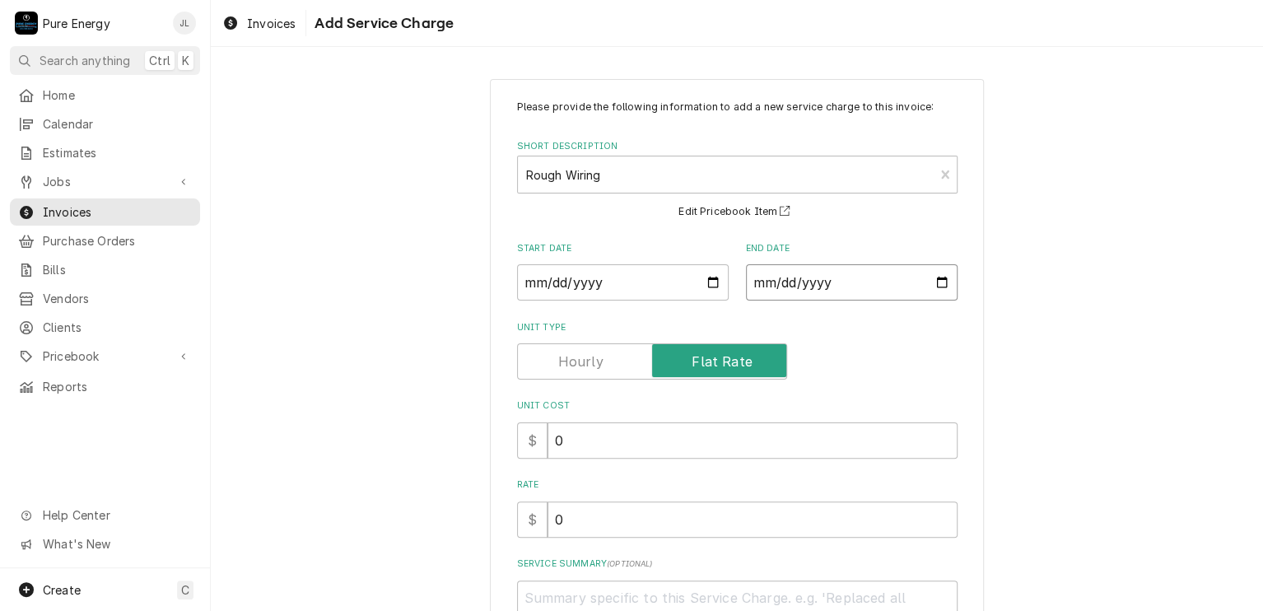
click at [935, 274] on input "End Date" at bounding box center [852, 282] width 212 height 36
type input "2025-08-21"
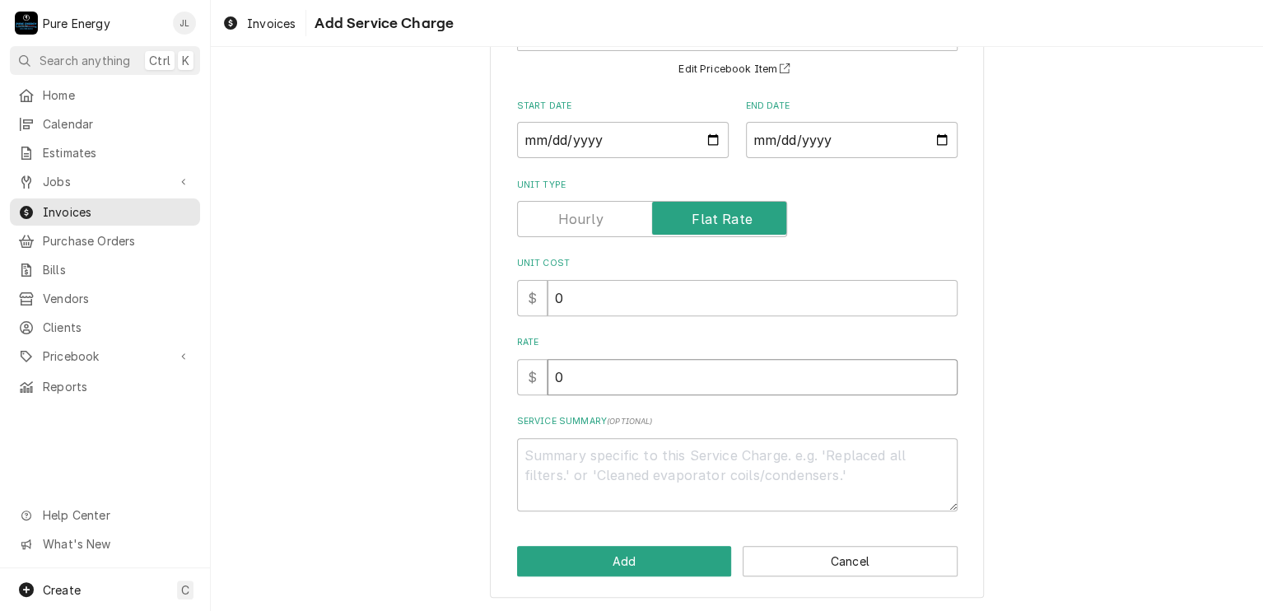
click at [593, 369] on input "0" at bounding box center [752, 377] width 410 height 36
type textarea "x"
type input "1"
type textarea "x"
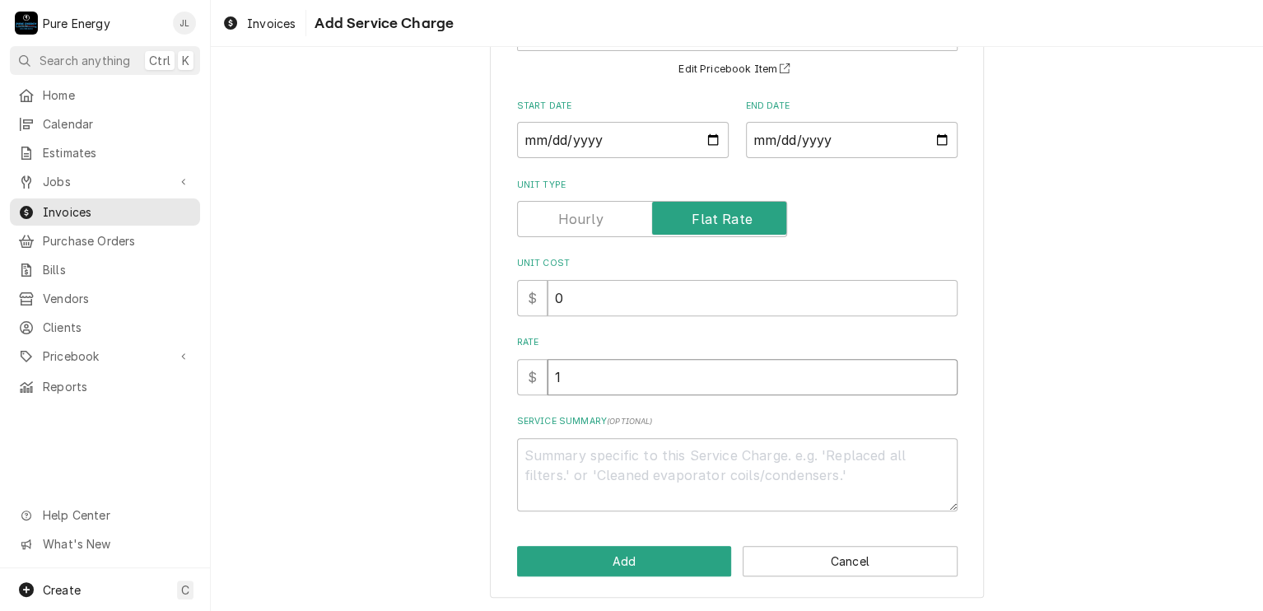
type input "15"
type textarea "x"
type input "153"
type textarea "x"
type input "1536"
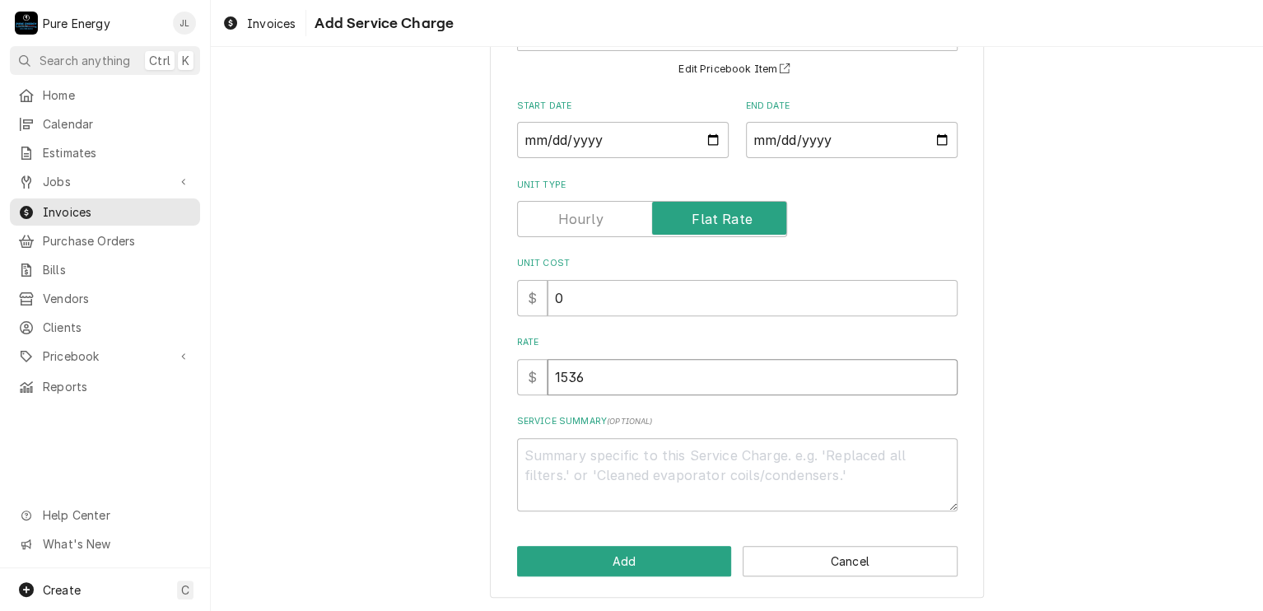
type textarea "x"
type input "15361"
type textarea "x"
type input "15361.8"
type textarea "x"
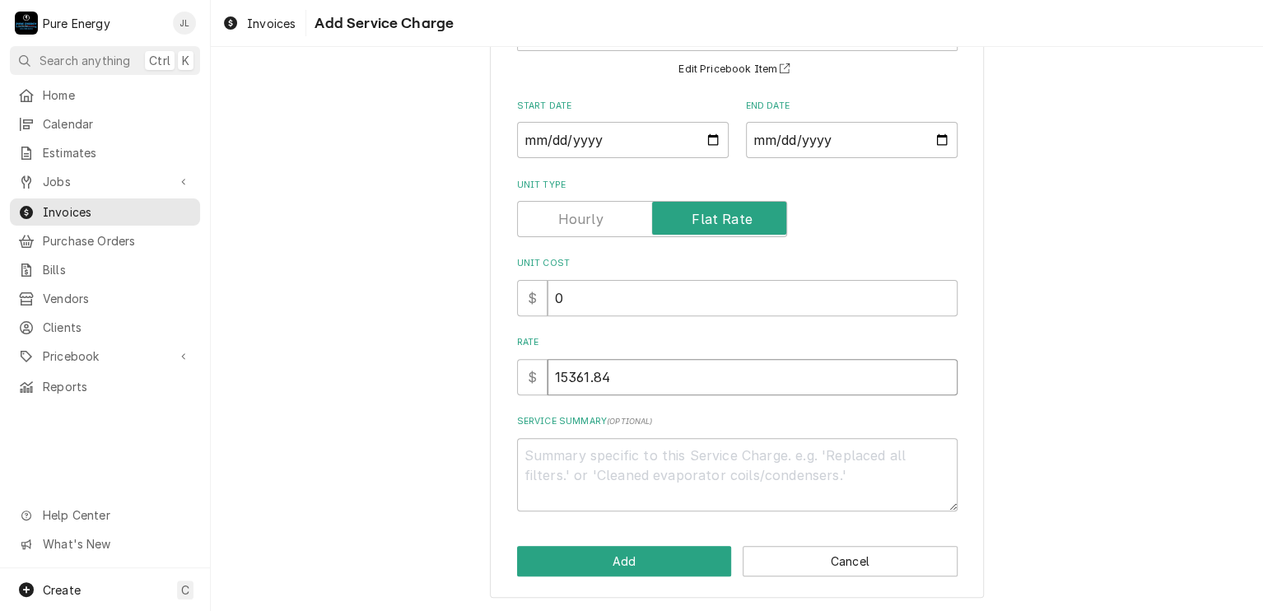
type input "15361.84"
click at [566, 452] on textarea "Service Summary ( optional )" at bounding box center [737, 475] width 440 height 74
type textarea "x"
type textarea "P"
type textarea "x"
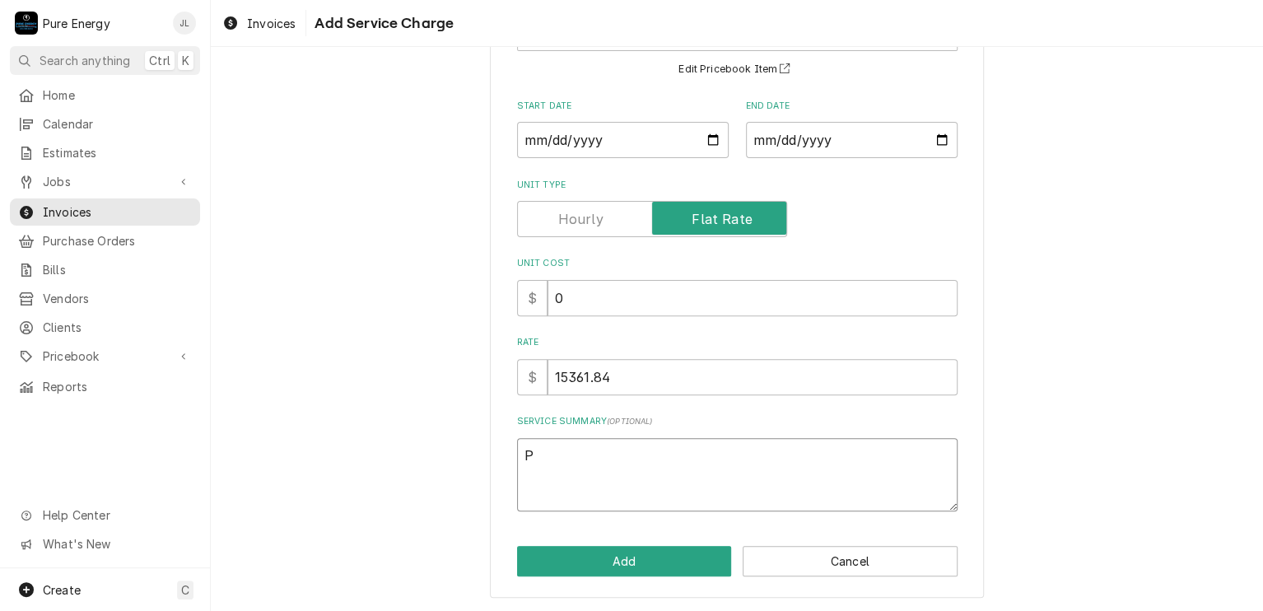
type textarea "Pr"
type textarea "x"
type textarea "Pro"
type textarea "x"
type textarea "Prog"
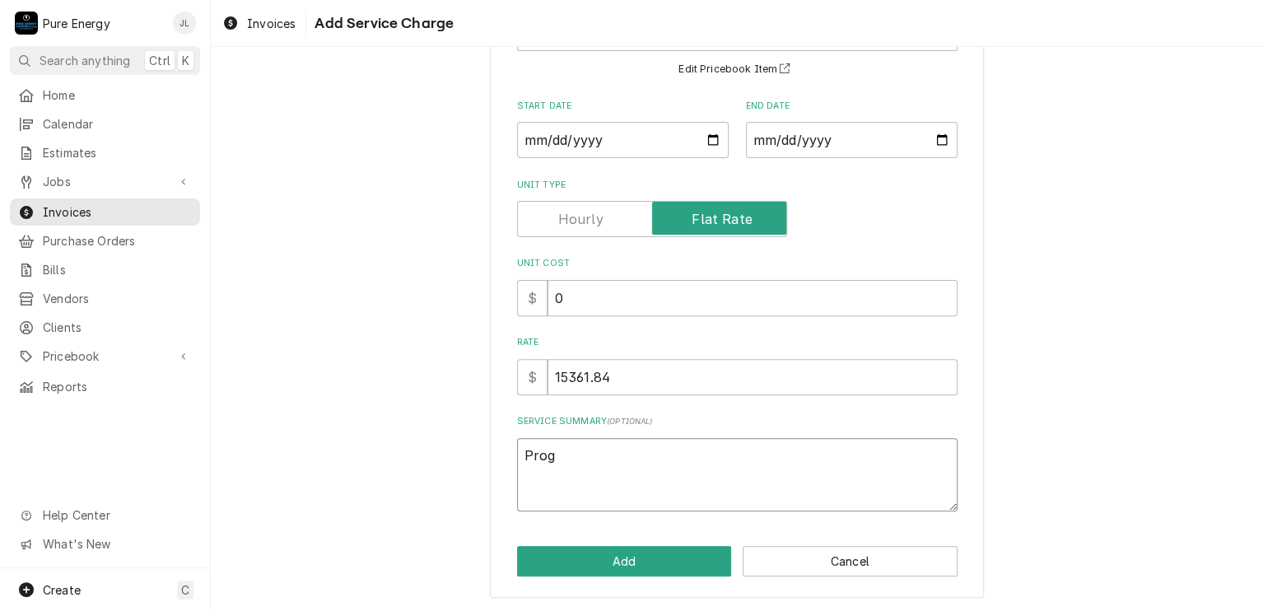
type textarea "x"
type textarea "Progr"
type textarea "x"
type textarea "Progre"
type textarea "x"
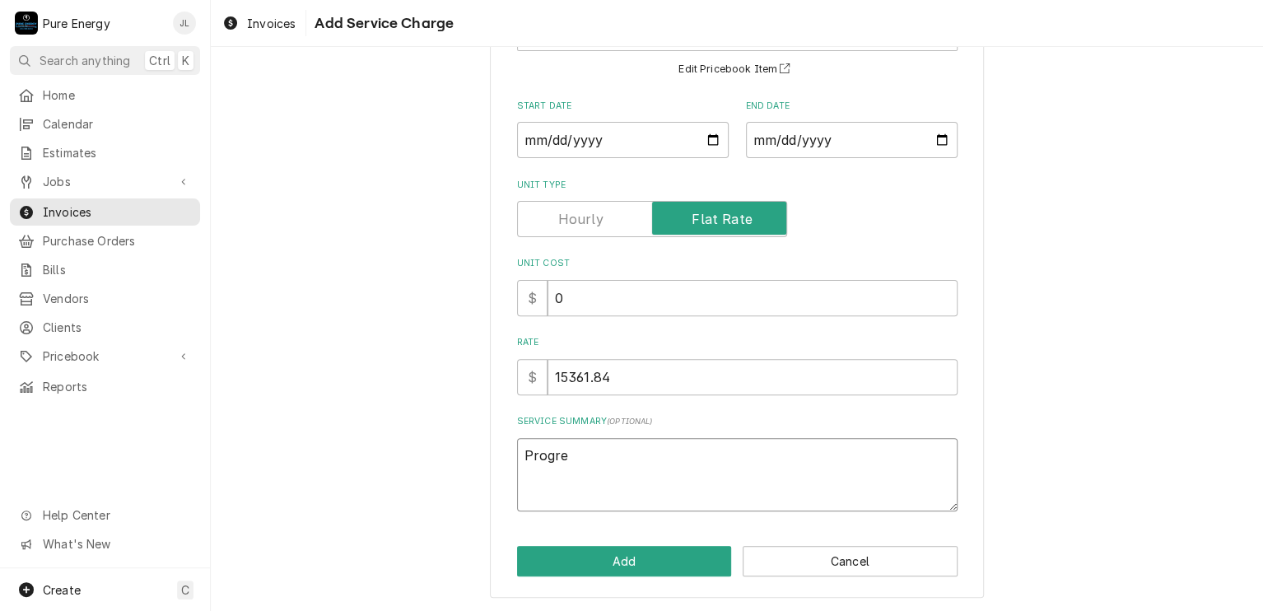
type textarea "Progres"
type textarea "x"
type textarea "Progress"
type textarea "x"
type textarea "Progress"
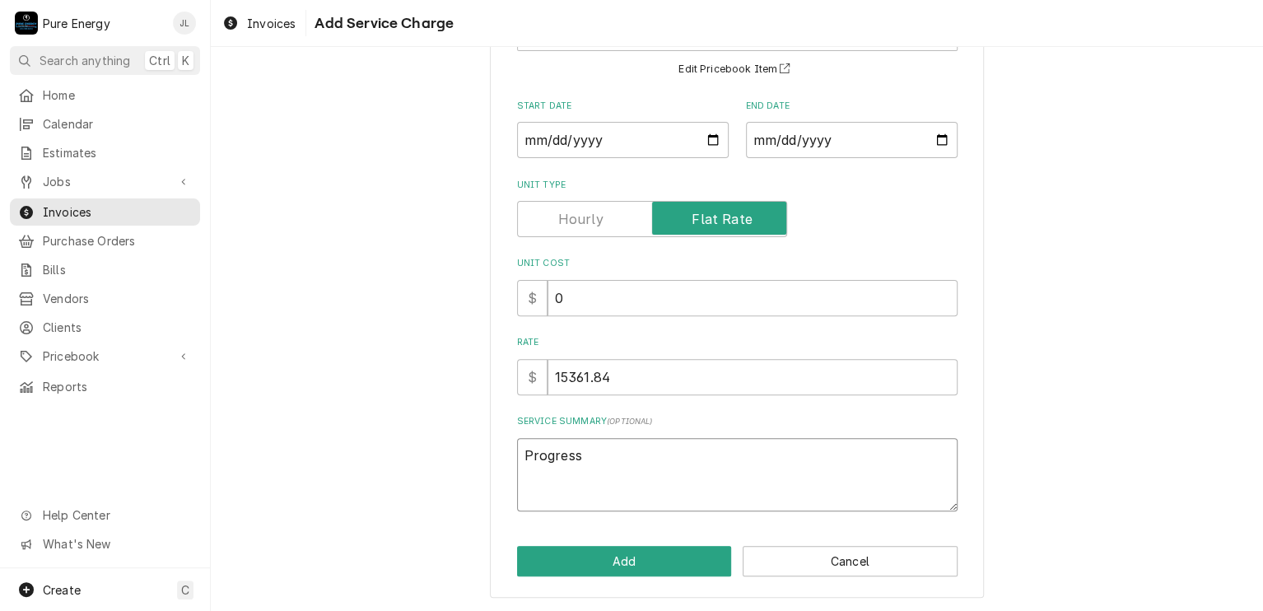
type textarea "x"
type textarea "Progress p"
type textarea "x"
type textarea "Progress pa"
type textarea "x"
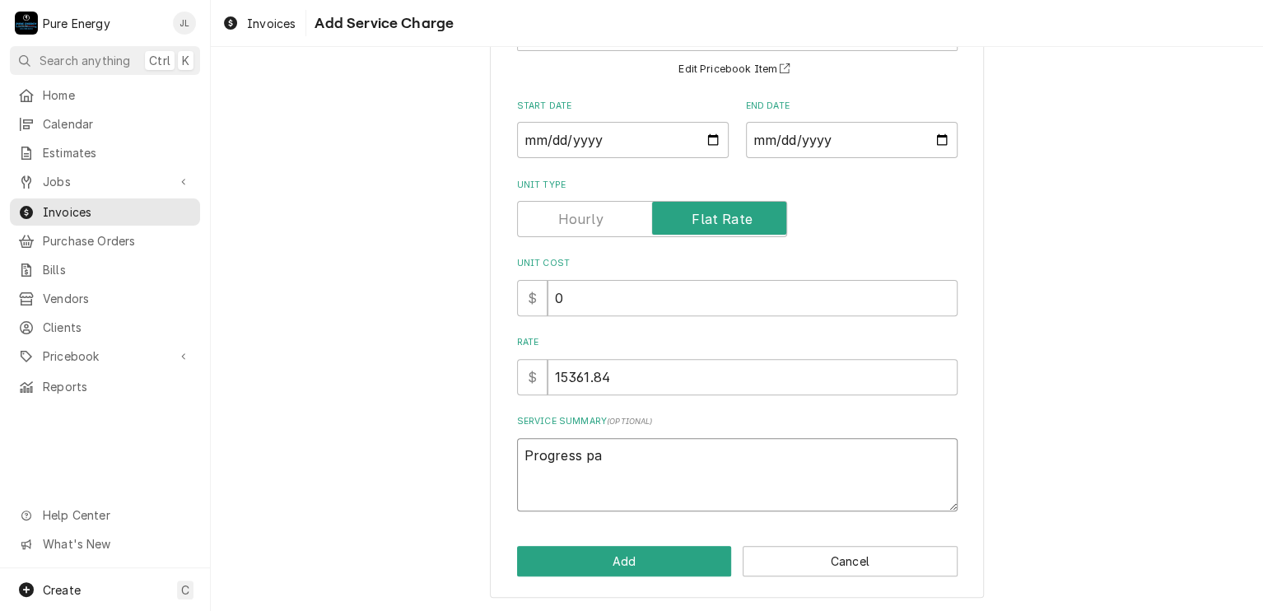
type textarea "Progress pay"
type textarea "x"
type textarea "Progress paym"
type textarea "x"
type textarea "Progress payme"
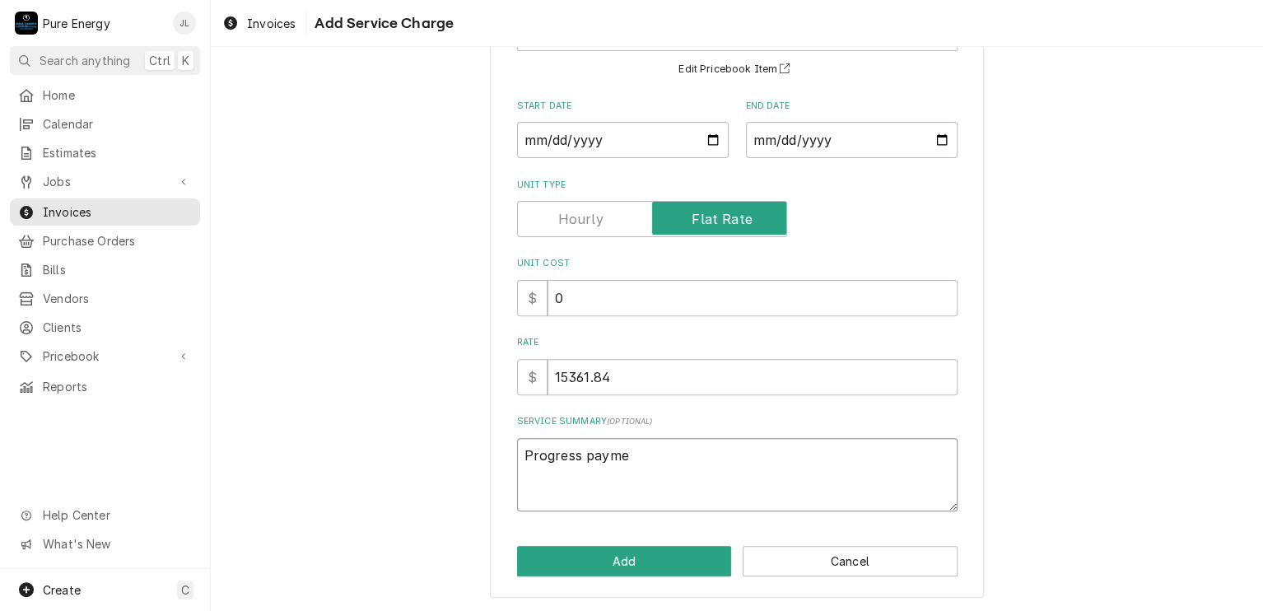
type textarea "x"
type textarea "Progress paymet"
type textarea "x"
type textarea "Progress paymet fo"
type textarea "x"
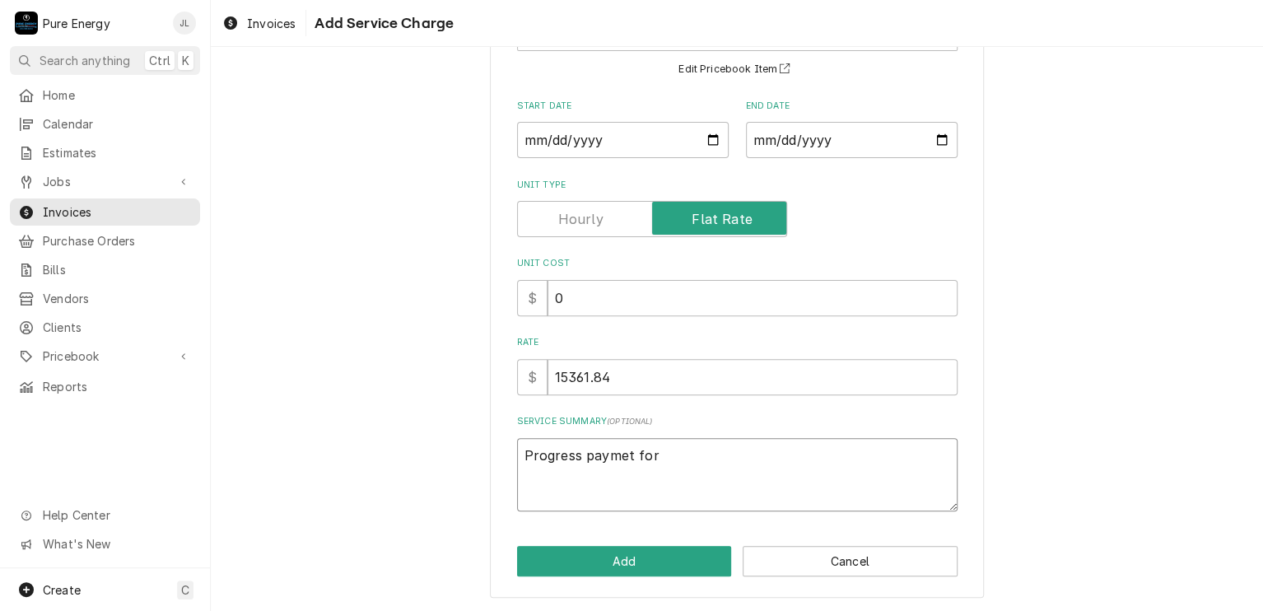
type textarea "Progress paymet for"
type textarea "x"
type textarea "Progress paymet for co"
type textarea "x"
type textarea "Progress paymet for com"
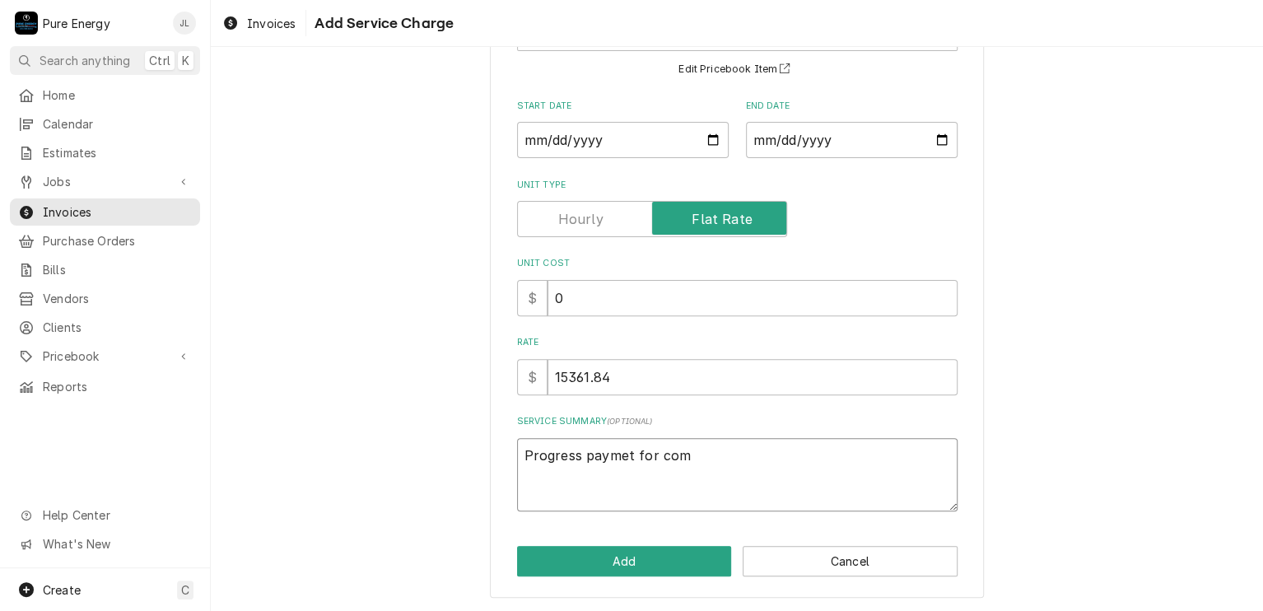
type textarea "x"
type textarea "Progress paymet for comp"
type textarea "x"
type textarea "Progress paymet for compl"
type textarea "x"
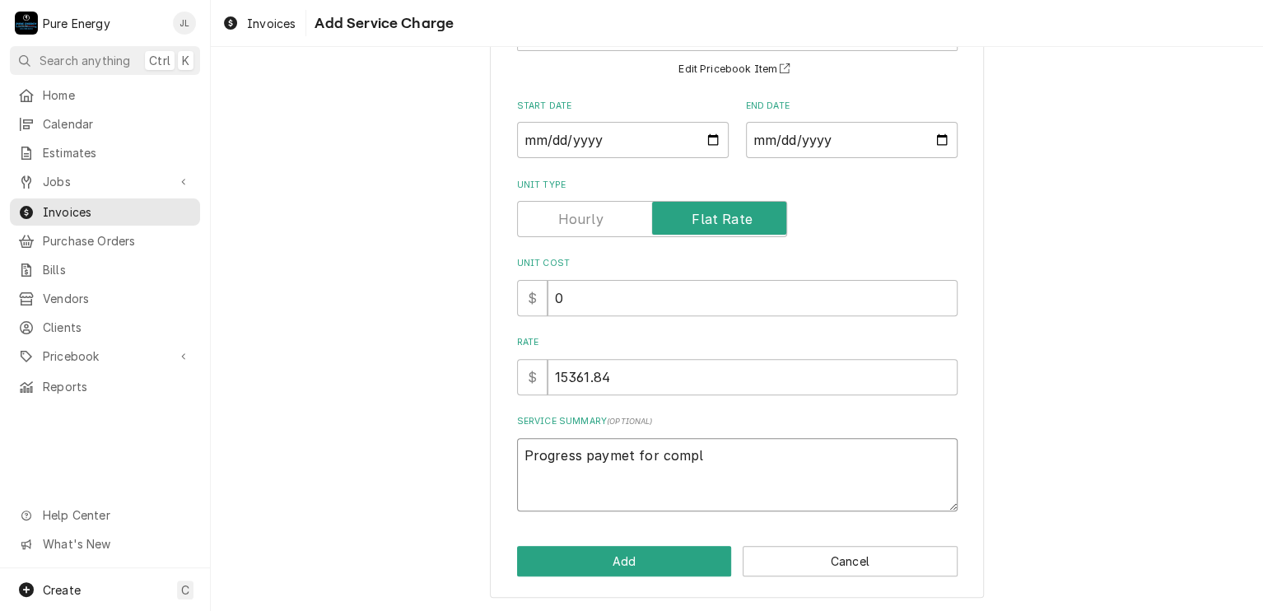
type textarea "Progress paymet for comple"
type textarea "x"
type textarea "Progress paymet for complet"
type textarea "x"
type textarea "Progress paymet for completi"
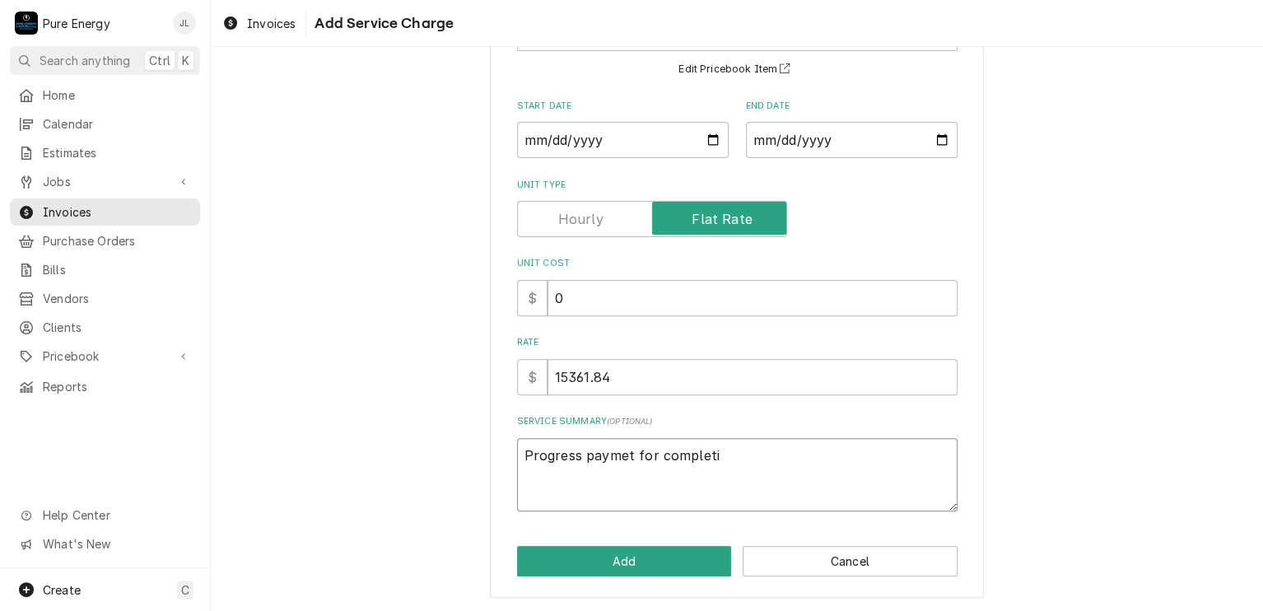
type textarea "x"
type textarea "Progress paymet for completio"
type textarea "x"
type textarea "Progress paymet for completion"
type textarea "x"
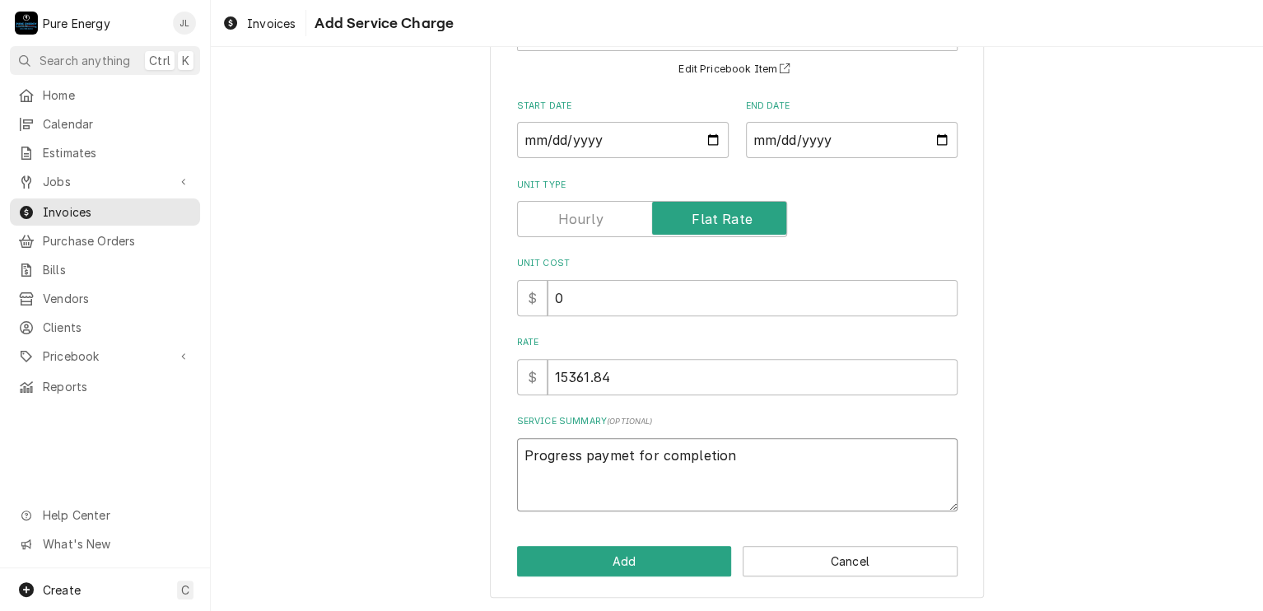
type textarea "Progress paymet for completion"
type textarea "x"
type textarea "Progress paymet for completion o"
type textarea "x"
type textarea "Progress paymet for completion of"
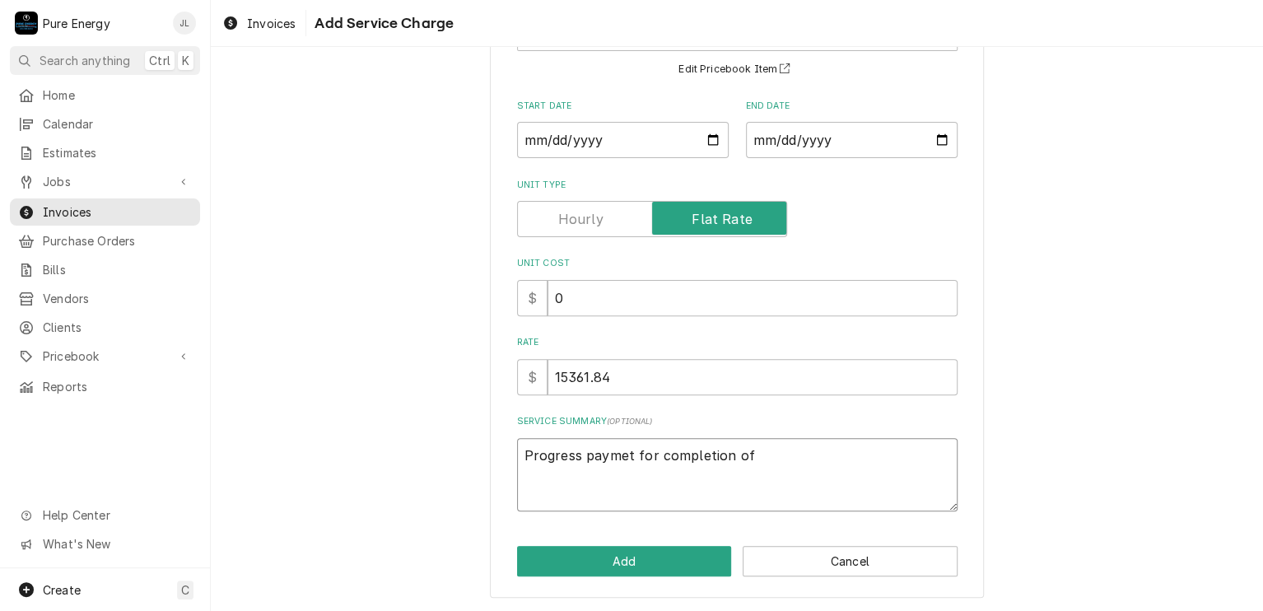
type textarea "x"
type textarea "Progress paymet for completion of ro"
type textarea "x"
type textarea "Progress paymet for completion of rou"
type textarea "x"
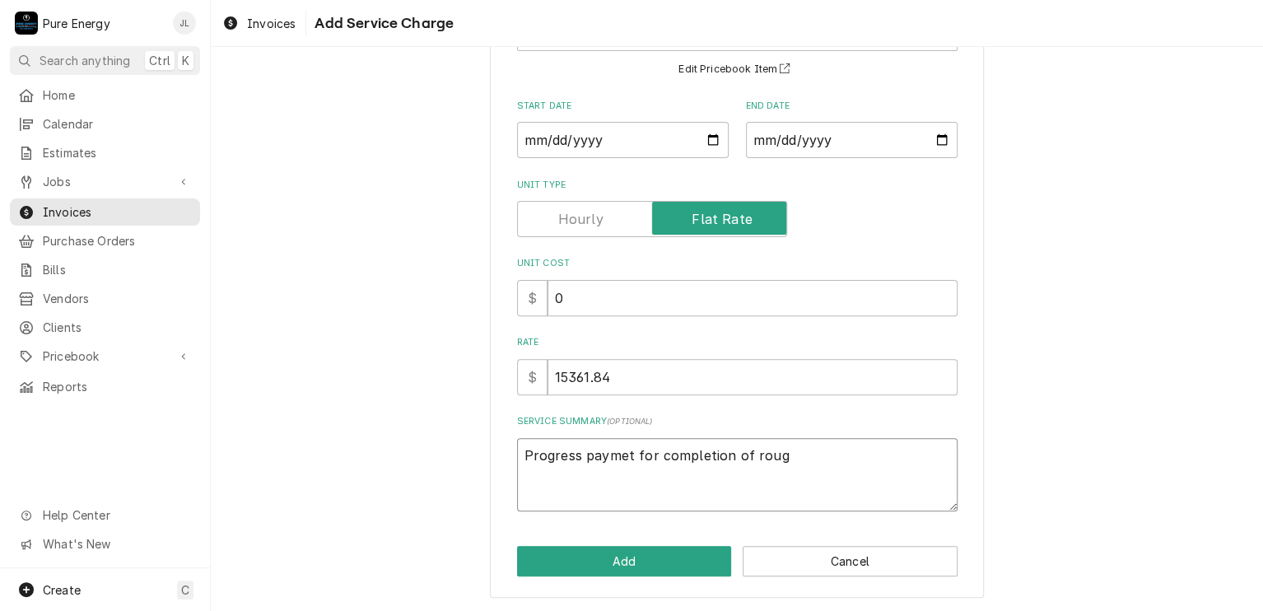
type textarea "Progress paymet for completion of rough"
type textarea "x"
type textarea "Progress paymet for completion of rough"
type textarea "x"
type textarea "Progress paymet for completion of rough i"
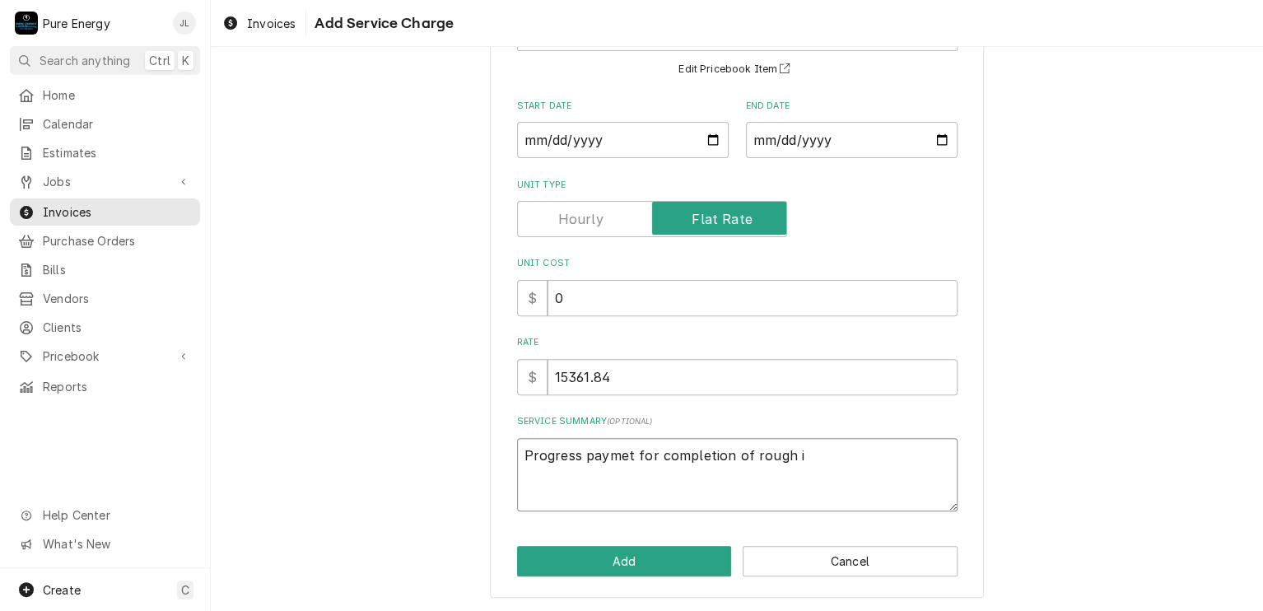
type textarea "x"
type textarea "Progress paymet for completion of rough in"
type textarea "x"
type textarea "Progress paymet for completion of rough in."
type textarea "x"
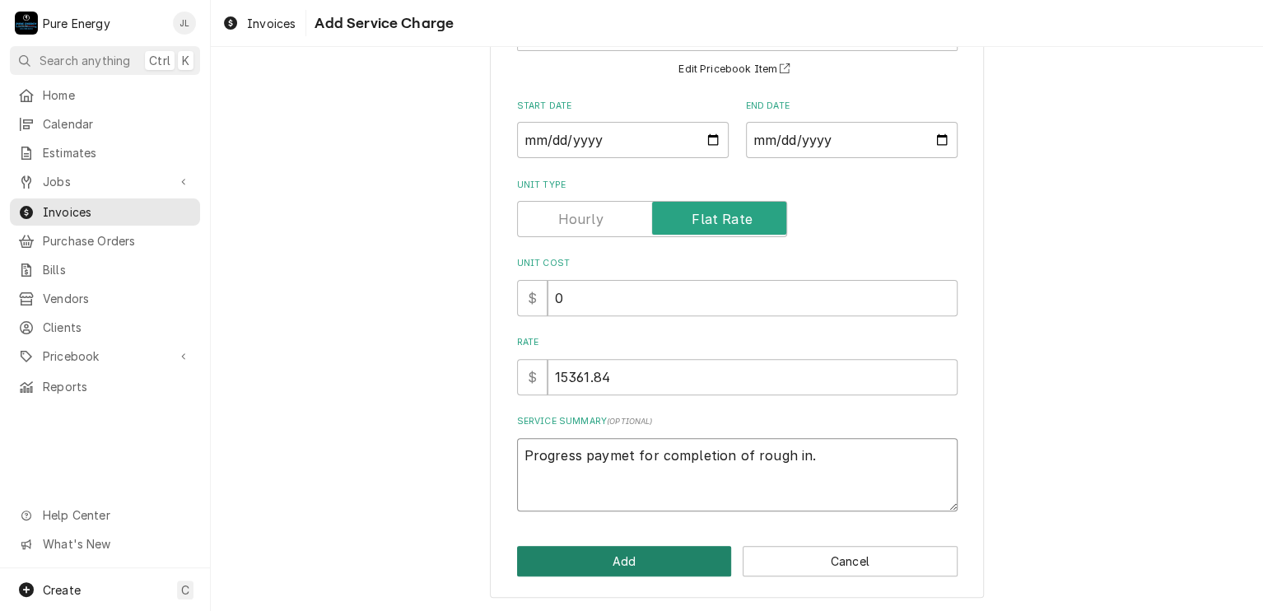
type textarea "Progress paymet for completion of rough in."
click at [676, 562] on button "Add" at bounding box center [624, 561] width 215 height 30
type textarea "x"
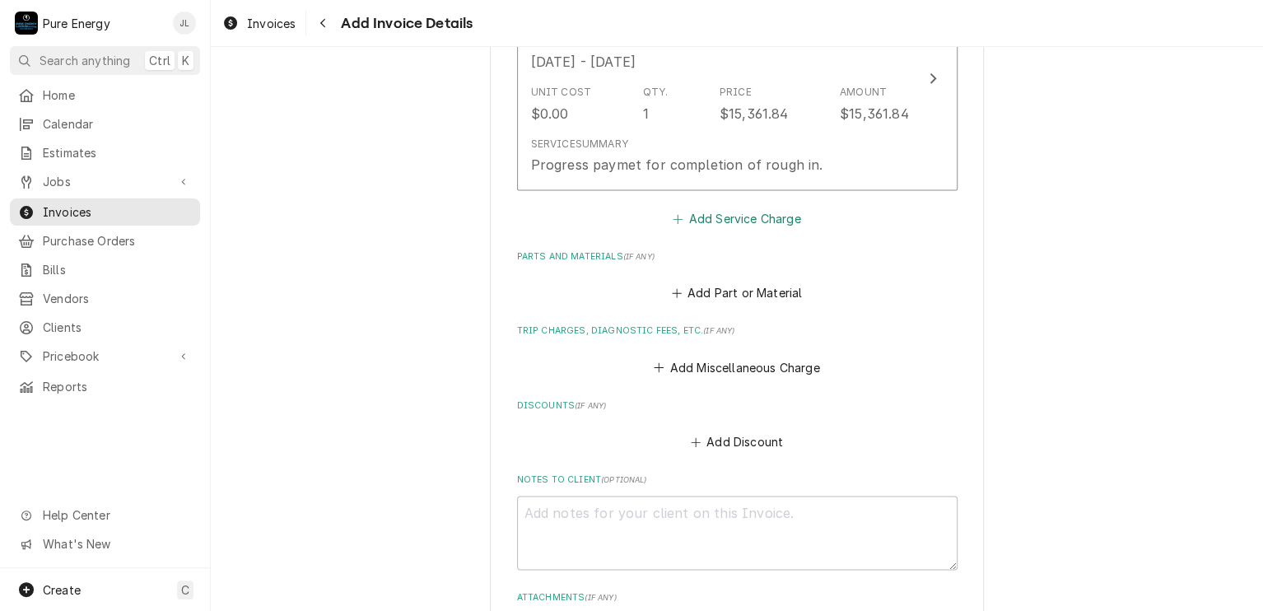
scroll to position [1050, 0]
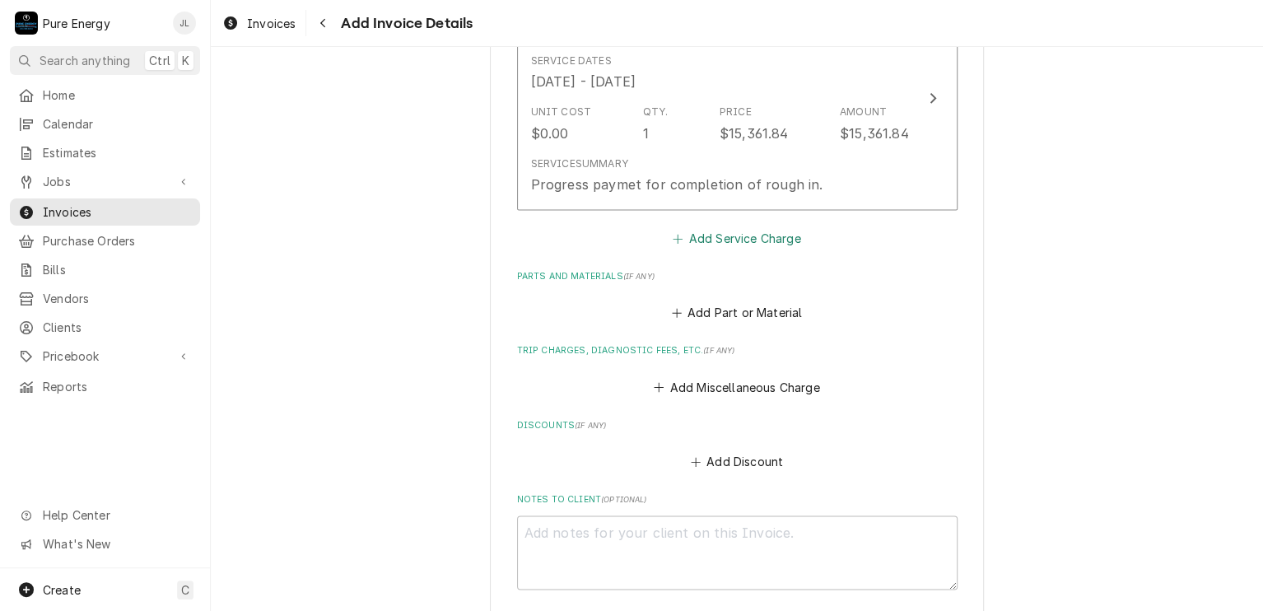
click at [744, 236] on button "Add Service Charge" at bounding box center [736, 237] width 133 height 23
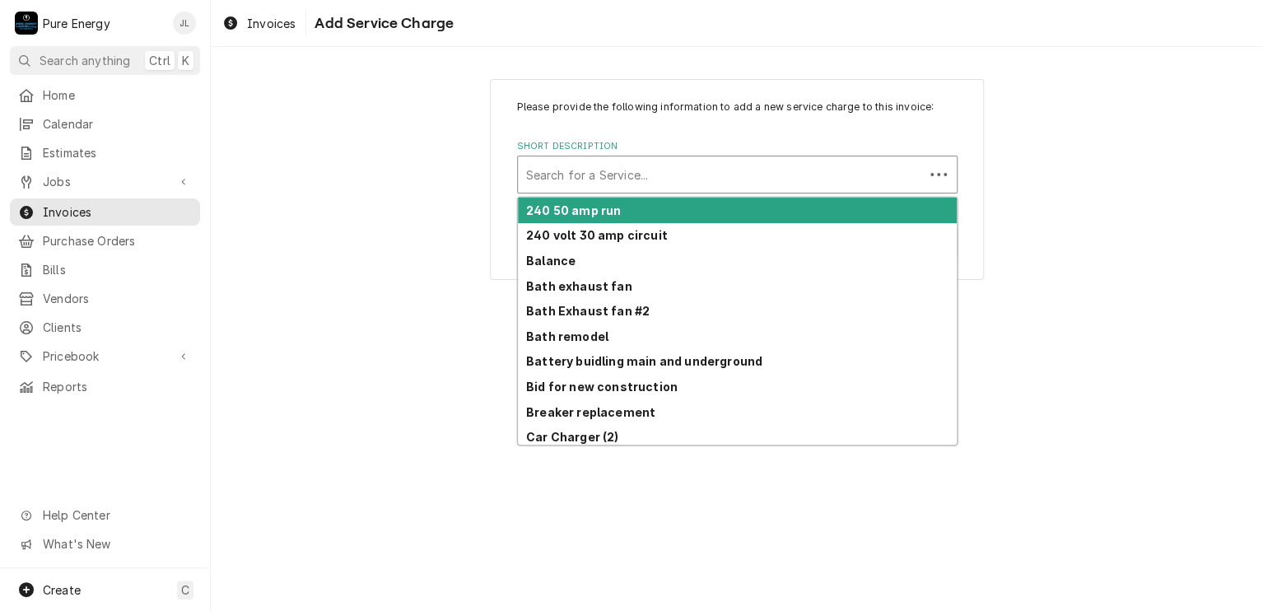
click at [621, 177] on div "Short Description" at bounding box center [720, 175] width 389 height 30
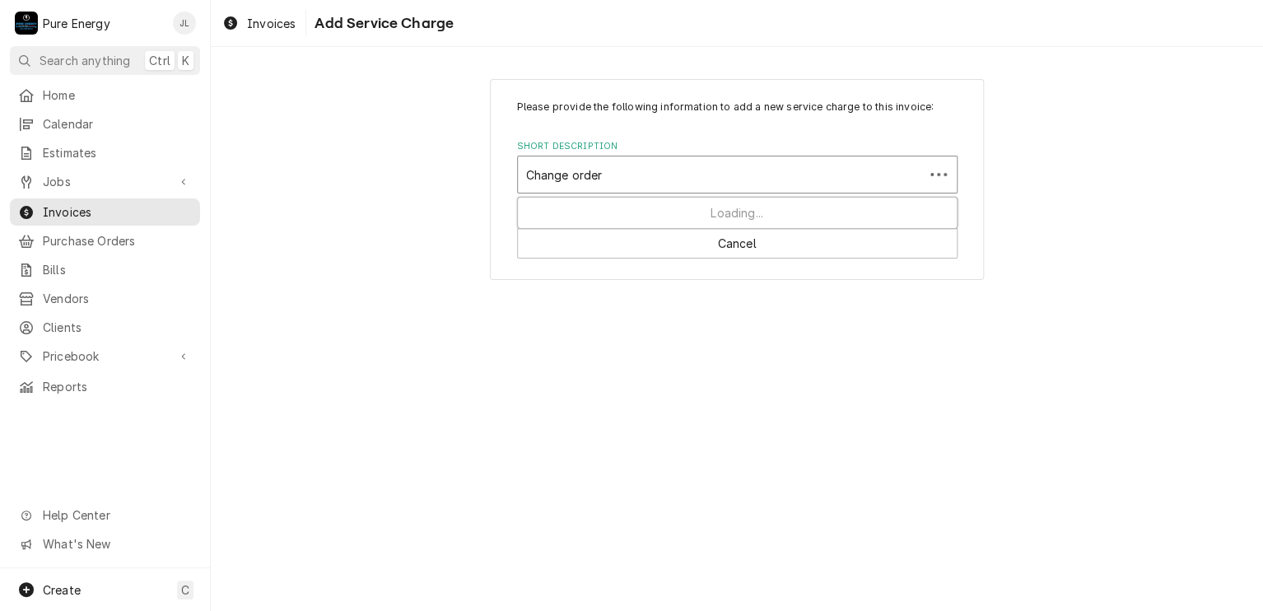
type input "Change order"
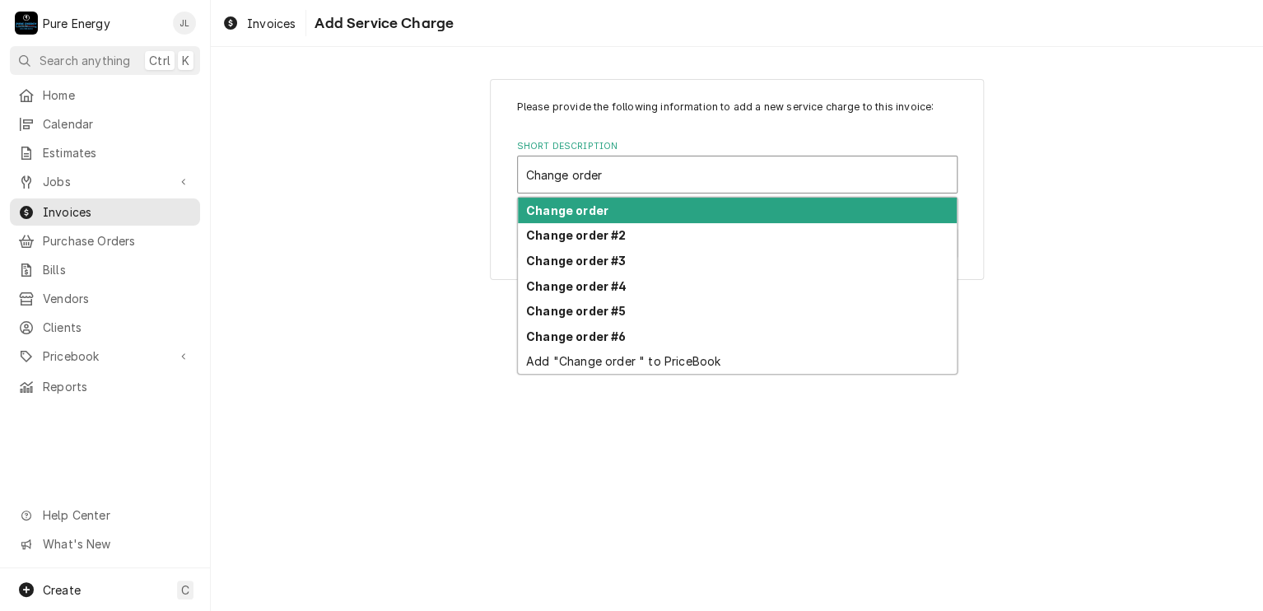
click at [617, 210] on div "Change order" at bounding box center [737, 211] width 439 height 26
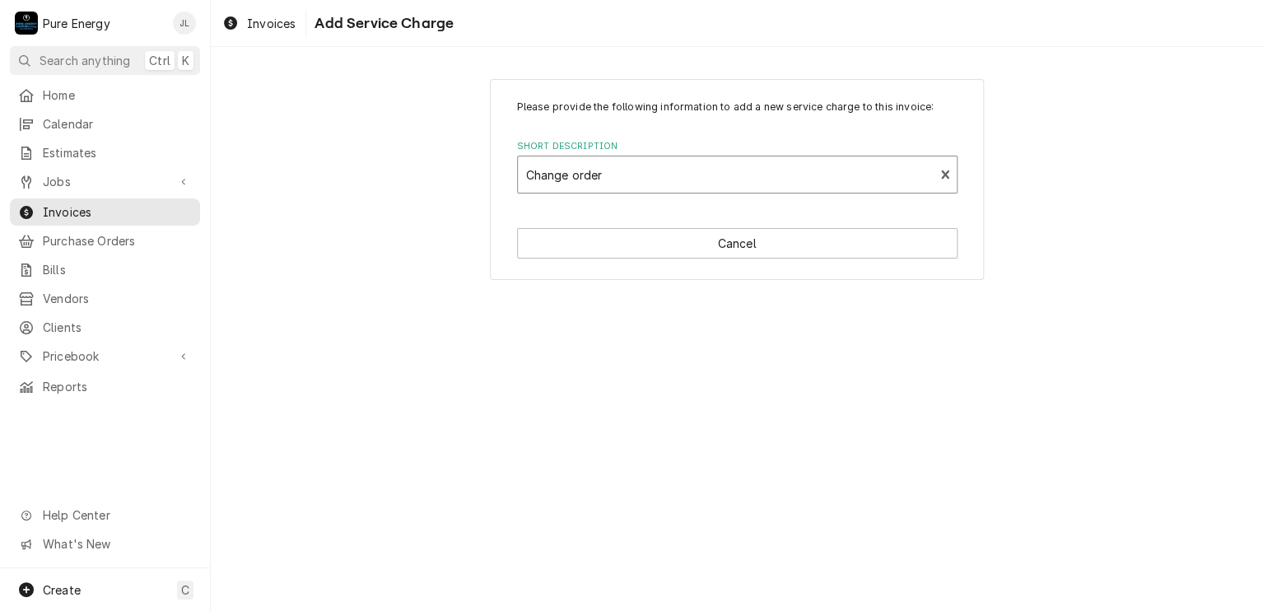
type textarea "x"
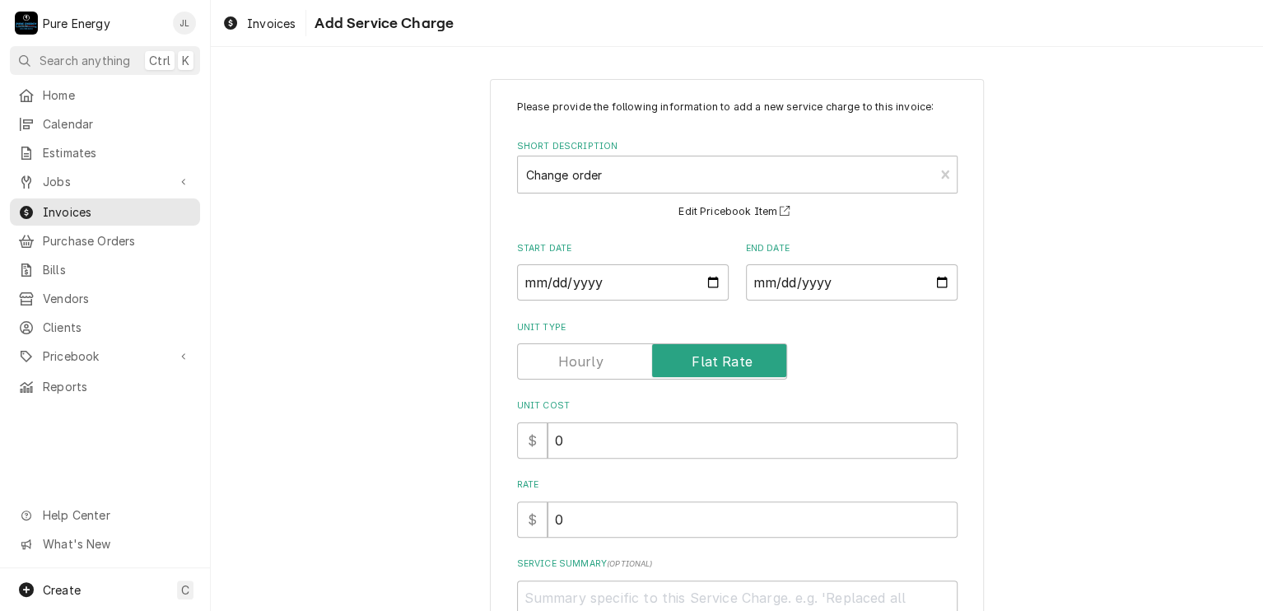
click at [701, 350] on label "Unit Type" at bounding box center [652, 361] width 270 height 36
click at [701, 350] on input "Unit Type" at bounding box center [651, 361] width 255 height 36
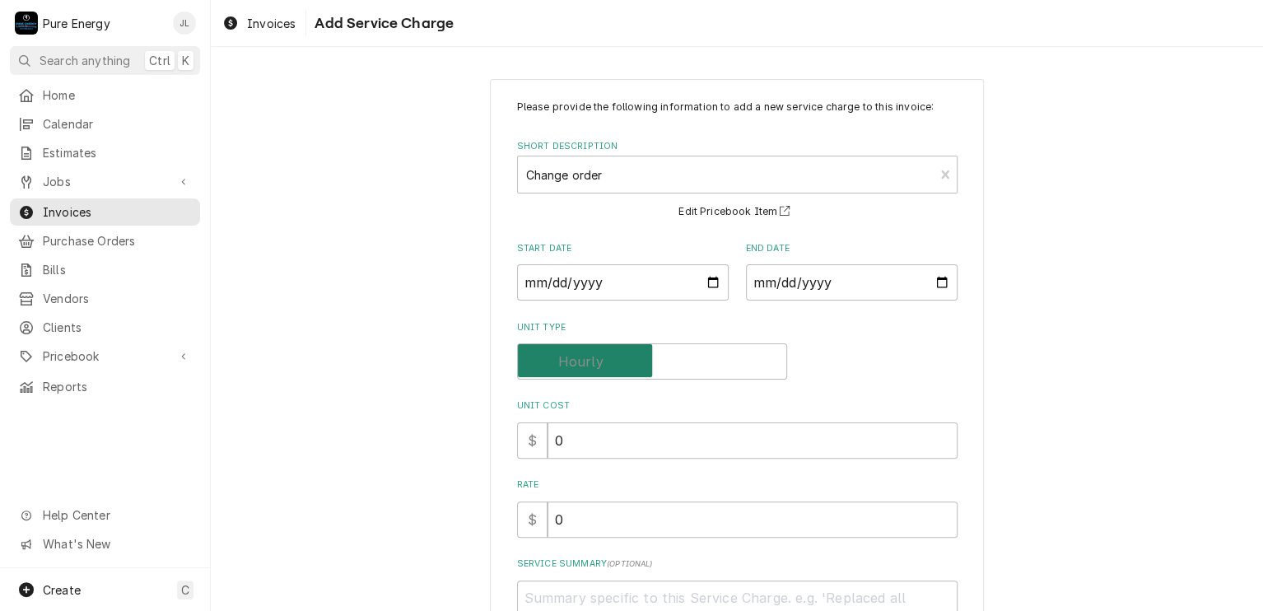
checkbox input "false"
type textarea "x"
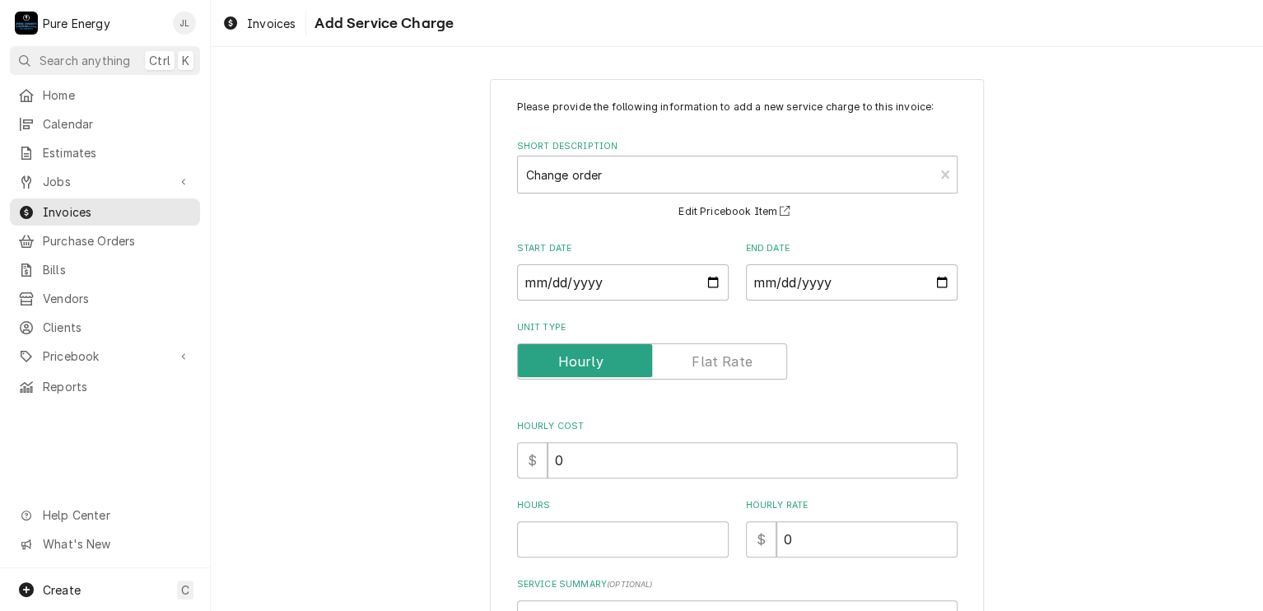
click at [702, 369] on label "Unit Type" at bounding box center [652, 361] width 270 height 36
click at [702, 369] on input "Unit Type" at bounding box center [651, 361] width 255 height 36
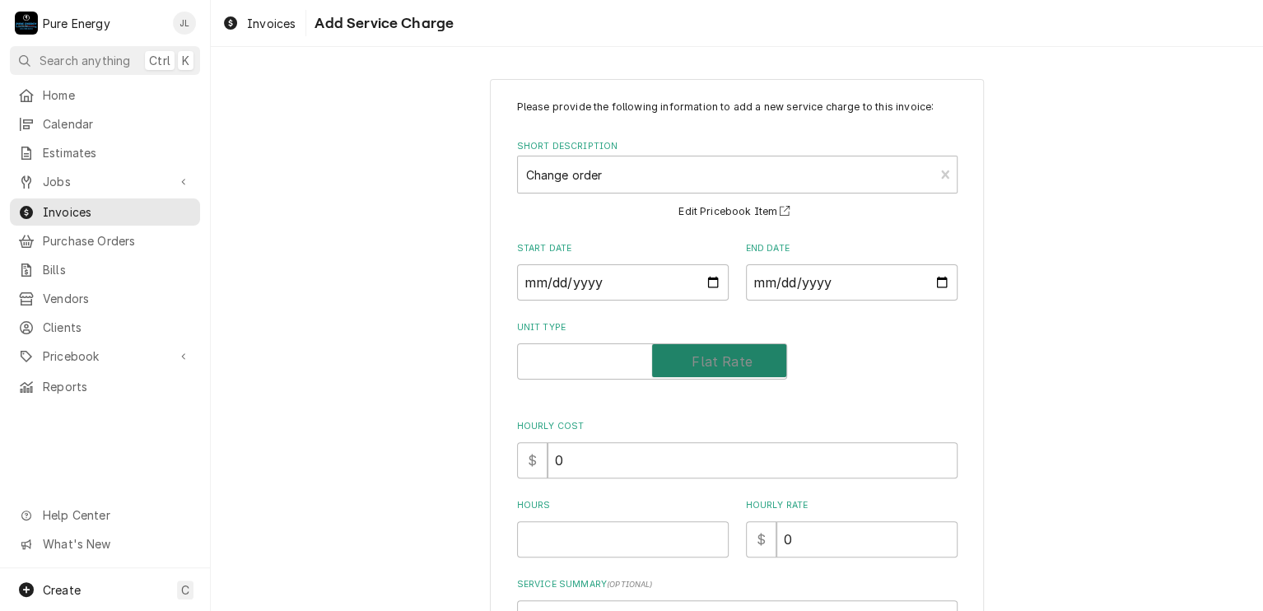
checkbox input "true"
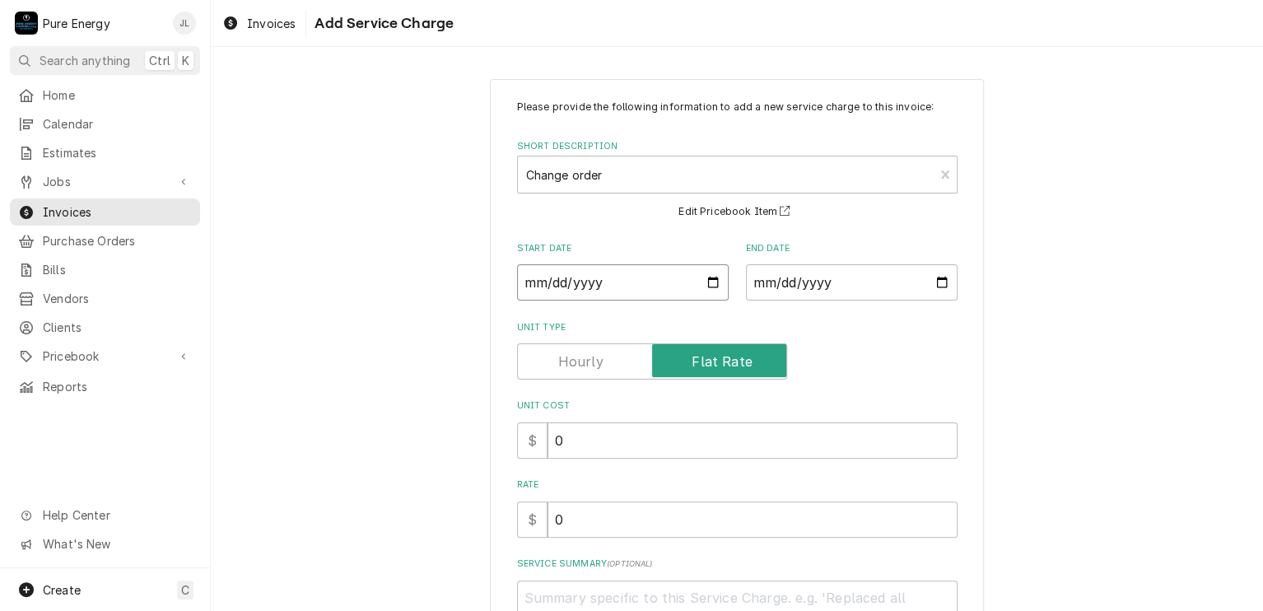
click at [710, 282] on input "Start Date" at bounding box center [623, 282] width 212 height 36
type textarea "x"
type input "2025-07-31"
type textarea "x"
type input "2025-07-21"
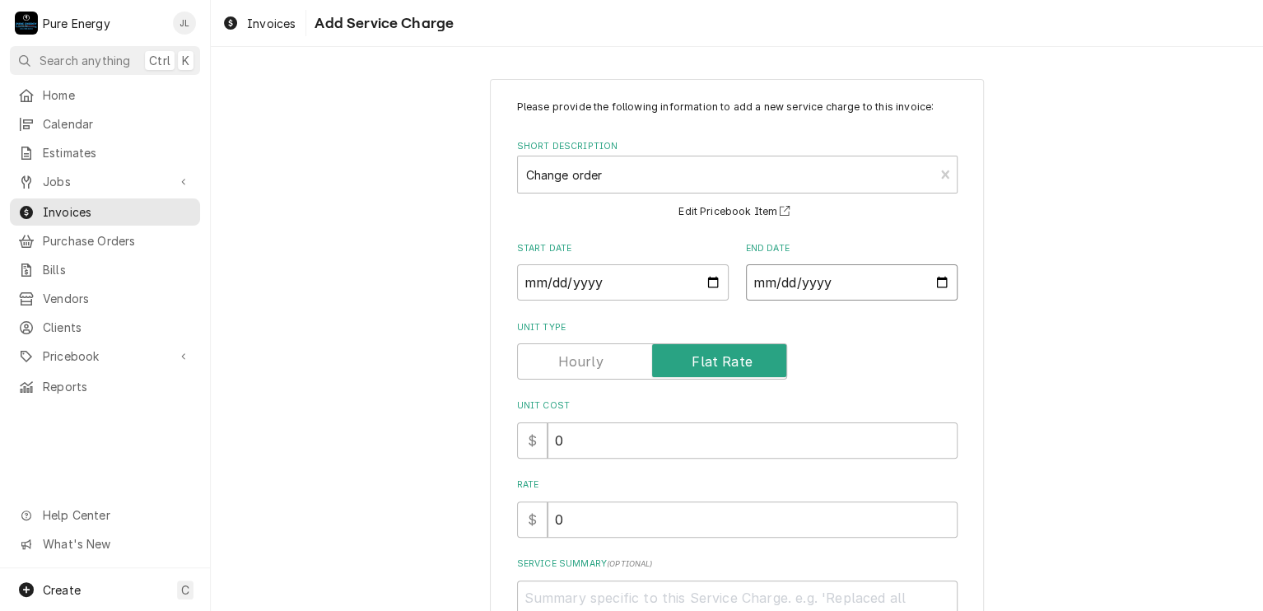
click at [937, 286] on input "End Date" at bounding box center [852, 282] width 212 height 36
type textarea "x"
type input "2025-08-21"
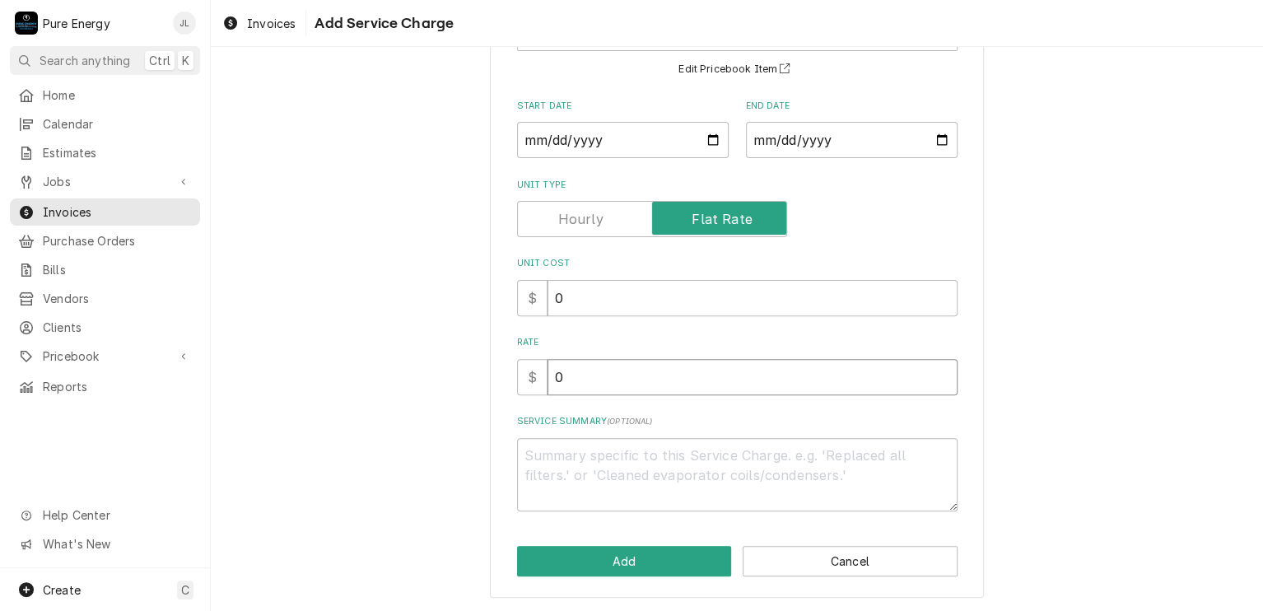
click at [605, 384] on input "0" at bounding box center [752, 377] width 410 height 36
type textarea "x"
type input "0.0"
click at [538, 464] on textarea "Service Summary ( optional )" at bounding box center [737, 475] width 440 height 74
type textarea "x"
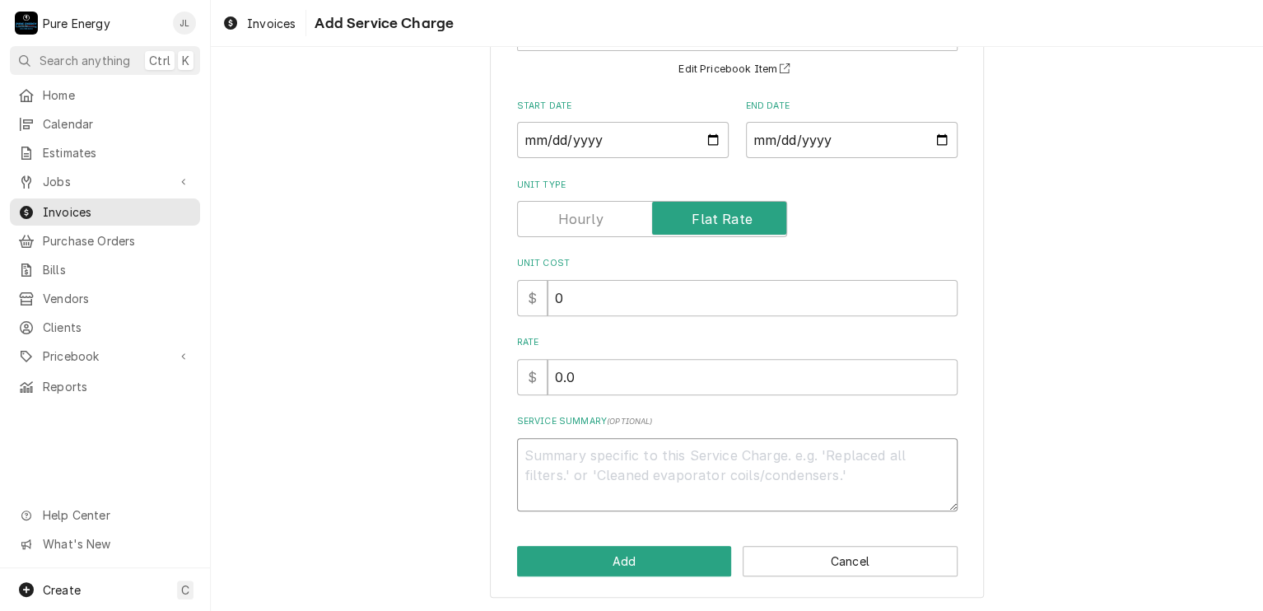
type textarea "F"
type textarea "x"
type textarea "FO"
type textarea "x"
type textarea "FOr"
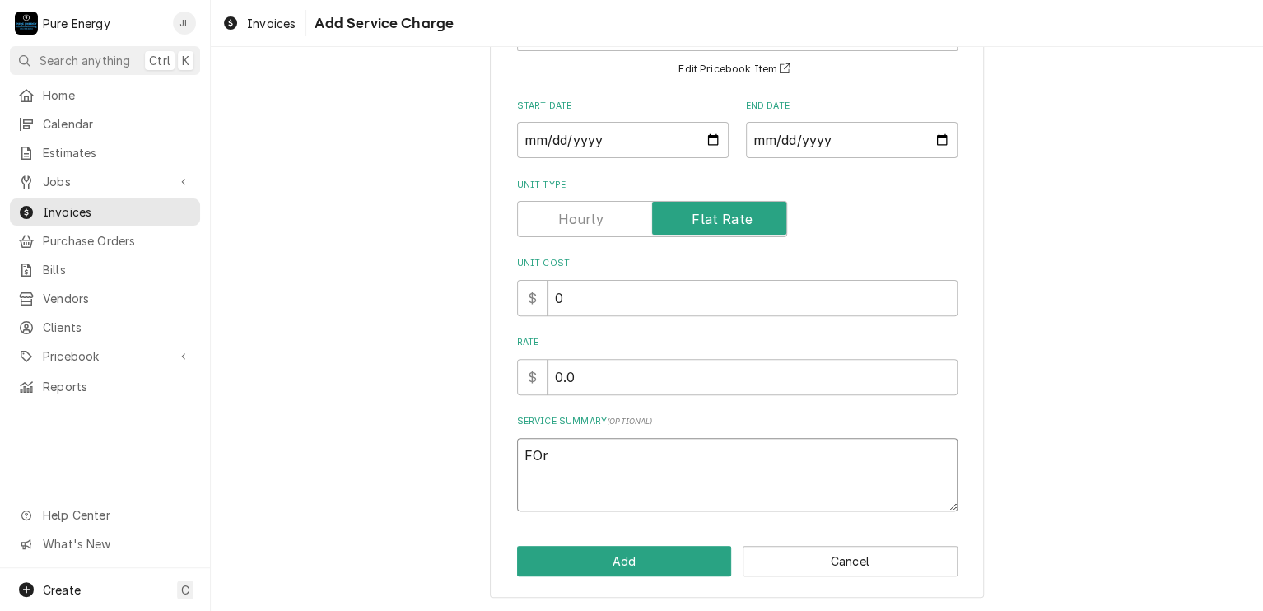
type textarea "x"
type textarea "FOr"
type textarea "x"
type textarea "FOr w"
type textarea "x"
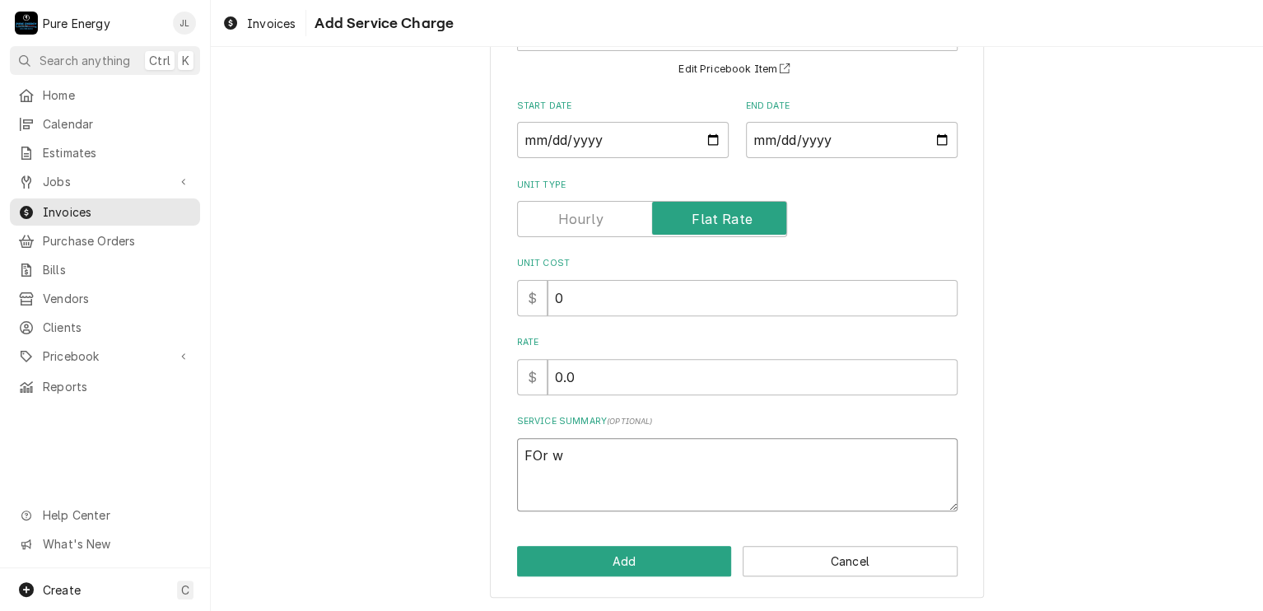
type textarea "FOr wi"
type textarea "x"
type textarea "FOr w"
type textarea "x"
type textarea "FOr"
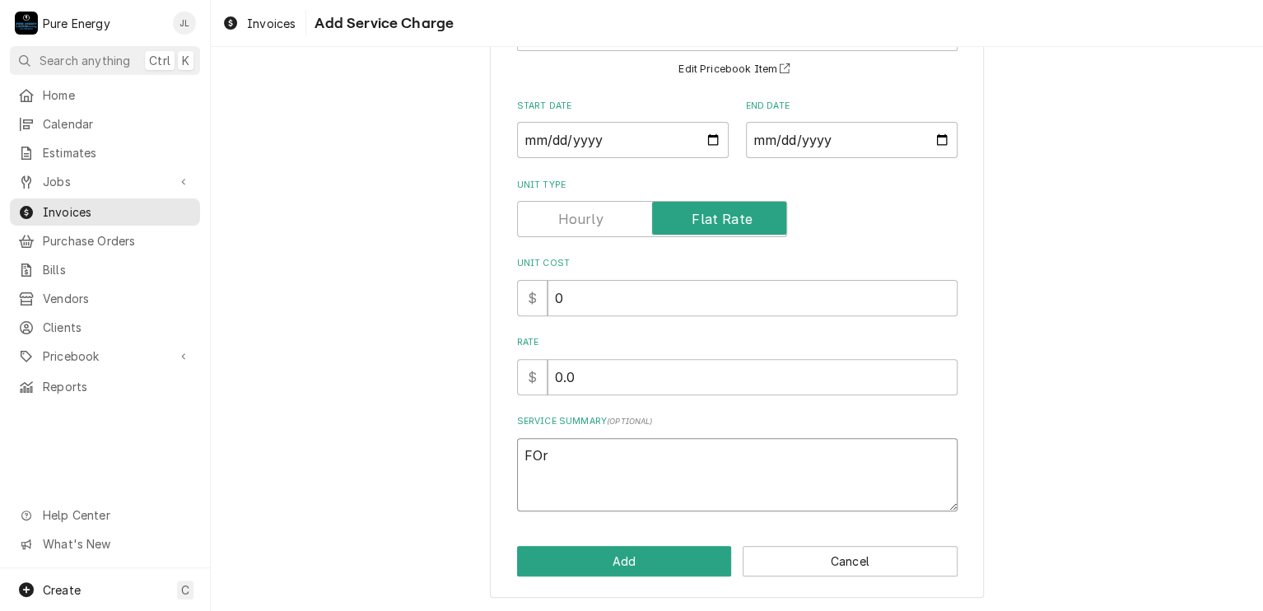
type textarea "x"
type textarea "FOr"
type textarea "x"
type textarea "FO"
type textarea "x"
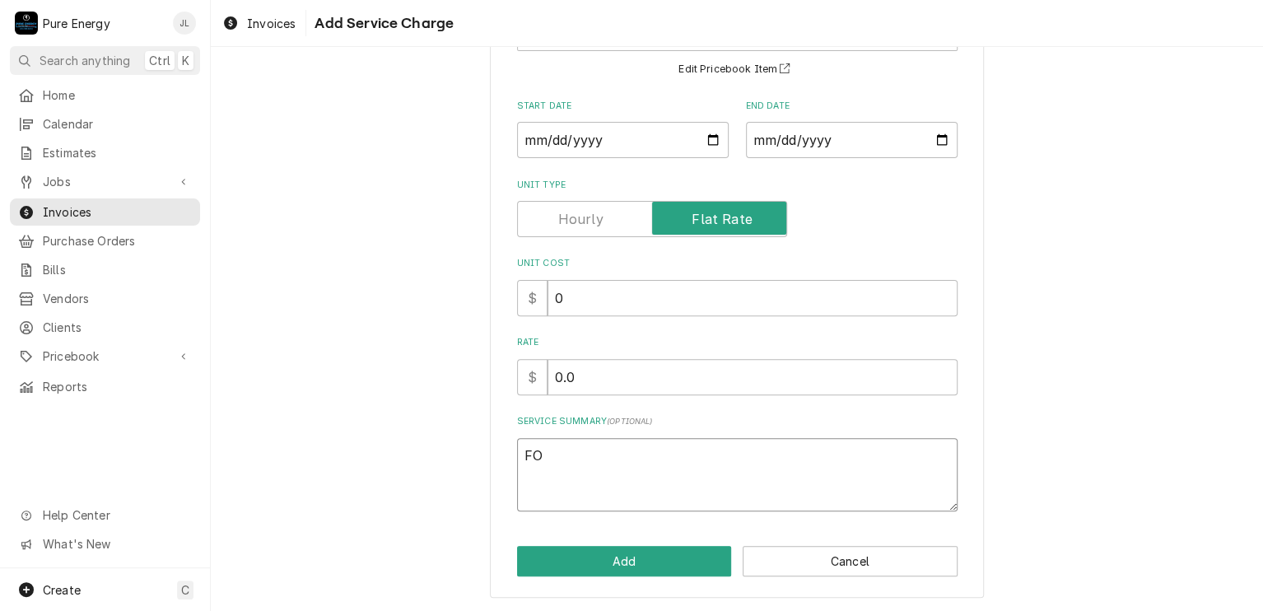
type textarea "F"
type textarea "x"
type textarea "Fo"
type textarea "x"
type textarea "For"
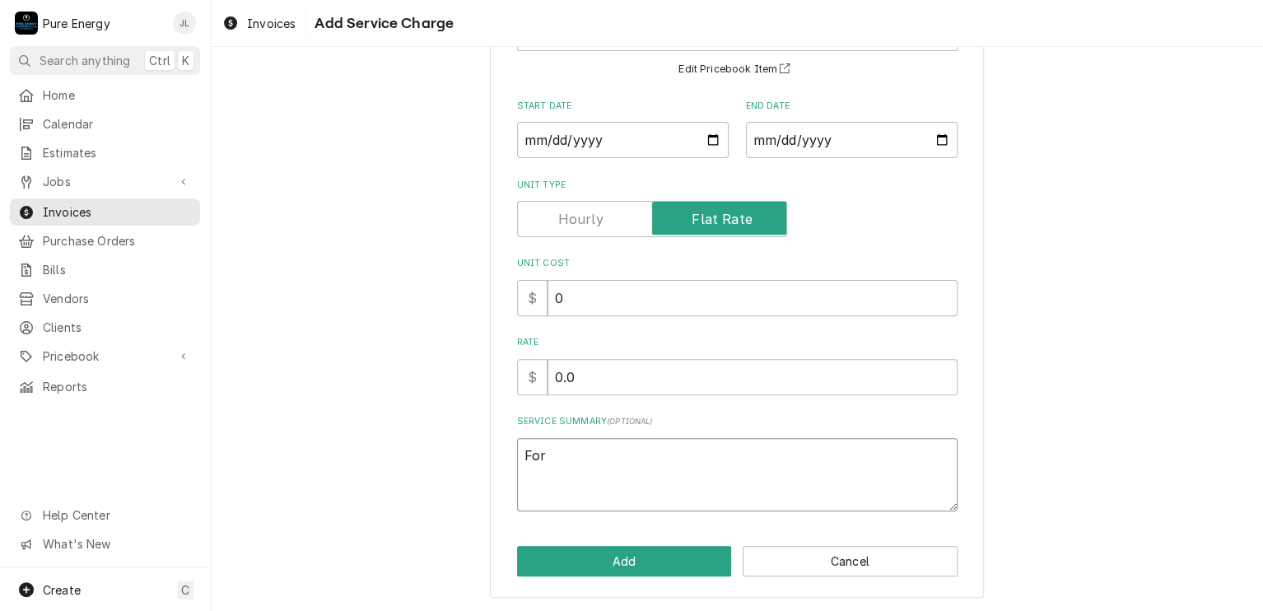
type textarea "x"
type textarea "For wi"
type textarea "x"
type textarea "For wir"
type textarea "x"
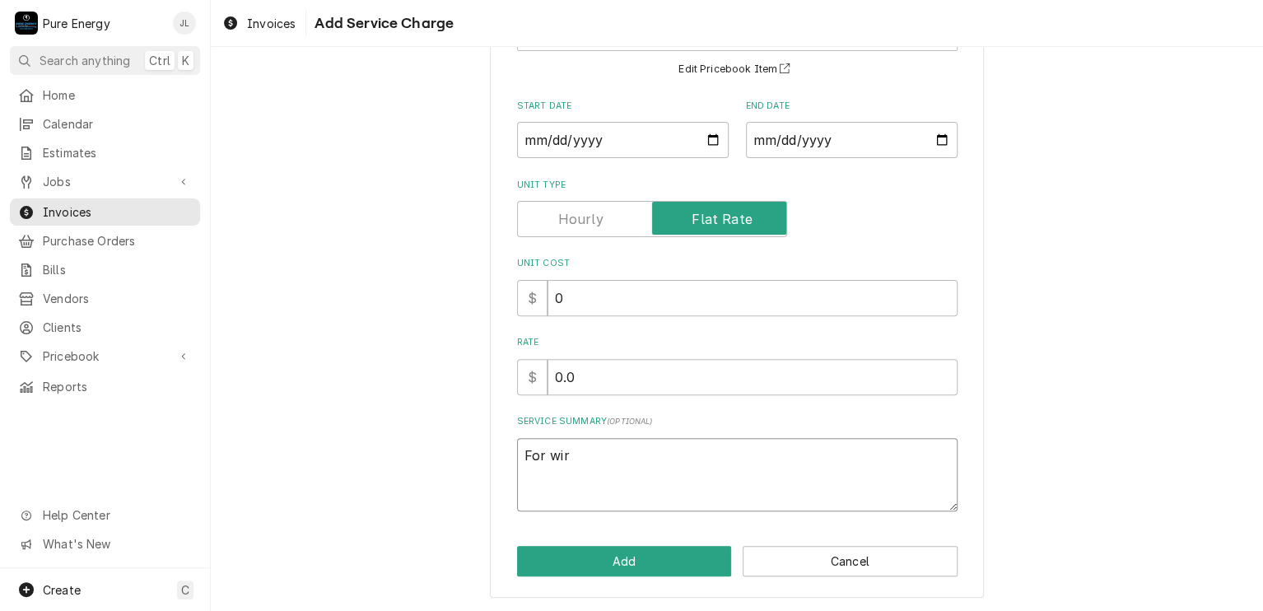
type textarea "For wire"
type textarea "x"
type textarea "For wire"
type textarea "x"
type textarea "For wire u"
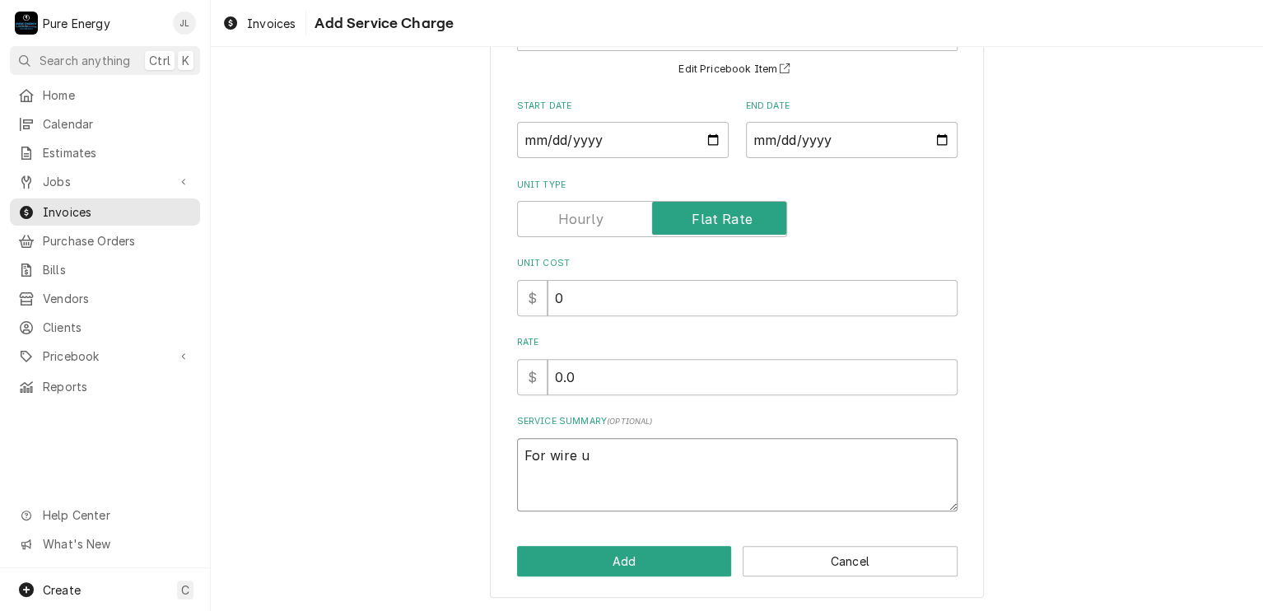
type textarea "x"
type textarea "For wire up"
type textarea "x"
type textarea "For wire upg"
type textarea "x"
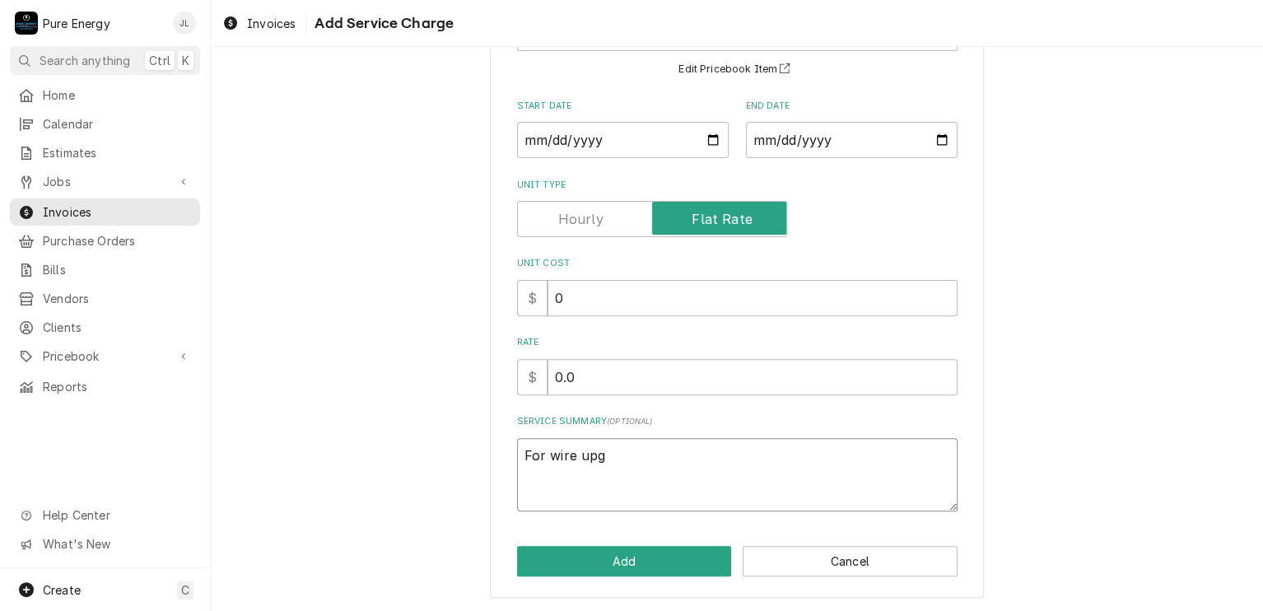
type textarea "For wire upgr"
type textarea "x"
type textarea "For wire upgra"
type textarea "x"
type textarea "For wire upgrad"
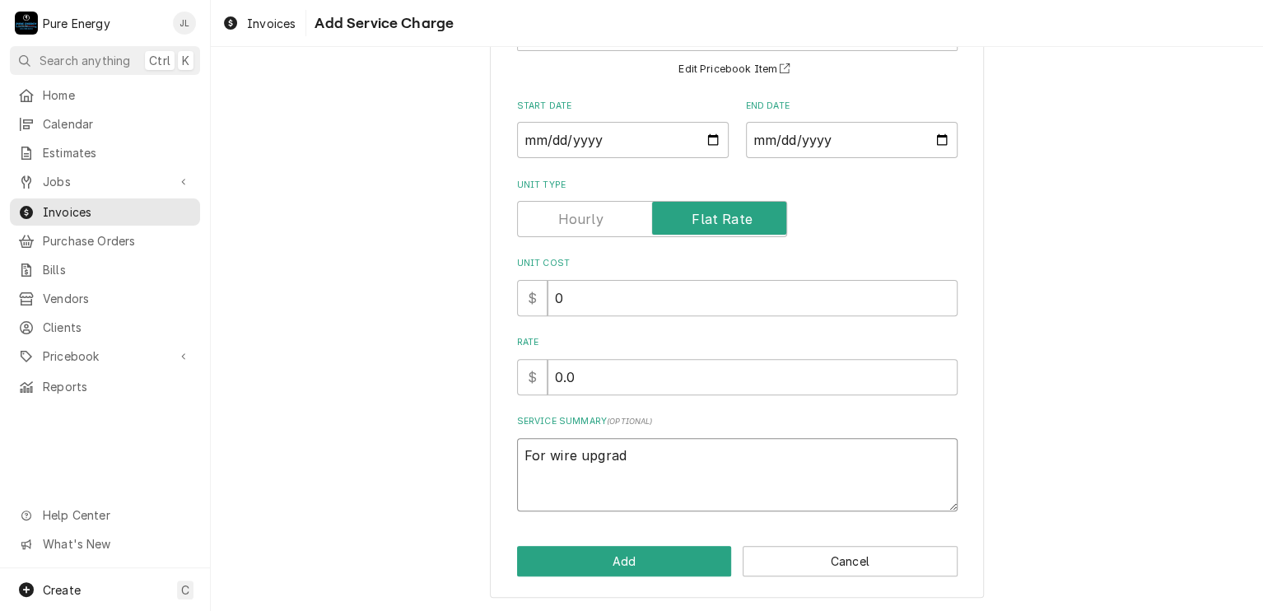
type textarea "x"
type textarea "For wire upgrade"
type textarea "x"
type textarea "For wire upgrade."
type textarea "x"
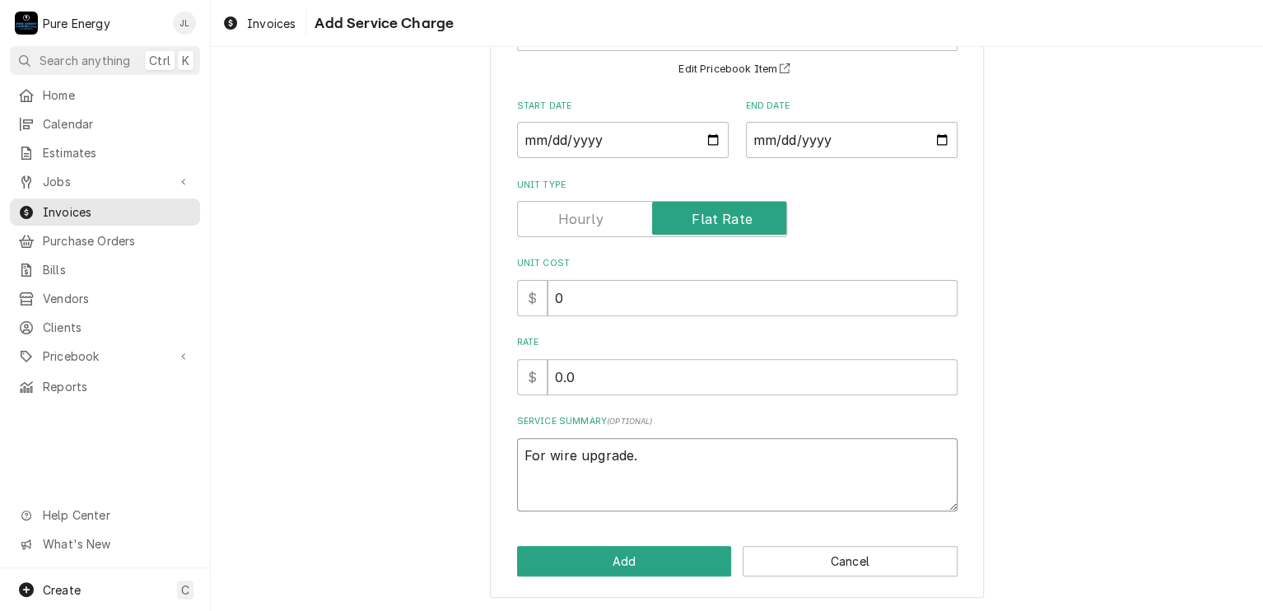
type textarea "For wire upgrade."
type textarea "x"
type textarea "For wire upgrade. I"
type textarea "x"
type textarea "For wire upgrade. In"
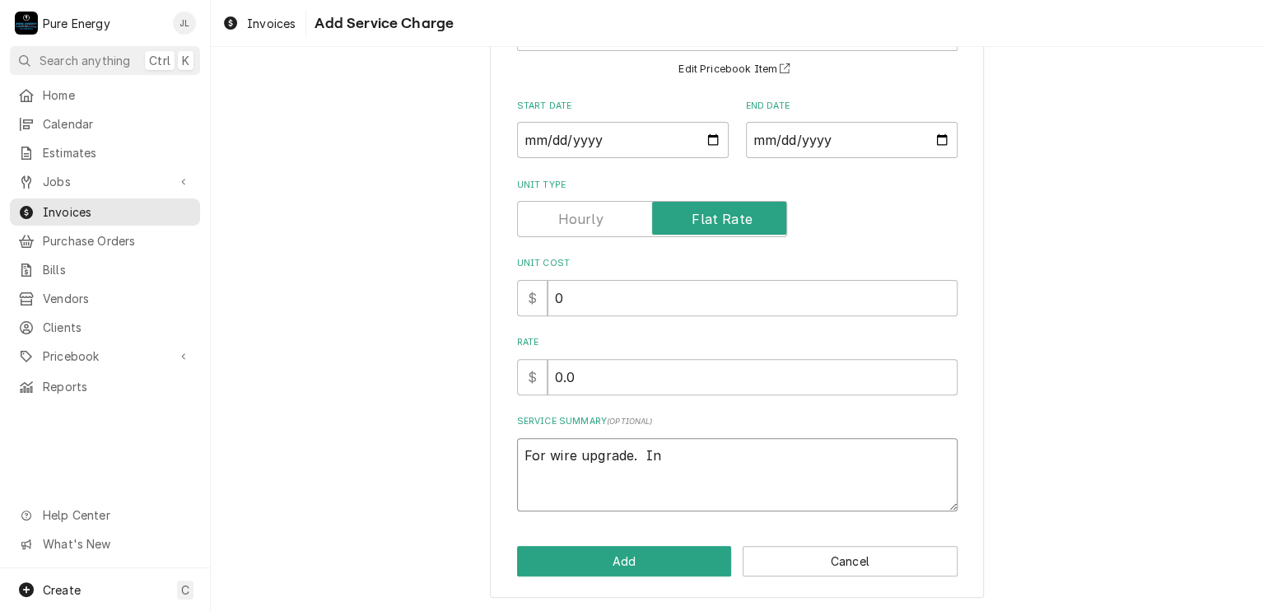
type textarea "x"
type textarea "For wire upgrade. In"
type textarea "x"
type textarea "For wire upgrade. In b"
type textarea "x"
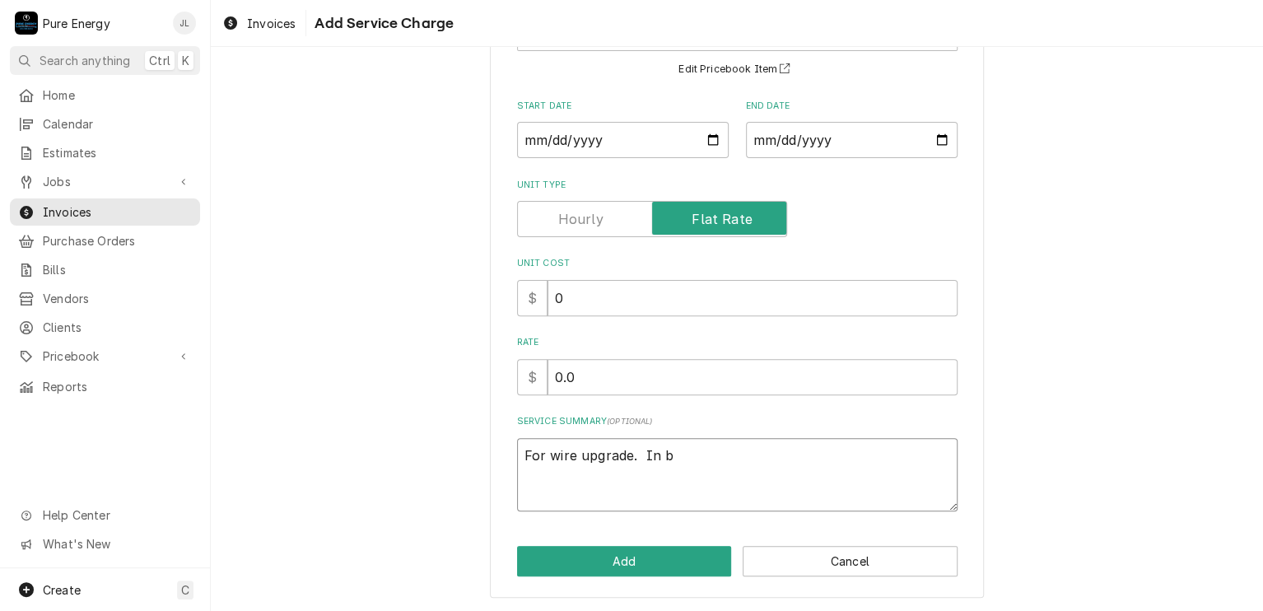
type textarea "For wire upgrade. In bi"
type textarea "x"
type textarea "For wire upgrade. In bid"
type textarea "x"
type textarea "For wire upgrade. In bid"
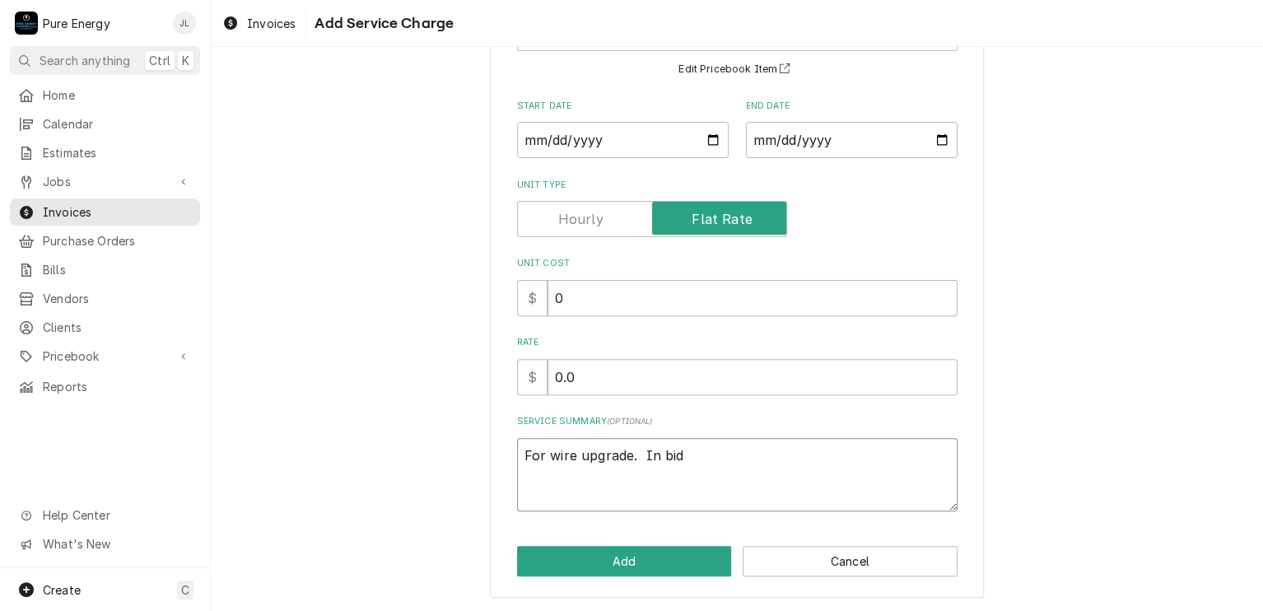
type textarea "x"
type textarea "For wire upgrade. In bid"
type textarea "x"
type textarea "For wire upgrade. In bid,"
type textarea "x"
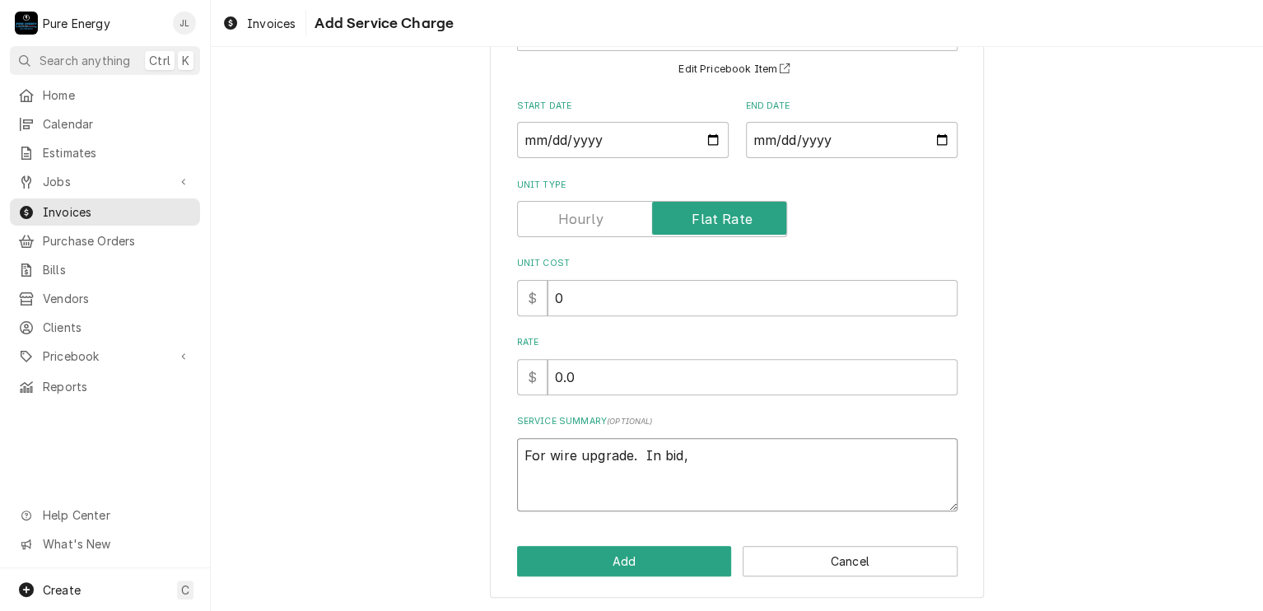
type textarea "For wire upgrade. In bid,"
type textarea "x"
type textarea "For wire upgrade. In bid, w"
type textarea "x"
type textarea "For wire upgrade. In bid, we"
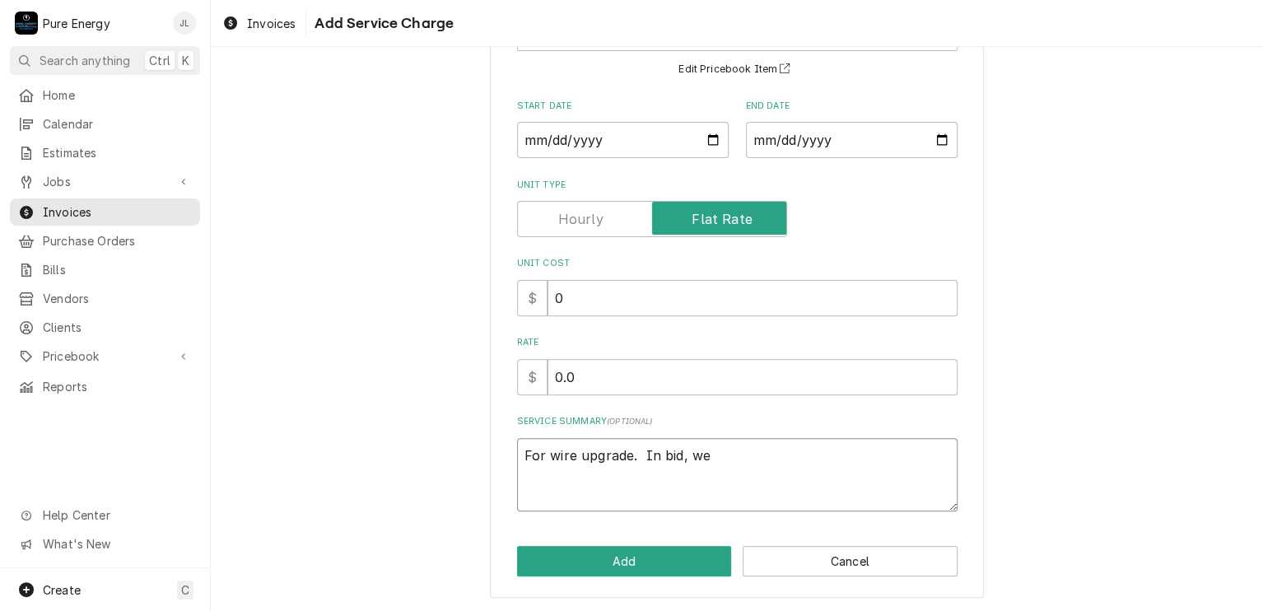
type textarea "x"
type textarea "For wire upgrade. In bid, we"
type textarea "x"
type textarea "For wire upgrade. In bid, we d"
type textarea "x"
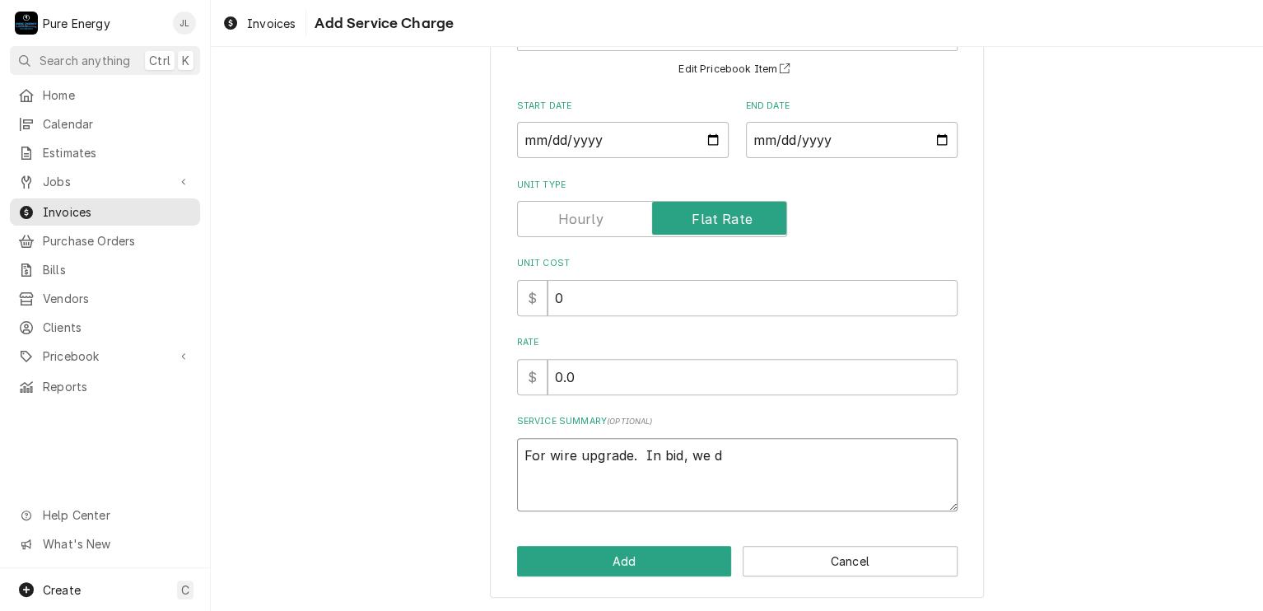
type textarea "For wire upgrade. In bid, we di"
type textarea "x"
type textarea "For wire upgrade. In bid, we d"
type textarea "x"
type textarea "For wire upgrade. In bid, we"
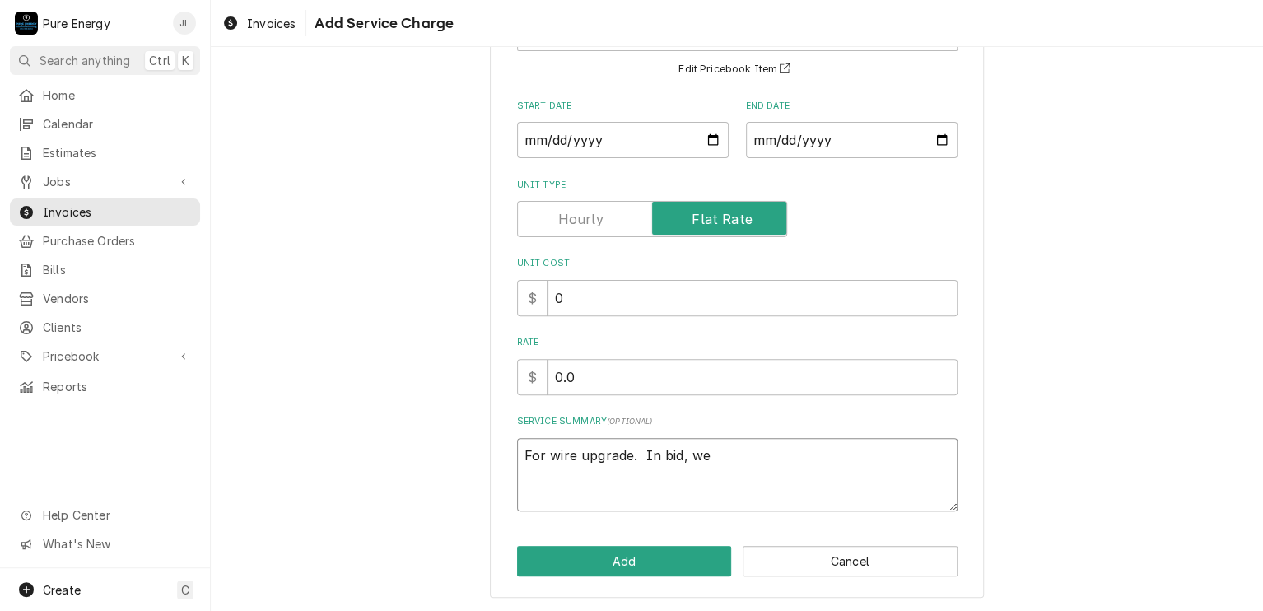
type textarea "x"
click at [608, 563] on button "Add" at bounding box center [624, 561] width 215 height 30
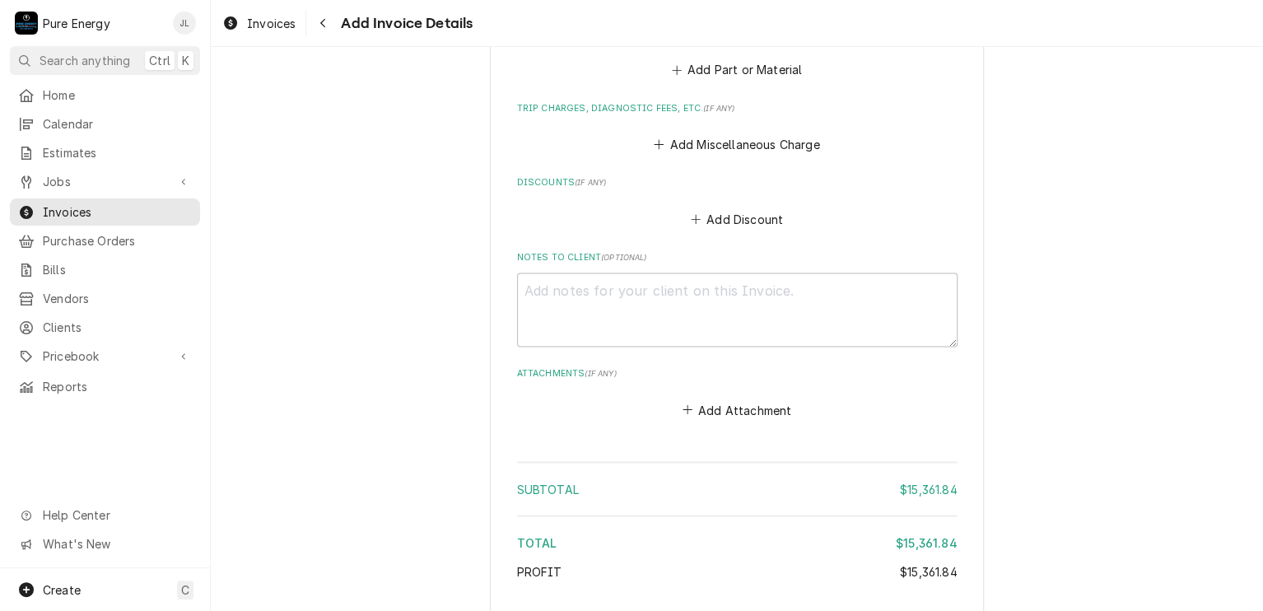
scroll to position [1643, 0]
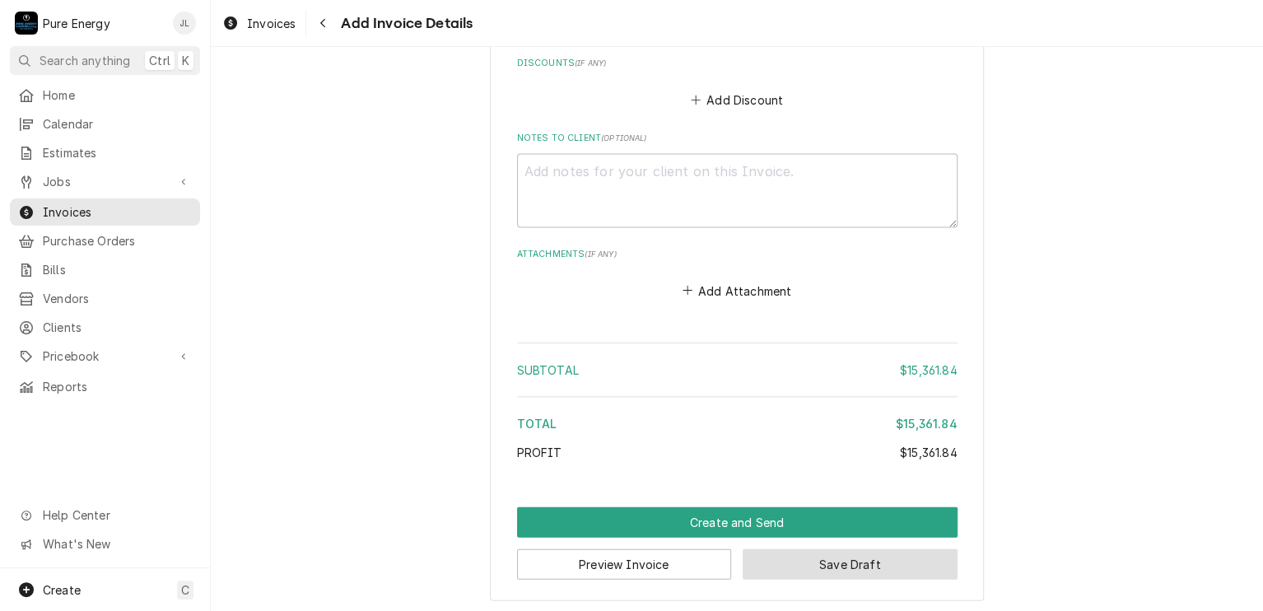
click at [840, 555] on button "Save Draft" at bounding box center [849, 564] width 215 height 30
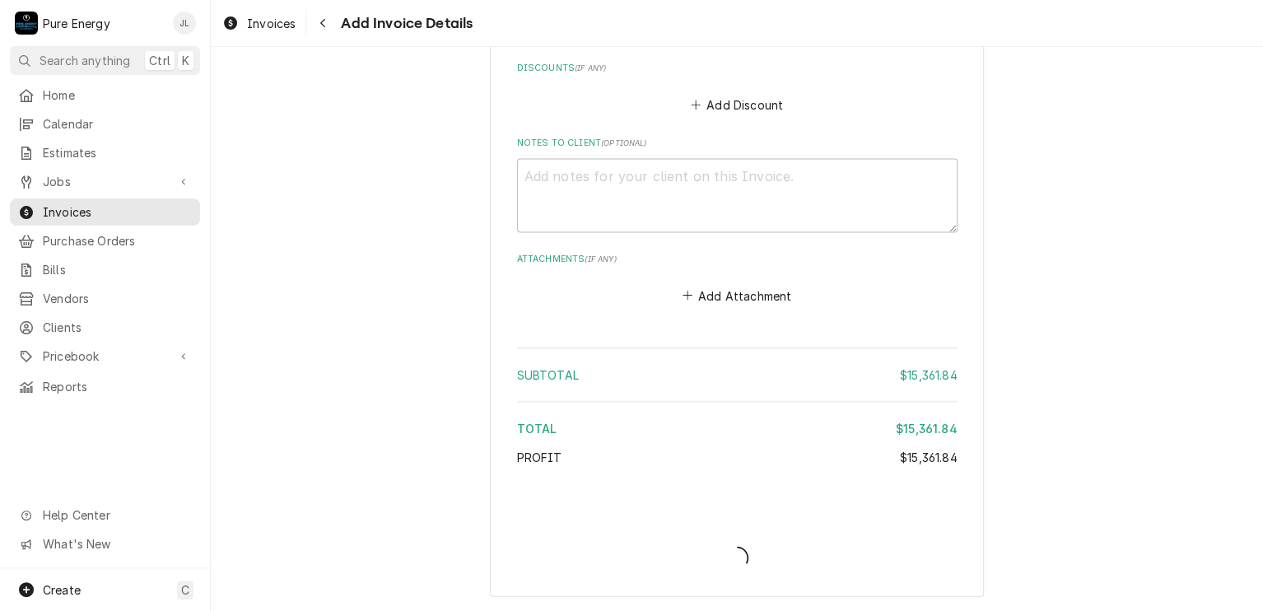
scroll to position [1635, 0]
